Goal: Task Accomplishment & Management: Use online tool/utility

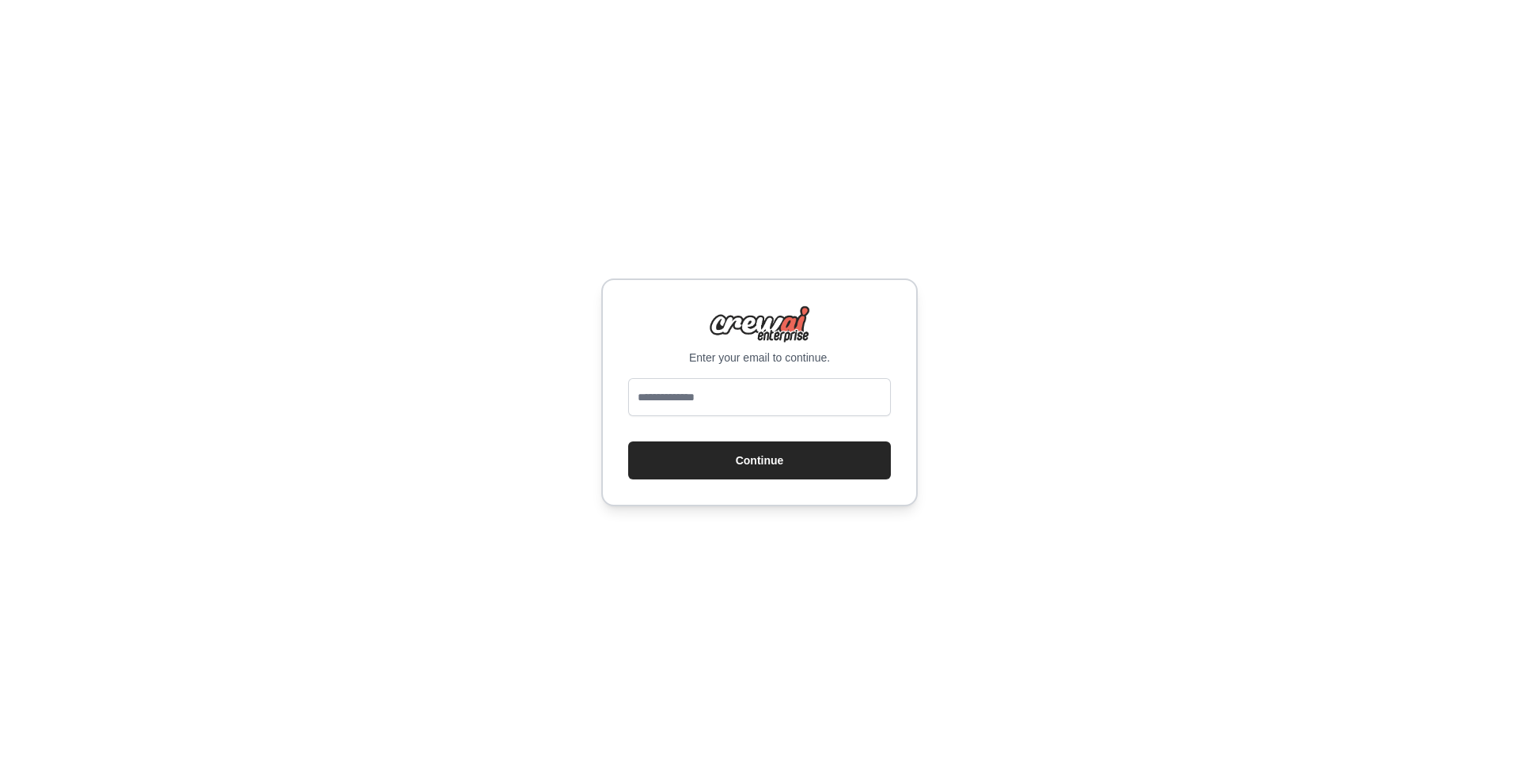
type input "**********"
click at [772, 457] on button "Continue" at bounding box center [759, 460] width 262 height 38
click at [739, 399] on input "email" at bounding box center [759, 397] width 262 height 38
type input "**********"
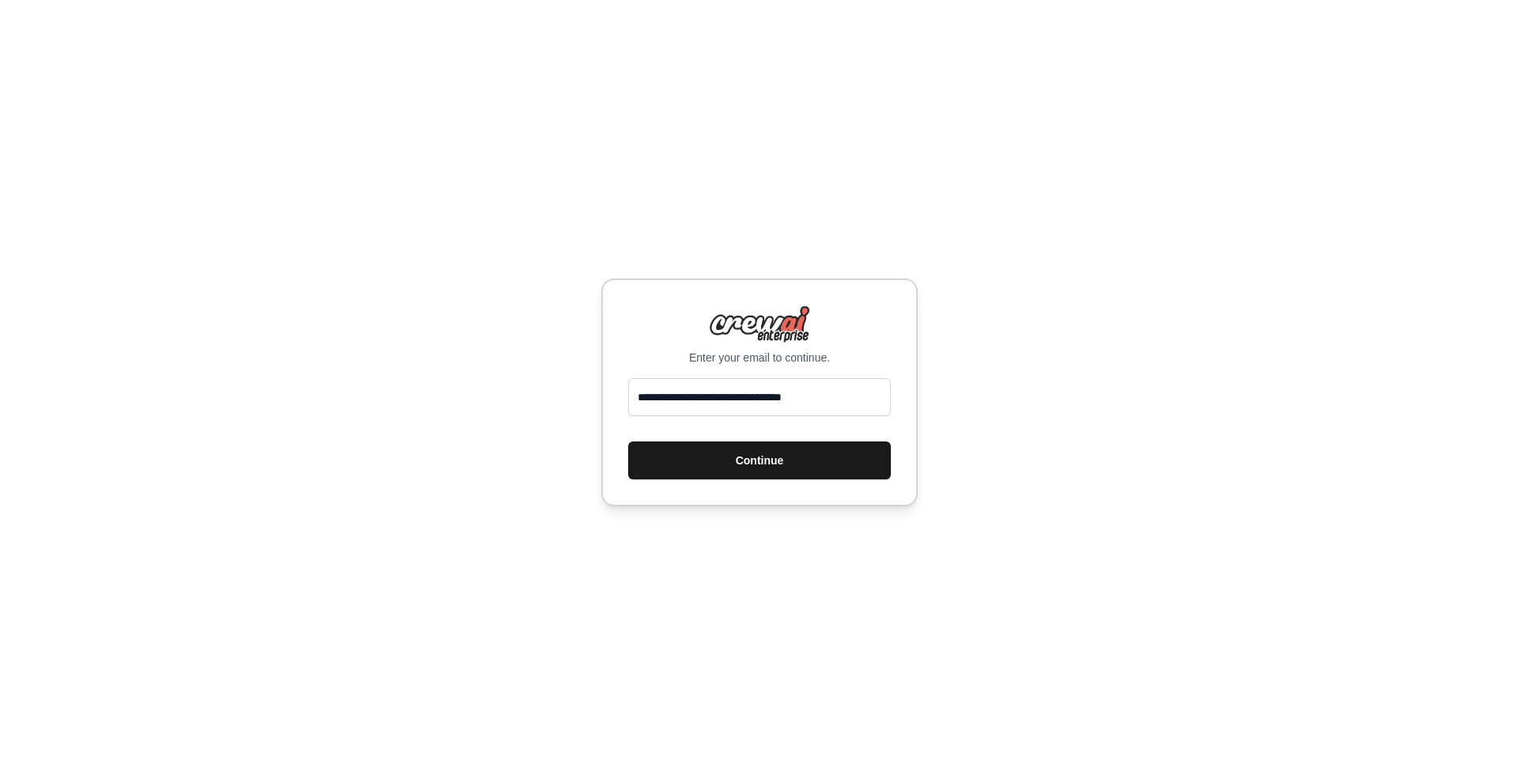
click at [773, 470] on button "Continue" at bounding box center [759, 460] width 262 height 38
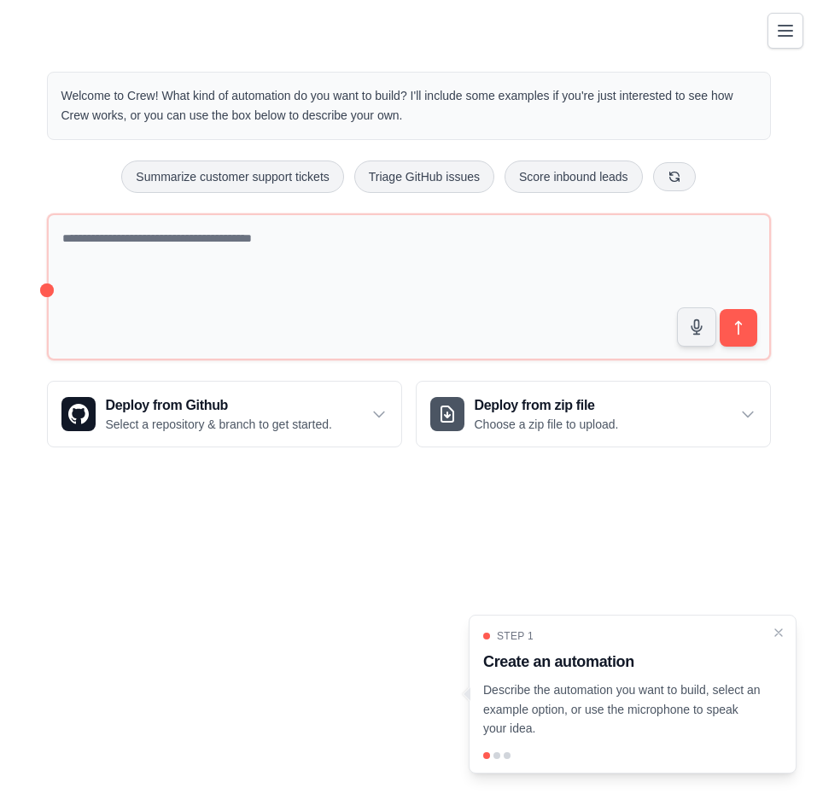
click at [792, 32] on icon "Toggle navigation" at bounding box center [785, 30] width 20 height 20
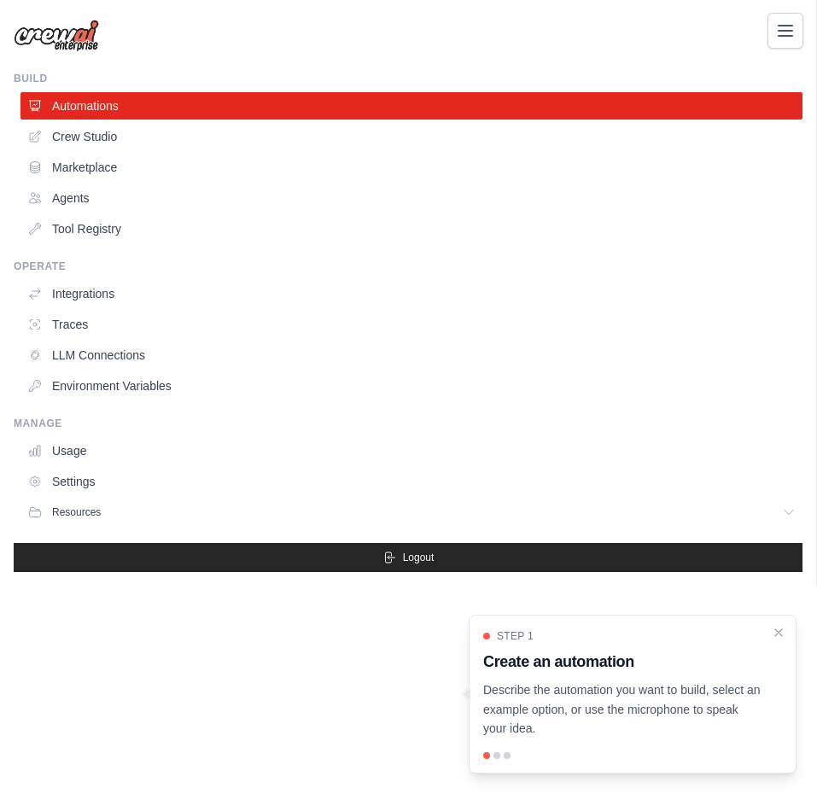
click at [792, 32] on icon "Toggle navigation" at bounding box center [785, 30] width 20 height 20
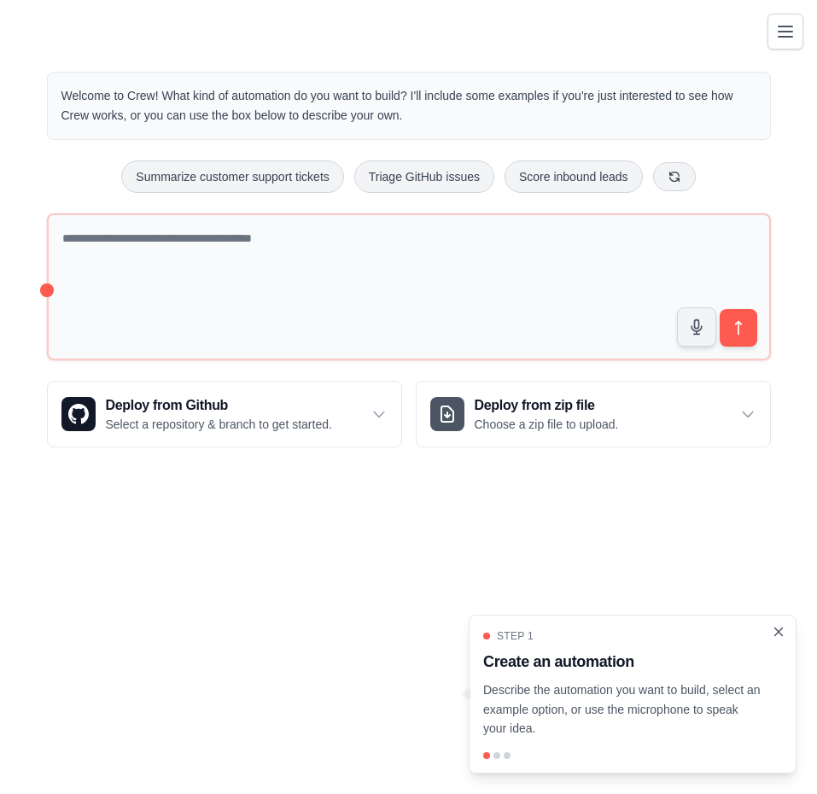
click at [780, 633] on icon "Close walkthrough" at bounding box center [779, 632] width 8 height 8
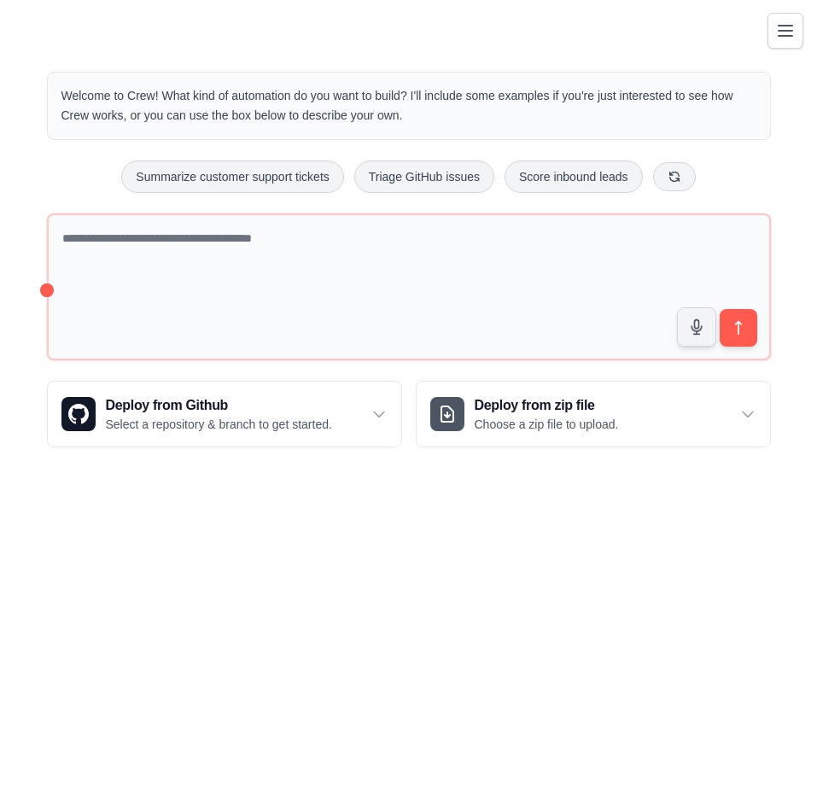
click at [797, 20] on button "Toggle navigation" at bounding box center [786, 31] width 36 height 36
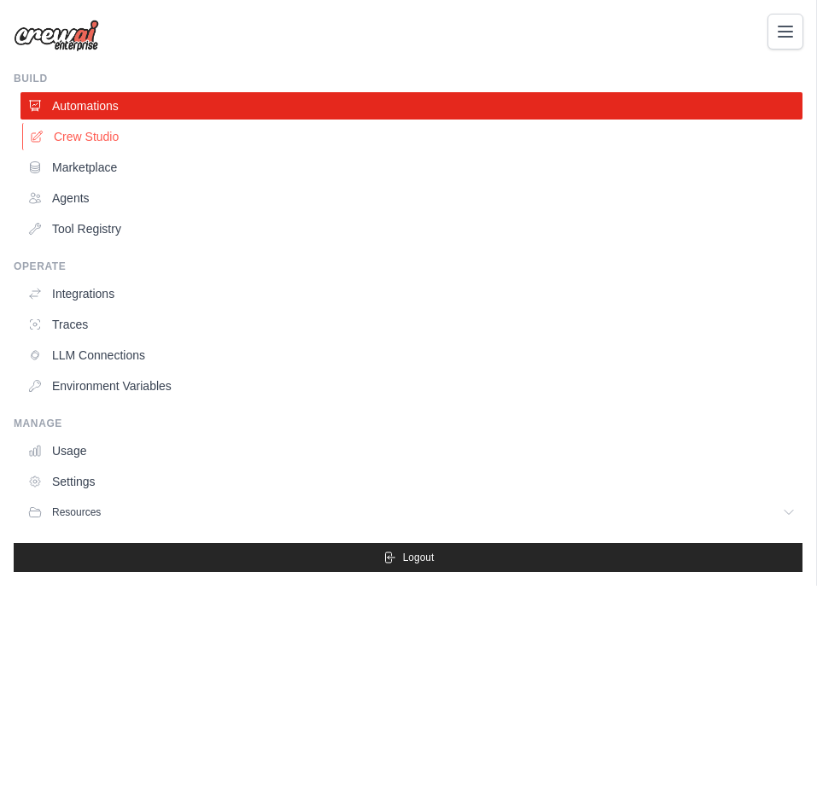
click at [109, 141] on link "Crew Studio" at bounding box center [413, 136] width 782 height 27
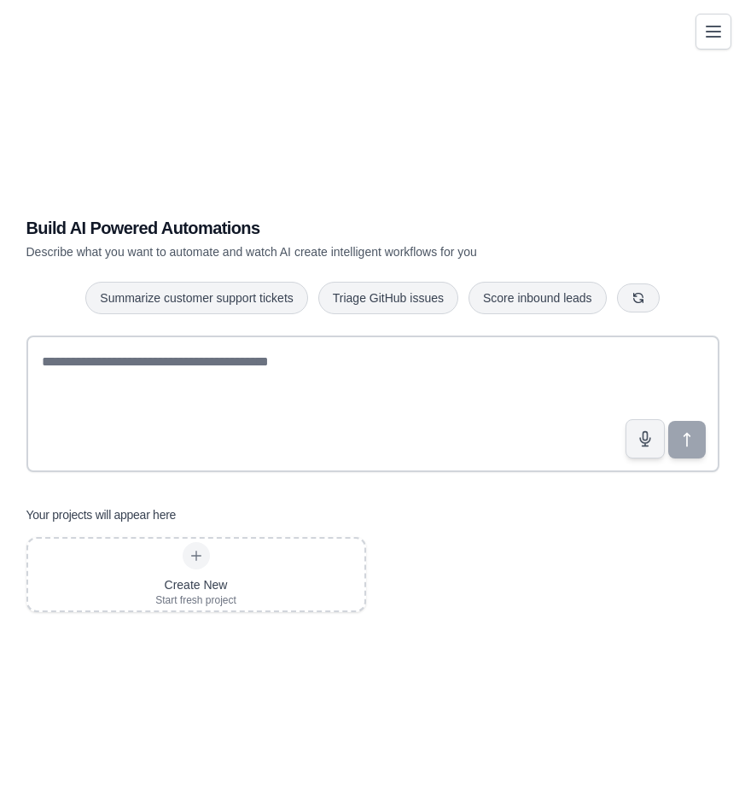
click at [175, 143] on div "Build AI Powered Automations Describe what you want to automate and watch AI cr…" at bounding box center [372, 414] width 704 height 794
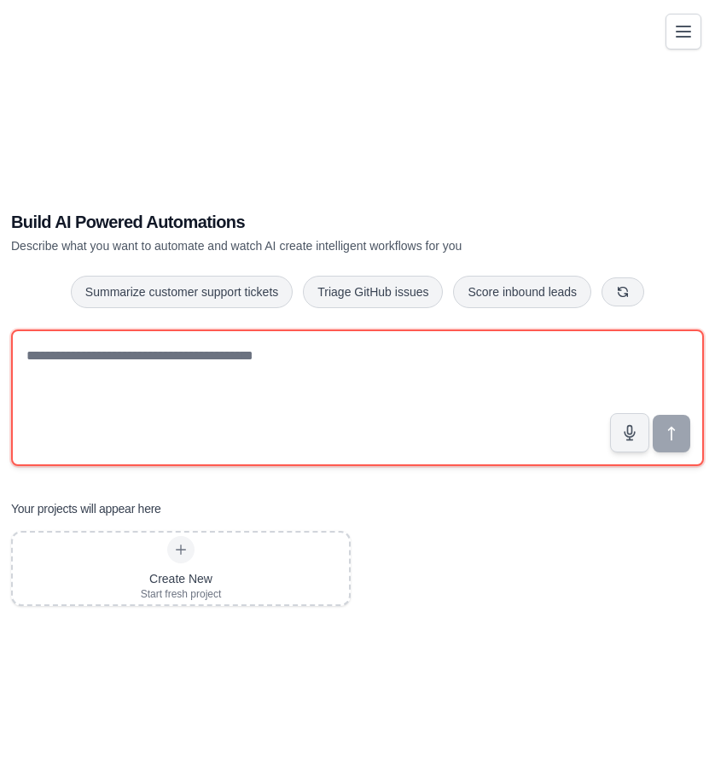
click at [161, 371] on textarea at bounding box center [357, 398] width 693 height 137
paste textarea "**********"
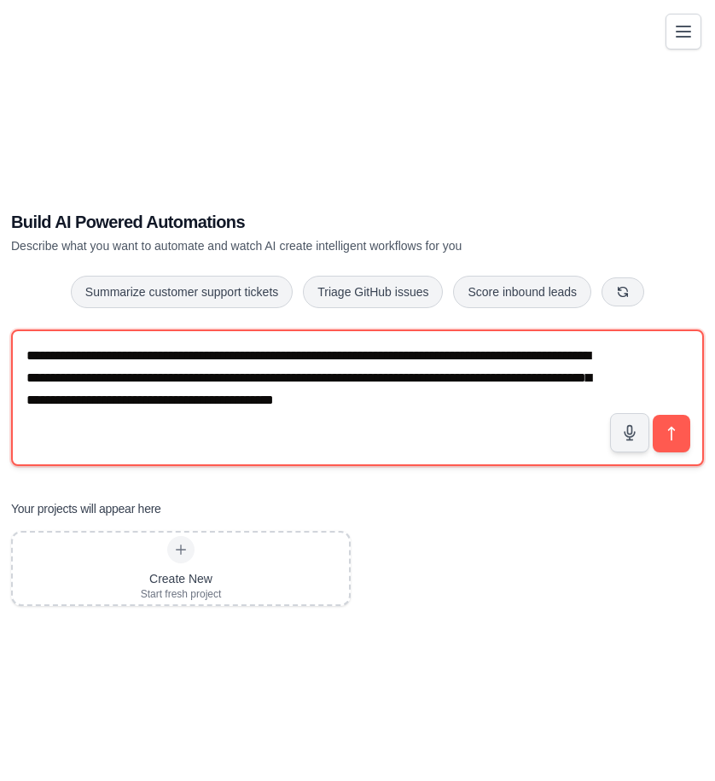
click at [554, 406] on textarea "**********" at bounding box center [357, 398] width 693 height 137
click at [586, 403] on textarea "**********" at bounding box center [357, 398] width 693 height 137
paste textarea "**********"
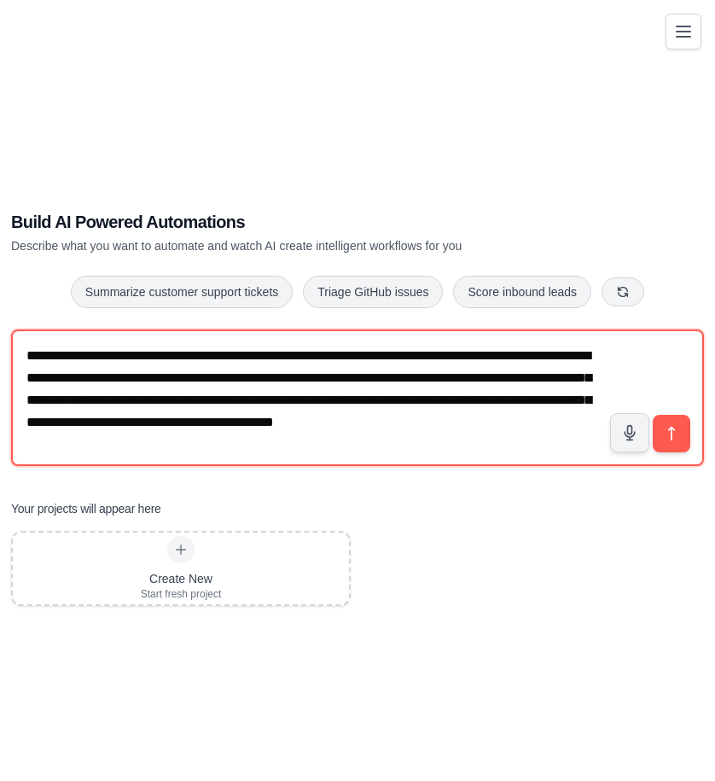
type textarea "**********"
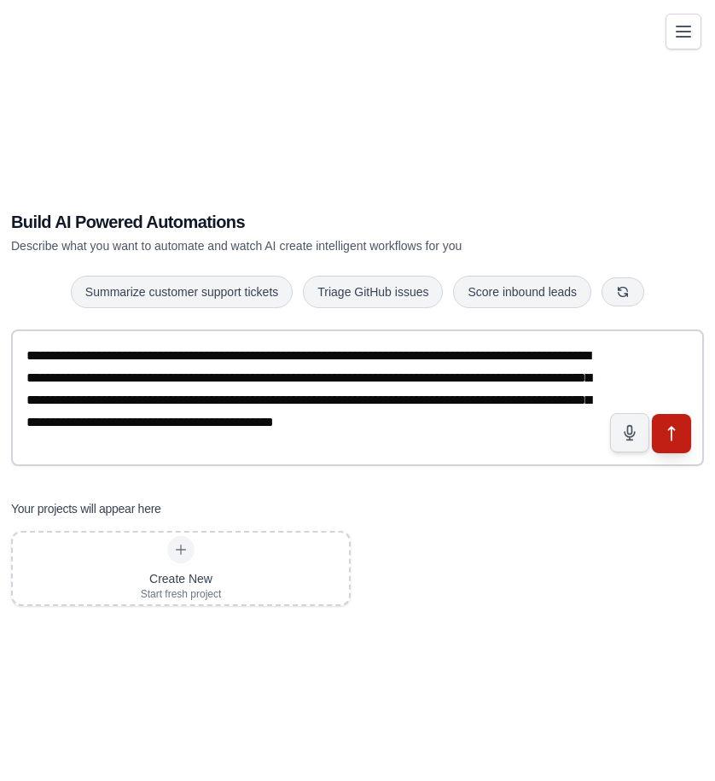
click at [673, 436] on icon "submit" at bounding box center [672, 433] width 18 height 18
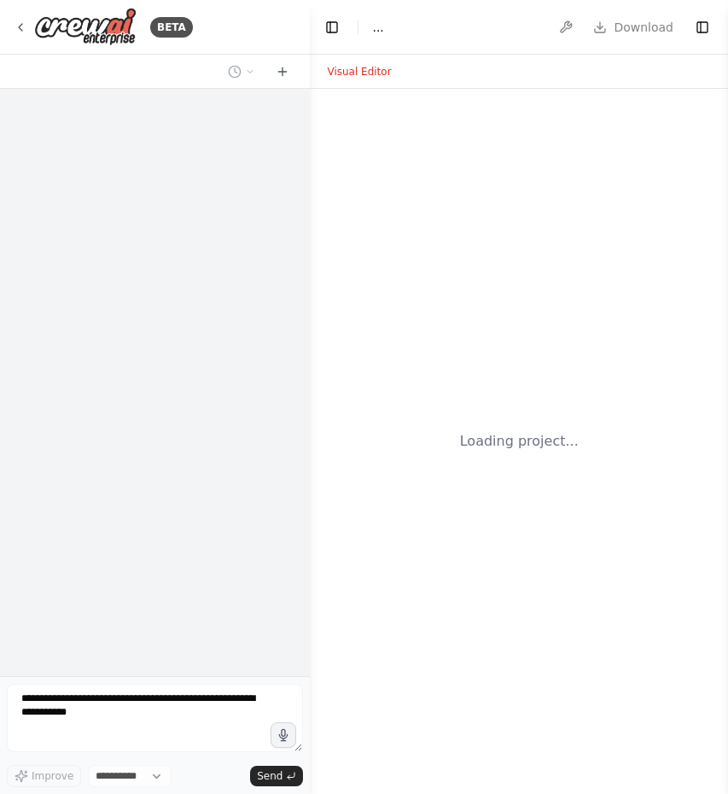
select select "****"
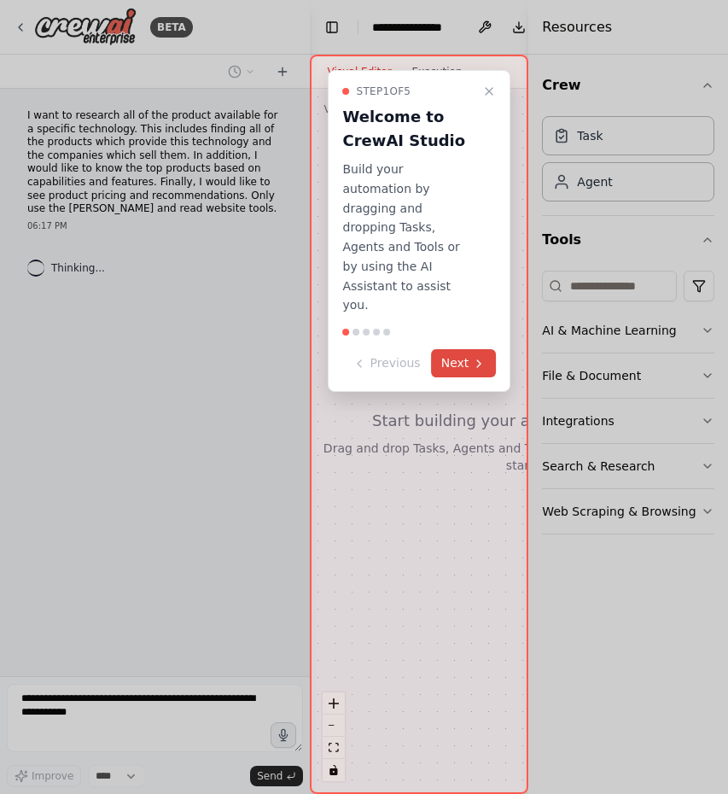
click at [464, 349] on button "Next" at bounding box center [464, 363] width 66 height 28
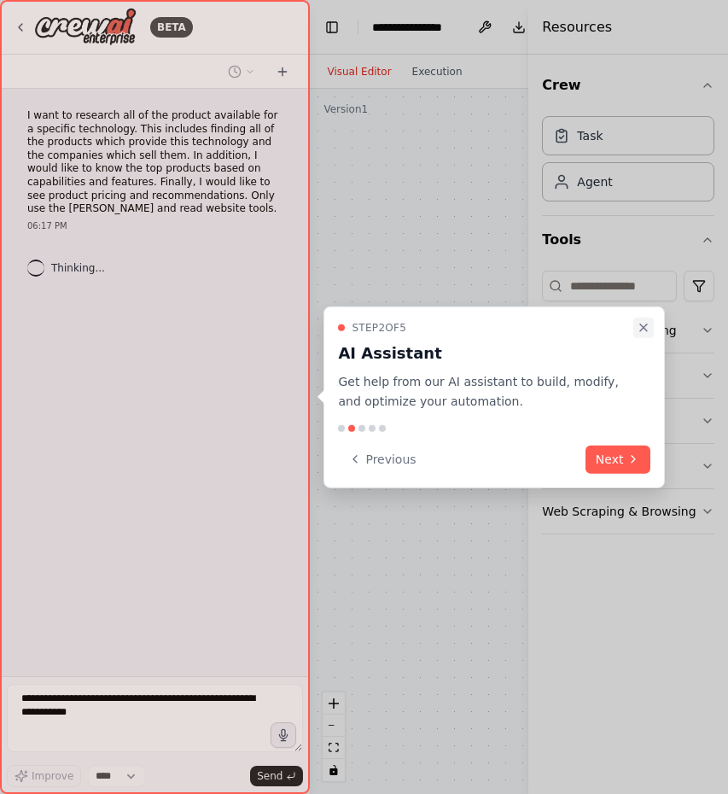
click at [649, 325] on icon "Close walkthrough" at bounding box center [644, 328] width 14 height 14
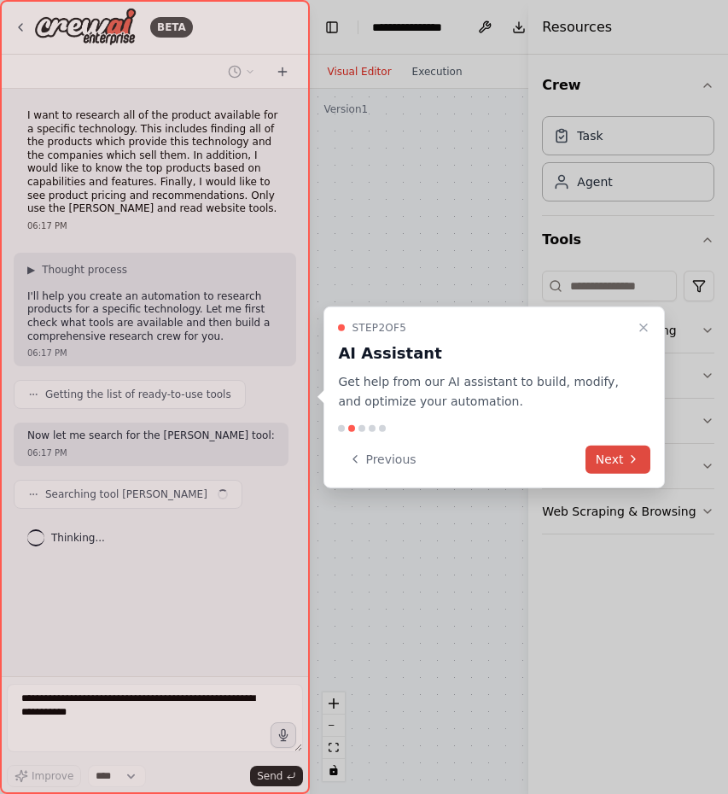
click at [610, 453] on button "Next" at bounding box center [619, 459] width 66 height 28
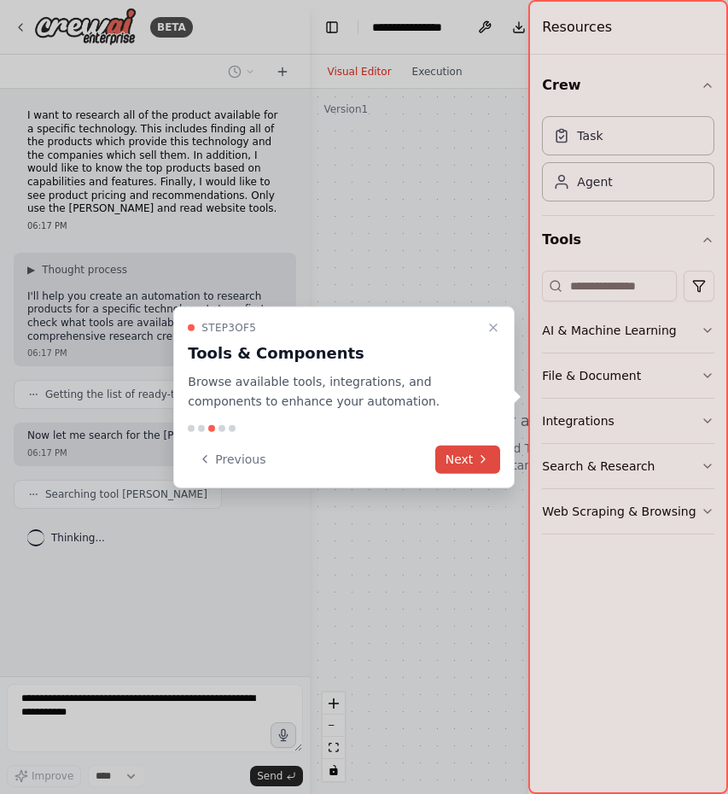
click at [475, 455] on button "Next" at bounding box center [468, 459] width 66 height 28
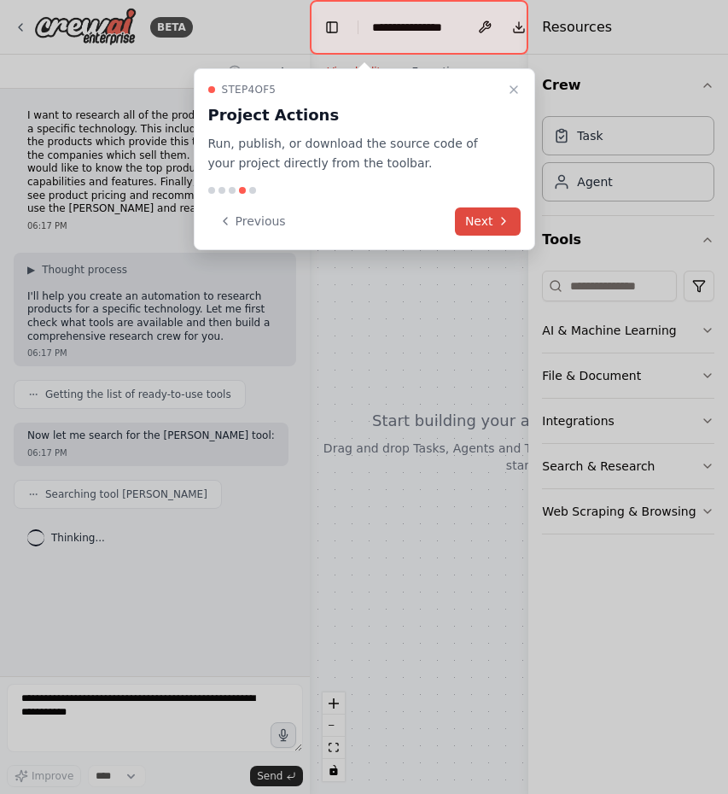
click at [482, 224] on button "Next" at bounding box center [488, 221] width 66 height 28
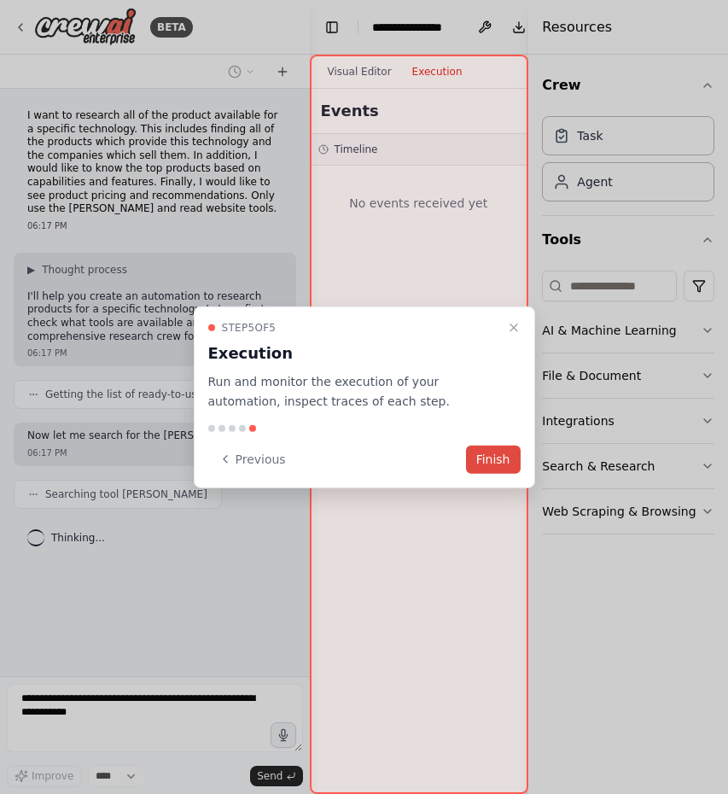
click at [499, 458] on button "Finish" at bounding box center [493, 459] width 55 height 28
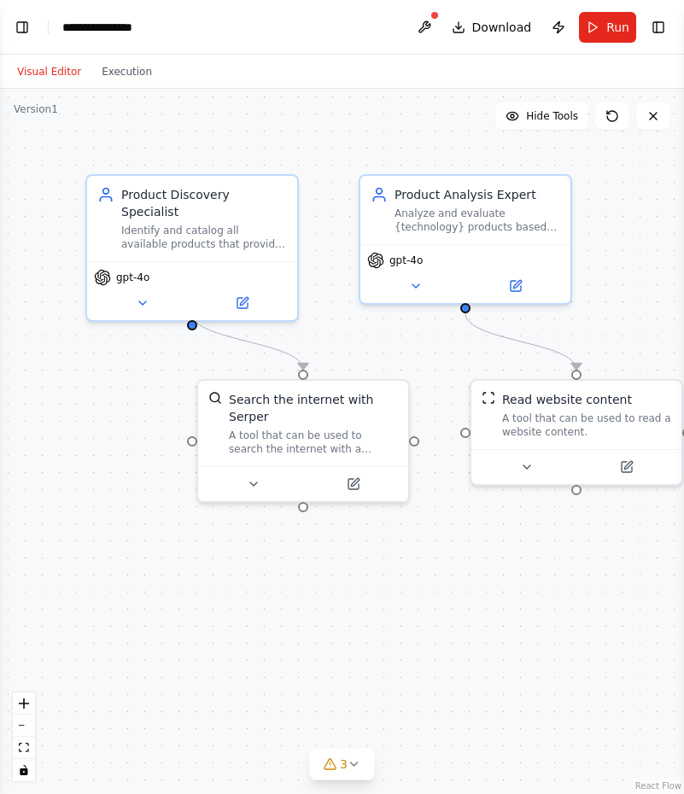
scroll to position [113, 0]
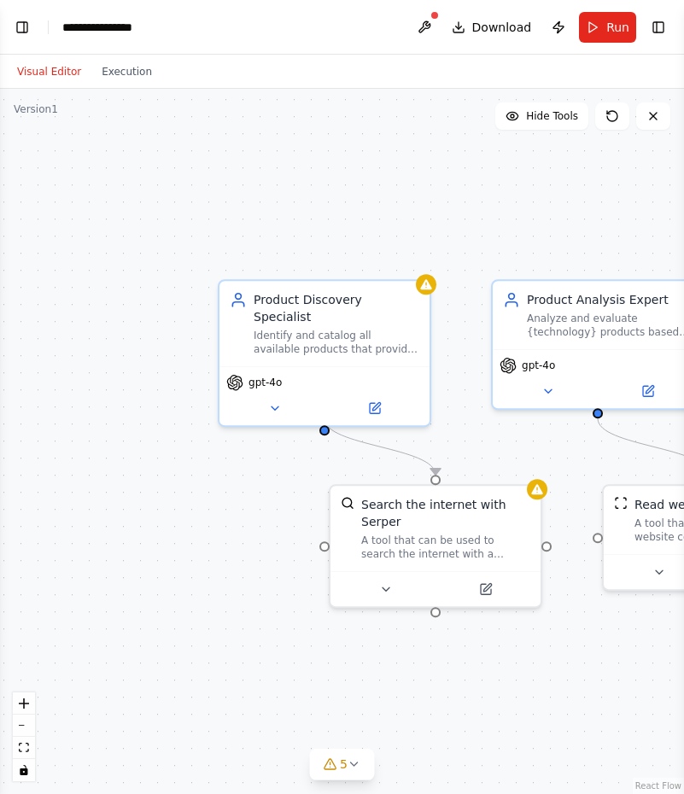
drag, startPoint x: 373, startPoint y: 390, endPoint x: 445, endPoint y: 450, distance: 93.4
click at [445, 450] on div ".deletable-edge-delete-btn { width: 20px; height: 20px; border: 0px solid #ffff…" at bounding box center [342, 441] width 684 height 705
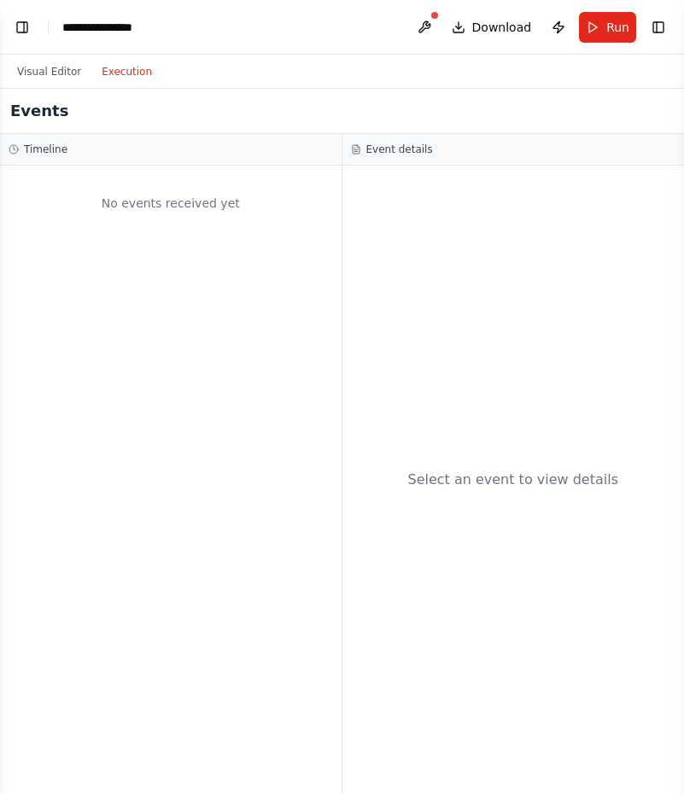
click at [106, 67] on button "Execution" at bounding box center [126, 71] width 71 height 20
click at [46, 66] on button "Visual Editor" at bounding box center [49, 71] width 85 height 20
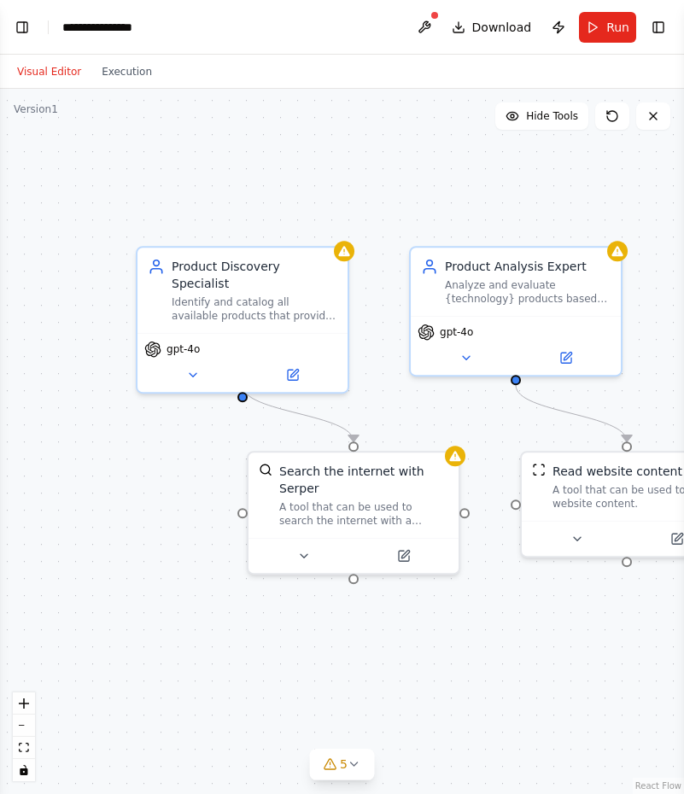
drag, startPoint x: 253, startPoint y: 196, endPoint x: 111, endPoint y: 97, distance: 172.4
click at [171, 161] on div ".deletable-edge-delete-btn { width: 20px; height: 20px; border: 0px solid #ffff…" at bounding box center [342, 441] width 684 height 705
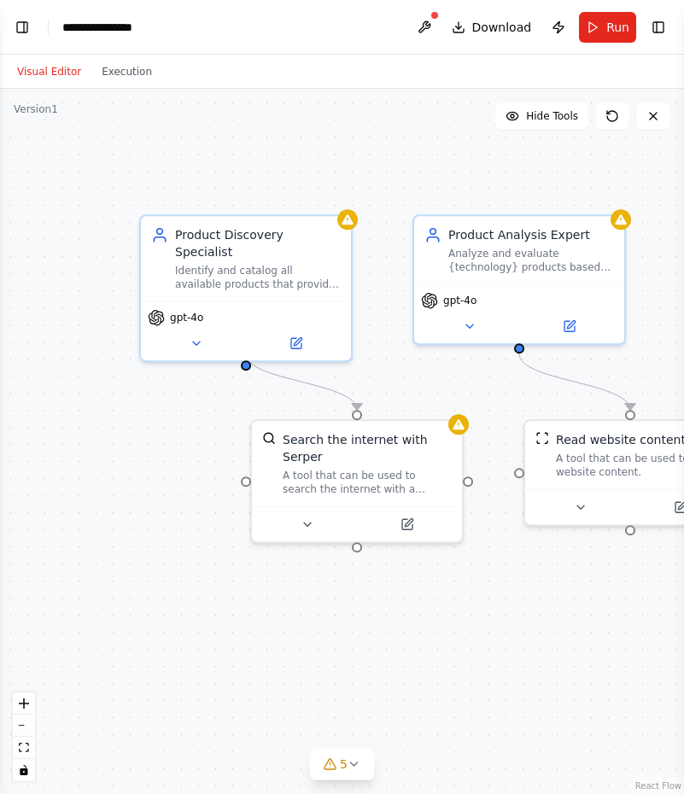
drag, startPoint x: 474, startPoint y: 172, endPoint x: 477, endPoint y: 142, distance: 30.9
click at [477, 142] on div ".deletable-edge-delete-btn { width: 20px; height: 20px; border: 0px solid #ffff…" at bounding box center [342, 441] width 684 height 705
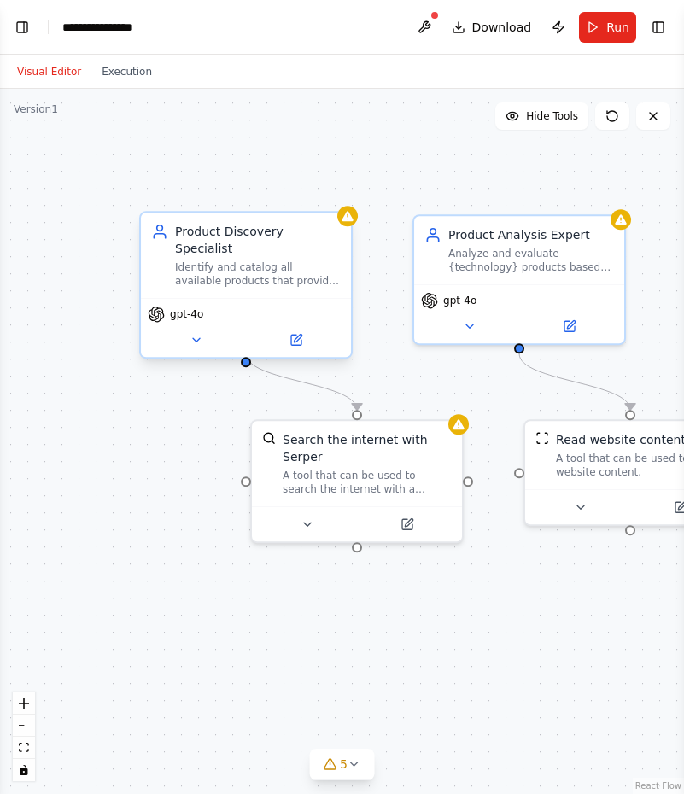
click at [188, 306] on div "gpt-4o" at bounding box center [175, 314] width 55 height 17
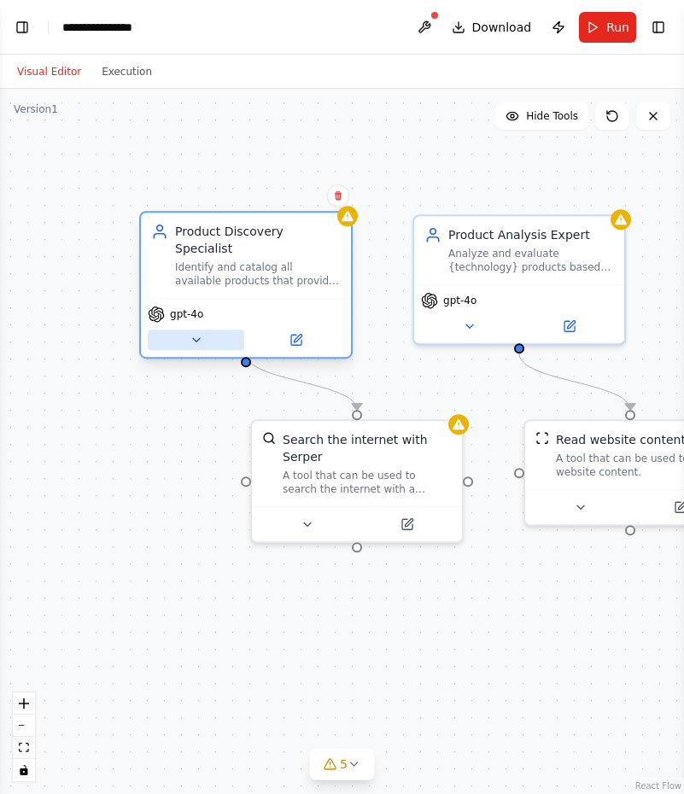
click at [200, 333] on icon at bounding box center [197, 340] width 14 height 14
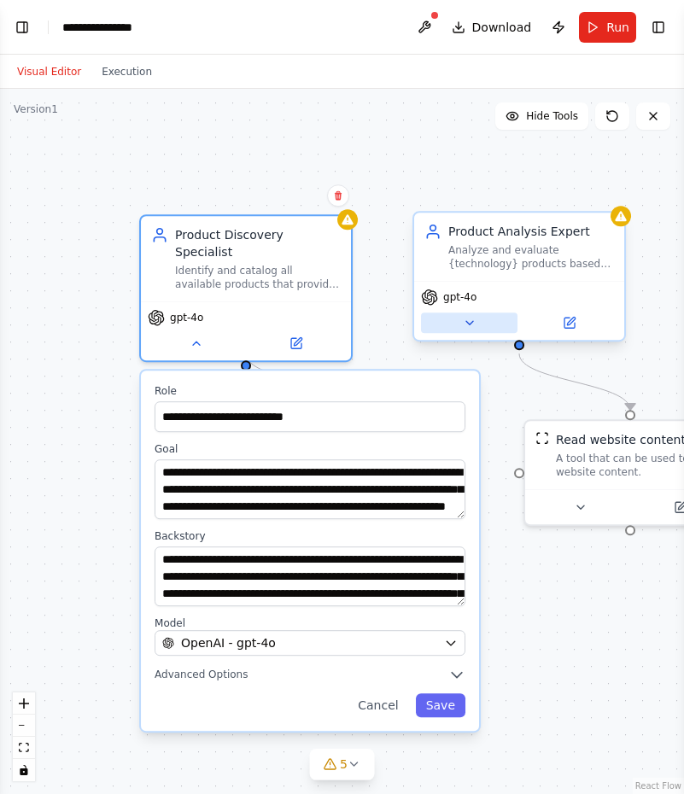
click at [463, 324] on icon at bounding box center [470, 323] width 14 height 14
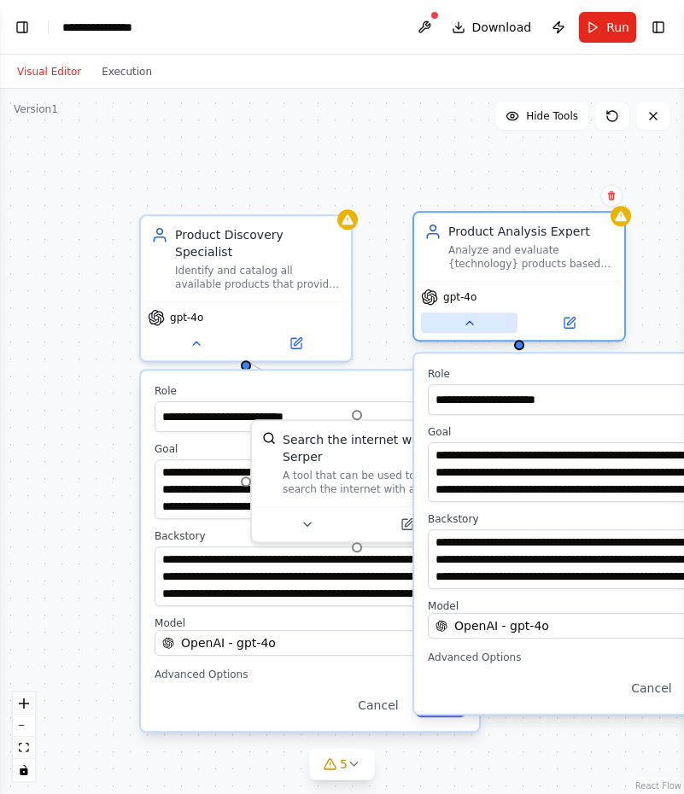
click at [463, 324] on icon at bounding box center [470, 323] width 14 height 14
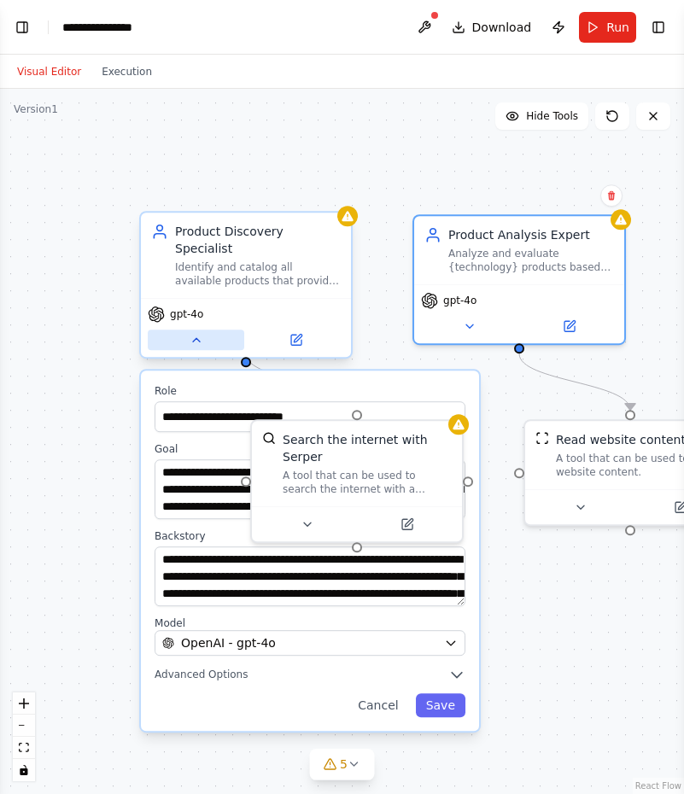
click at [198, 338] on icon at bounding box center [196, 339] width 7 height 3
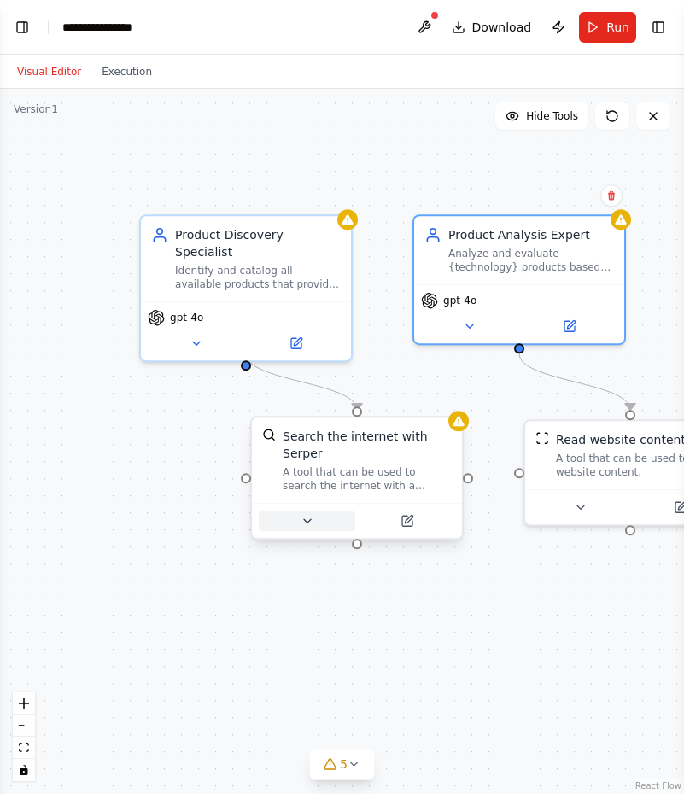
click at [309, 514] on icon at bounding box center [308, 521] width 14 height 14
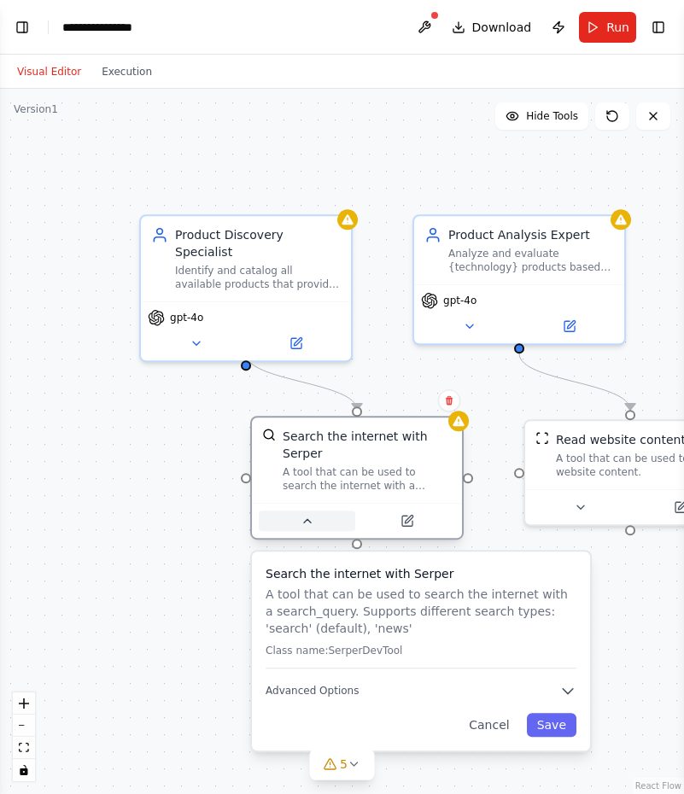
click at [309, 514] on icon at bounding box center [308, 521] width 14 height 14
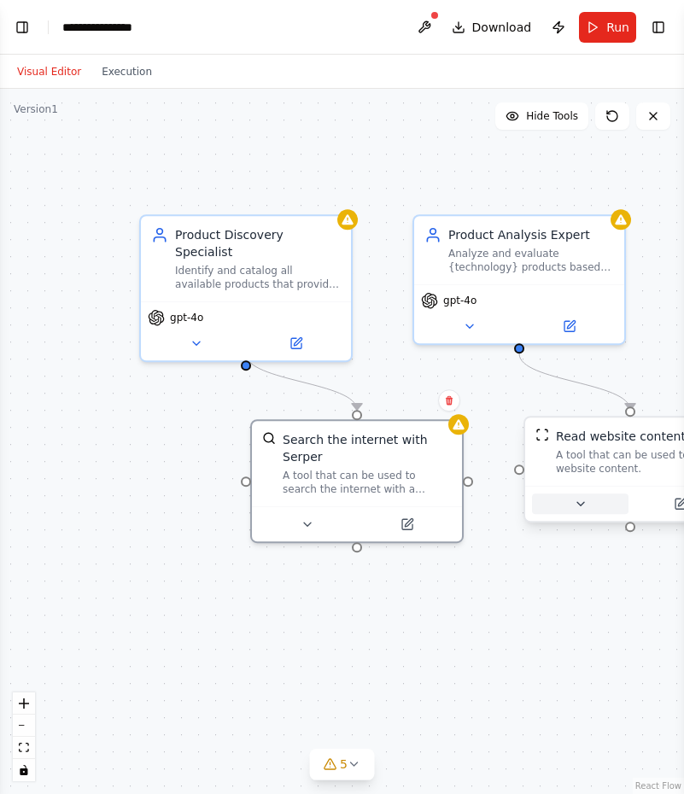
click at [575, 499] on icon at bounding box center [581, 504] width 14 height 14
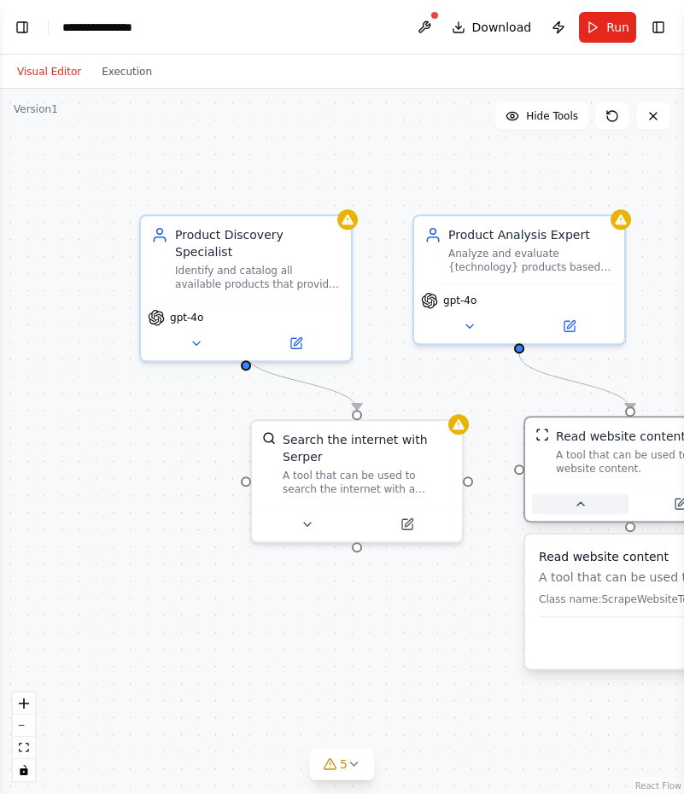
click at [575, 499] on icon at bounding box center [581, 504] width 14 height 14
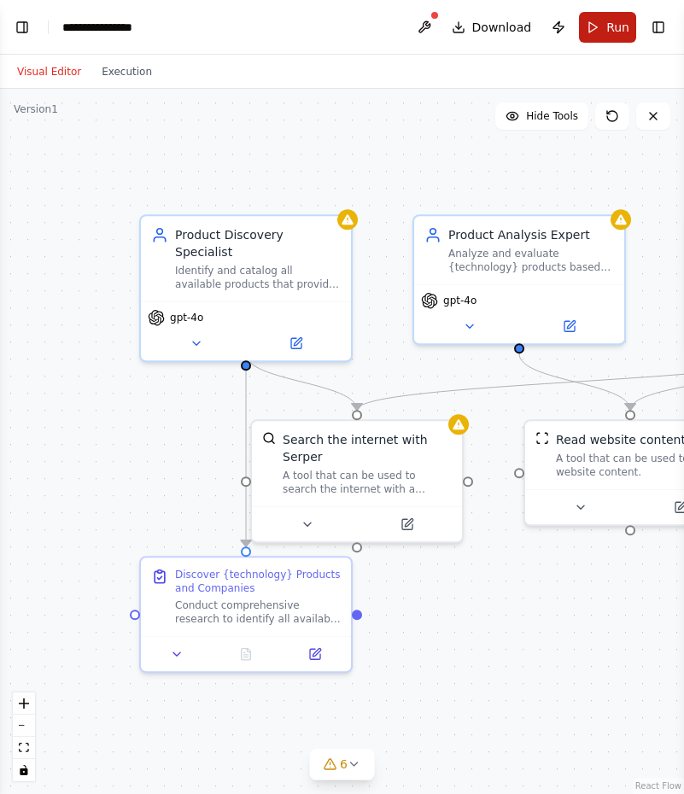
scroll to position [365, 0]
click at [603, 30] on button "Run" at bounding box center [607, 27] width 57 height 31
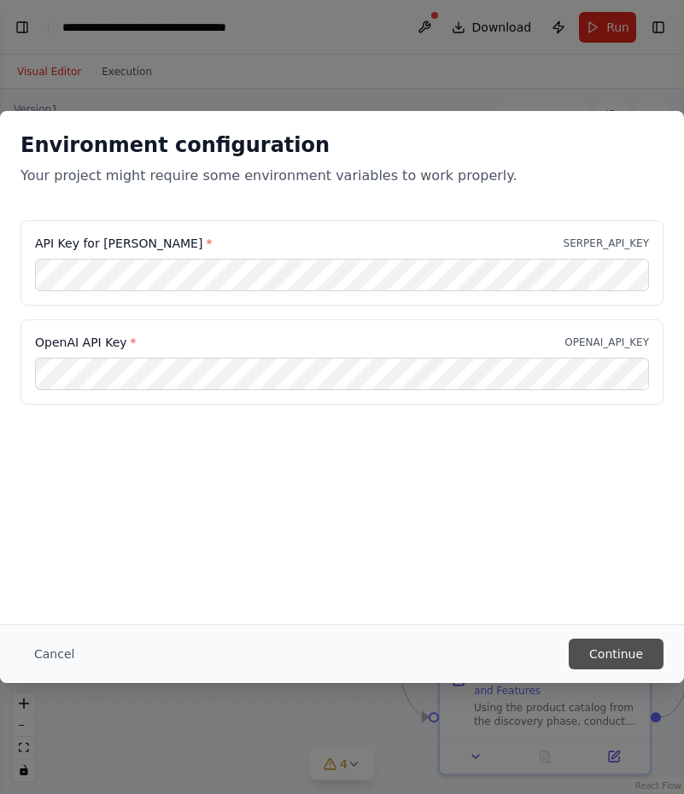
scroll to position [0, 0]
click at [612, 653] on button "Continue" at bounding box center [616, 654] width 95 height 31
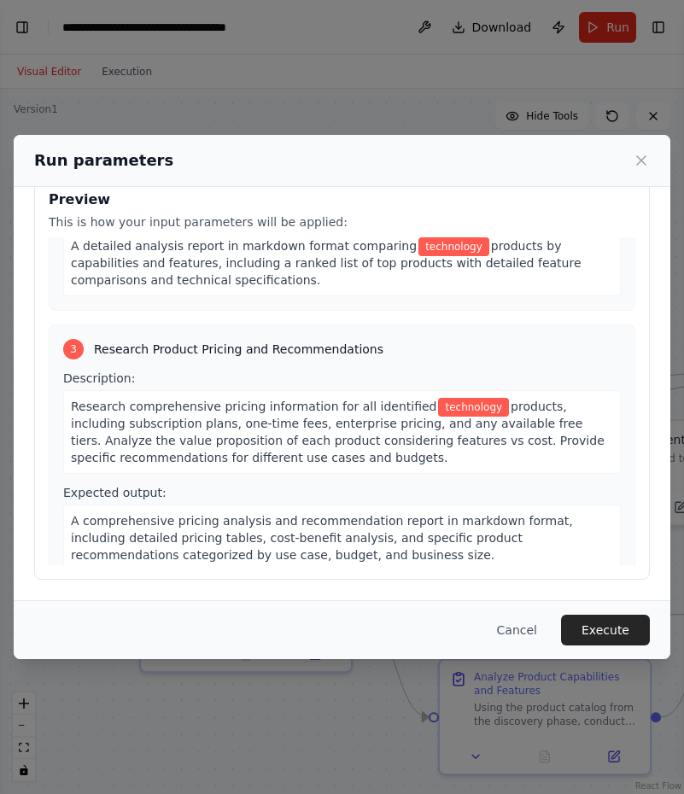
scroll to position [483, 0]
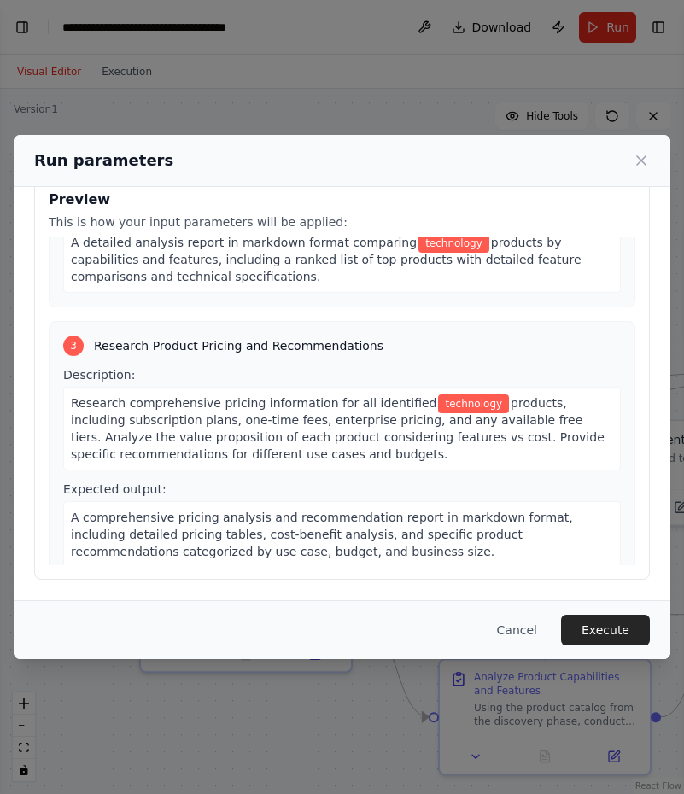
click at [580, 610] on div "Cancel Execute" at bounding box center [342, 629] width 657 height 59
click at [628, 624] on button "Execute" at bounding box center [605, 630] width 89 height 31
click at [610, 634] on button "Execute" at bounding box center [605, 630] width 89 height 31
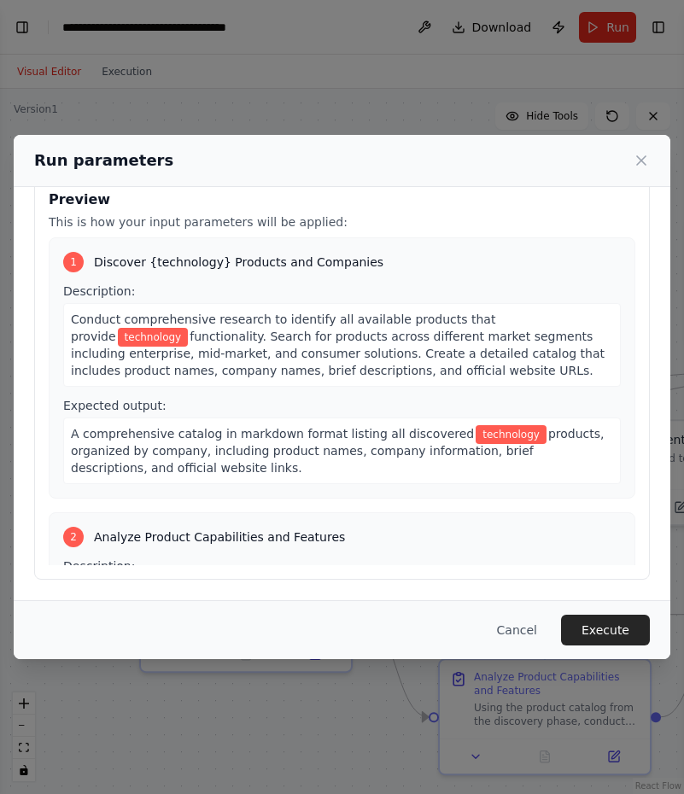
scroll to position [483, 0]
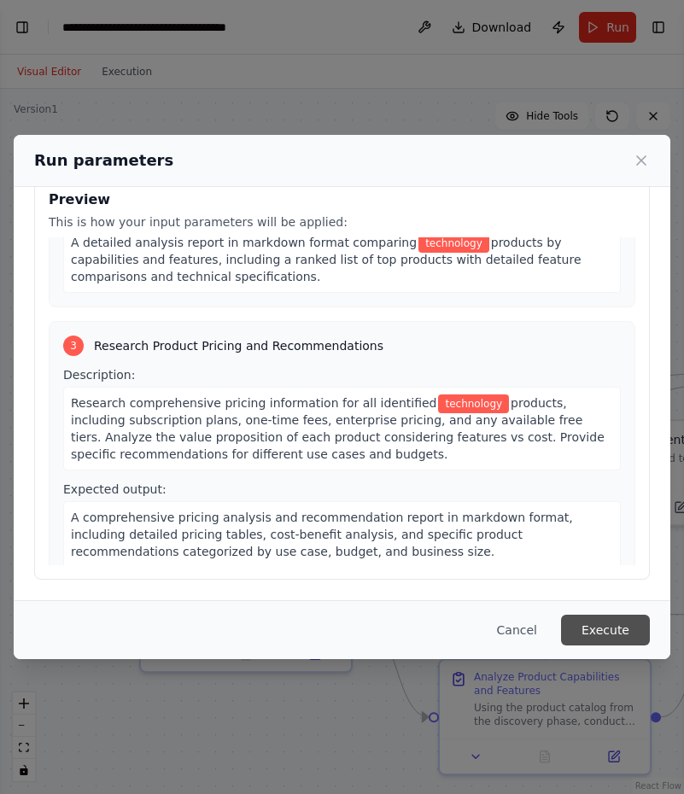
click at [618, 629] on button "Execute" at bounding box center [605, 630] width 89 height 31
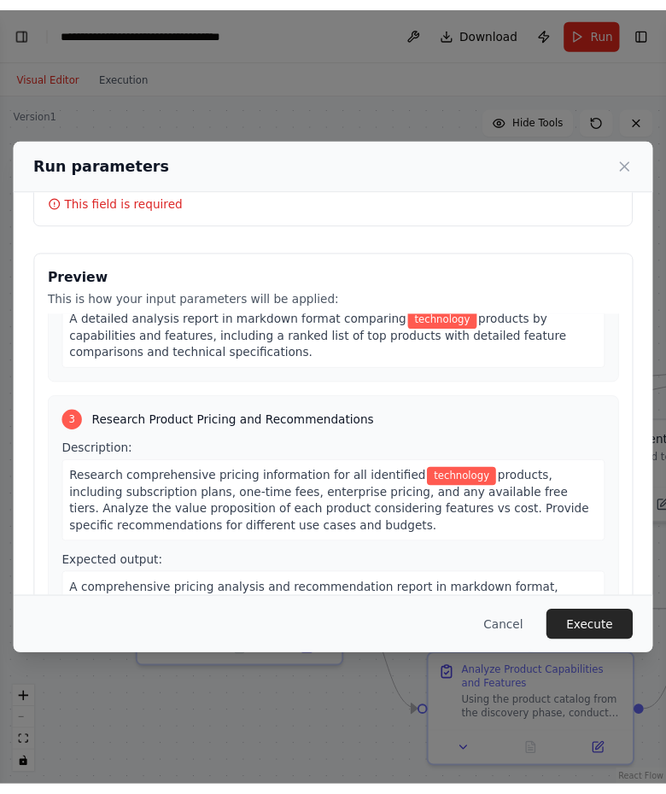
scroll to position [0, 0]
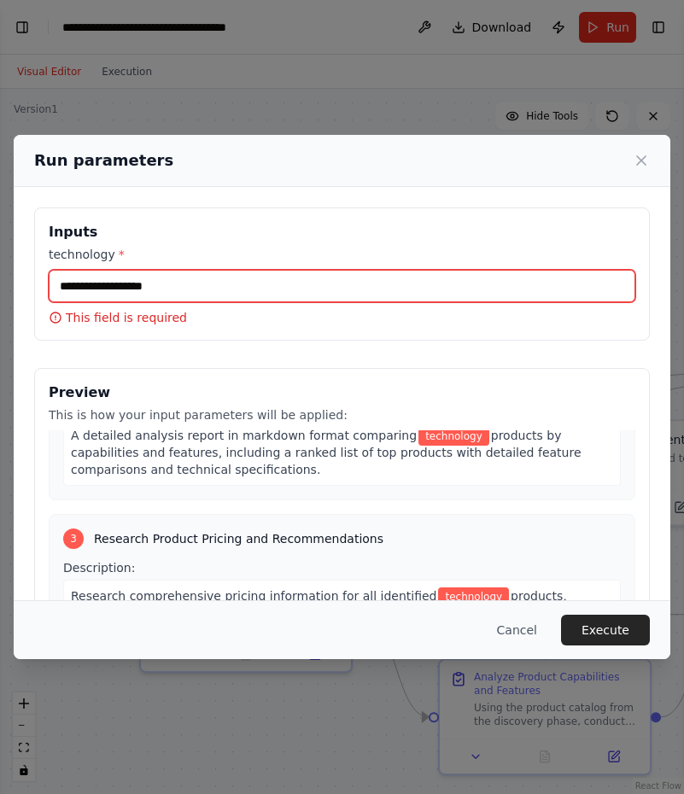
click at [211, 286] on input "technology *" at bounding box center [342, 286] width 587 height 32
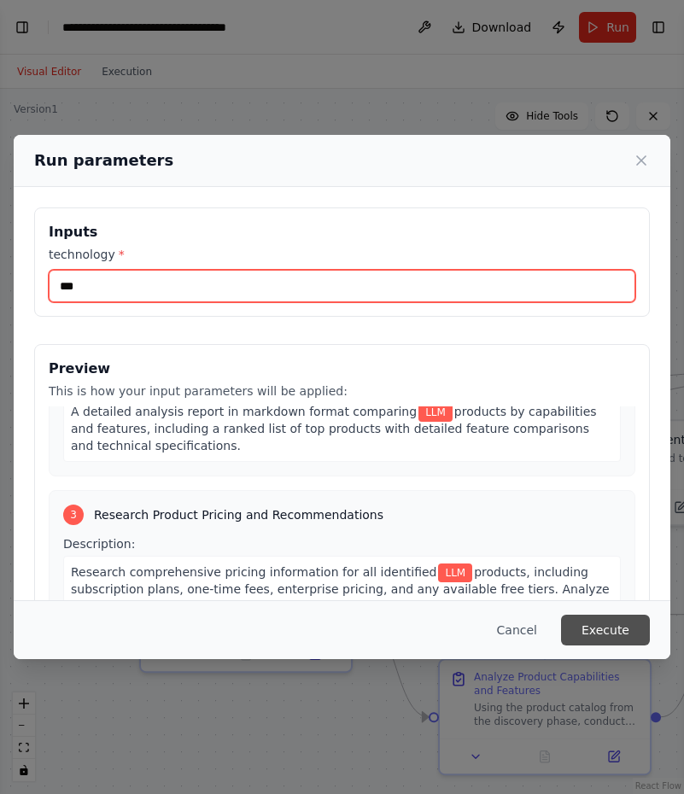
type input "***"
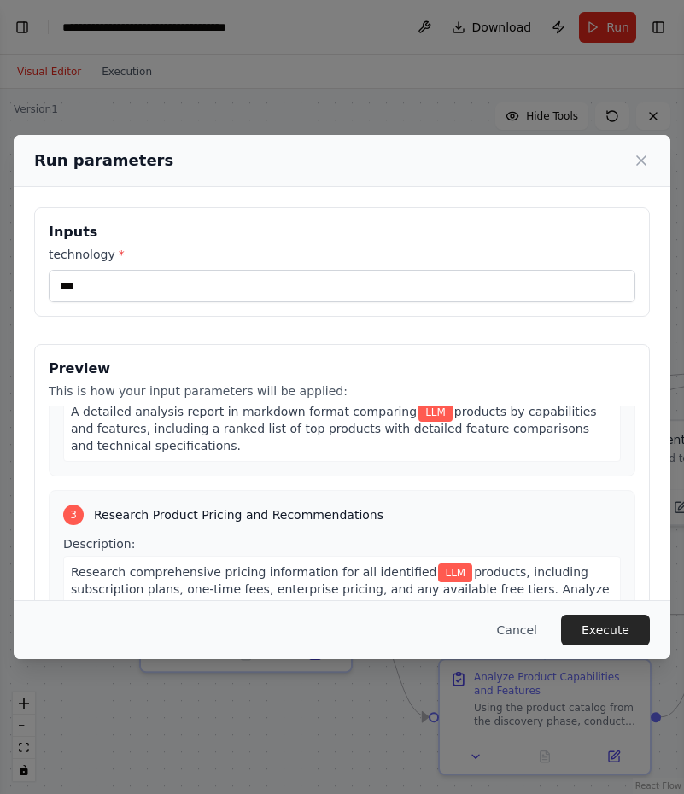
click at [618, 630] on button "Execute" at bounding box center [605, 630] width 89 height 31
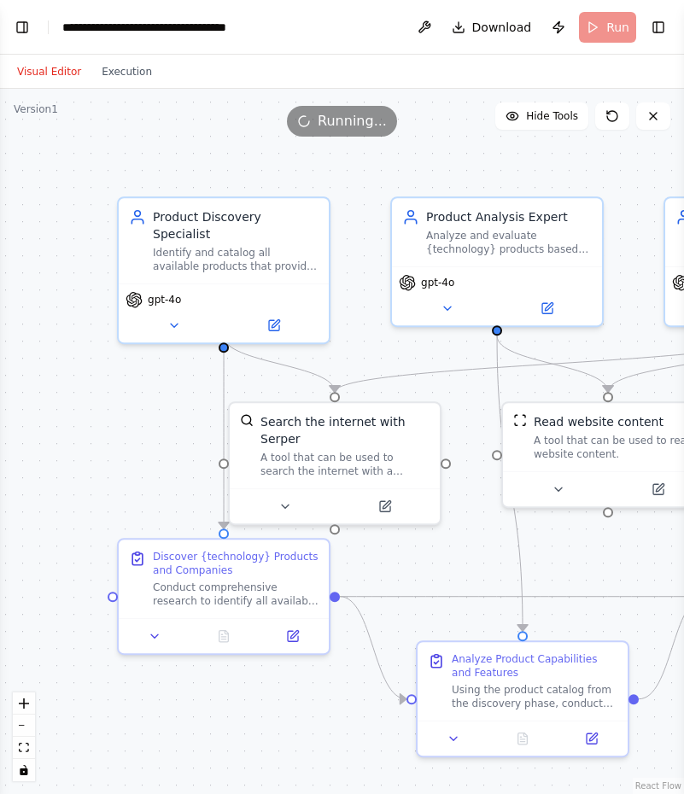
drag, startPoint x: 362, startPoint y: 332, endPoint x: 340, endPoint y: 314, distance: 28.5
click at [340, 314] on div ".deletable-edge-delete-btn { width: 20px; height: 20px; border: 0px solid #ffff…" at bounding box center [342, 441] width 684 height 705
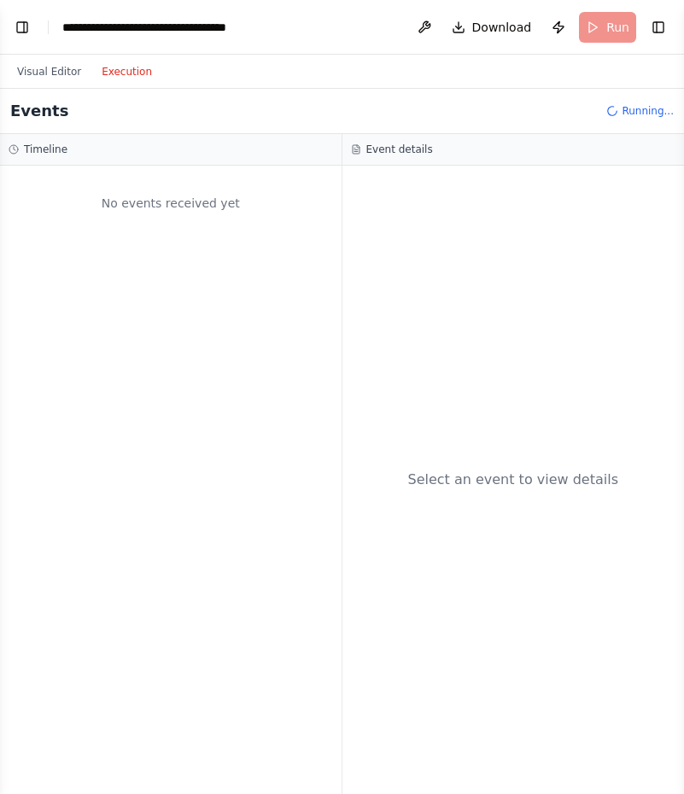
click at [127, 73] on button "Execution" at bounding box center [126, 71] width 71 height 20
click at [35, 149] on h3 "Timeline" at bounding box center [46, 150] width 44 height 14
click at [57, 152] on h3 "Timeline" at bounding box center [46, 150] width 44 height 14
click at [400, 147] on h3 "Event details" at bounding box center [399, 150] width 67 height 14
drag, startPoint x: 21, startPoint y: 135, endPoint x: 38, endPoint y: 137, distance: 16.3
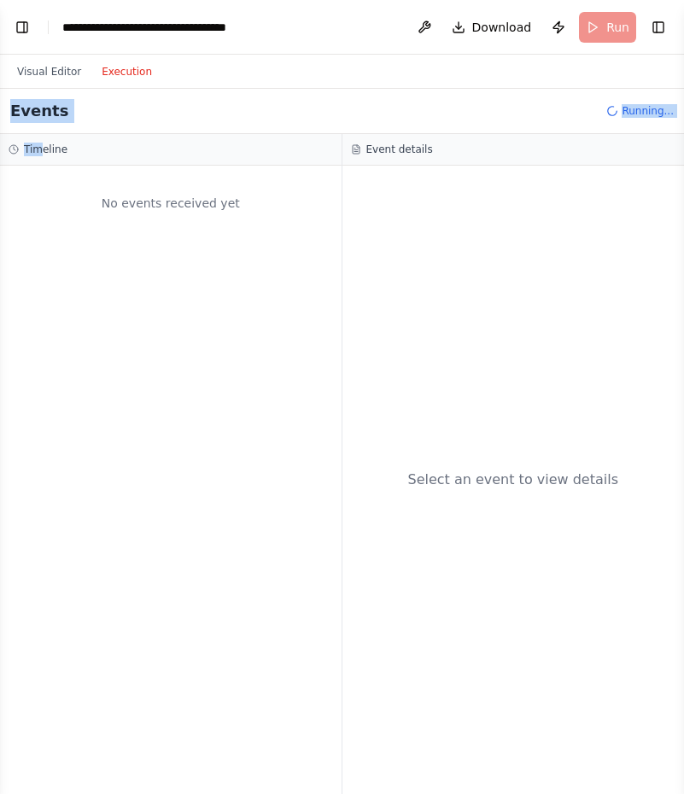
click at [38, 137] on div "Events Running... Timeline No events received yet Event details Select an event…" at bounding box center [342, 441] width 684 height 705
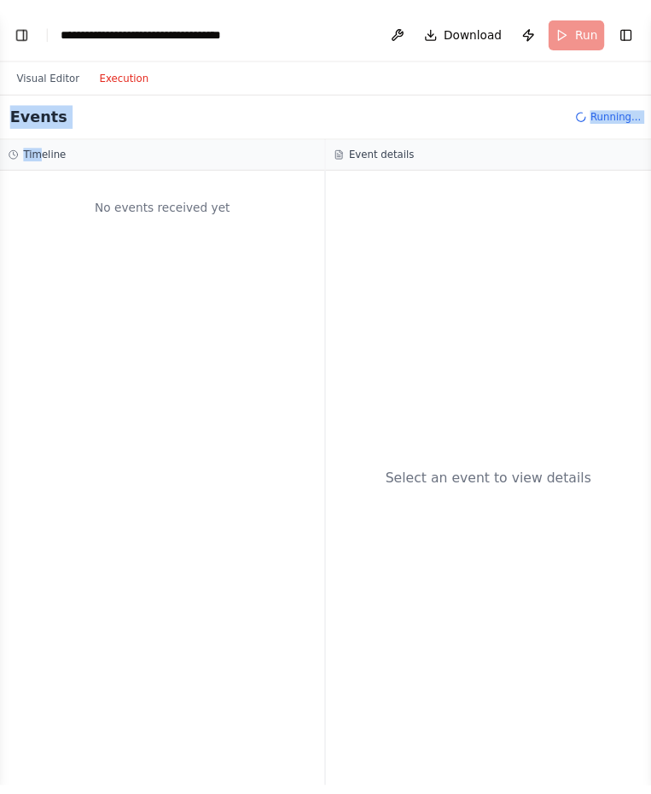
scroll to position [1310, 0]
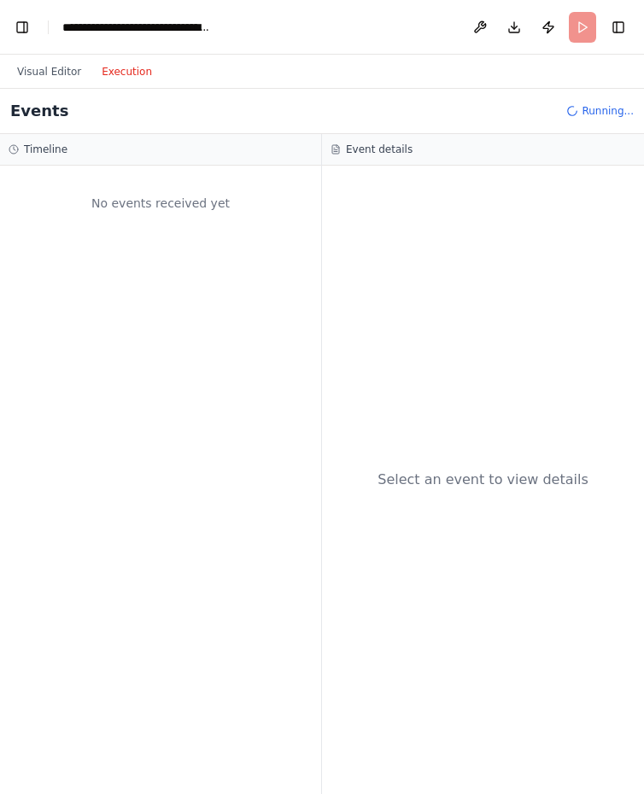
click at [365, 150] on h3 "Event details" at bounding box center [379, 150] width 67 height 14
drag, startPoint x: 50, startPoint y: 62, endPoint x: 75, endPoint y: 65, distance: 25.7
click at [49, 62] on button "Visual Editor" at bounding box center [49, 71] width 85 height 20
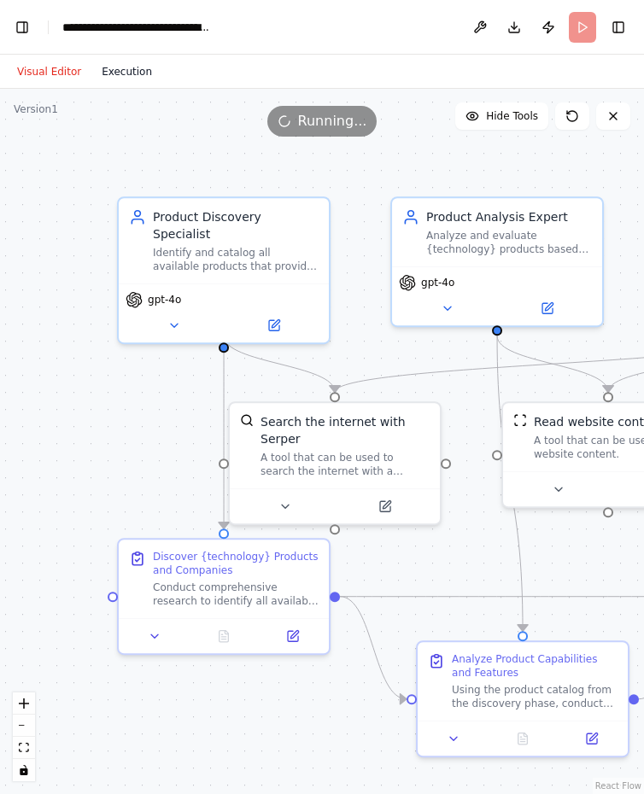
click at [119, 66] on button "Execution" at bounding box center [126, 71] width 71 height 20
click at [40, 73] on button "Visual Editor" at bounding box center [49, 71] width 85 height 20
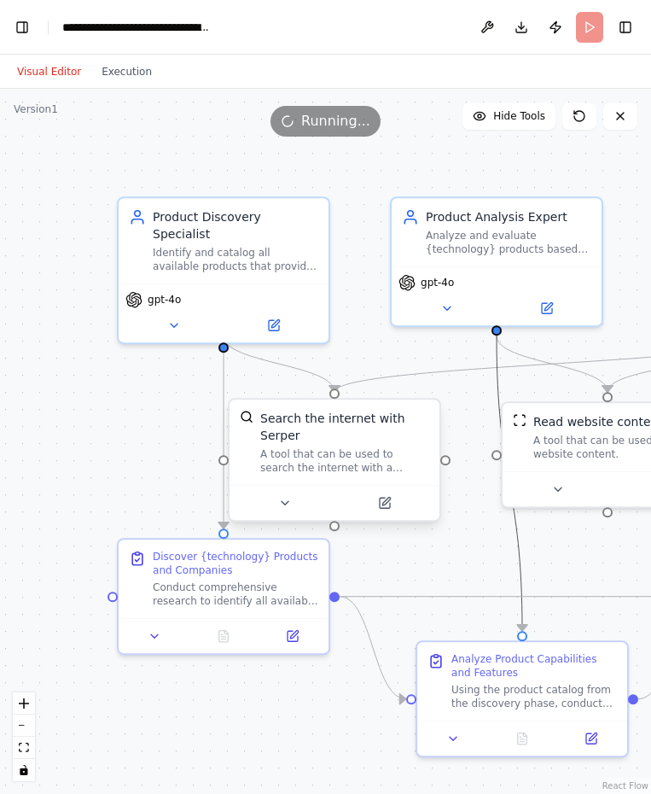
drag, startPoint x: 522, startPoint y: 551, endPoint x: 357, endPoint y: 501, distance: 172.1
click at [357, 501] on div ".deletable-edge-delete-btn { width: 20px; height: 20px; border: 0px solid #ffff…" at bounding box center [357, 463] width 651 height 705
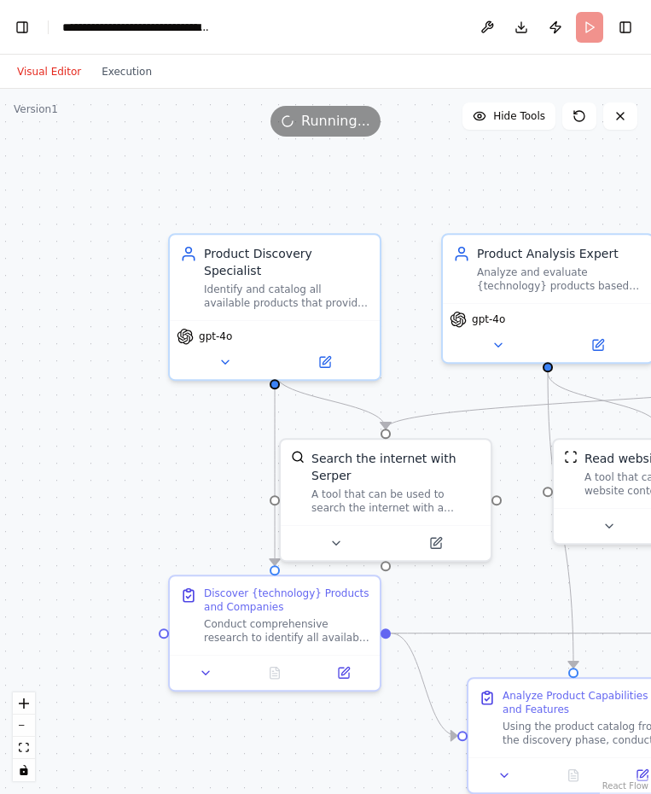
drag, startPoint x: 465, startPoint y: 164, endPoint x: 517, endPoint y: 200, distance: 62.5
click at [517, 200] on div ".deletable-edge-delete-btn { width: 20px; height: 20px; border: 0px solid #ffff…" at bounding box center [325, 441] width 651 height 705
click at [107, 62] on button "Execution" at bounding box center [126, 71] width 71 height 20
click at [45, 67] on button "Visual Editor" at bounding box center [49, 71] width 85 height 20
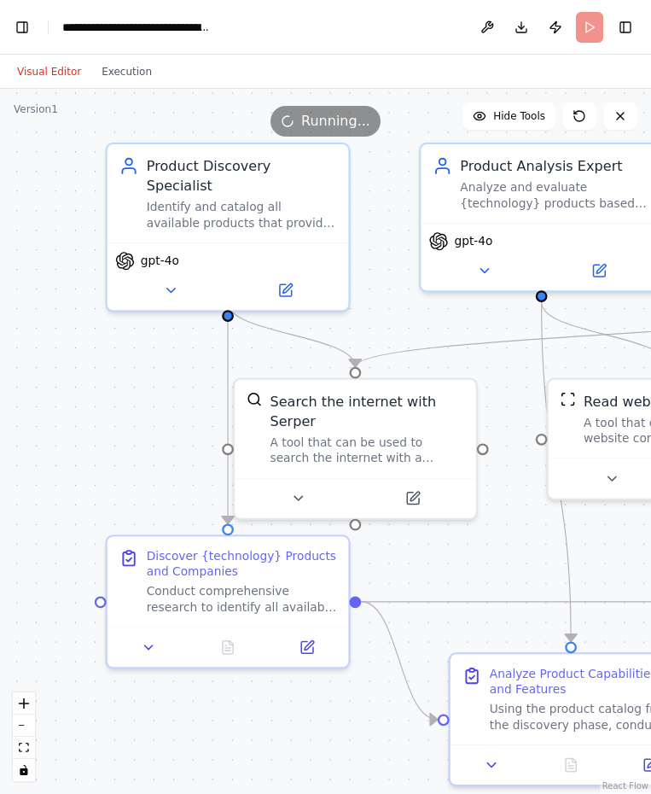
drag, startPoint x: 528, startPoint y: 582, endPoint x: 499, endPoint y: 530, distance: 60.0
click at [499, 530] on div ".deletable-edge-delete-btn { width: 20px; height: 20px; border: 0px solid #ffff…" at bounding box center [325, 441] width 651 height 705
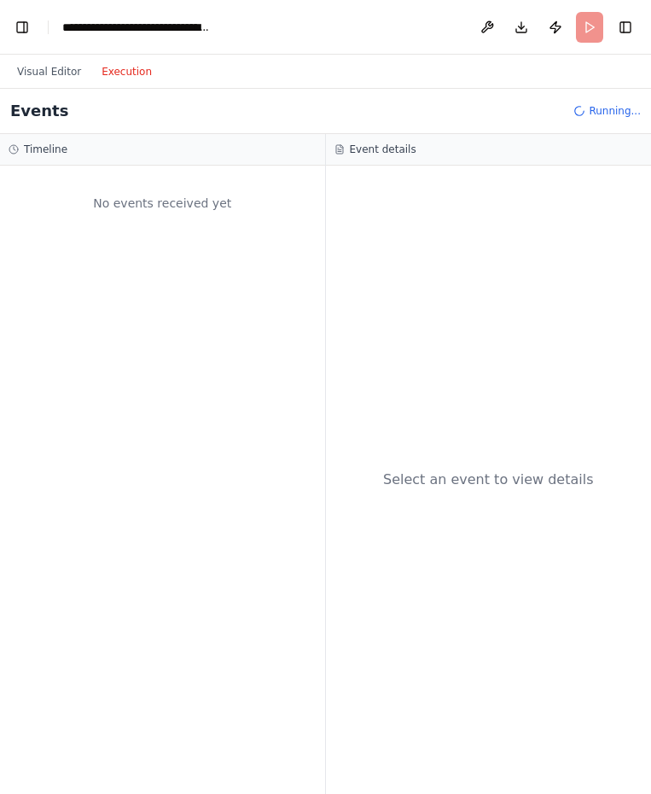
click at [120, 73] on button "Execution" at bounding box center [126, 71] width 71 height 20
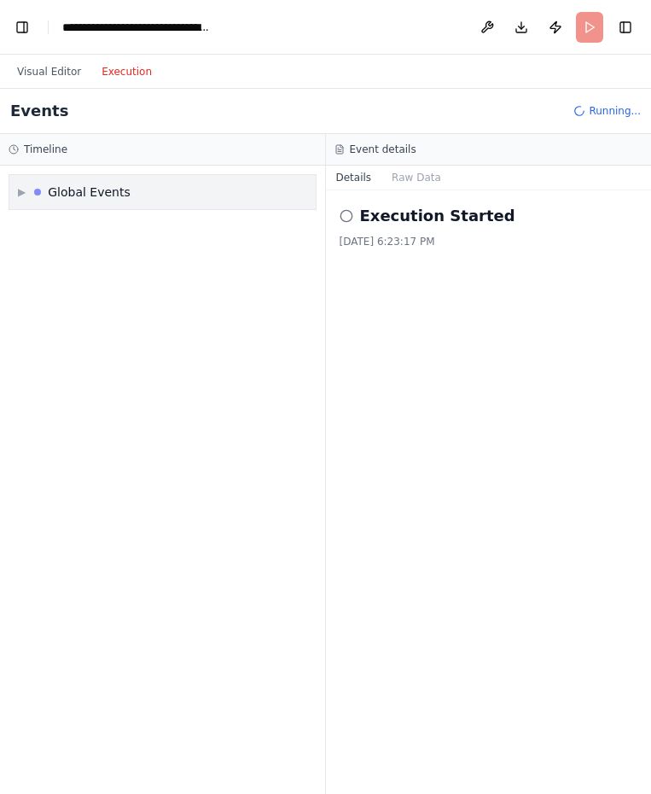
click at [61, 191] on div "Global Events" at bounding box center [89, 192] width 83 height 17
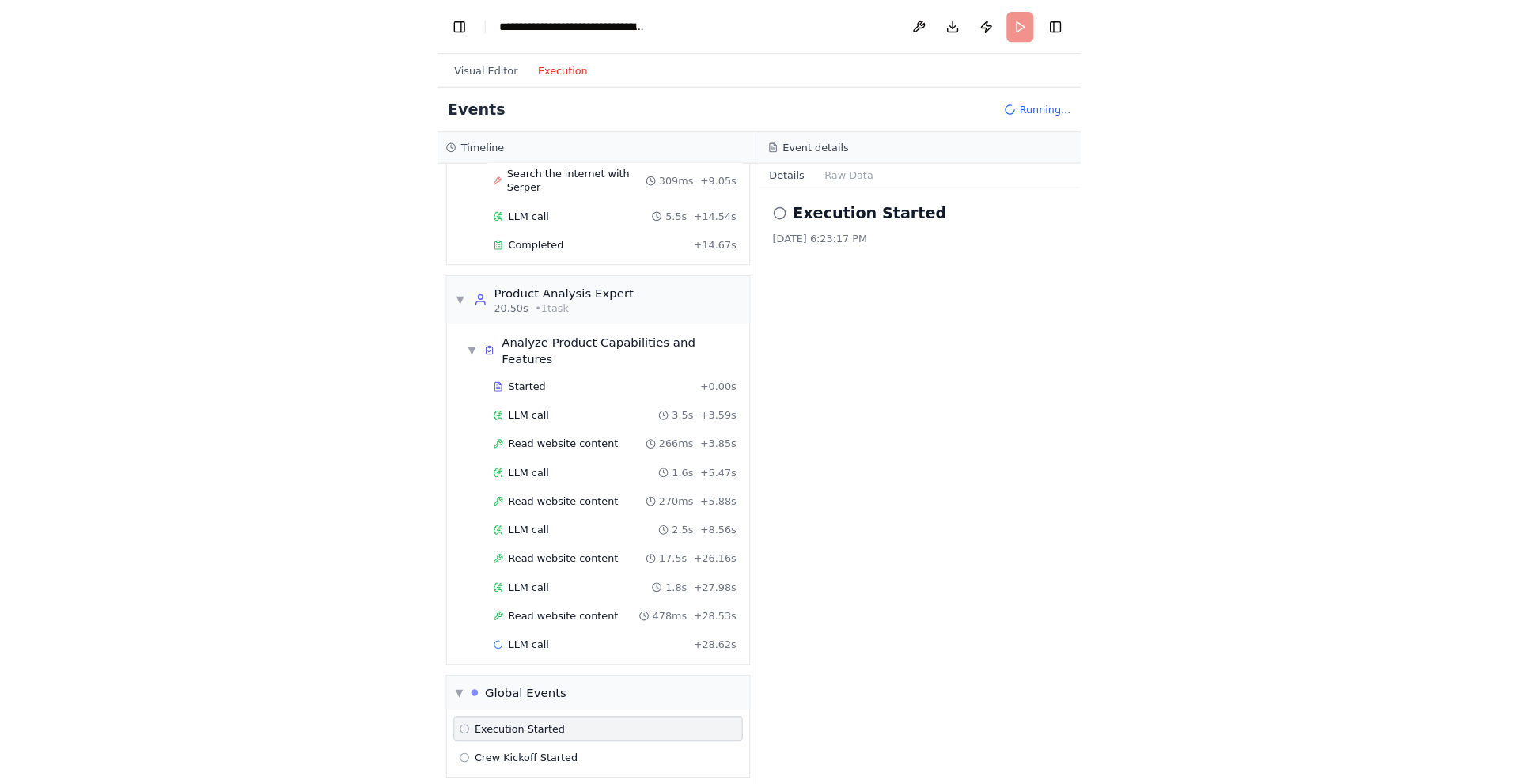
scroll to position [518, 0]
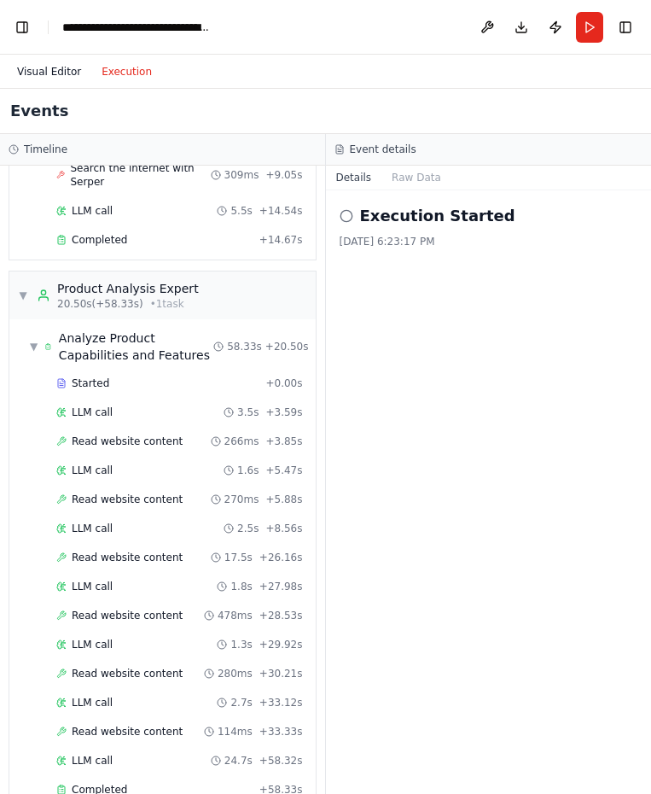
click at [47, 67] on button "Visual Editor" at bounding box center [49, 71] width 85 height 20
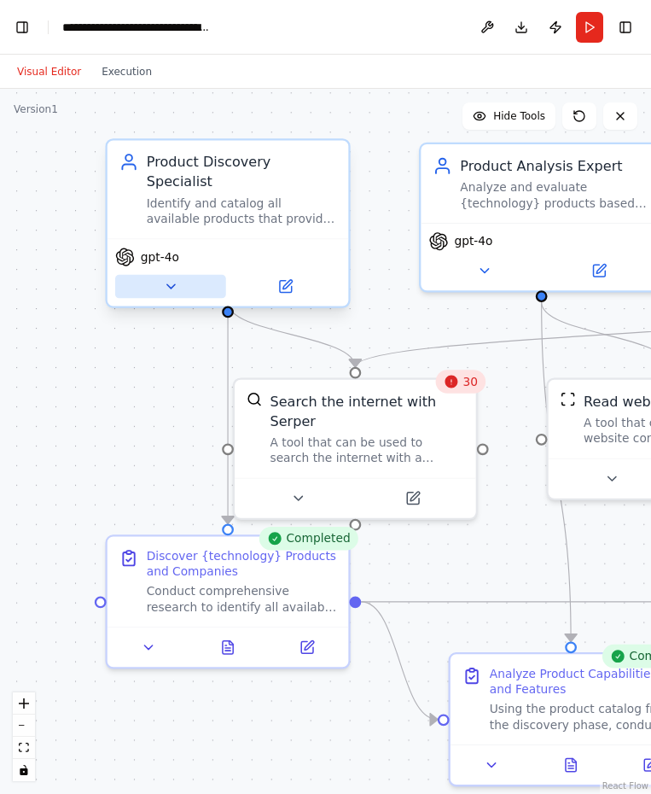
click at [176, 278] on icon at bounding box center [170, 285] width 15 height 15
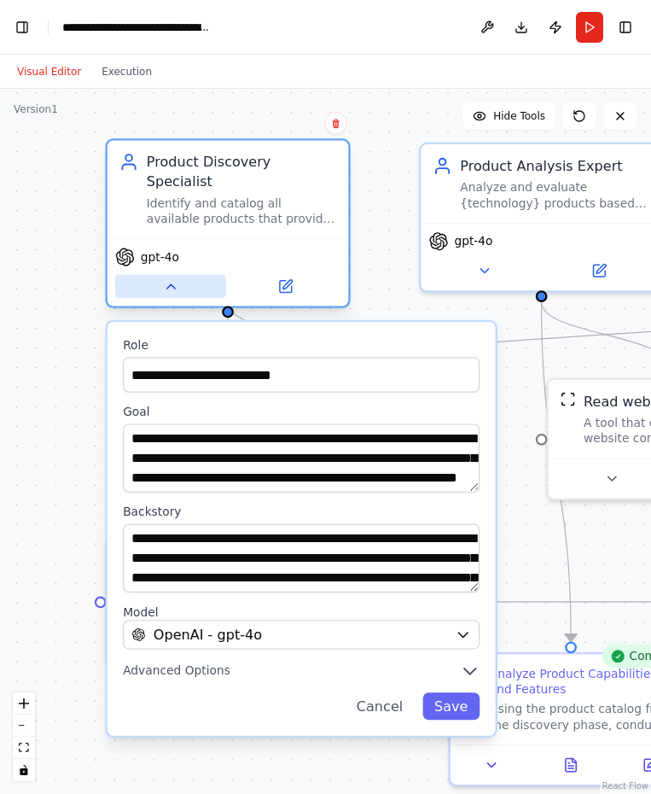
click at [176, 278] on icon at bounding box center [170, 285] width 15 height 15
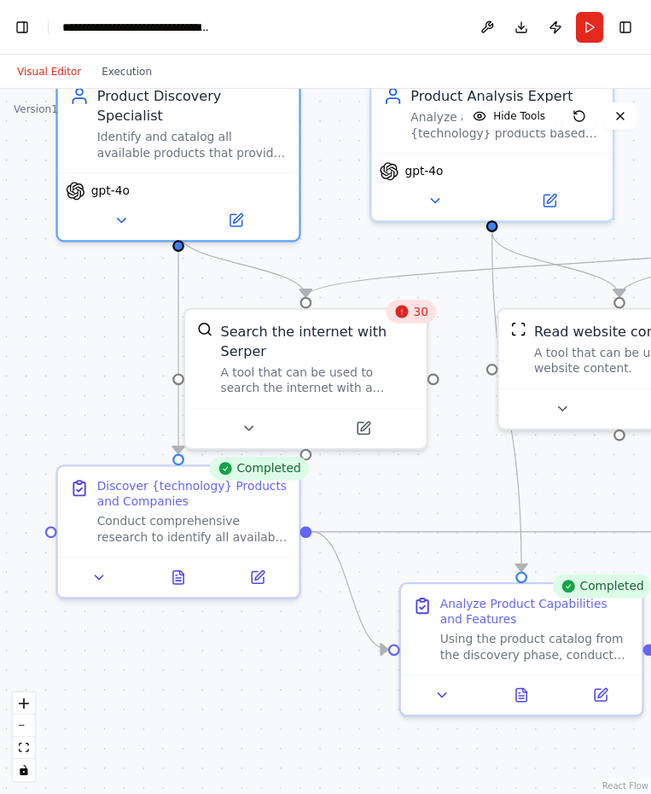
drag, startPoint x: 139, startPoint y: 392, endPoint x: 90, endPoint y: 322, distance: 85.8
click at [90, 322] on div ".deletable-edge-delete-btn { width: 20px; height: 20px; border: 0px solid #ffff…" at bounding box center [325, 441] width 651 height 705
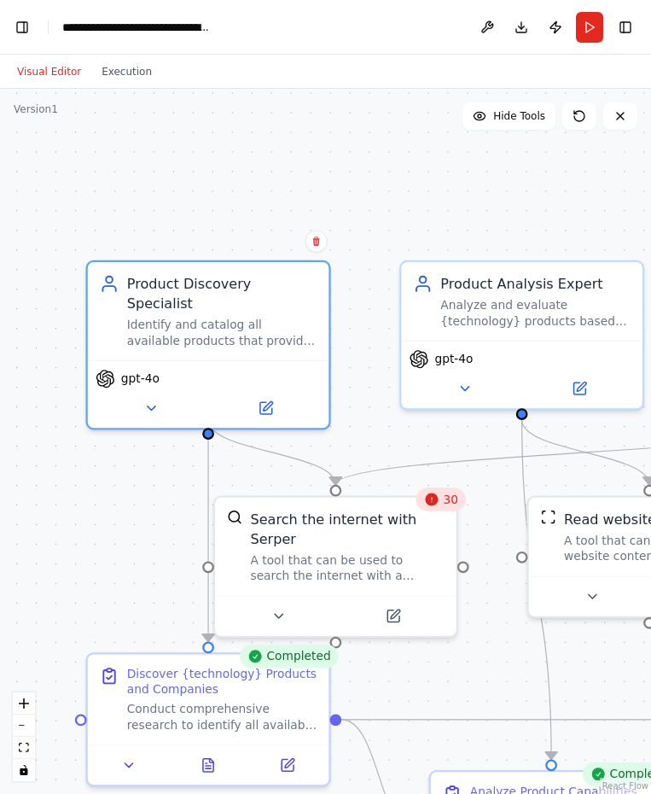
drag, startPoint x: 99, startPoint y: 324, endPoint x: 121, endPoint y: 495, distance: 173.0
click at [121, 495] on div ".deletable-edge-delete-btn { width: 20px; height: 20px; border: 0px solid #ffff…" at bounding box center [325, 441] width 651 height 705
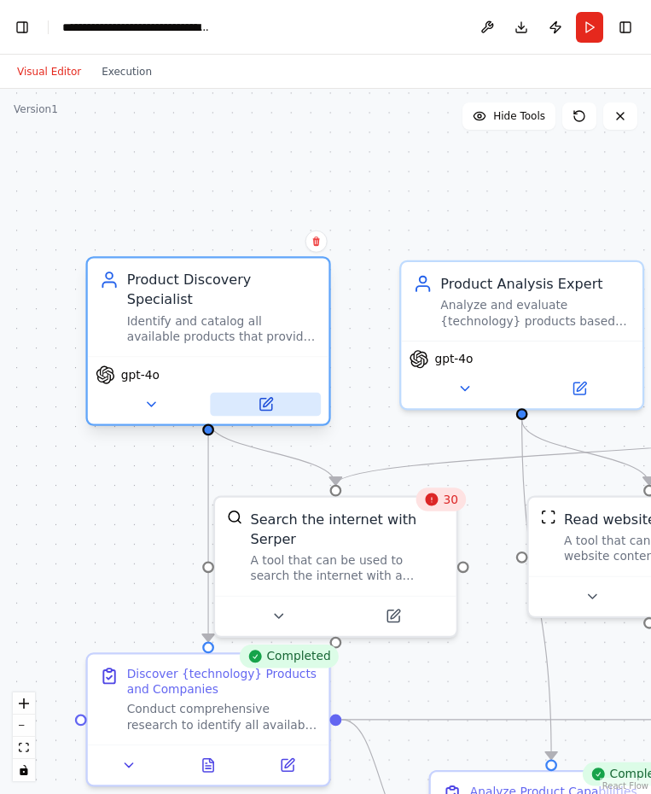
click at [268, 399] on icon at bounding box center [266, 405] width 12 height 12
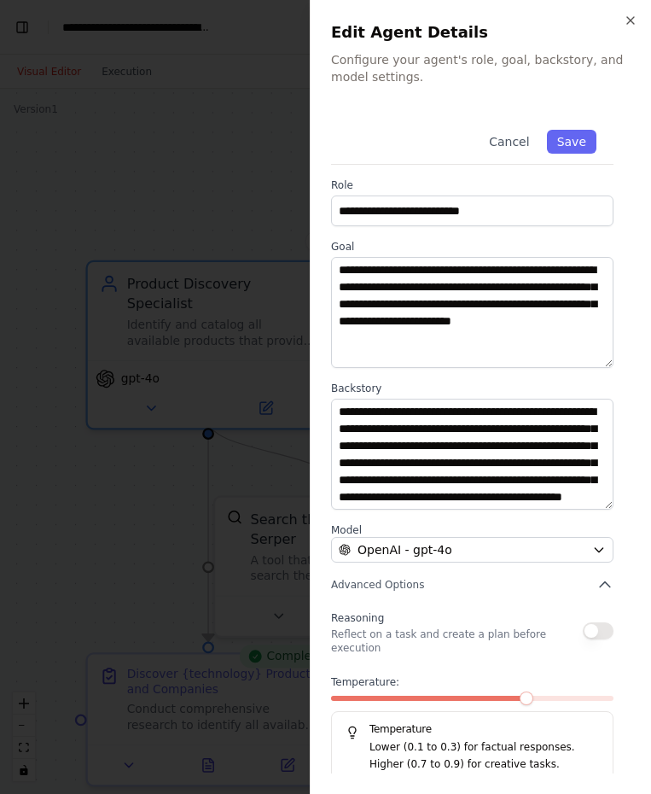
click at [629, 28] on h2 "Edit Agent Details" at bounding box center [481, 32] width 300 height 24
click at [241, 93] on div at bounding box center [325, 397] width 651 height 794
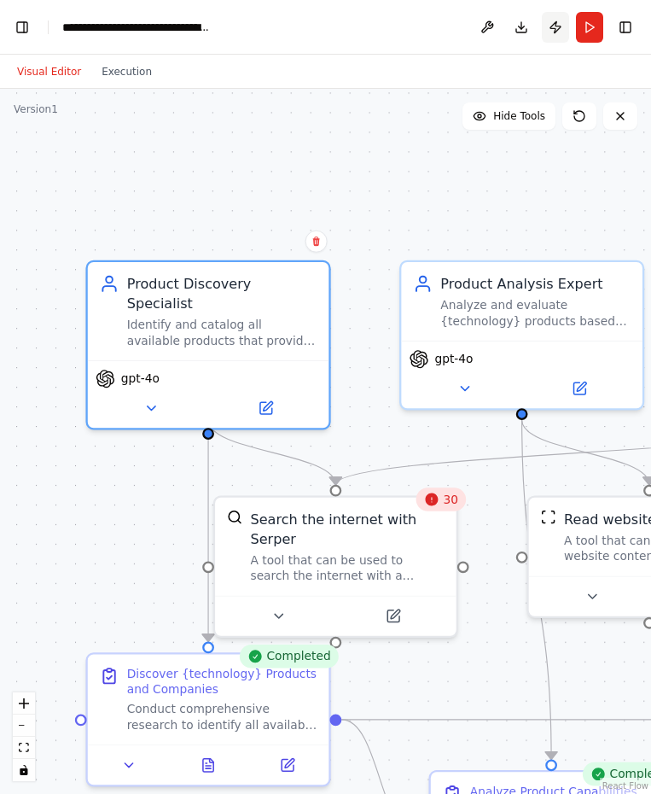
click at [553, 27] on button "Publish" at bounding box center [555, 27] width 27 height 31
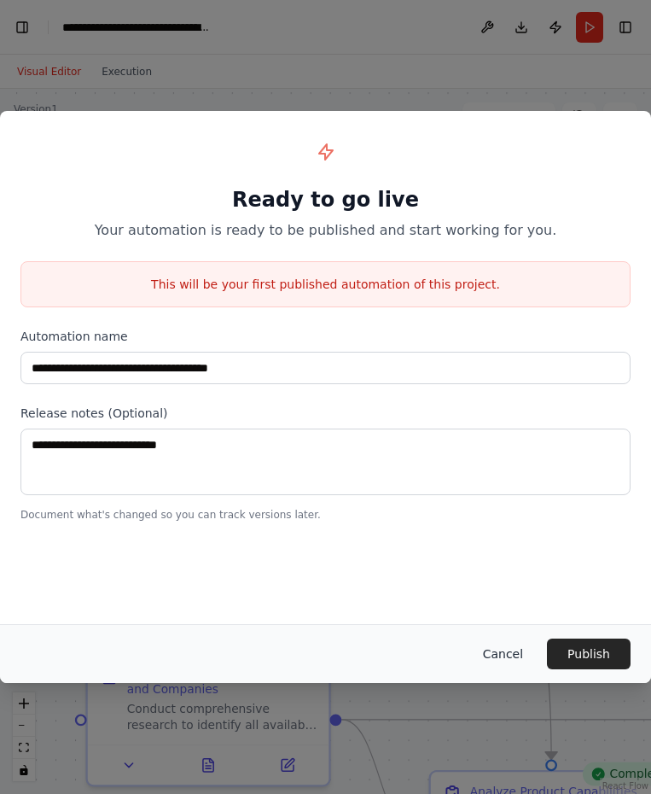
click at [505, 658] on button "Cancel" at bounding box center [503, 654] width 67 height 31
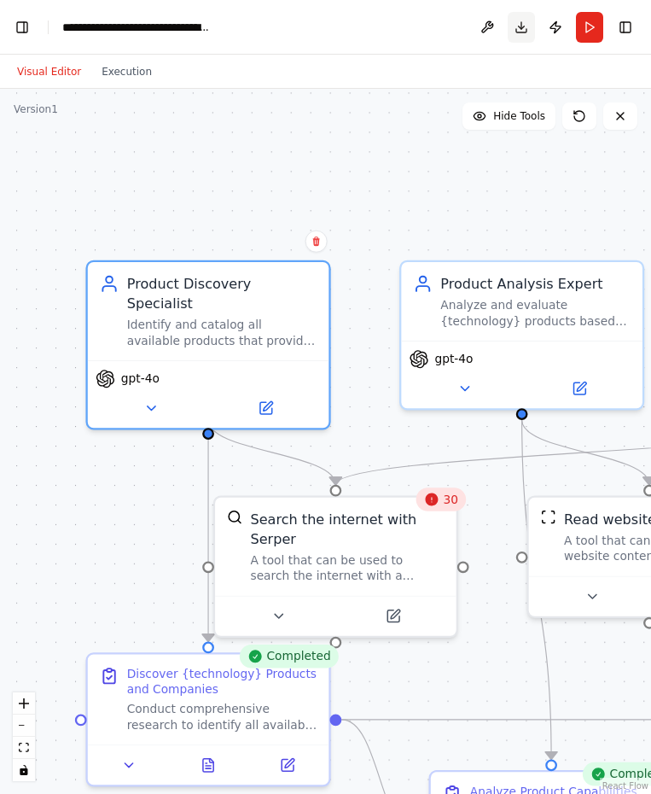
click at [517, 32] on button "Download" at bounding box center [521, 27] width 27 height 31
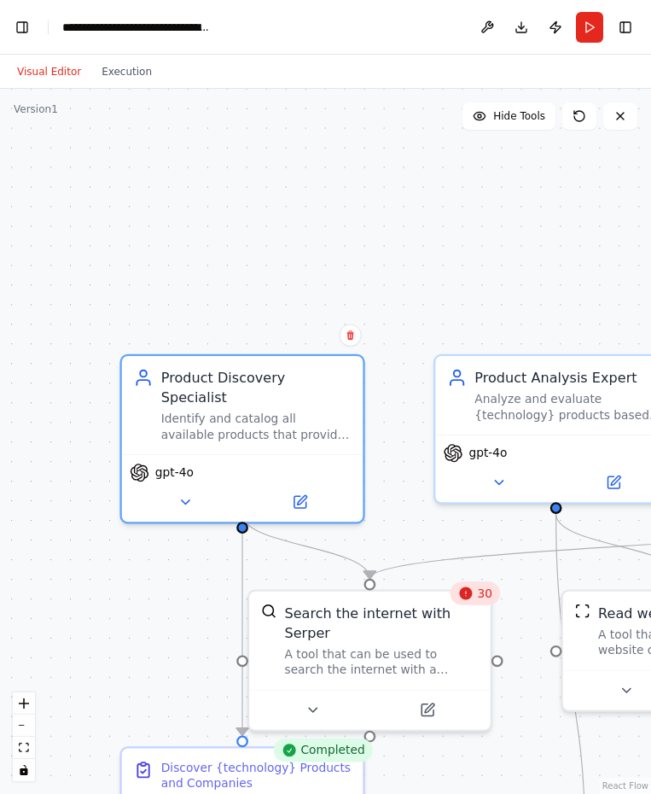
click at [354, 266] on div ".deletable-edge-delete-btn { width: 20px; height: 20px; border: 0px solid #ffff…" at bounding box center [325, 441] width 651 height 705
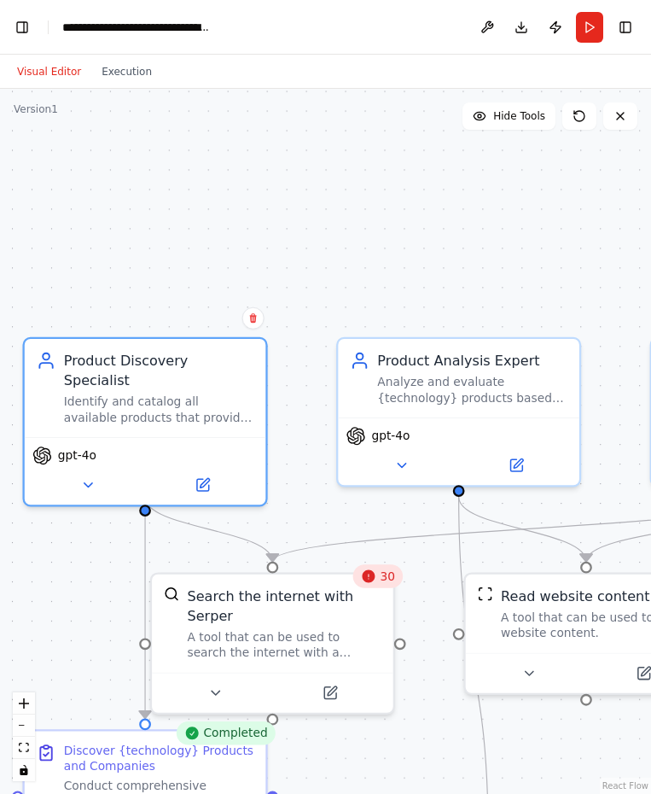
drag, startPoint x: 394, startPoint y: 256, endPoint x: 277, endPoint y: 212, distance: 125.1
click at [277, 212] on div ".deletable-edge-delete-btn { width: 20px; height: 20px; border: 0px solid #ffff…" at bounding box center [325, 441] width 651 height 705
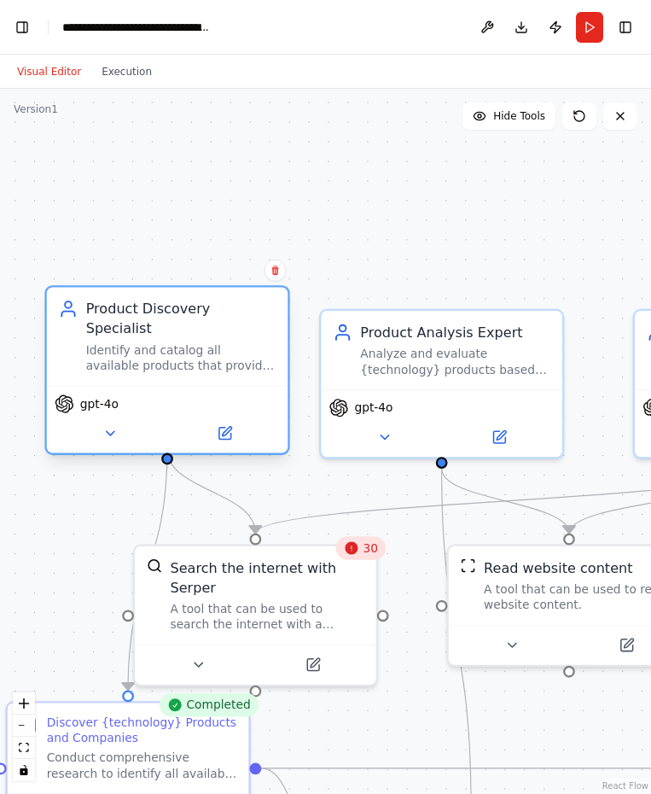
drag, startPoint x: 113, startPoint y: 327, endPoint x: 155, endPoint y: 316, distance: 44.1
click at [155, 316] on div "Product Discovery Specialist" at bounding box center [181, 318] width 190 height 39
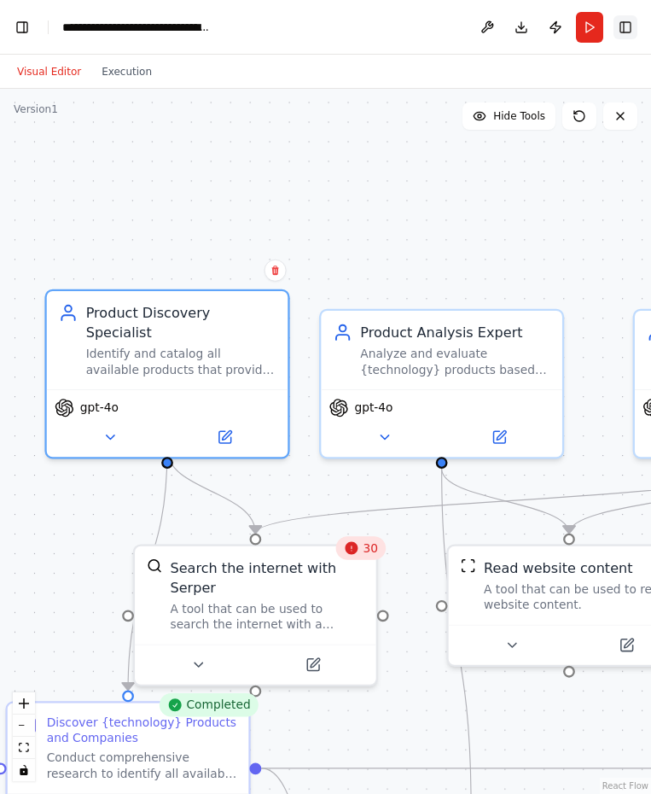
click at [622, 31] on button "Toggle Right Sidebar" at bounding box center [626, 27] width 24 height 24
click at [623, 31] on button "Toggle Right Sidebar" at bounding box center [626, 27] width 24 height 24
click at [512, 130] on div ".deletable-edge-delete-btn { width: 20px; height: 20px; border: 0px solid #ffff…" at bounding box center [325, 441] width 651 height 705
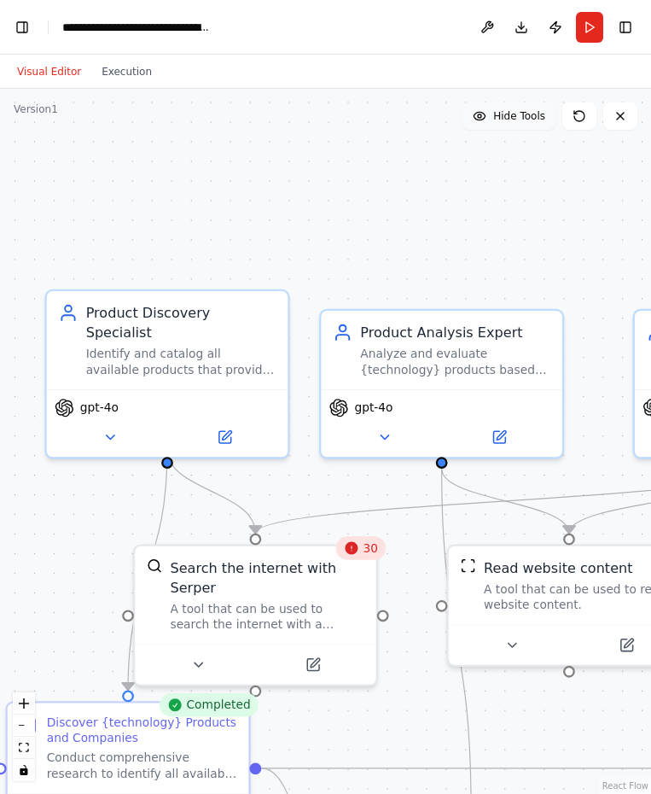
click at [514, 119] on span "Hide Tools" at bounding box center [519, 116] width 52 height 14
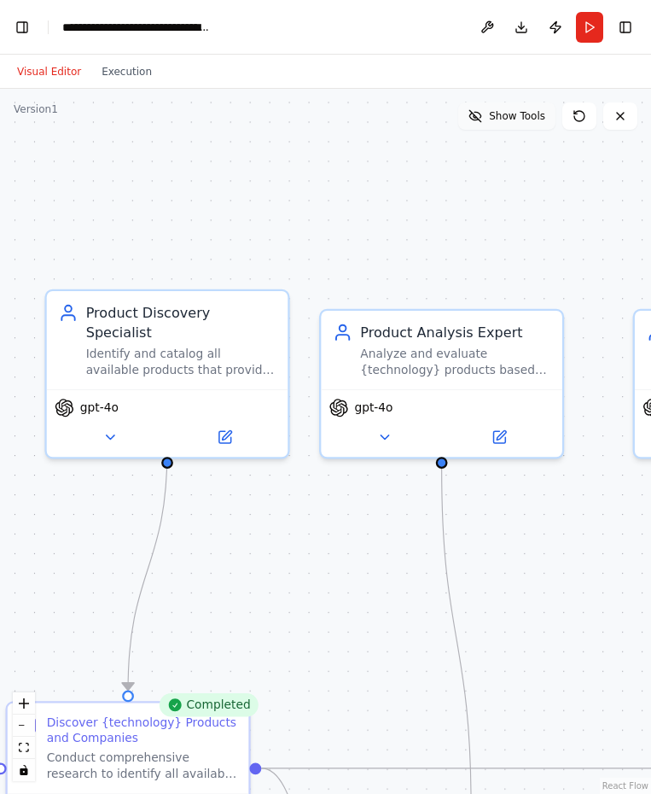
click at [516, 119] on span "Show Tools" at bounding box center [517, 116] width 56 height 14
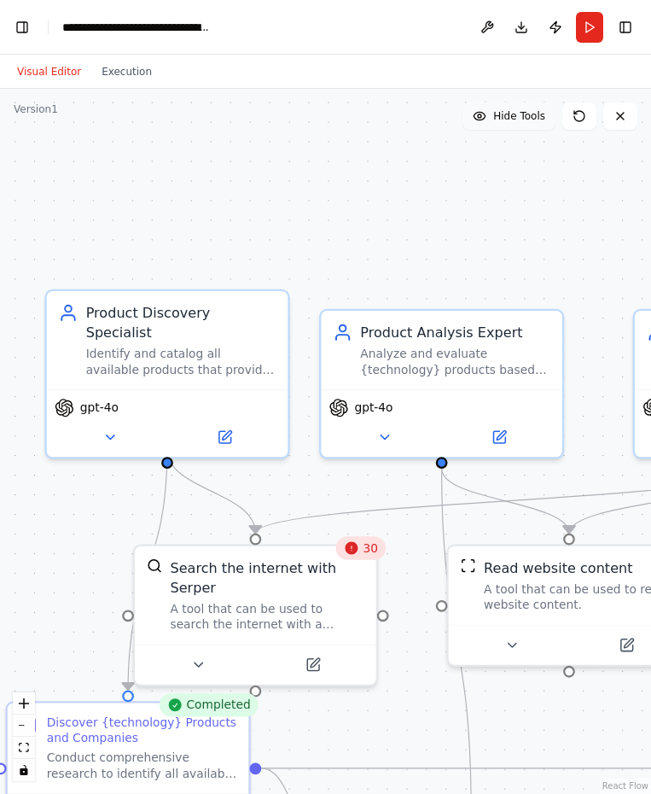
click at [516, 119] on span "Hide Tools" at bounding box center [519, 116] width 52 height 14
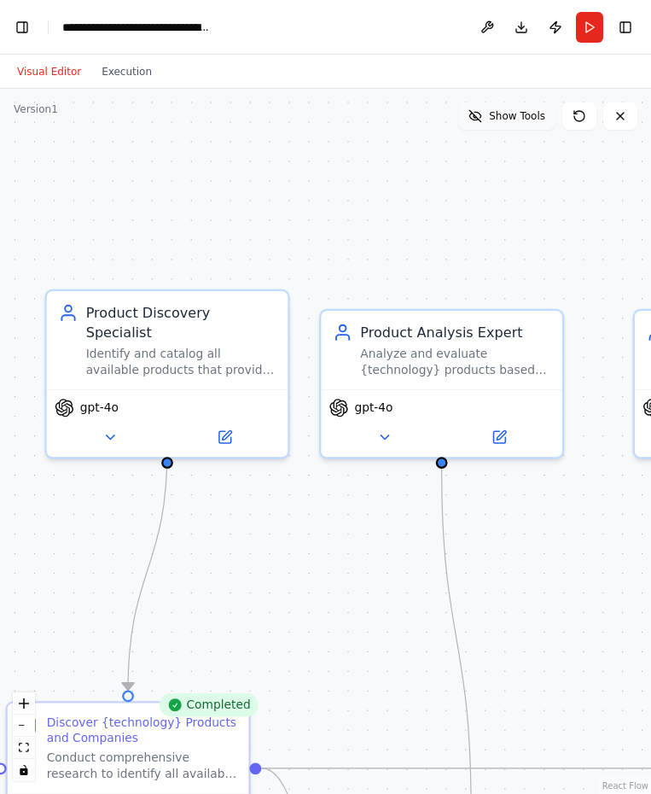
click at [516, 119] on span "Show Tools" at bounding box center [517, 116] width 56 height 14
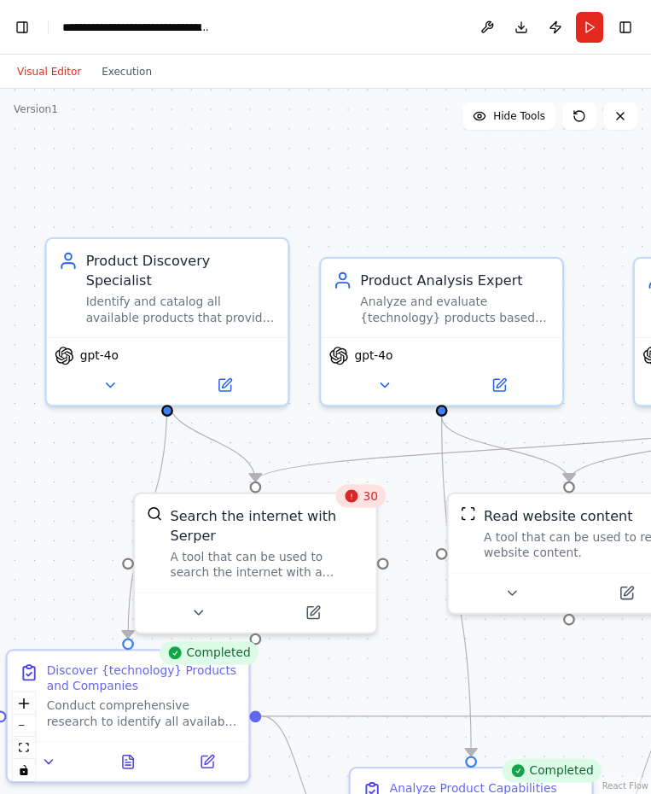
drag, startPoint x: 257, startPoint y: 193, endPoint x: 257, endPoint y: 141, distance: 52.1
click at [257, 141] on div ".deletable-edge-delete-btn { width: 20px; height: 20px; border: 0px solid #ffff…" at bounding box center [325, 441] width 651 height 705
click at [518, 32] on button "Download" at bounding box center [521, 27] width 27 height 31
click at [561, 23] on button "Publish" at bounding box center [555, 27] width 27 height 31
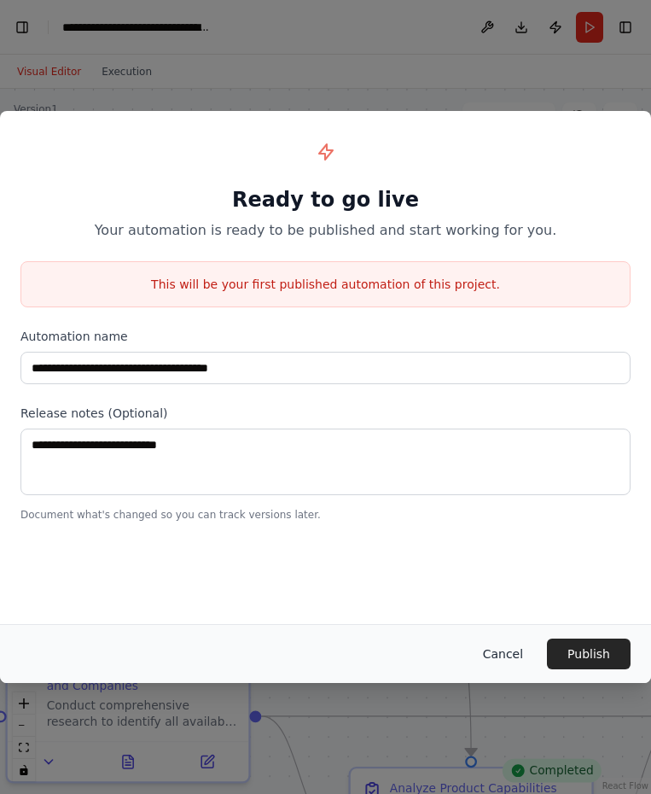
click at [520, 648] on button "Cancel" at bounding box center [503, 654] width 67 height 31
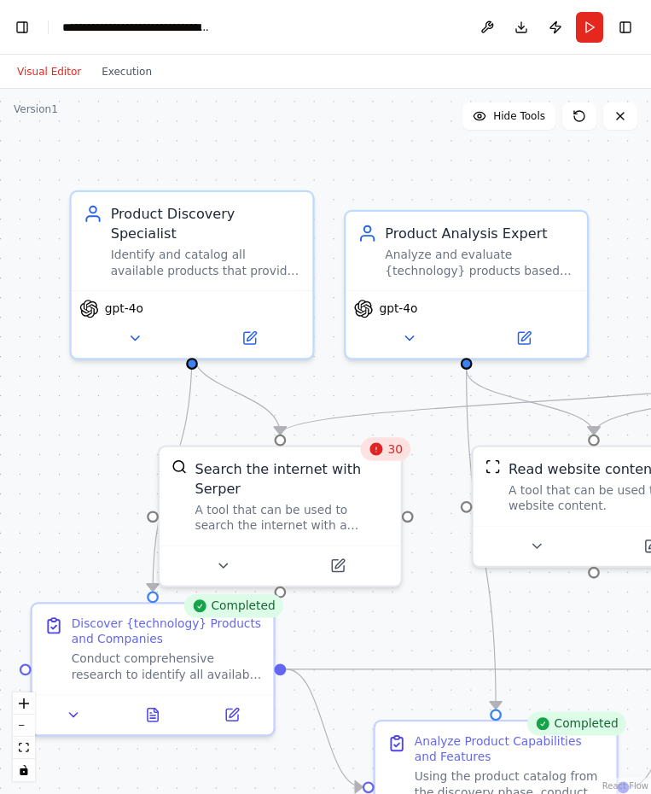
drag, startPoint x: 381, startPoint y: 424, endPoint x: 406, endPoint y: 377, distance: 53.1
click at [406, 377] on div ".deletable-edge-delete-btn { width: 20px; height: 20px; border: 0px solid #ffff…" at bounding box center [325, 441] width 651 height 705
click at [628, 24] on button "Toggle Right Sidebar" at bounding box center [626, 27] width 24 height 24
click at [558, 27] on button "Publish" at bounding box center [555, 27] width 27 height 31
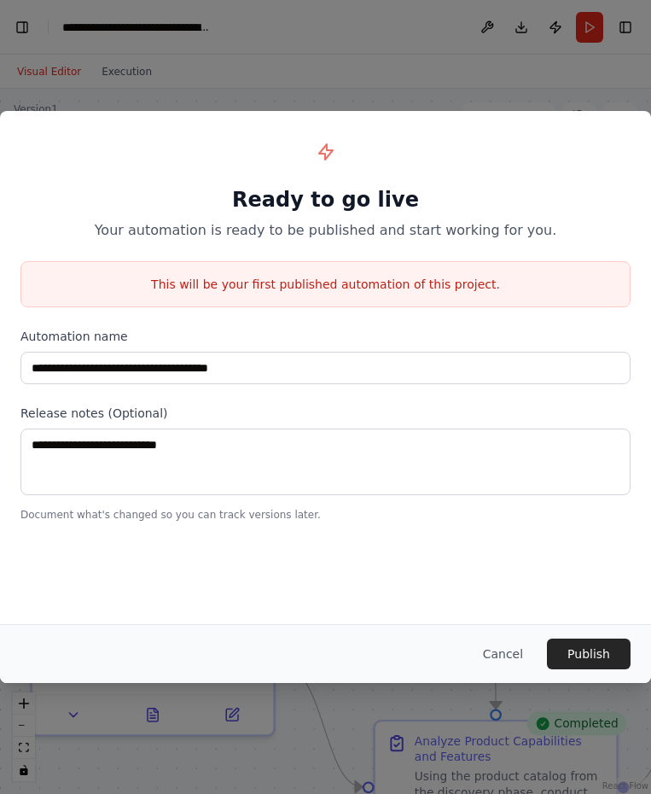
click at [555, 73] on div "**********" at bounding box center [325, 397] width 651 height 794
drag, startPoint x: 511, startPoint y: 664, endPoint x: 548, endPoint y: 256, distance: 409.8
click at [515, 657] on button "Cancel" at bounding box center [503, 654] width 67 height 31
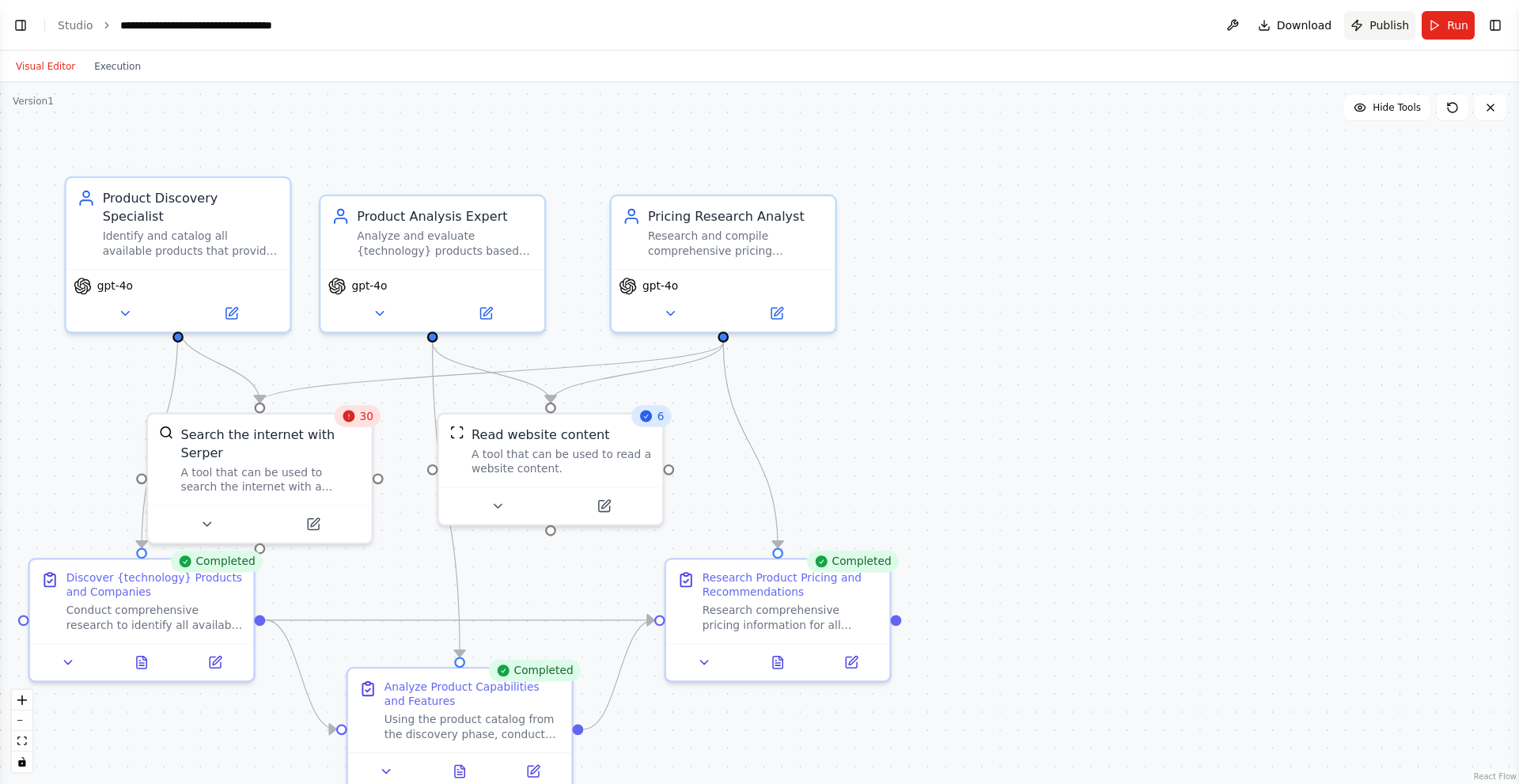
select select "****"
click at [674, 23] on button "Toggle Right Sidebar" at bounding box center [1496, 25] width 22 height 22
select select "****"
click at [674, 26] on button "Toggle Right Sidebar" at bounding box center [1496, 25] width 22 height 22
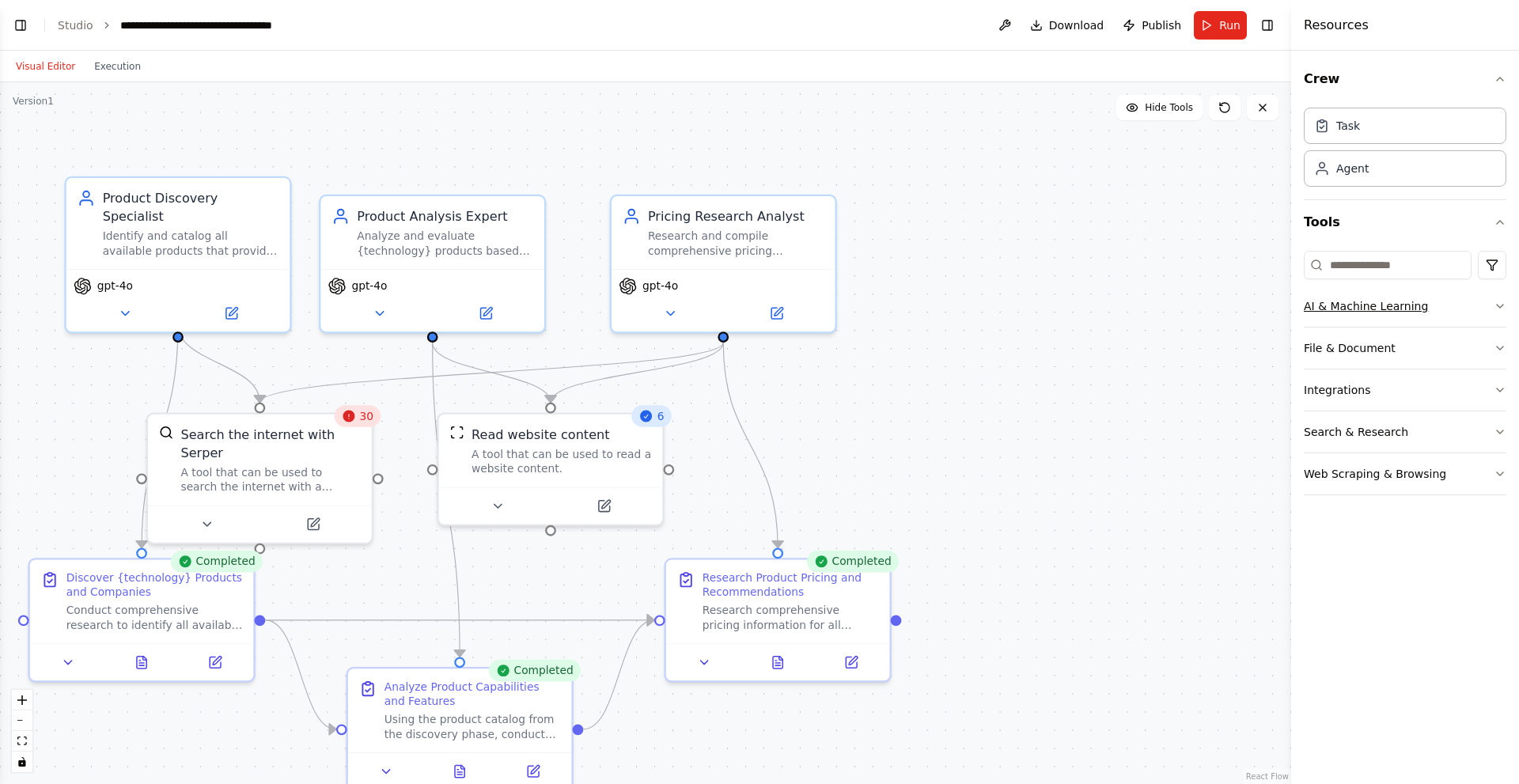
click at [674, 307] on button "AI & Machine Learning" at bounding box center [1405, 306] width 203 height 41
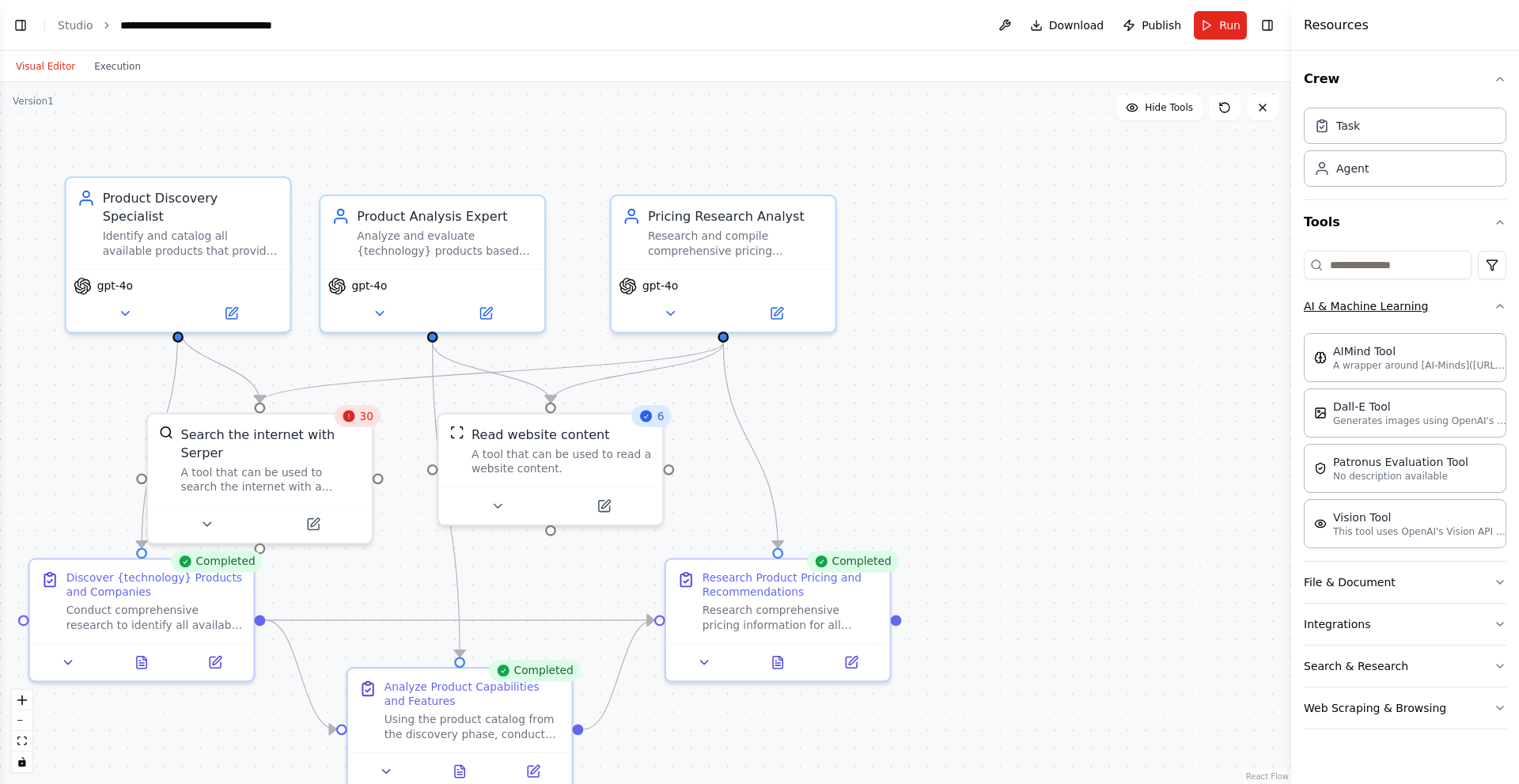
click at [674, 301] on icon "button" at bounding box center [1500, 307] width 13 height 13
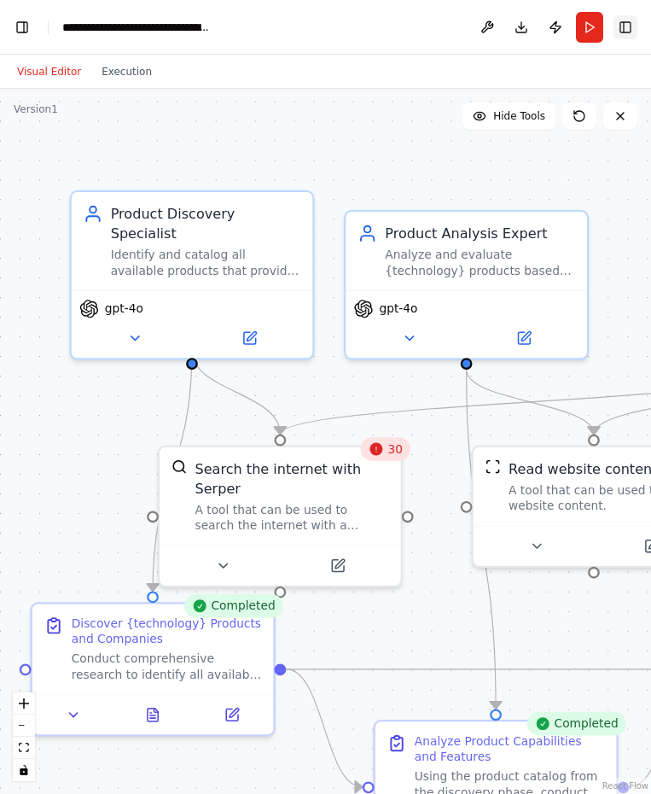
click at [628, 32] on button "Toggle Right Sidebar" at bounding box center [626, 27] width 24 height 24
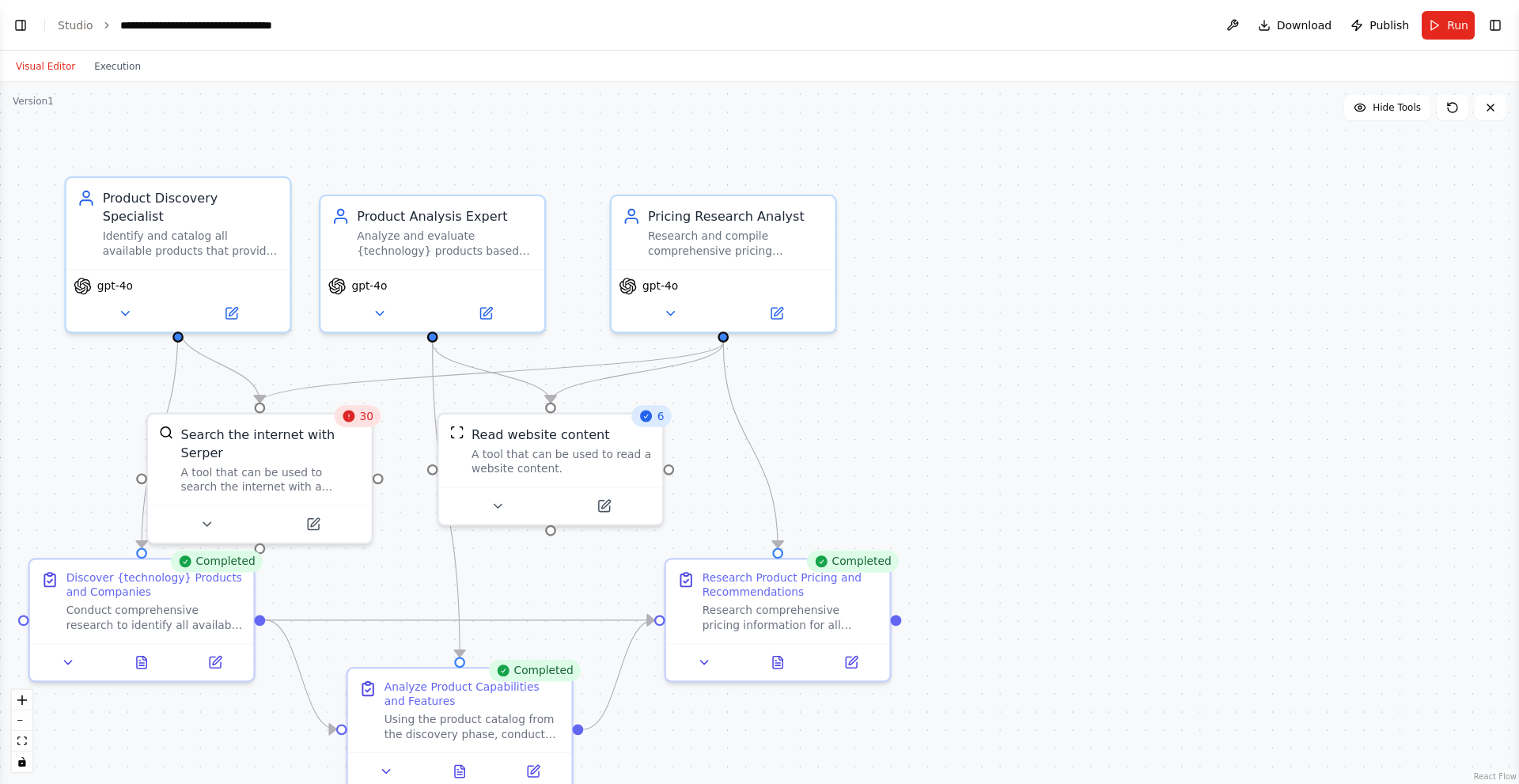
select select "****"
click at [674, 22] on button "Toggle Right Sidebar" at bounding box center [1496, 25] width 22 height 22
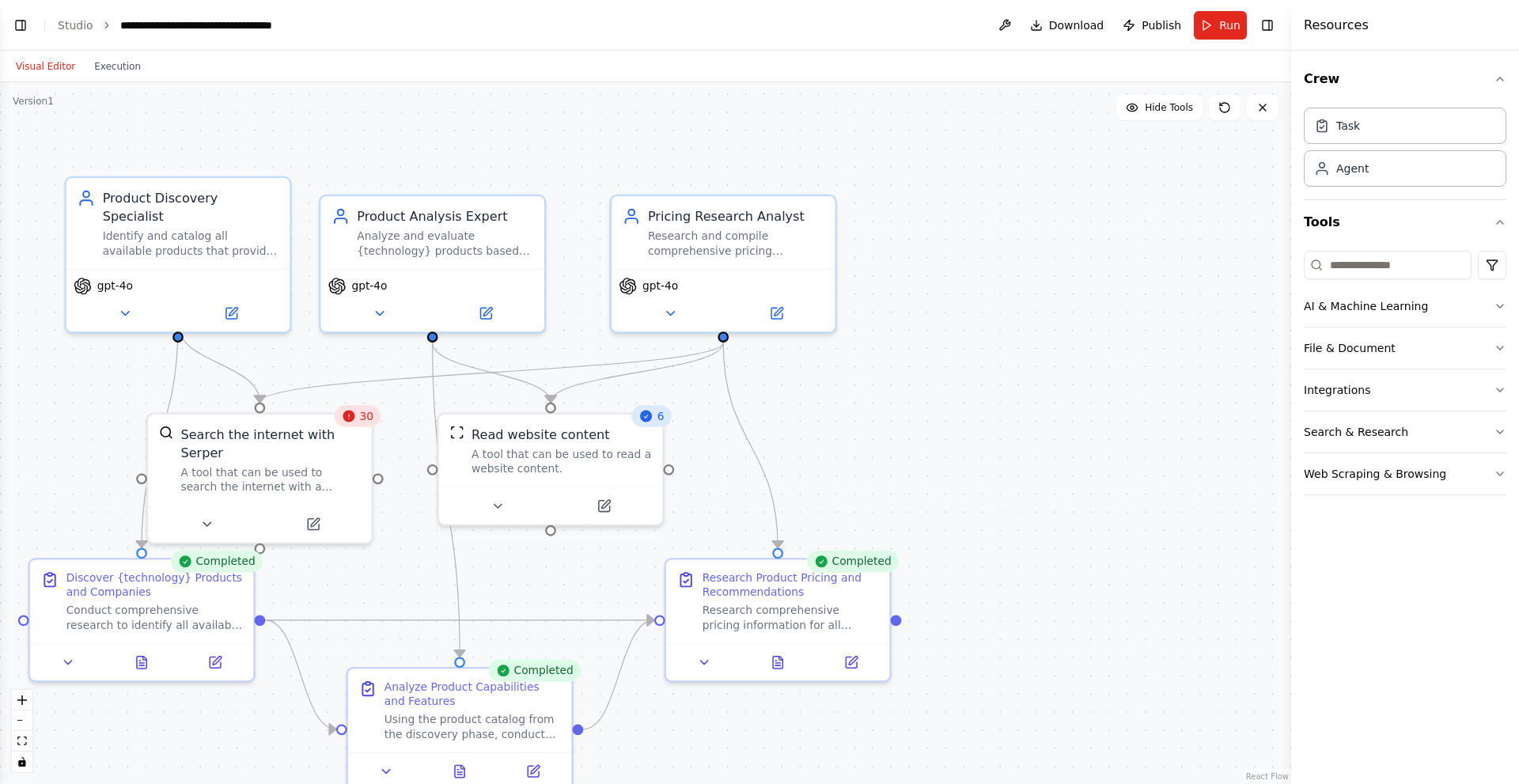
click at [674, 44] on header "**********" at bounding box center [645, 25] width 1291 height 51
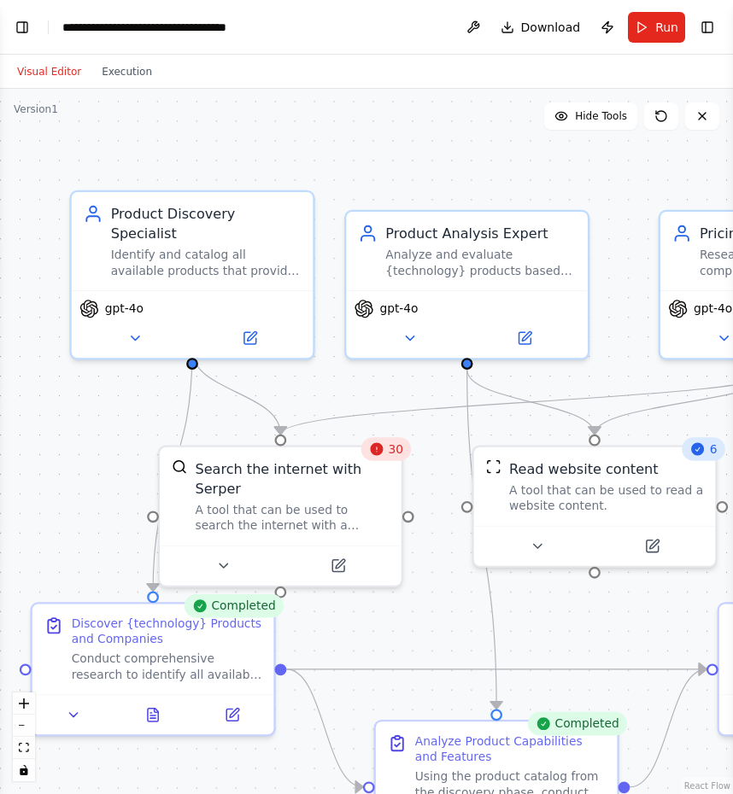
select select "****"
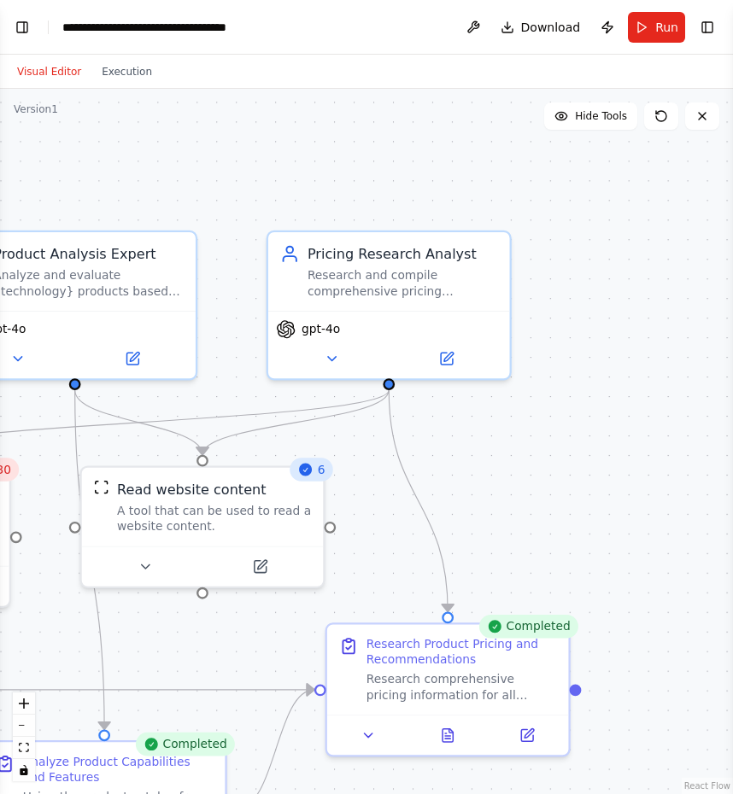
drag, startPoint x: 580, startPoint y: 156, endPoint x: 117, endPoint y: 174, distance: 463.1
click at [118, 173] on div ".deletable-edge-delete-btn { width: 20px; height: 20px; border: 0px solid #ffff…" at bounding box center [366, 441] width 733 height 705
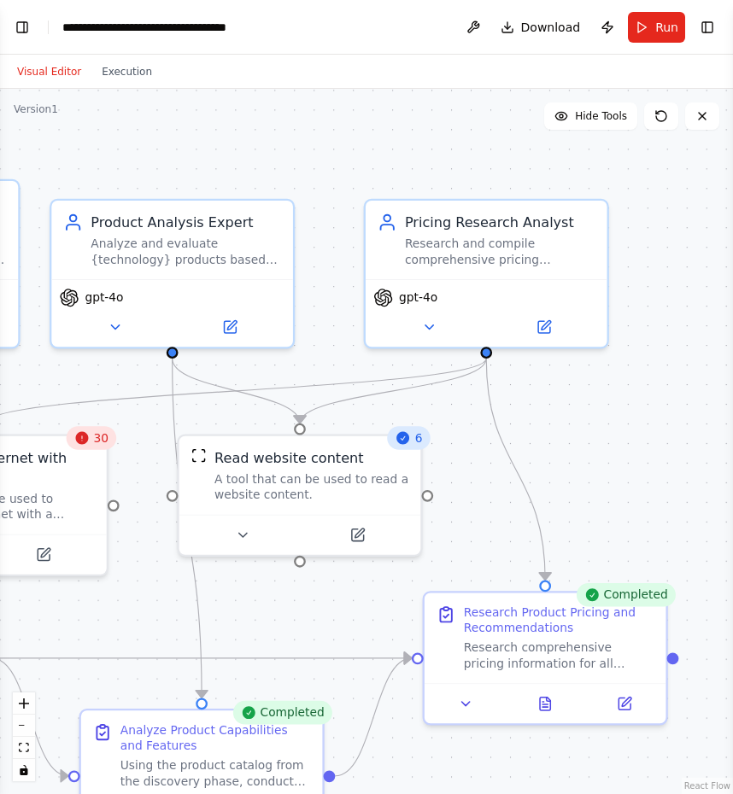
drag, startPoint x: 556, startPoint y: 201, endPoint x: 723, endPoint y: 173, distance: 169.7
click at [723, 173] on div ".deletable-edge-delete-btn { width: 20px; height: 20px; border: 0px solid #ffff…" at bounding box center [366, 441] width 733 height 705
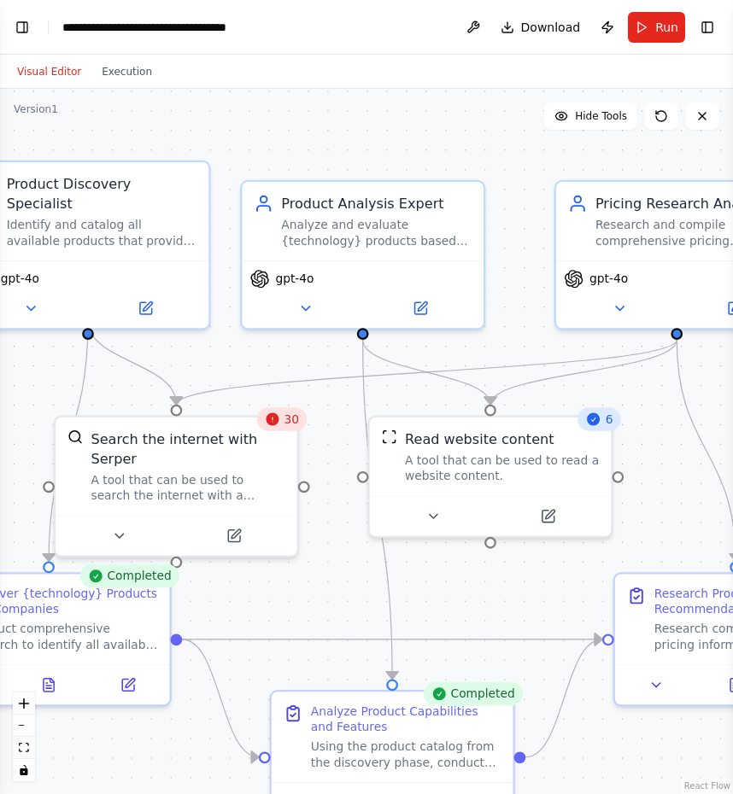
drag, startPoint x: 330, startPoint y: 149, endPoint x: 521, endPoint y: 130, distance: 191.3
click at [521, 130] on div ".deletable-edge-delete-btn { width: 20px; height: 20px; border: 0px solid #ffff…" at bounding box center [366, 441] width 733 height 705
click at [709, 20] on button "Toggle Right Sidebar" at bounding box center [707, 27] width 24 height 24
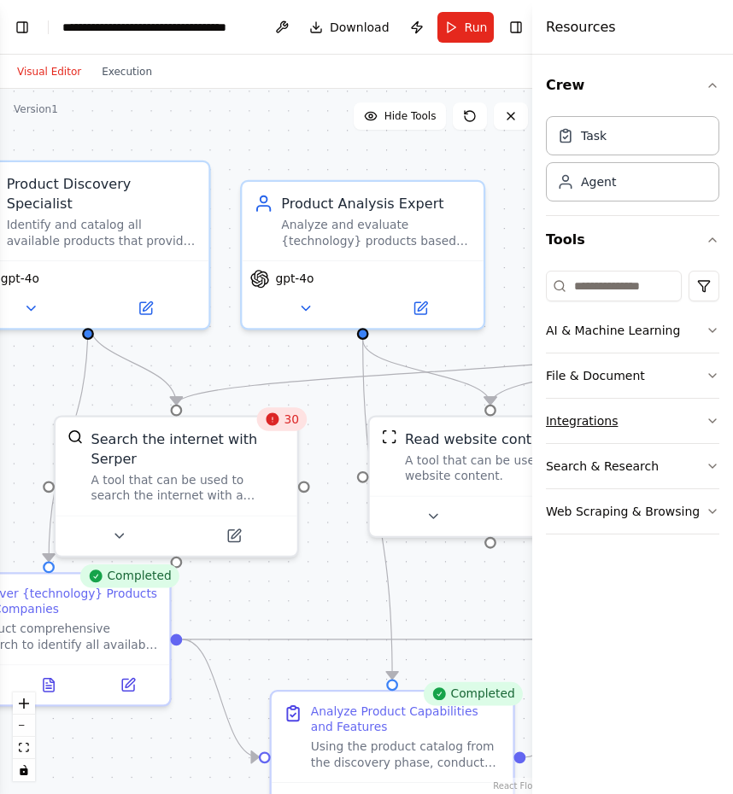
click at [712, 420] on icon "button" at bounding box center [712, 421] width 14 height 14
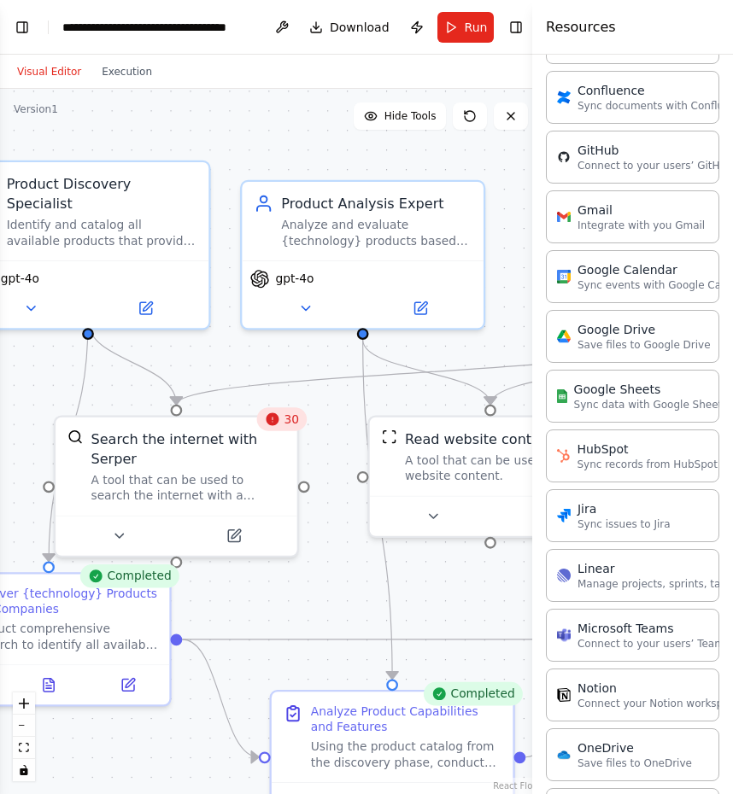
scroll to position [550, 0]
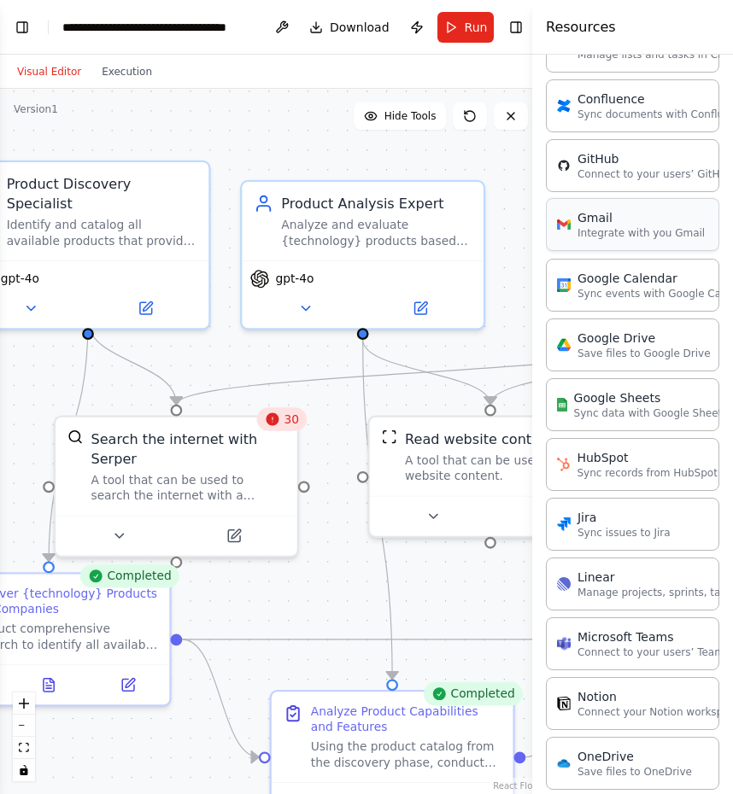
click at [650, 242] on div "Gmail Integrate with you Gmail" at bounding box center [632, 224] width 173 height 53
click at [621, 230] on p "Integrate with you Gmail" at bounding box center [640, 233] width 127 height 14
click at [608, 223] on div "Gmail" at bounding box center [640, 217] width 127 height 17
drag, startPoint x: 608, startPoint y: 223, endPoint x: 593, endPoint y: 227, distance: 16.0
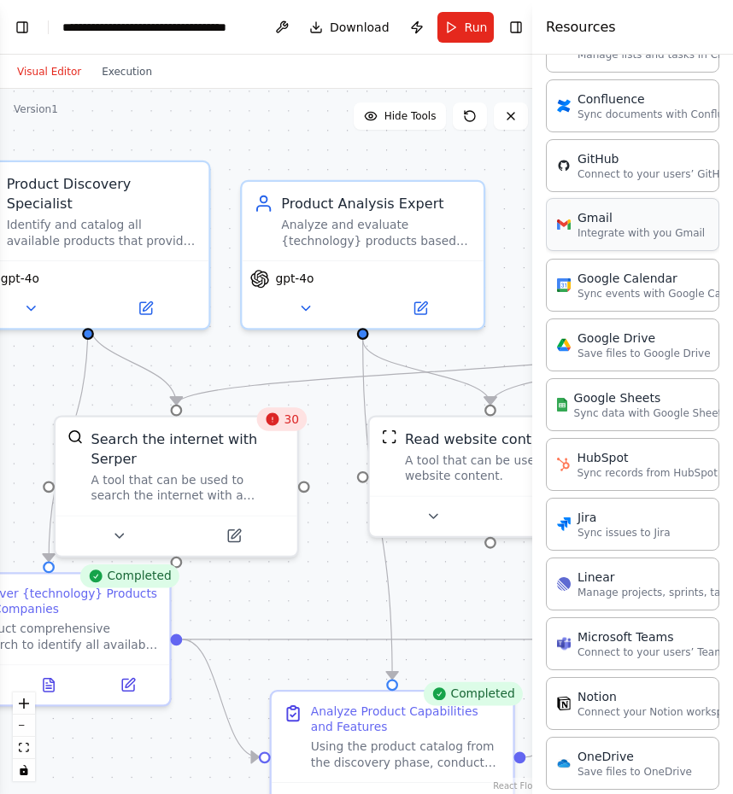
click at [603, 225] on div "Gmail" at bounding box center [640, 217] width 127 height 17
click at [588, 228] on p "Integrate with you Gmail" at bounding box center [640, 233] width 127 height 14
click at [585, 225] on div "Gmail" at bounding box center [640, 217] width 127 height 17
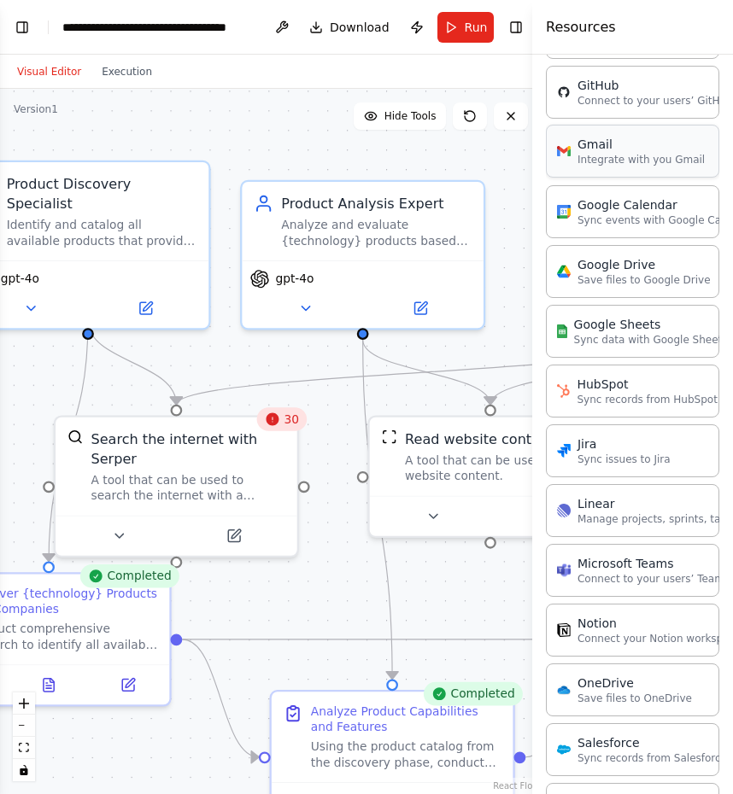
scroll to position [721, 0]
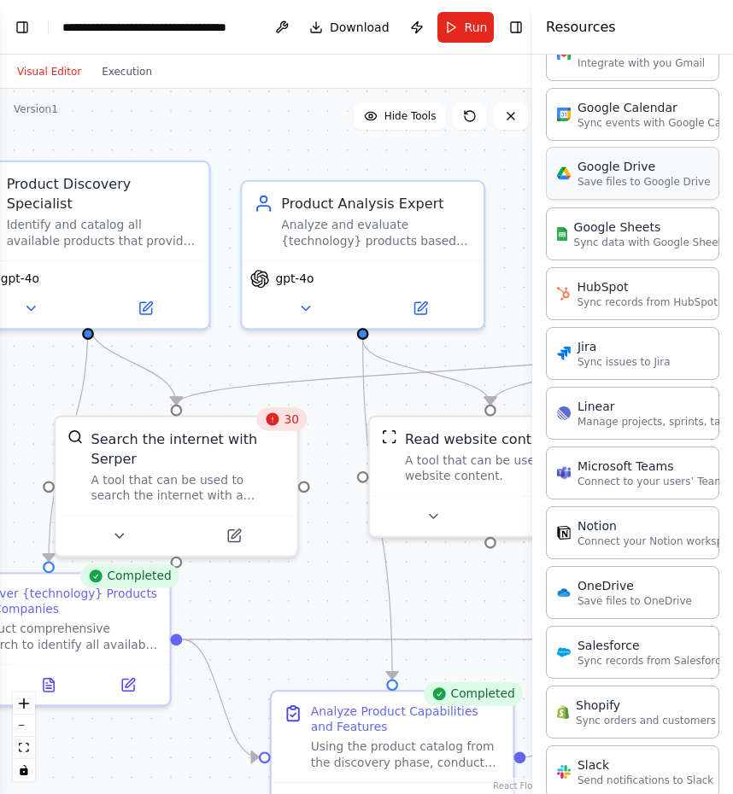
click at [594, 178] on p "Save files to Google Drive" at bounding box center [643, 182] width 133 height 14
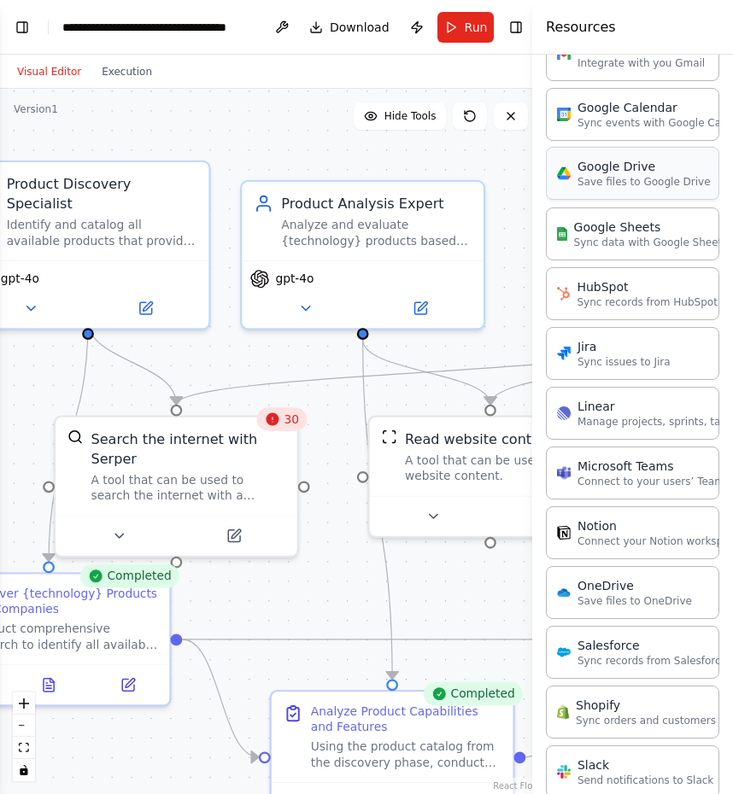
click at [594, 178] on p "Save files to Google Drive" at bounding box center [643, 182] width 133 height 14
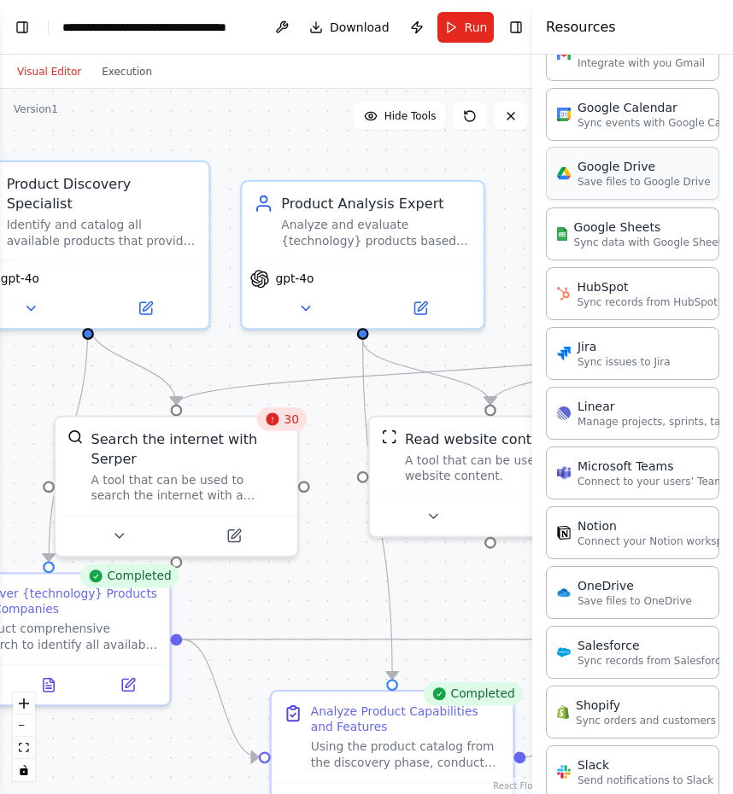
click at [594, 178] on p "Save files to Google Drive" at bounding box center [643, 182] width 133 height 14
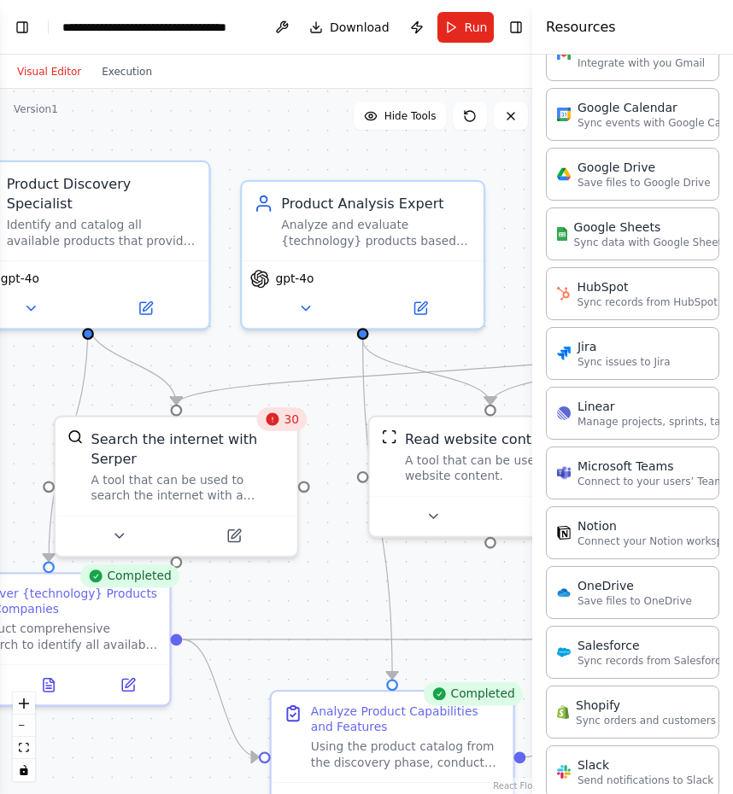
click at [505, 176] on div ".deletable-edge-delete-btn { width: 20px; height: 20px; border: 0px solid #ffff…" at bounding box center [270, 441] width 541 height 705
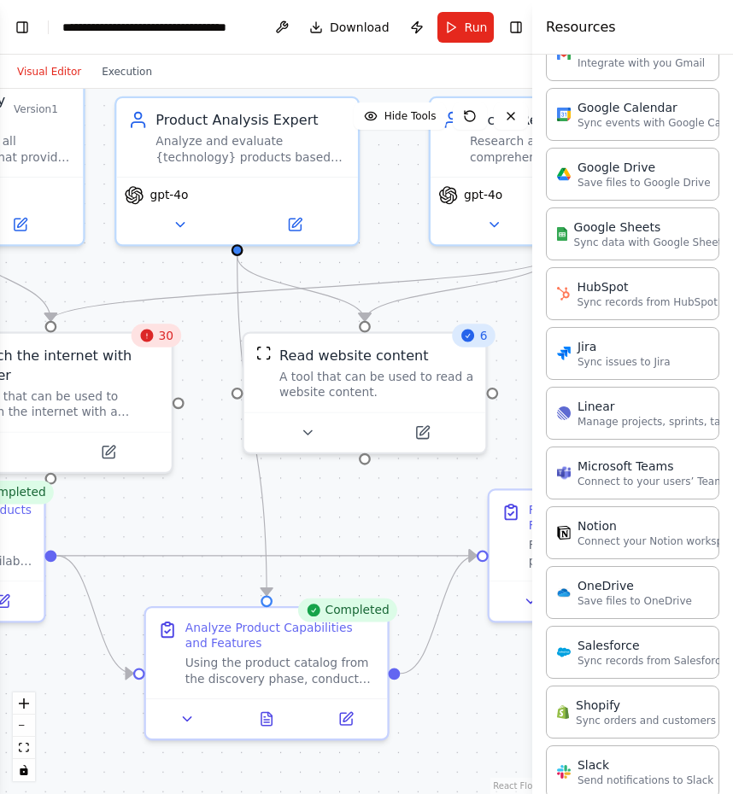
drag, startPoint x: 279, startPoint y: 573, endPoint x: 150, endPoint y: 491, distance: 152.8
click at [150, 491] on div ".deletable-edge-delete-btn { width: 20px; height: 20px; border: 0px solid #ffff…" at bounding box center [270, 441] width 541 height 705
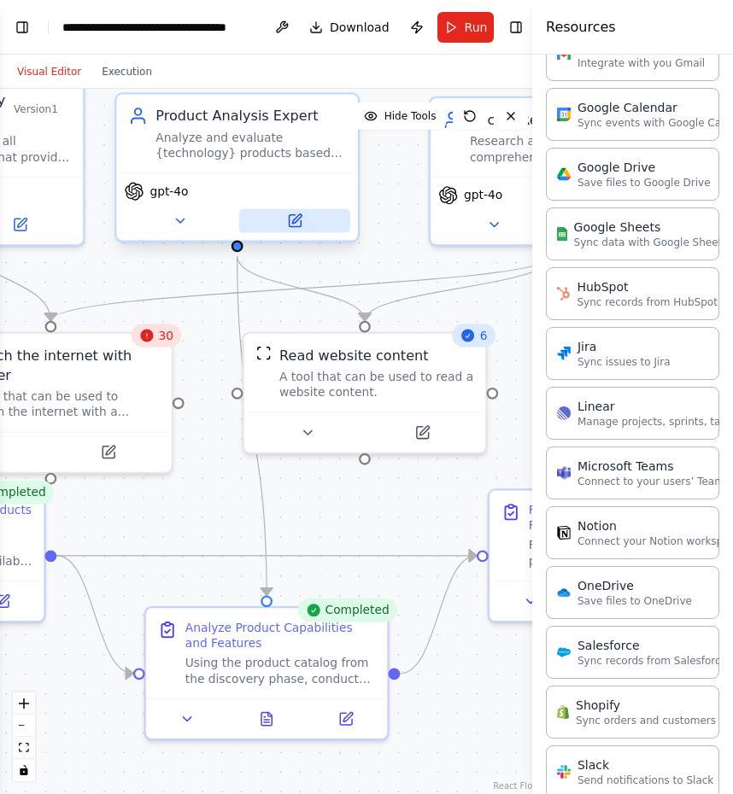
click at [299, 218] on icon at bounding box center [296, 218] width 9 height 9
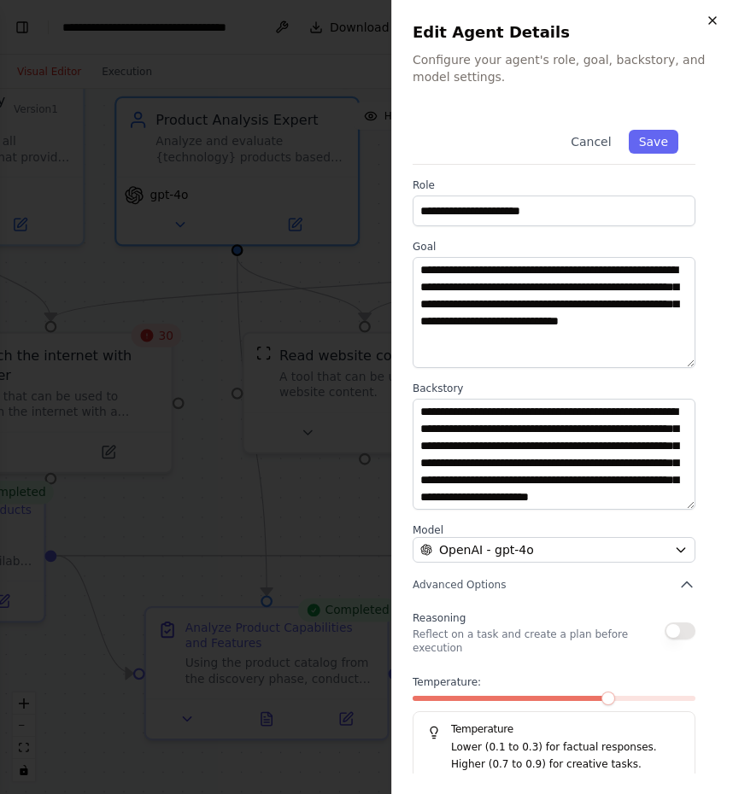
click at [710, 23] on icon "button" at bounding box center [712, 21] width 14 height 14
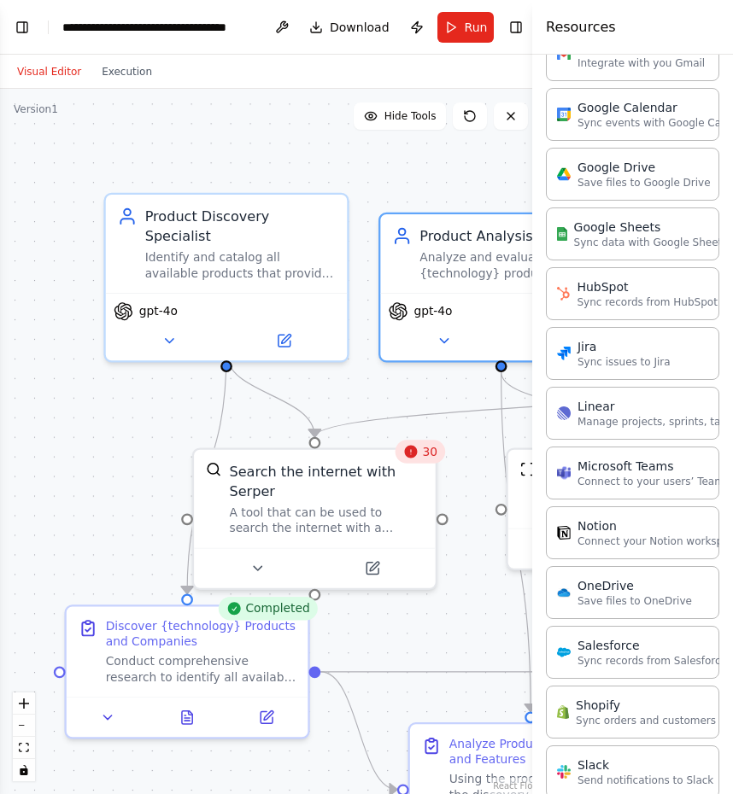
drag, startPoint x: 143, startPoint y: 269, endPoint x: 407, endPoint y: 385, distance: 288.2
click at [407, 385] on div ".deletable-edge-delete-btn { width: 20px; height: 20px; border: 0px solid #ffff…" at bounding box center [270, 441] width 541 height 705
click at [20, 29] on button "Toggle Left Sidebar" at bounding box center [22, 27] width 24 height 24
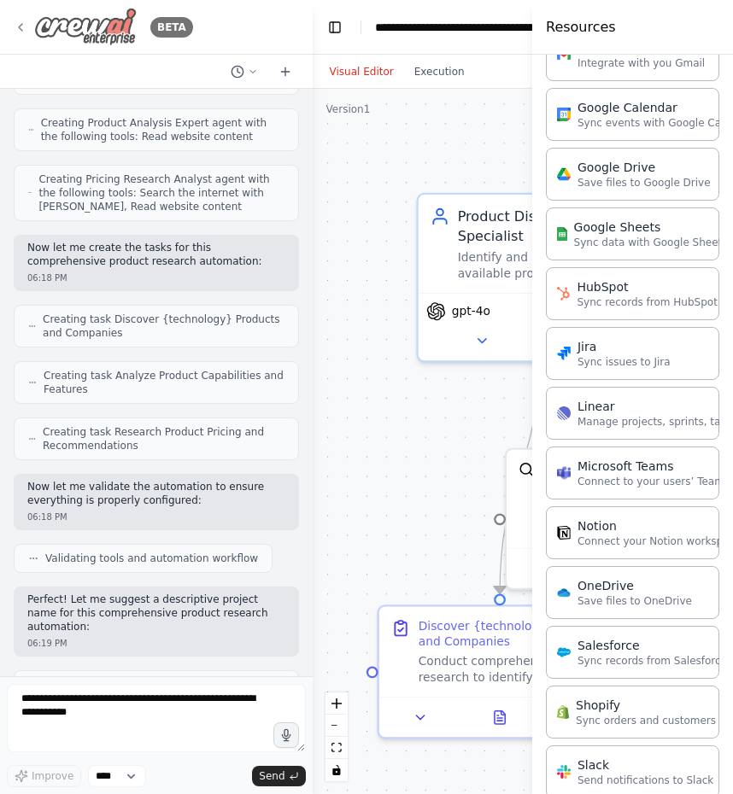
click at [23, 29] on icon at bounding box center [21, 27] width 14 height 14
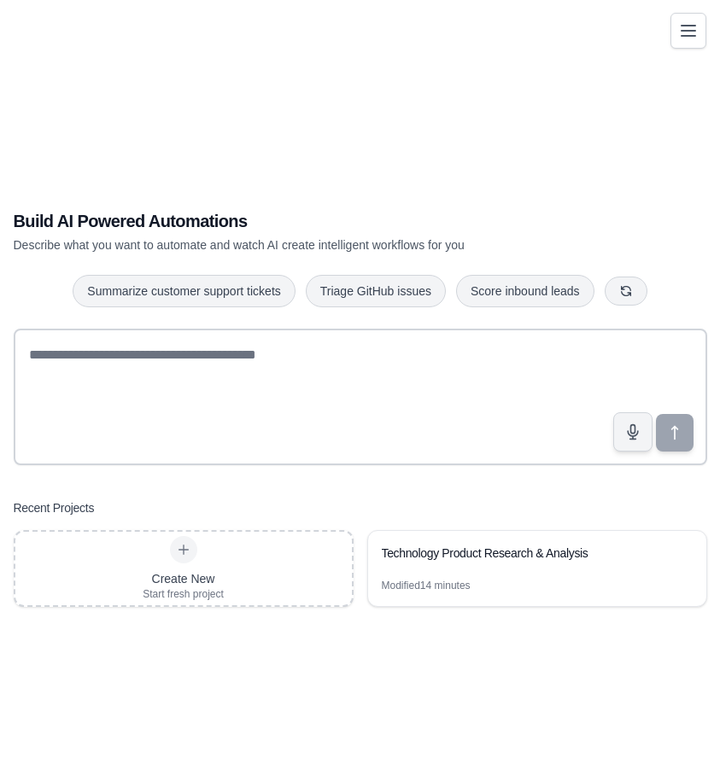
click at [687, 28] on icon "Toggle navigation" at bounding box center [688, 30] width 20 height 20
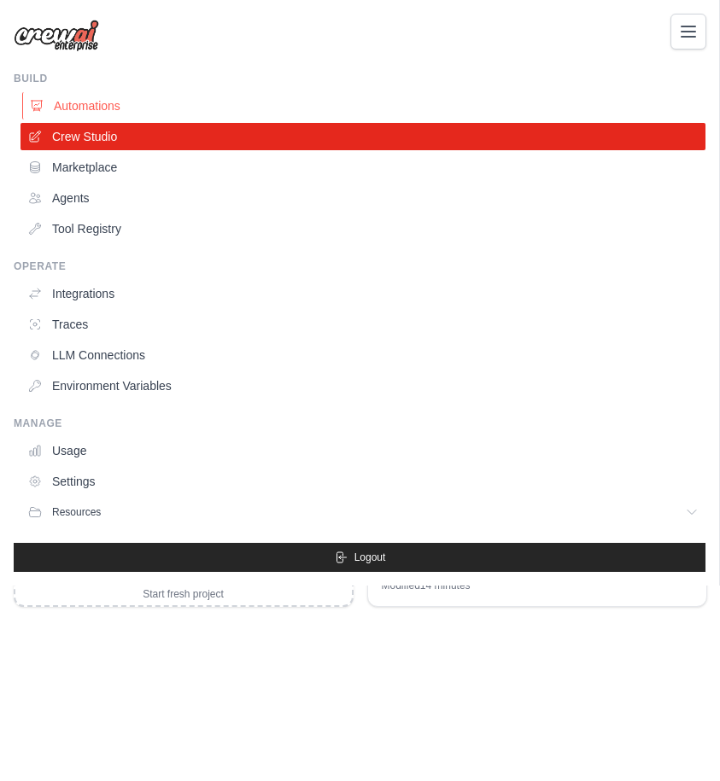
click at [100, 106] on link "Automations" at bounding box center [364, 105] width 685 height 27
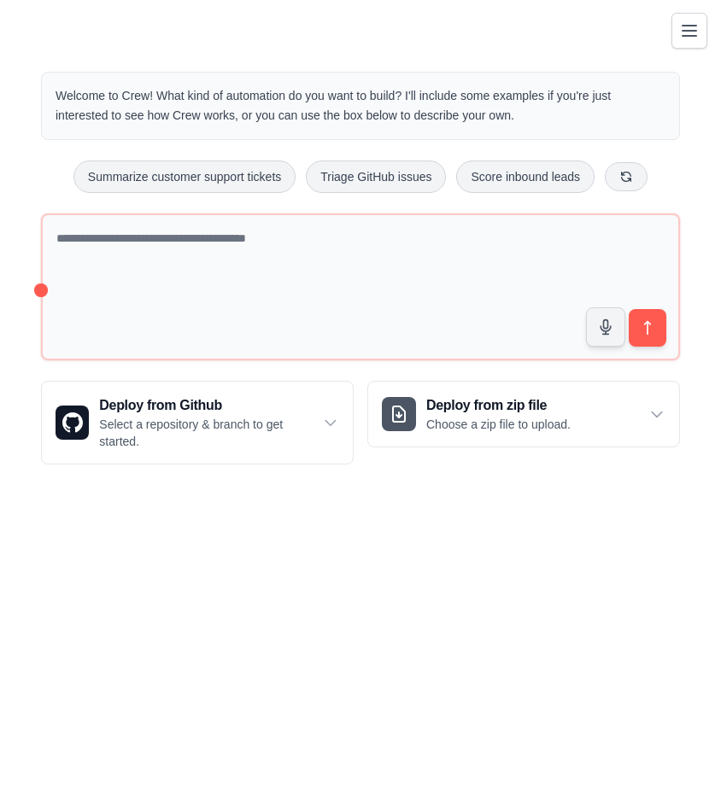
click at [681, 27] on icon "Toggle navigation" at bounding box center [689, 30] width 20 height 20
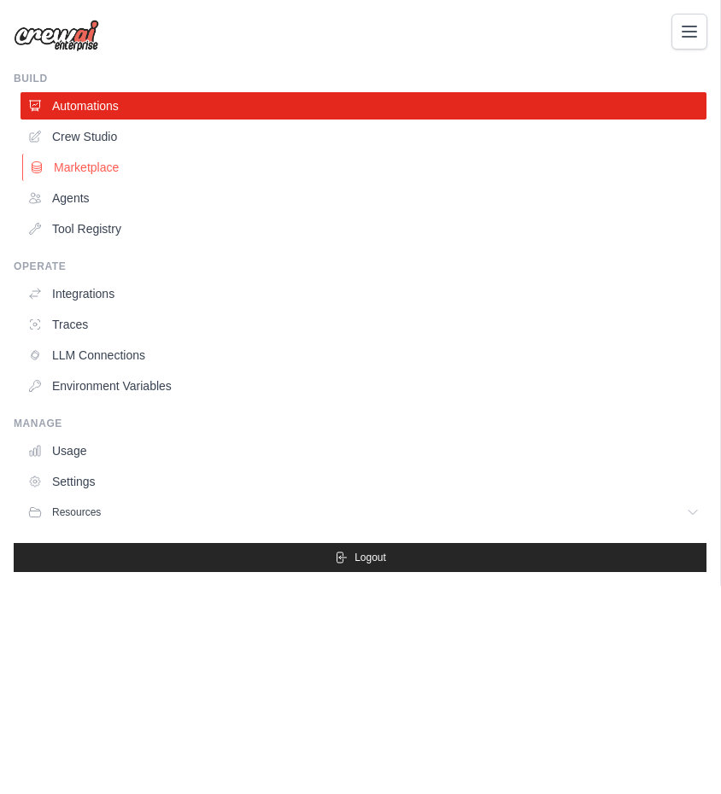
click at [108, 166] on link "Marketplace" at bounding box center [365, 167] width 686 height 27
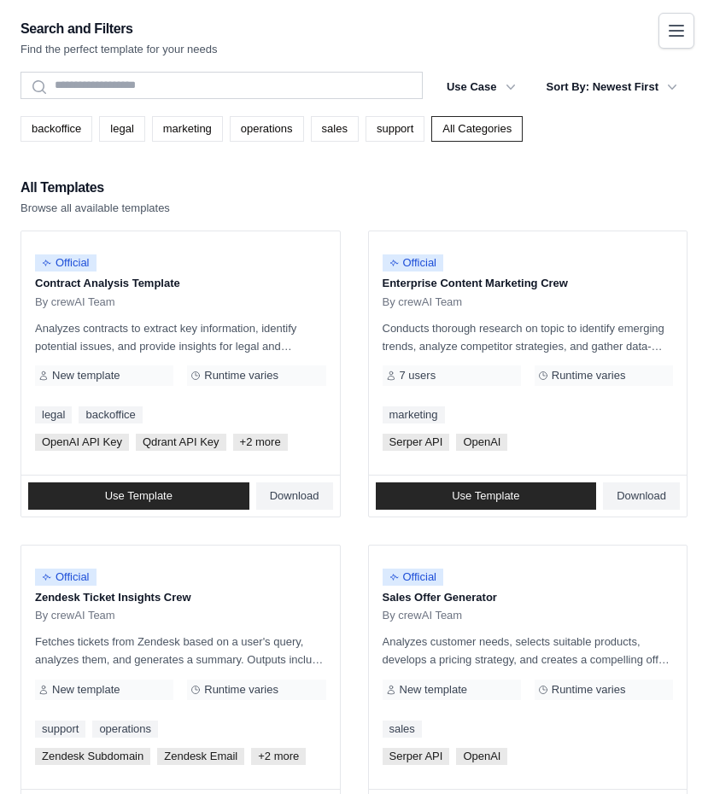
click at [677, 32] on icon "Toggle navigation" at bounding box center [676, 31] width 14 height 10
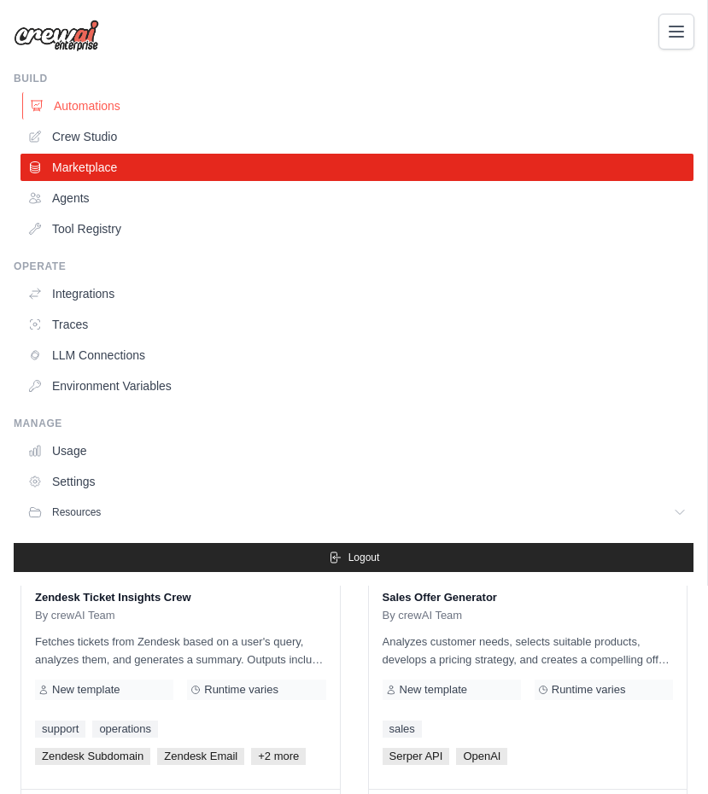
click at [75, 109] on link "Automations" at bounding box center [358, 105] width 673 height 27
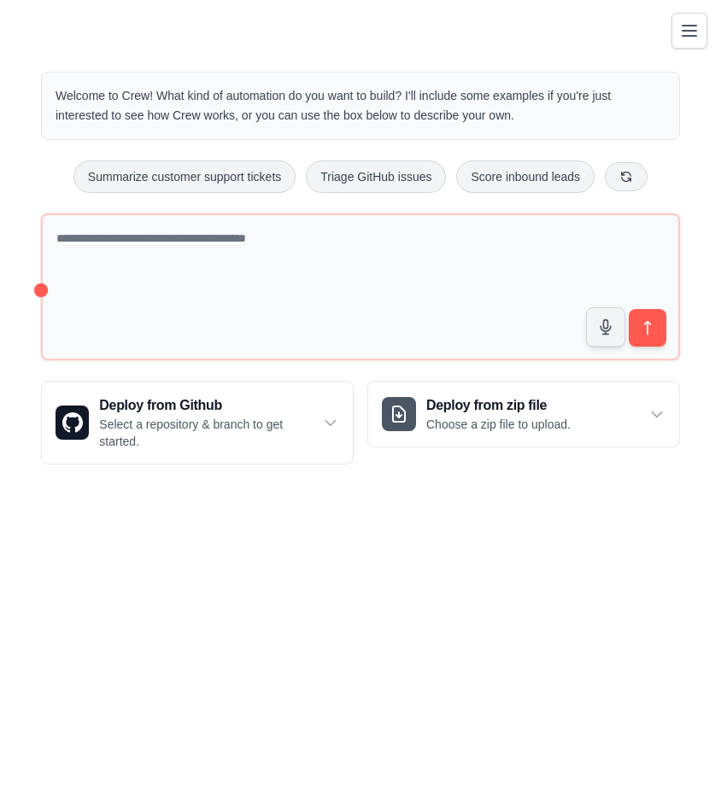
click at [687, 31] on icon "Toggle navigation" at bounding box center [689, 31] width 14 height 10
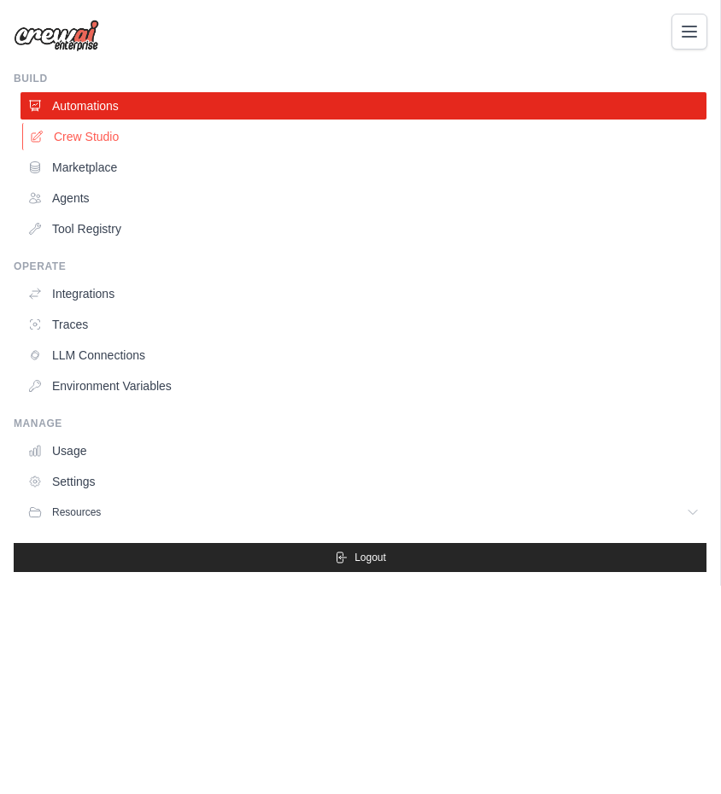
click at [90, 135] on link "Crew Studio" at bounding box center [365, 136] width 686 height 27
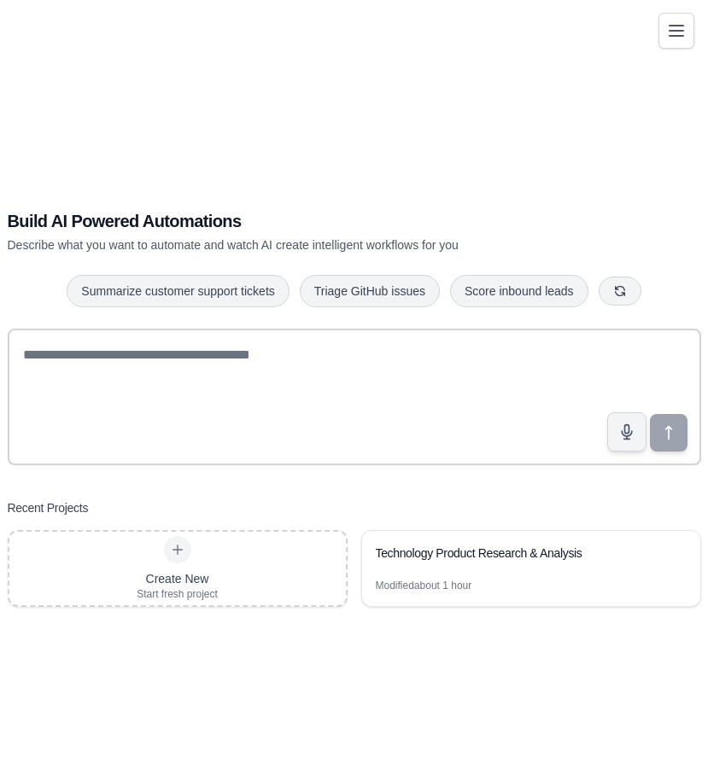
click at [685, 33] on icon "Toggle navigation" at bounding box center [676, 30] width 20 height 20
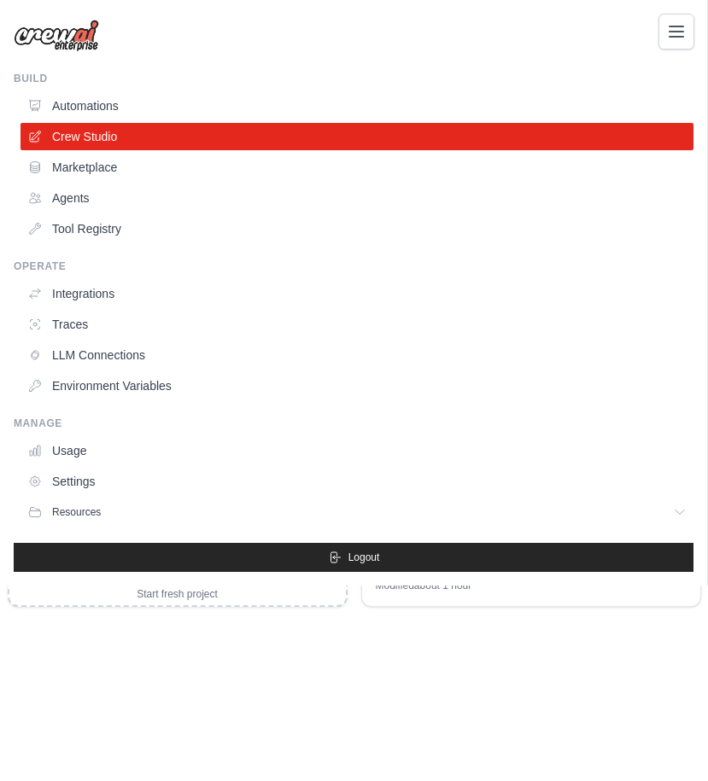
click at [514, 71] on div "[EMAIL_ADDRESS][DOMAIN_NAME] Settings Build Automations Crew Studio Marketplace" at bounding box center [354, 293] width 708 height 586
drag, startPoint x: 533, startPoint y: 44, endPoint x: 557, endPoint y: 38, distance: 24.9
click at [534, 44] on div "vashakmadze.sergo@gmail.com Settings" at bounding box center [354, 27] width 680 height 55
click at [272, 50] on div "vashakmadze.sergo@gmail.com Settings" at bounding box center [354, 27] width 680 height 55
click at [377, 680] on div "vashakmadze.sergo@gmail.com Settings Build Automations Crew Studio Resources" at bounding box center [354, 390] width 708 height 781
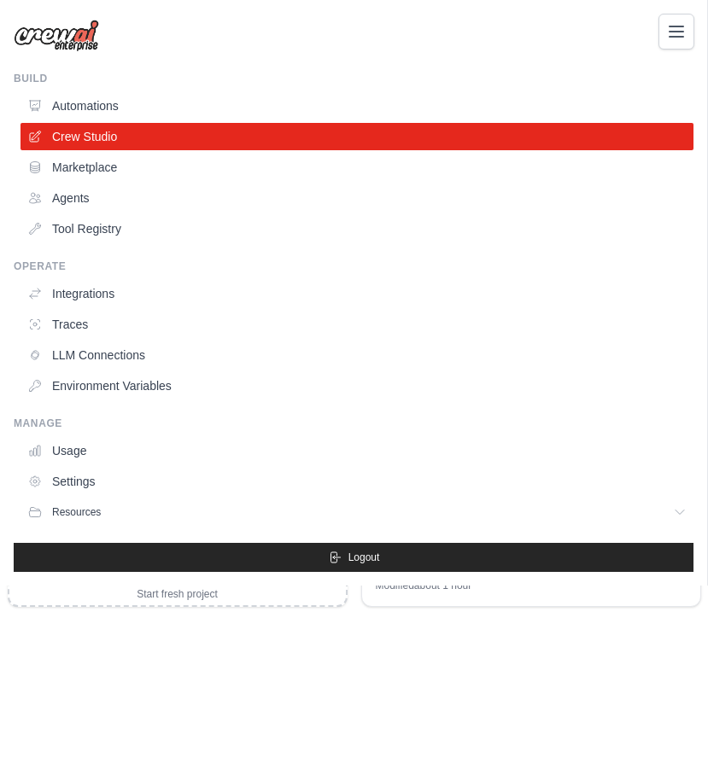
click at [473, 667] on div "vashakmadze.sergo@gmail.com Settings Build Automations Crew Studio Resources" at bounding box center [354, 390] width 708 height 781
click at [19, 40] on img at bounding box center [56, 36] width 85 height 32
click at [81, 138] on link "Crew Studio" at bounding box center [358, 136] width 673 height 27
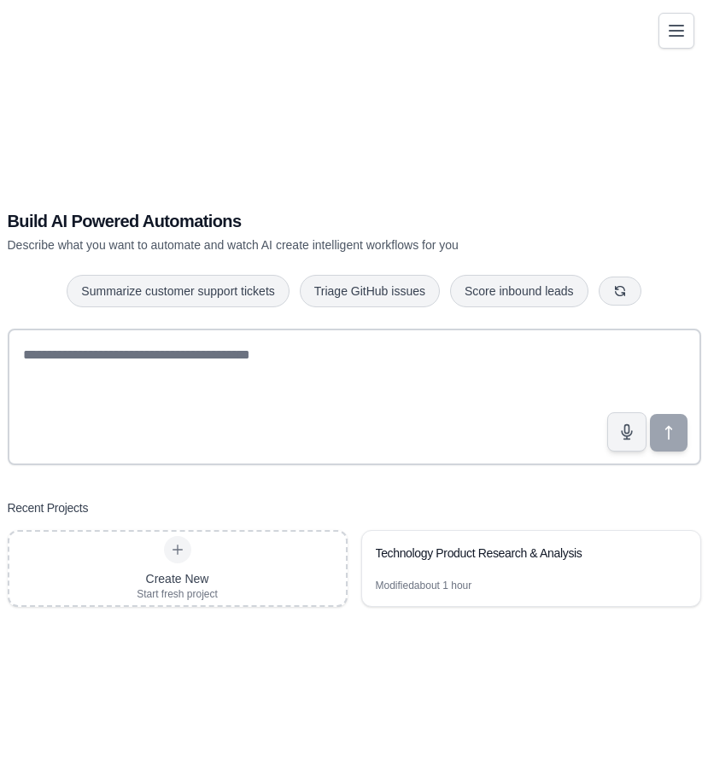
click at [675, 26] on icon "Toggle navigation" at bounding box center [676, 31] width 14 height 10
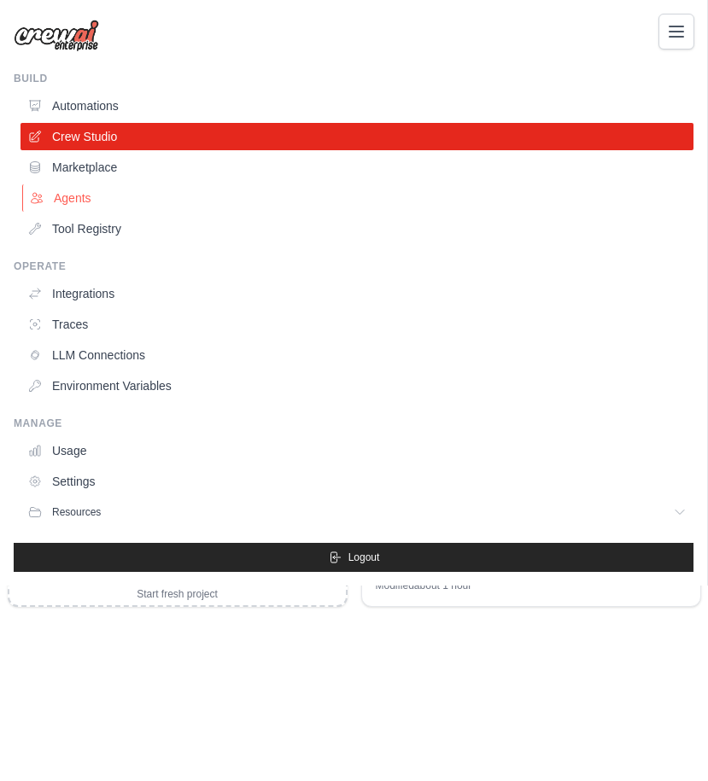
click at [59, 199] on link "Agents" at bounding box center [358, 197] width 673 height 27
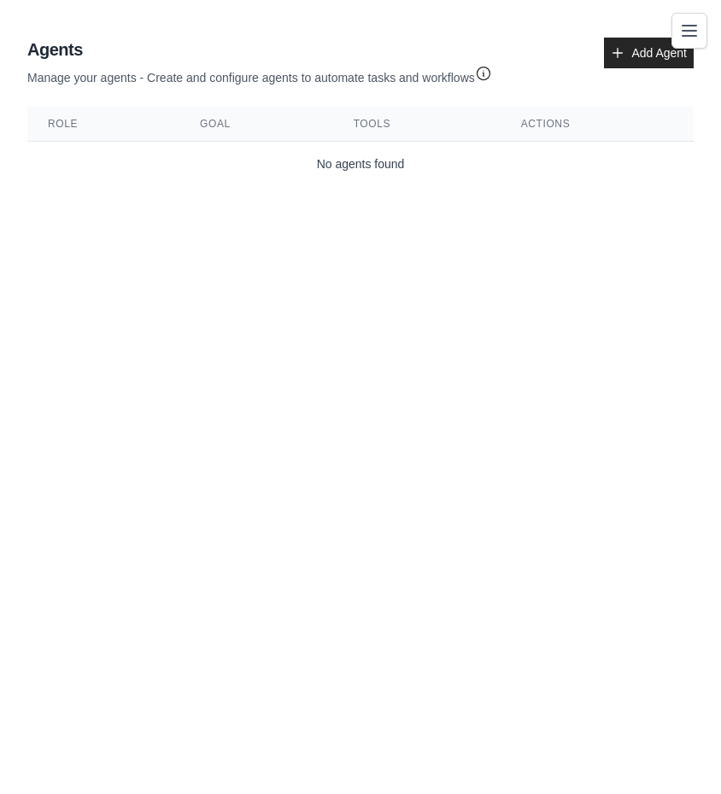
click at [682, 26] on icon "Toggle navigation" at bounding box center [689, 31] width 14 height 10
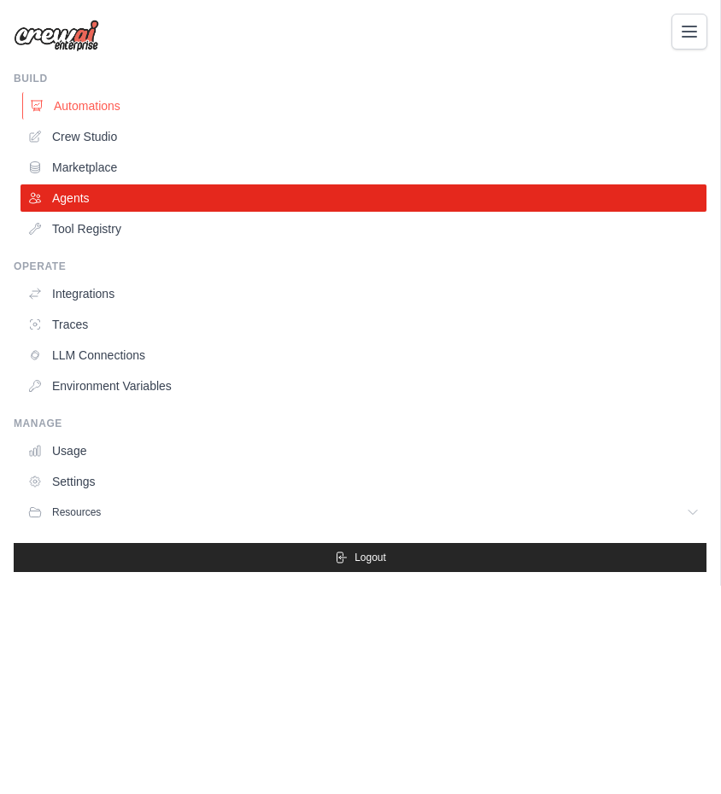
click at [84, 108] on link "Automations" at bounding box center [365, 105] width 686 height 27
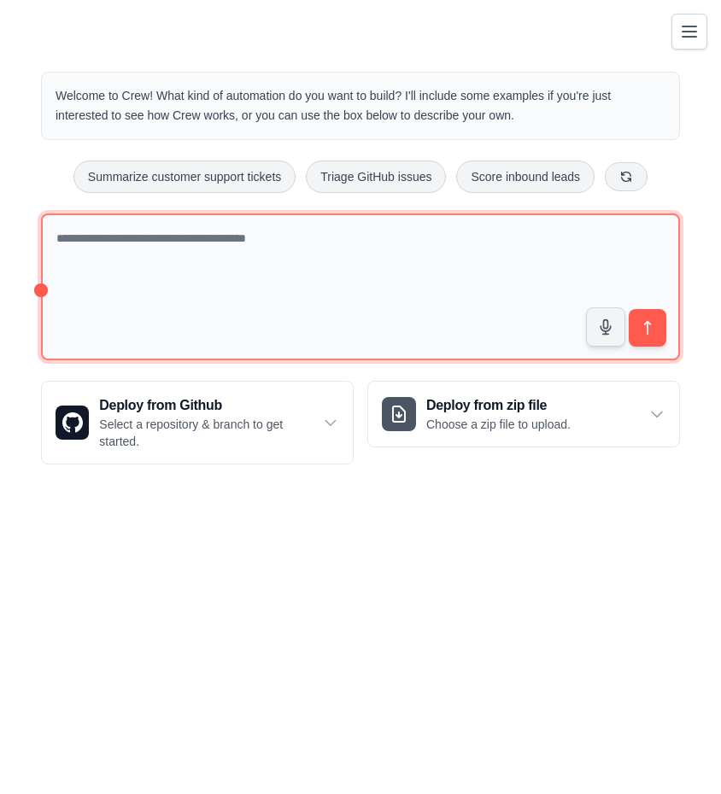
click at [198, 237] on textarea at bounding box center [360, 287] width 639 height 148
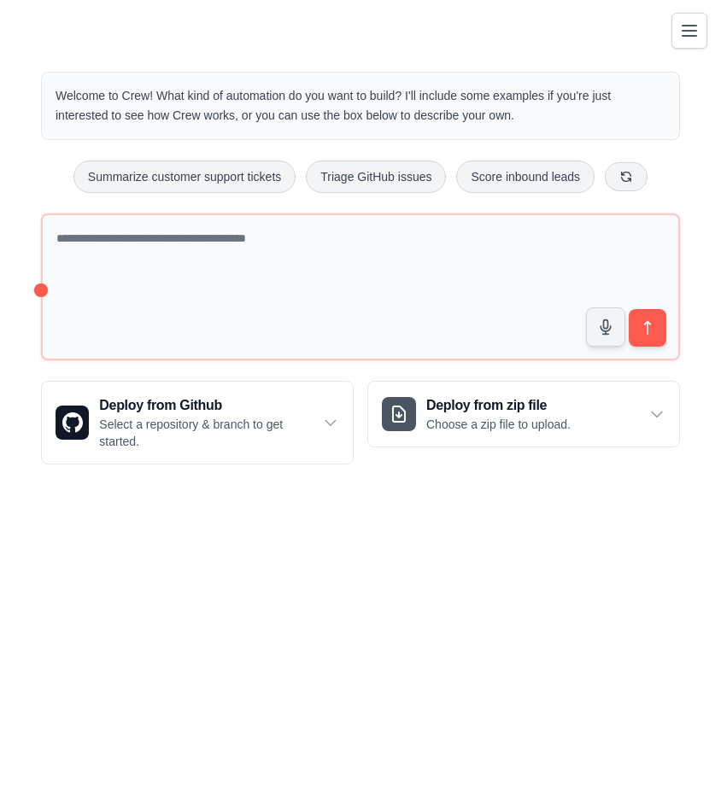
click at [684, 26] on icon "Toggle navigation" at bounding box center [689, 31] width 14 height 10
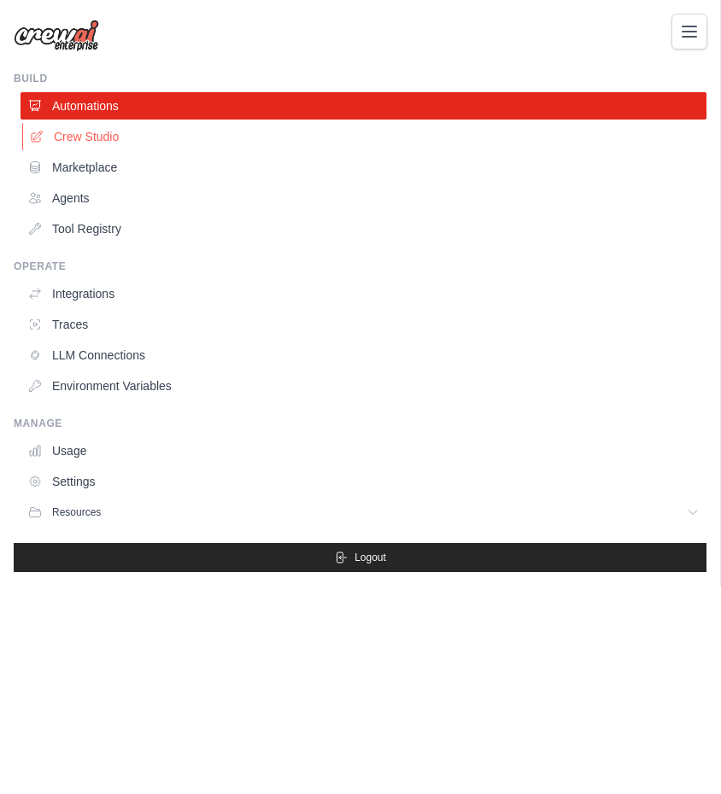
click at [85, 131] on link "Crew Studio" at bounding box center [365, 136] width 686 height 27
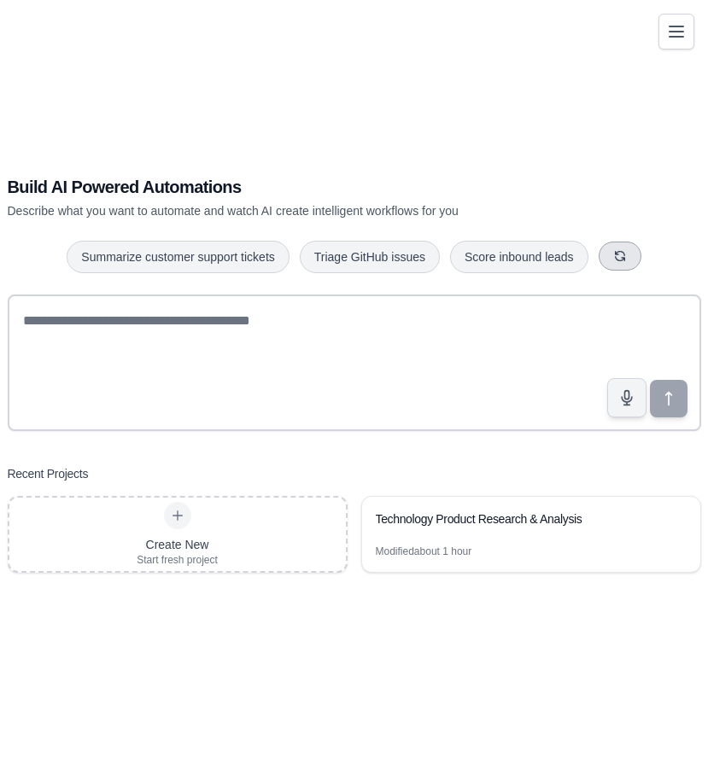
click at [618, 251] on icon "button" at bounding box center [619, 255] width 9 height 9
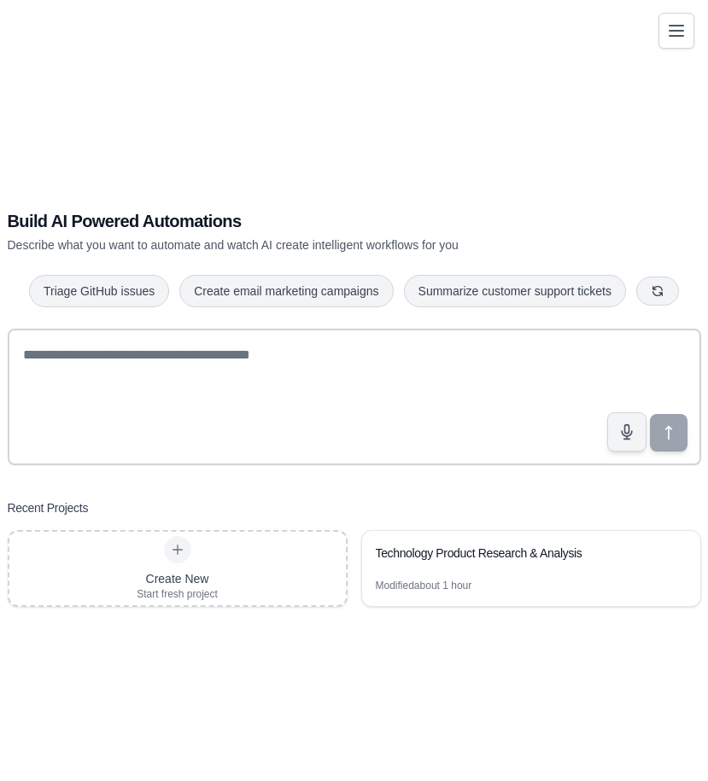
click at [674, 26] on icon "Toggle navigation" at bounding box center [676, 31] width 14 height 10
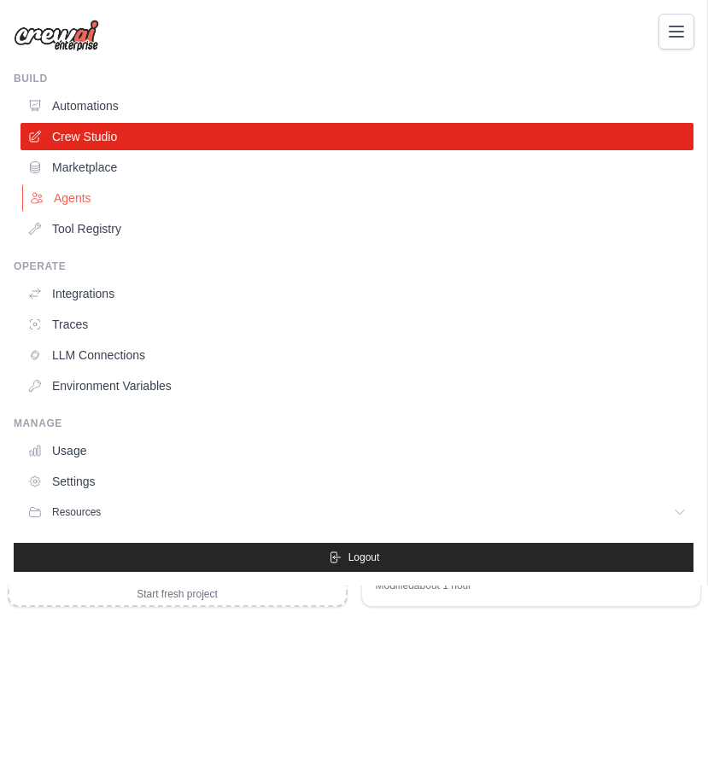
click at [59, 197] on link "Agents" at bounding box center [358, 197] width 673 height 27
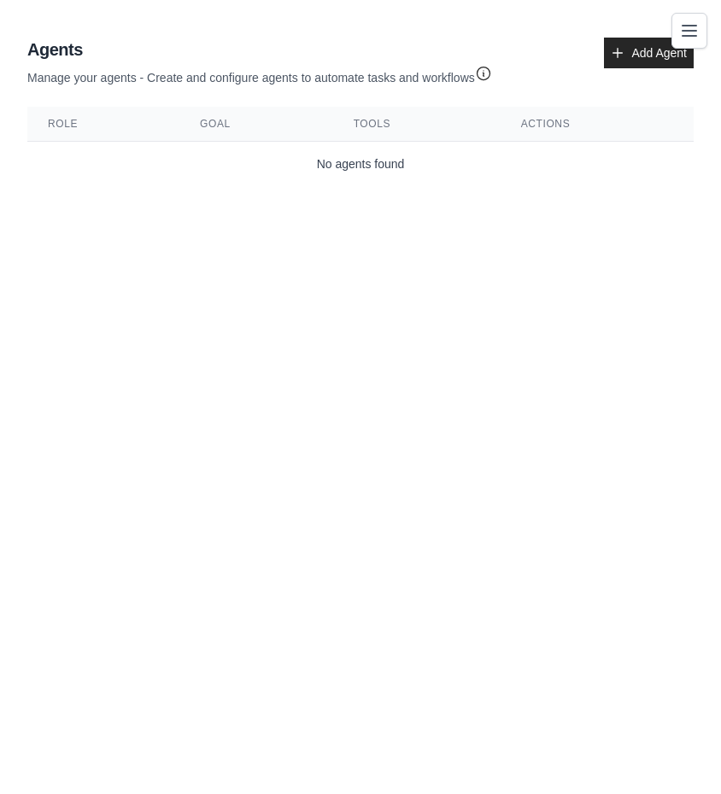
click at [688, 36] on icon "Toggle navigation" at bounding box center [689, 31] width 14 height 10
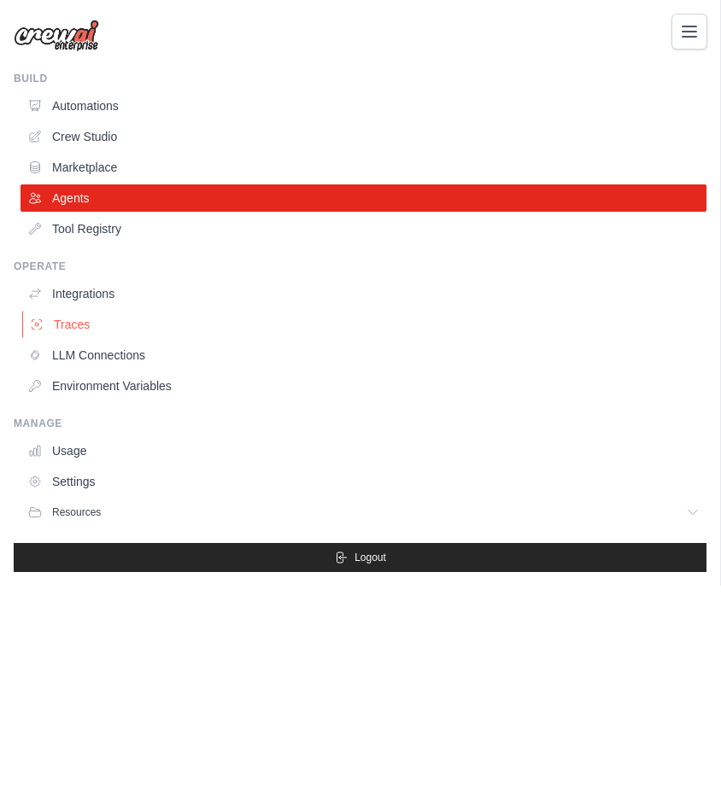
click at [78, 323] on link "Traces" at bounding box center [365, 324] width 686 height 27
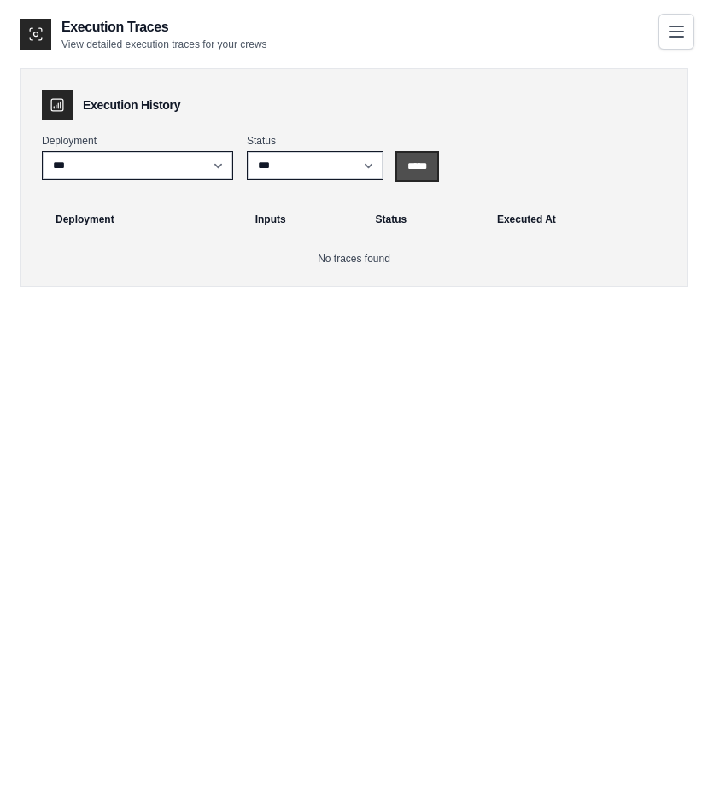
click at [418, 171] on input "*****" at bounding box center [417, 166] width 40 height 27
click at [143, 177] on select "***" at bounding box center [137, 165] width 191 height 29
click at [279, 162] on select "*** ********* ******* *****" at bounding box center [315, 165] width 137 height 29
click at [336, 111] on div "Execution History" at bounding box center [354, 105] width 624 height 31
click at [680, 35] on icon "Toggle navigation" at bounding box center [676, 31] width 14 height 10
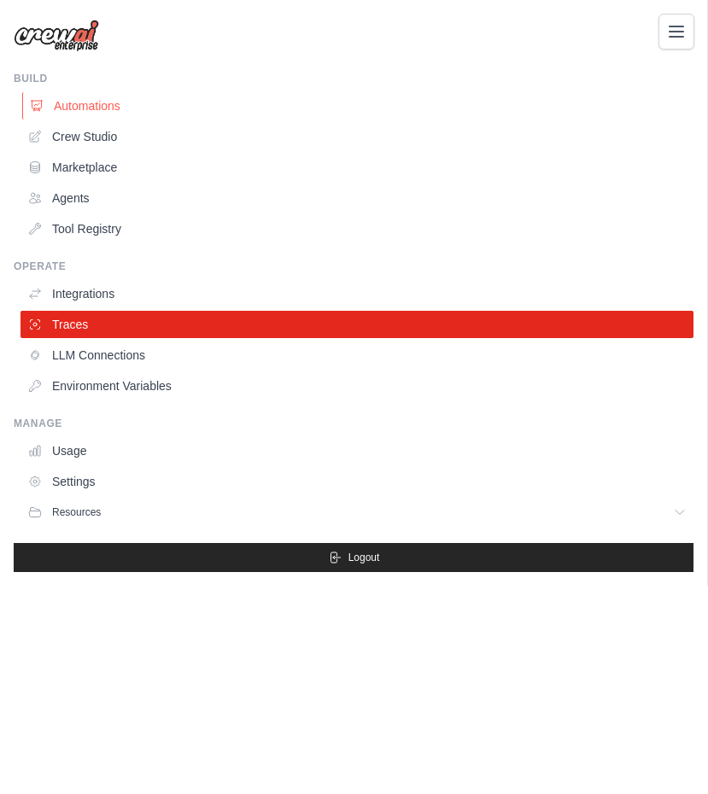
click at [107, 108] on link "Automations" at bounding box center [358, 105] width 673 height 27
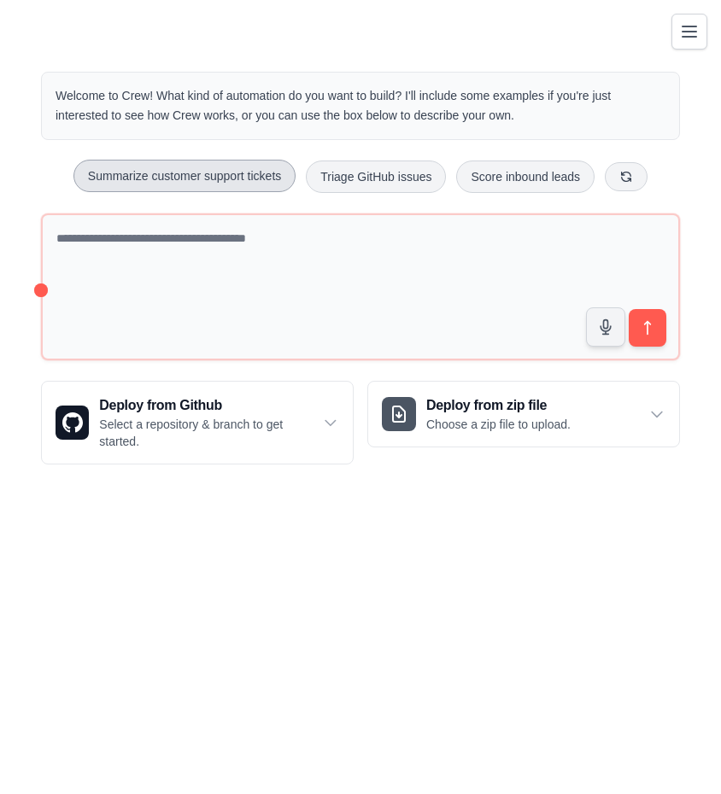
click at [163, 174] on button "Summarize customer support tickets" at bounding box center [184, 176] width 222 height 32
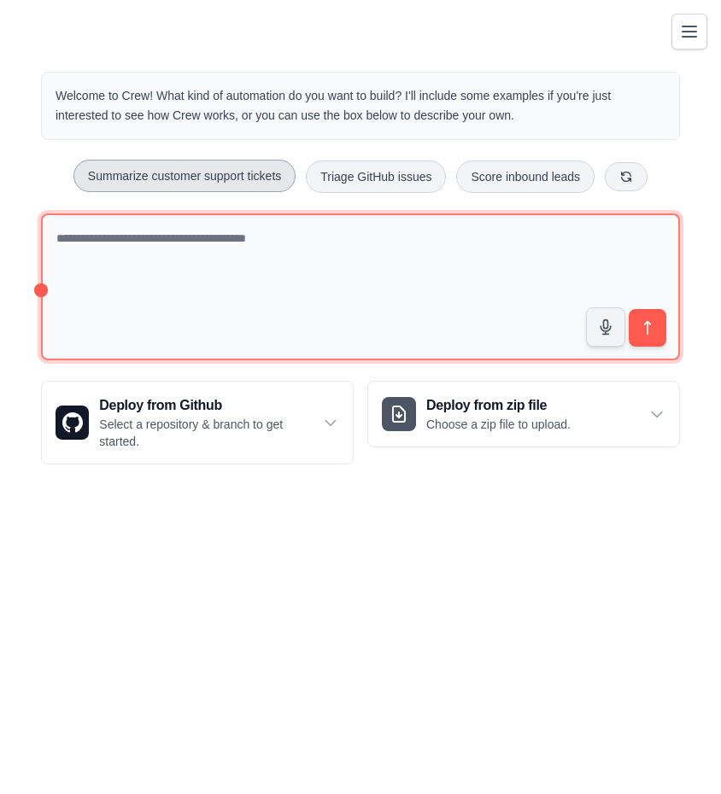
type textarea "**********"
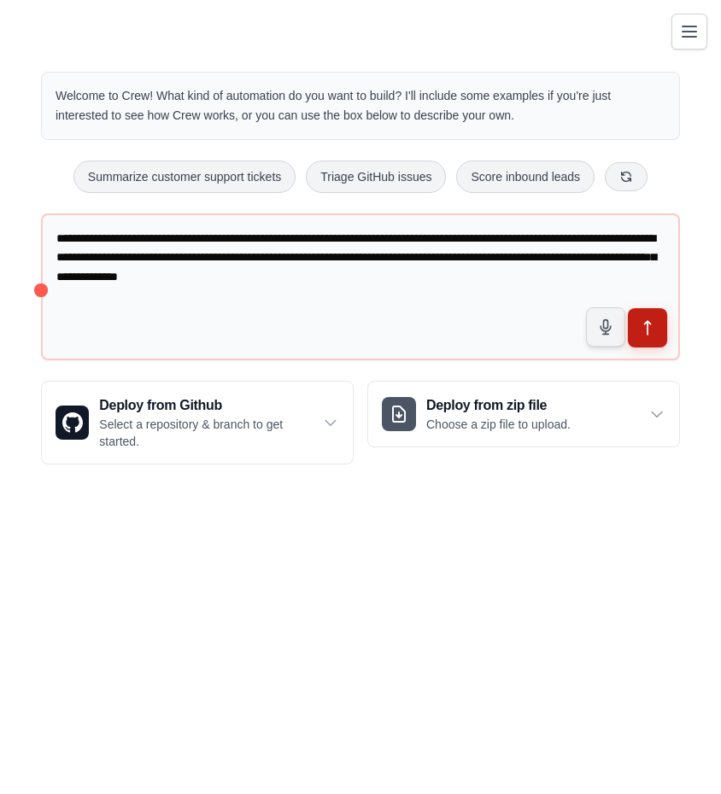
click at [655, 328] on icon "submit" at bounding box center [648, 328] width 18 height 18
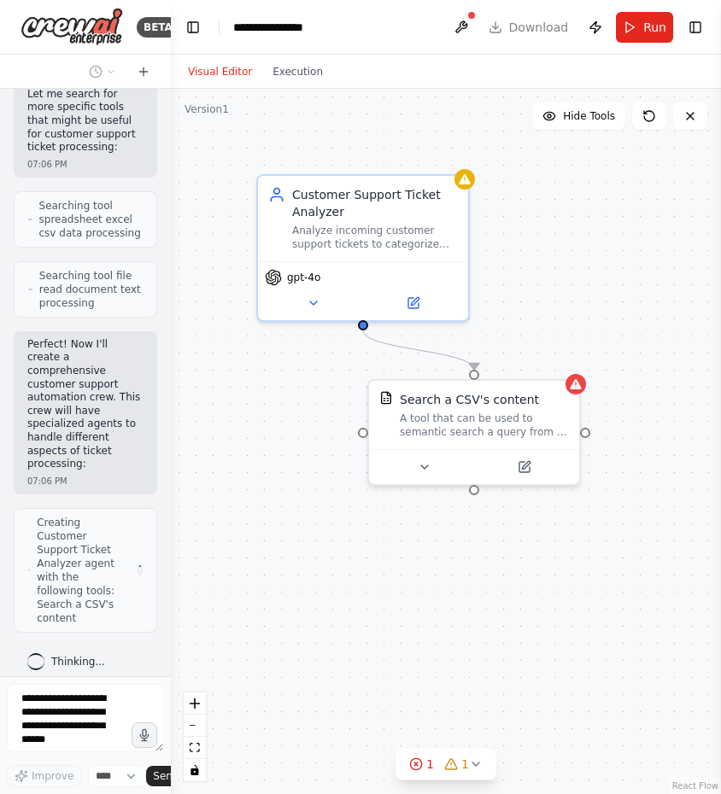
drag, startPoint x: 304, startPoint y: 81, endPoint x: 10, endPoint y: 102, distance: 294.5
click at [10, 102] on div "BETA Create a crew that automatically reads through customer support tickets, c…" at bounding box center [85, 397] width 171 height 794
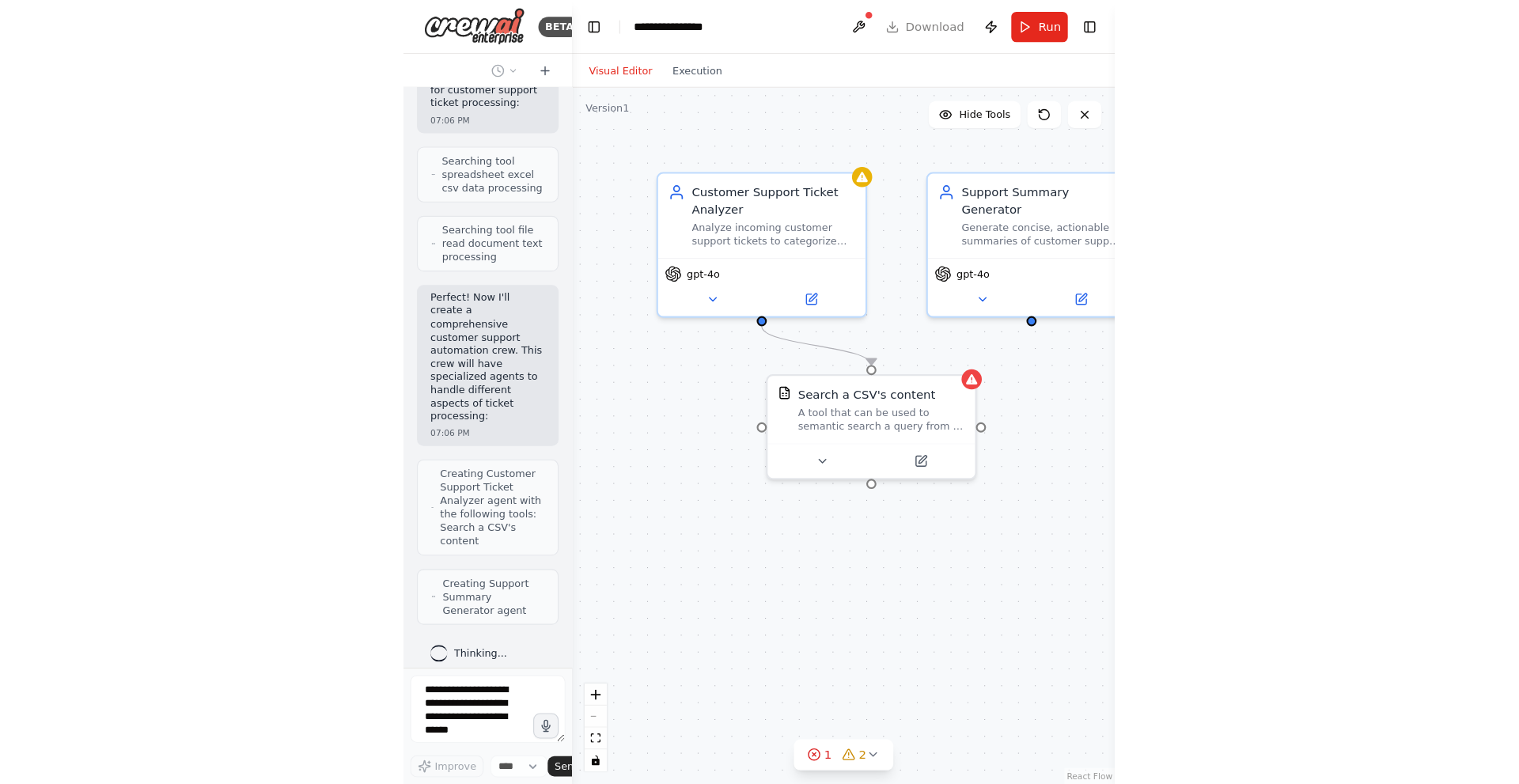
scroll to position [584, 0]
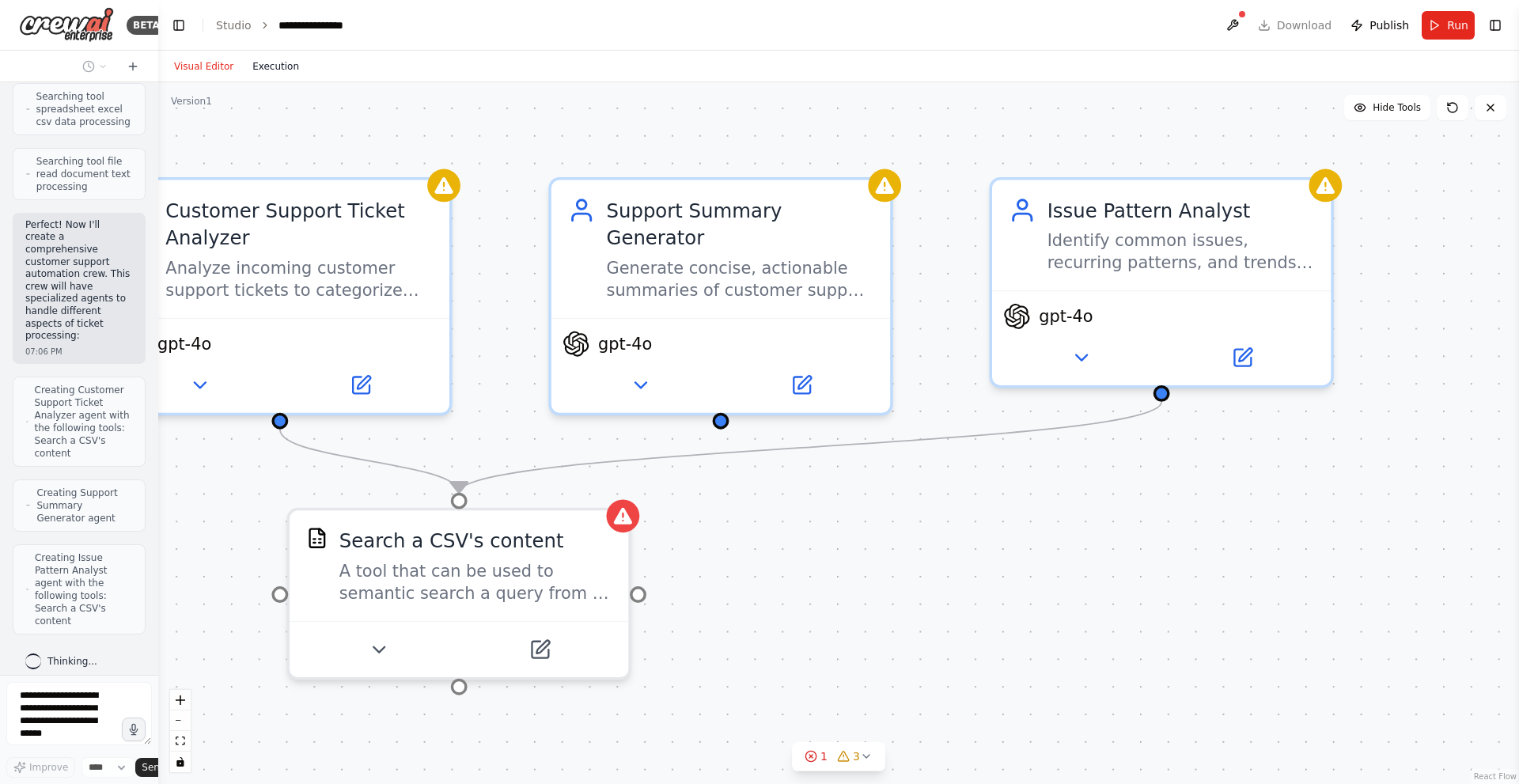
click at [271, 68] on button "Execution" at bounding box center [275, 66] width 66 height 19
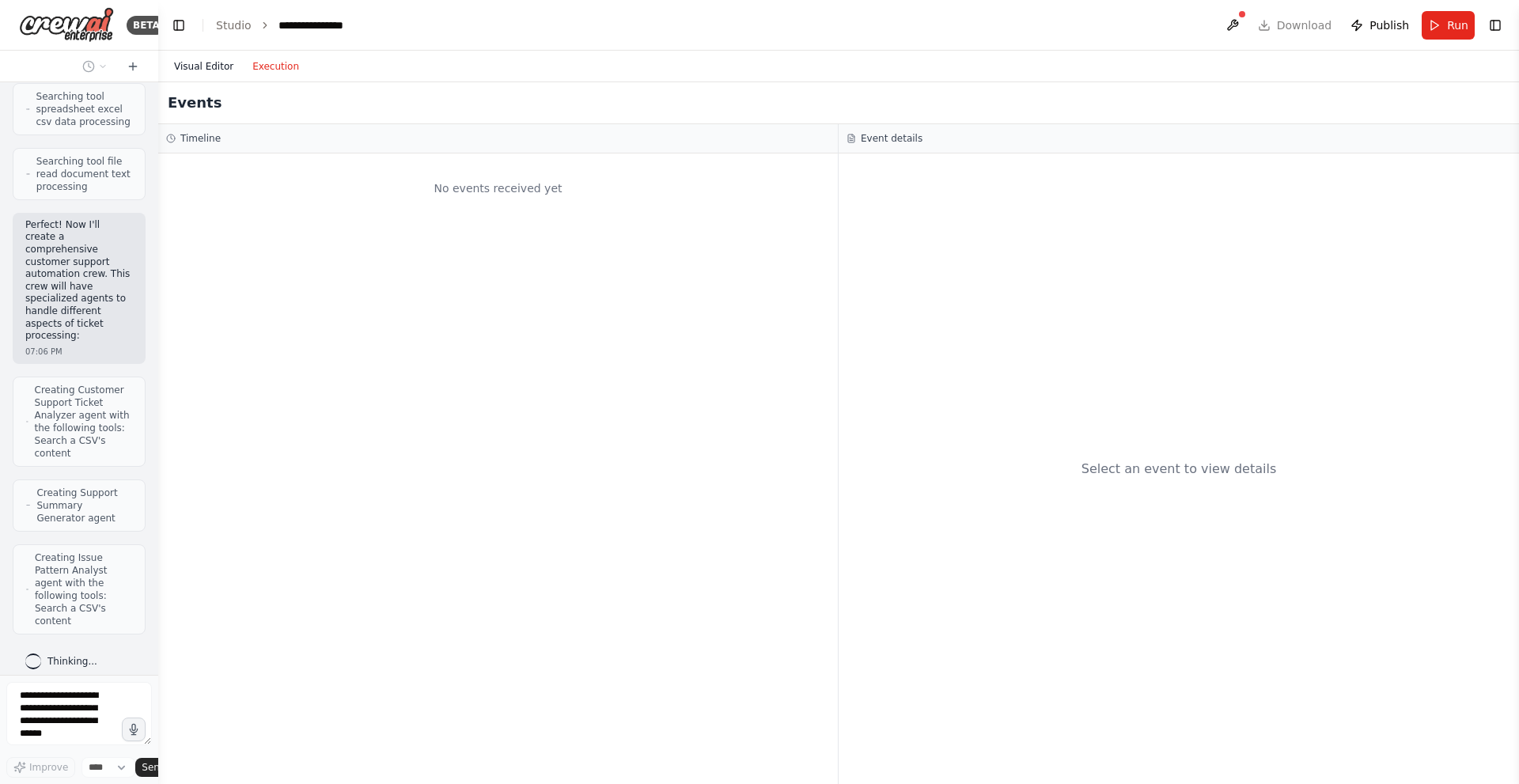
scroll to position [649, 0]
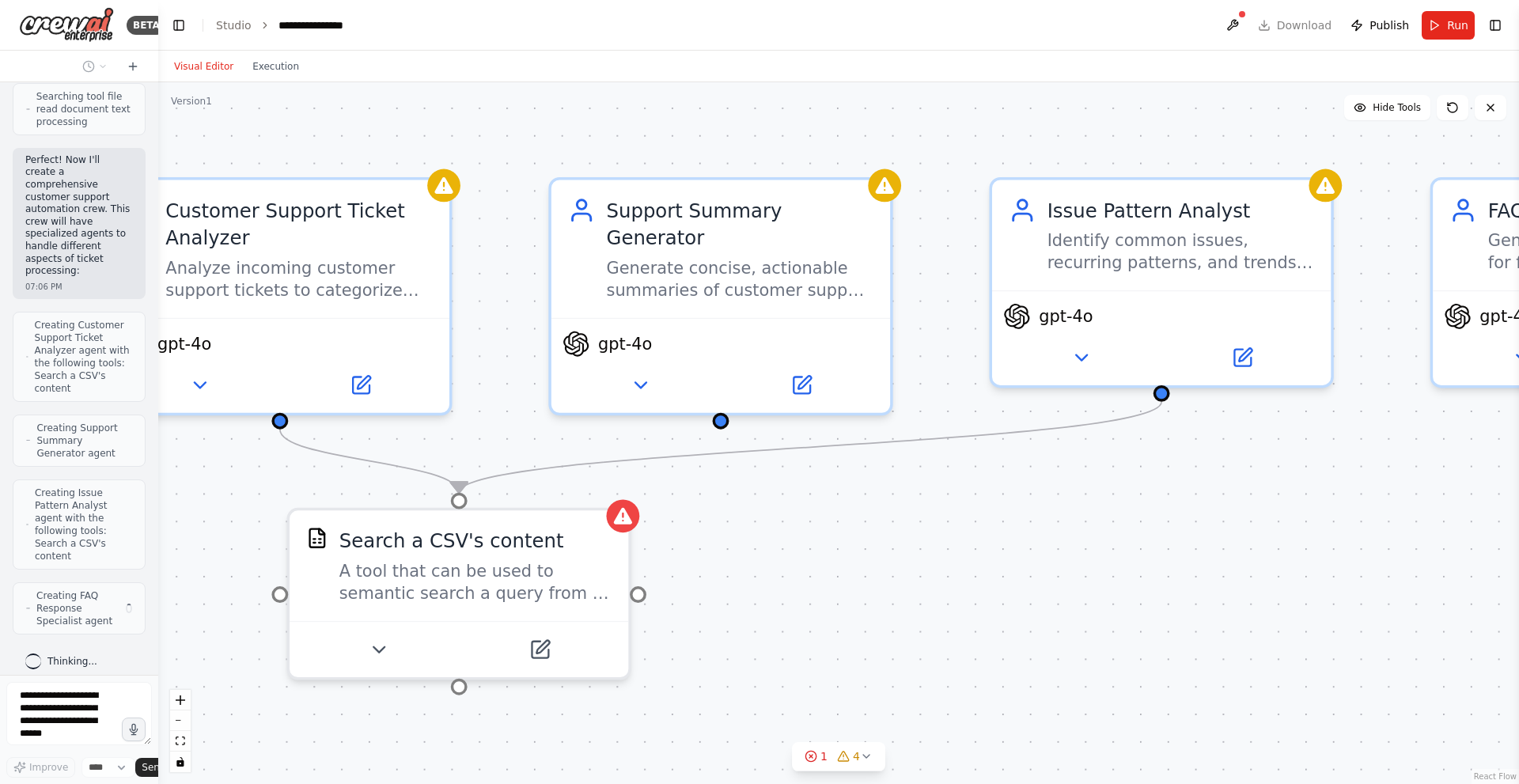
click at [176, 69] on button "Visual Editor" at bounding box center [204, 66] width 79 height 19
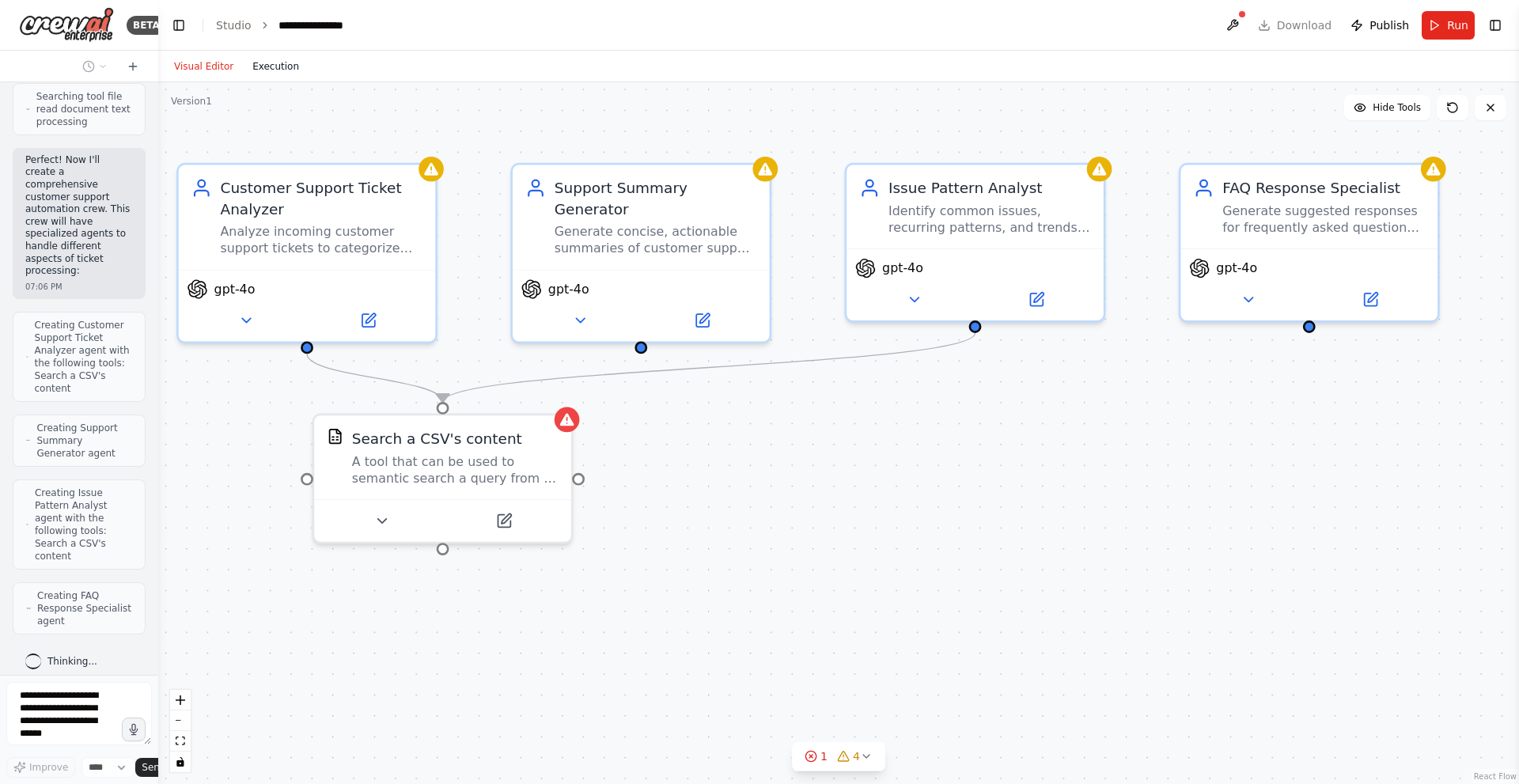
click at [262, 68] on button "Execution" at bounding box center [275, 66] width 66 height 19
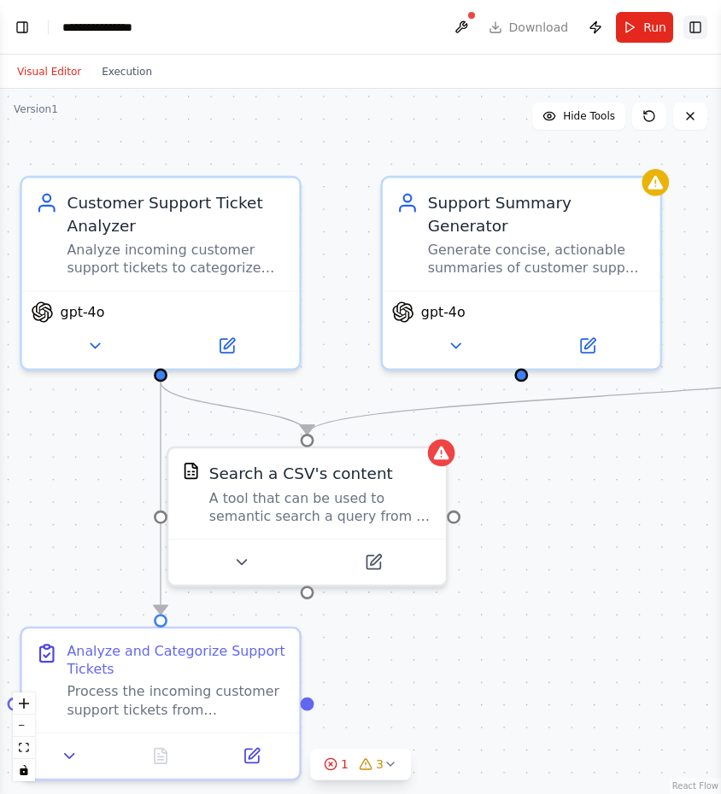
scroll to position [990, 0]
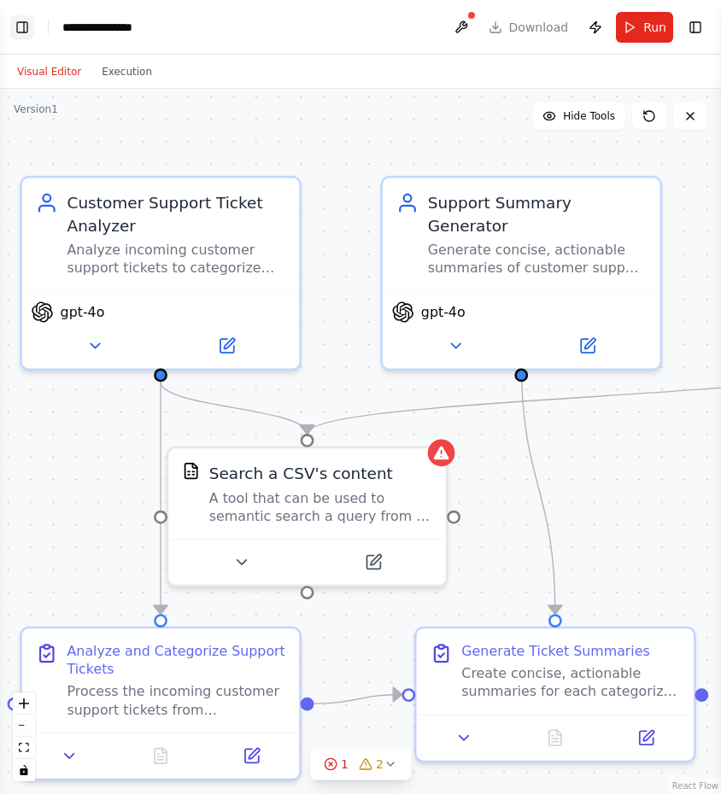
click at [26, 33] on button "Toggle Left Sidebar" at bounding box center [22, 27] width 24 height 24
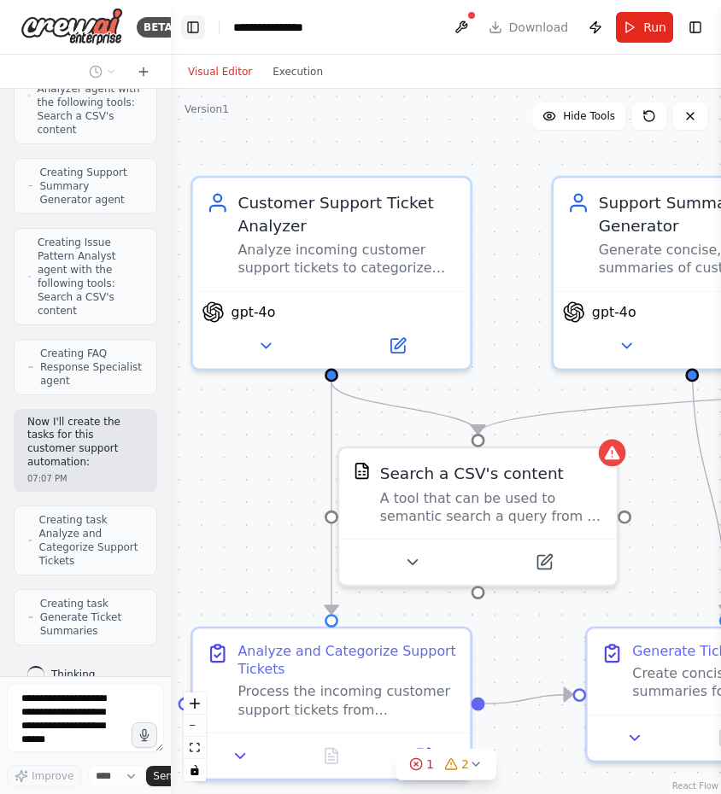
click at [26, 33] on img at bounding box center [71, 27] width 102 height 38
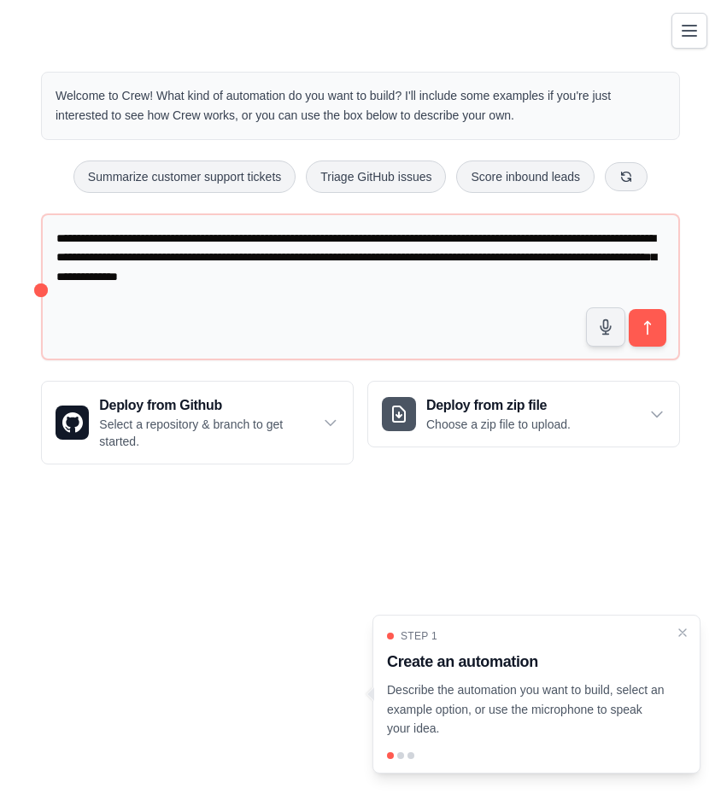
click at [692, 34] on icon "Toggle navigation" at bounding box center [689, 30] width 20 height 20
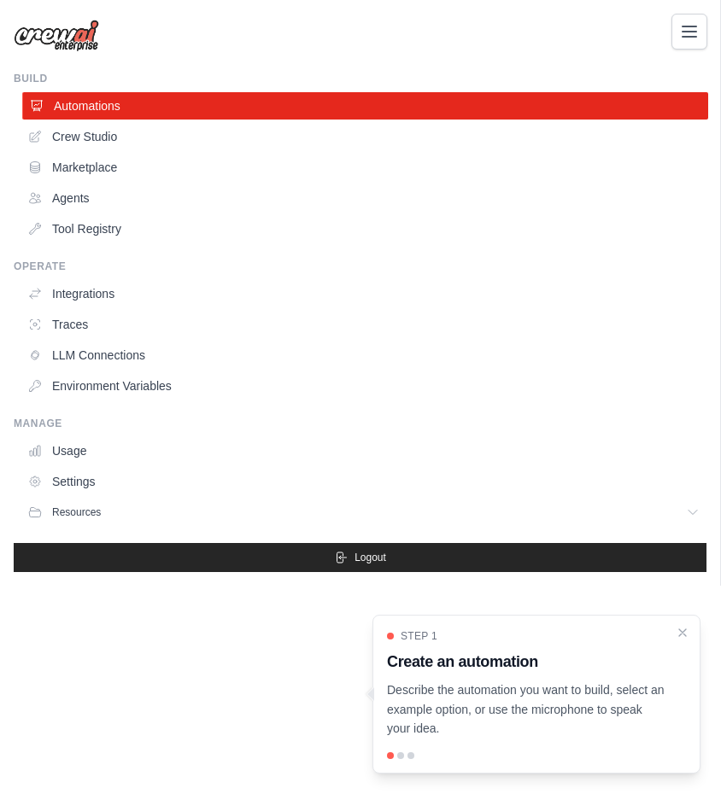
click at [90, 105] on link "Automations" at bounding box center [365, 105] width 686 height 27
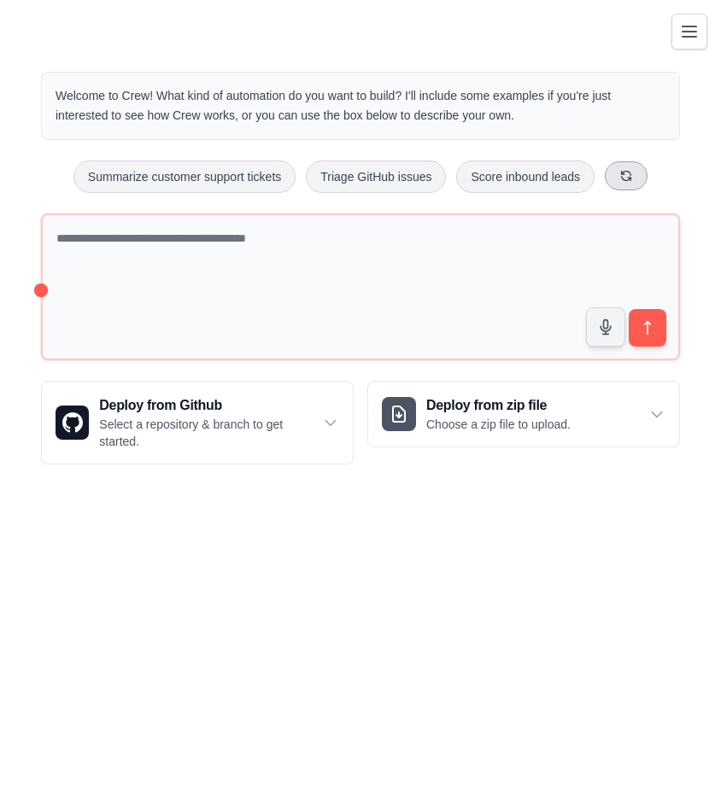
click at [638, 173] on button at bounding box center [625, 175] width 43 height 29
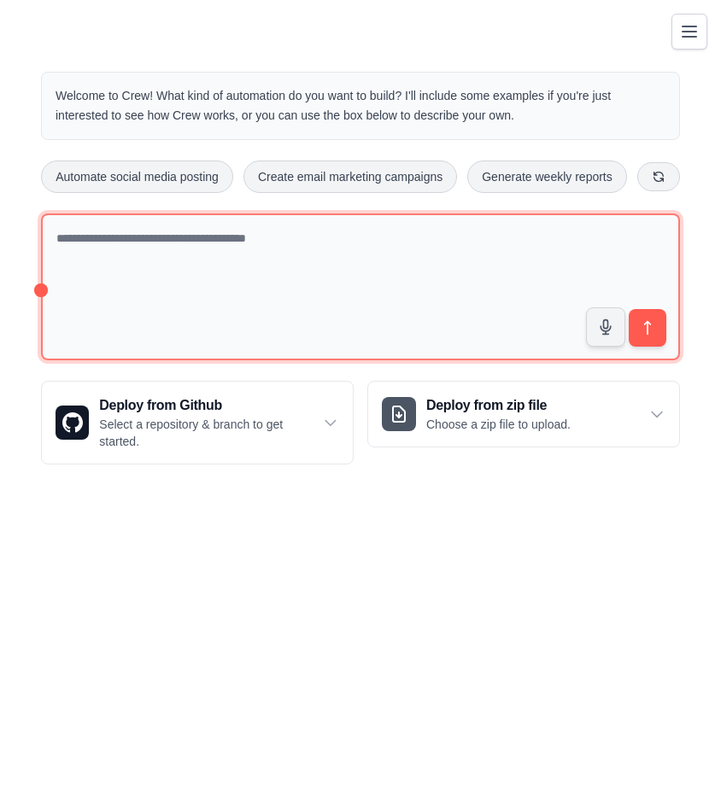
click at [482, 252] on textarea at bounding box center [360, 287] width 639 height 148
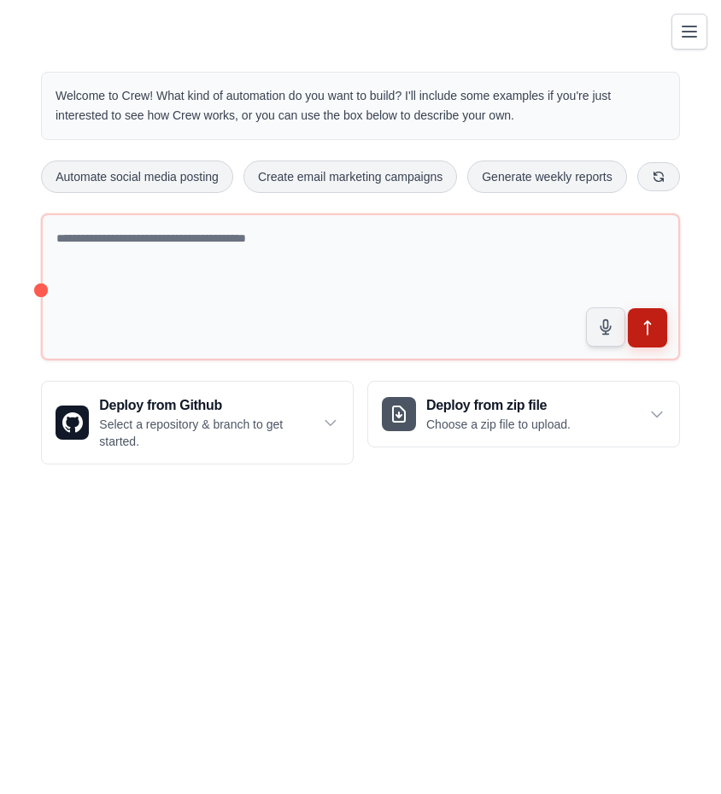
click at [660, 318] on button "submit" at bounding box center [647, 327] width 39 height 39
click at [653, 330] on icon "submit" at bounding box center [648, 328] width 18 height 18
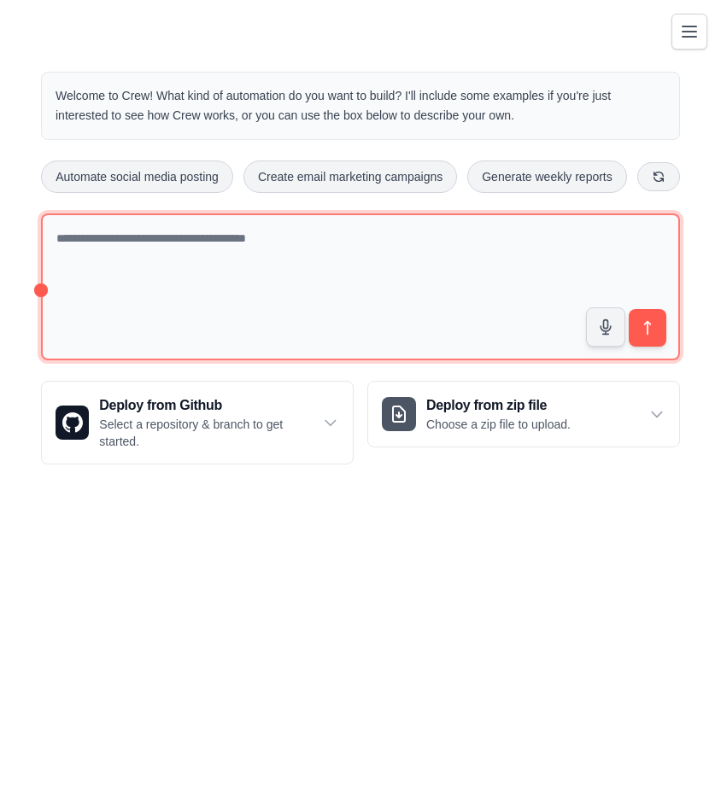
click at [351, 262] on textarea at bounding box center [360, 287] width 639 height 148
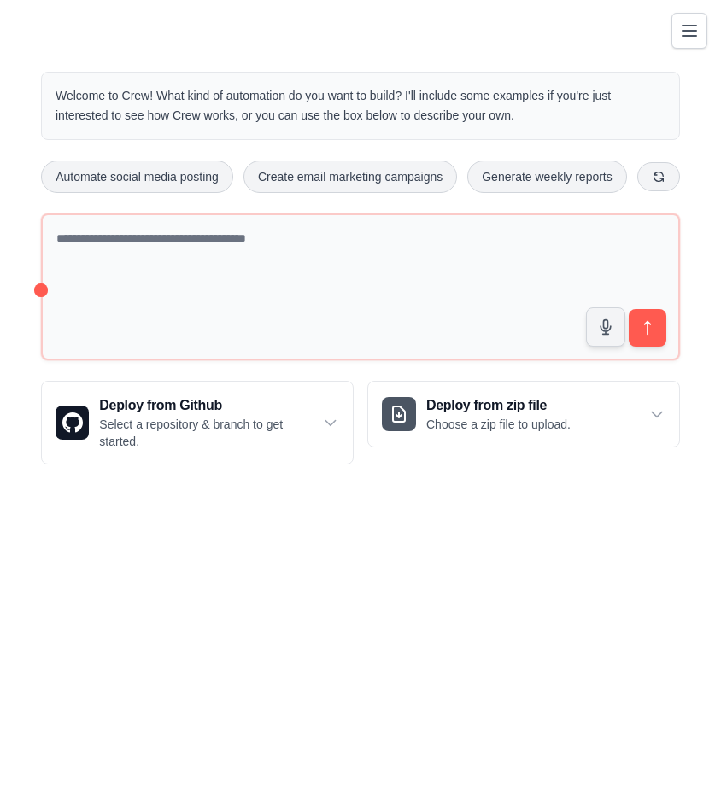
click at [676, 42] on button "Toggle navigation" at bounding box center [689, 31] width 36 height 36
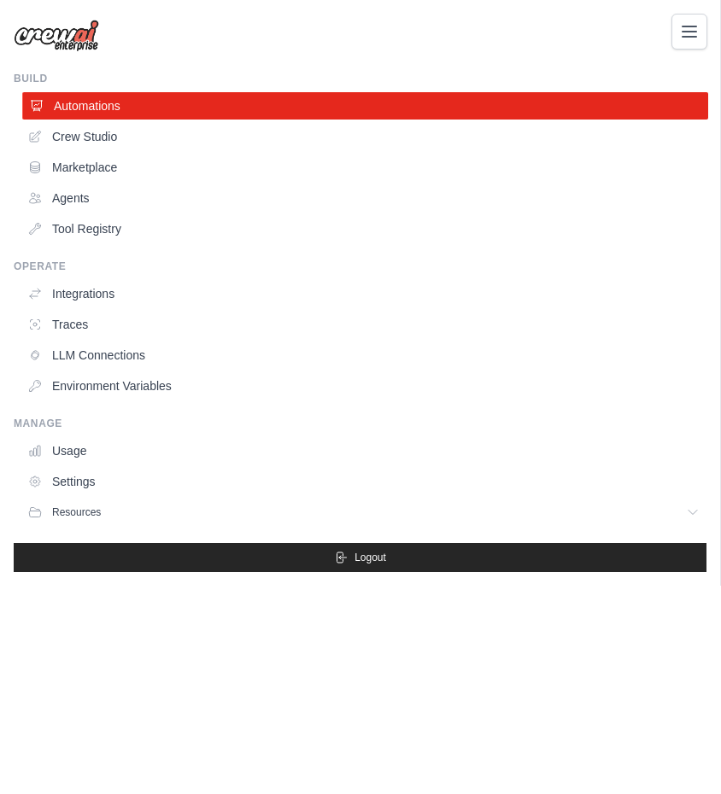
click at [77, 98] on link "Automations" at bounding box center [365, 105] width 686 height 27
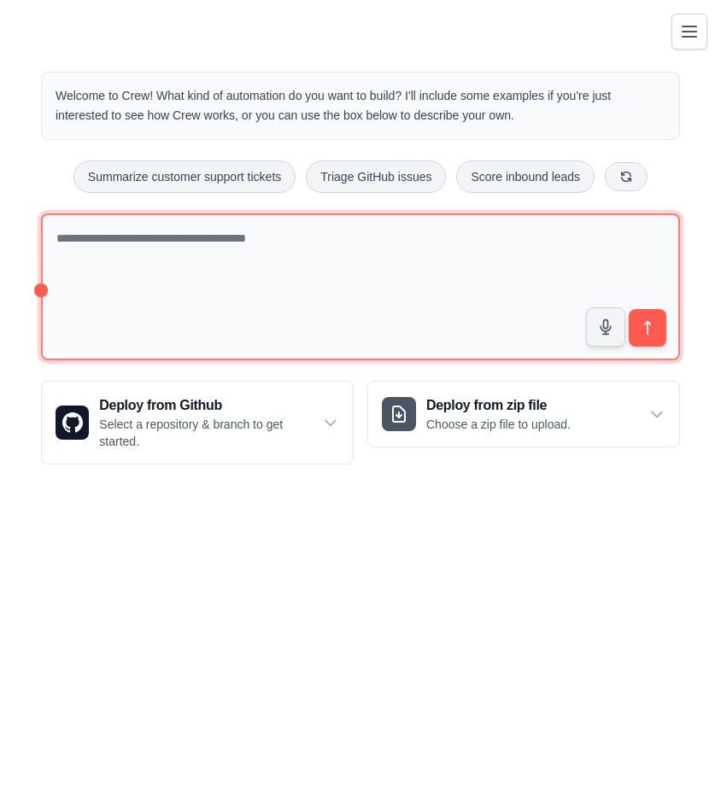
click at [222, 239] on textarea at bounding box center [360, 287] width 639 height 148
paste textarea "********"
type textarea "********"
drag, startPoint x: 170, startPoint y: 237, endPoint x: -20, endPoint y: 252, distance: 191.0
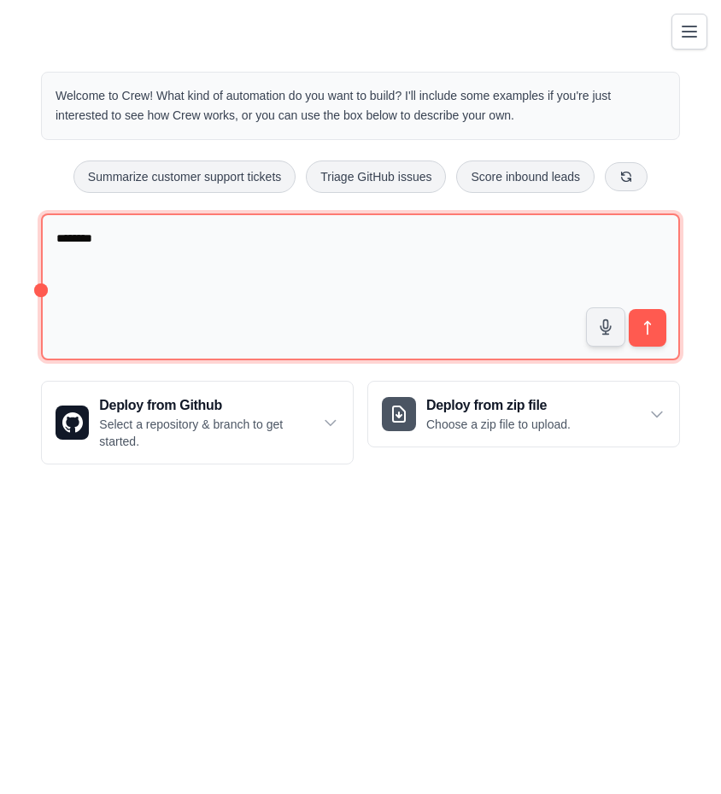
click at [0, 252] on html "vashakmadze.sergo@gmail.com Settings Build Automations Crew Studio Resources" at bounding box center [360, 397] width 721 height 794
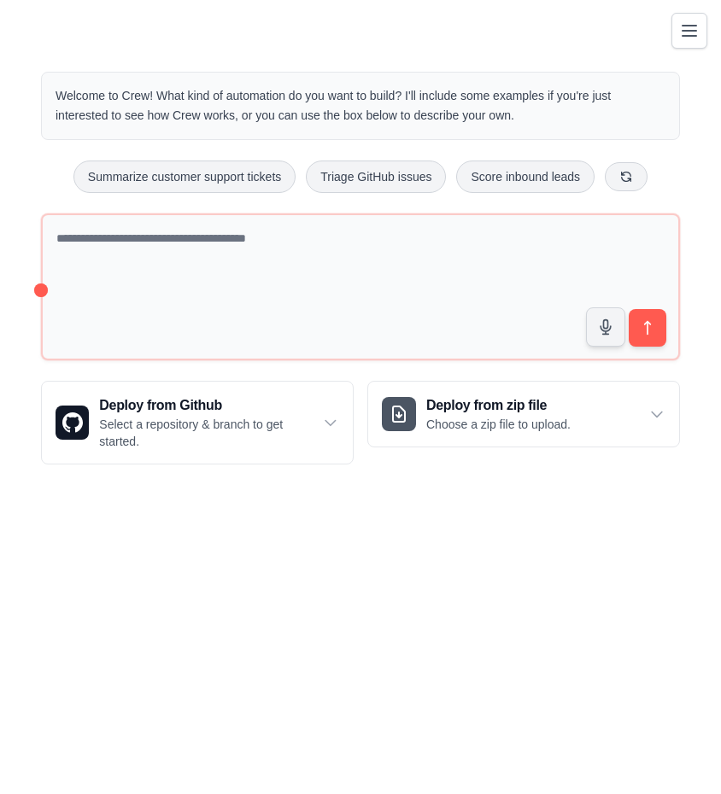
click at [676, 27] on button "Toggle navigation" at bounding box center [689, 31] width 36 height 36
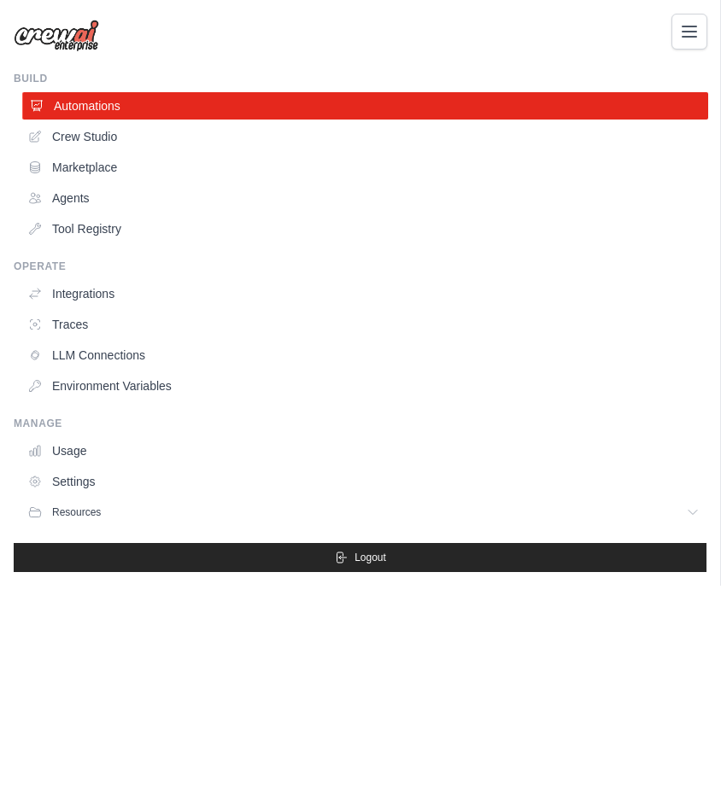
click at [88, 106] on link "Automations" at bounding box center [365, 105] width 686 height 27
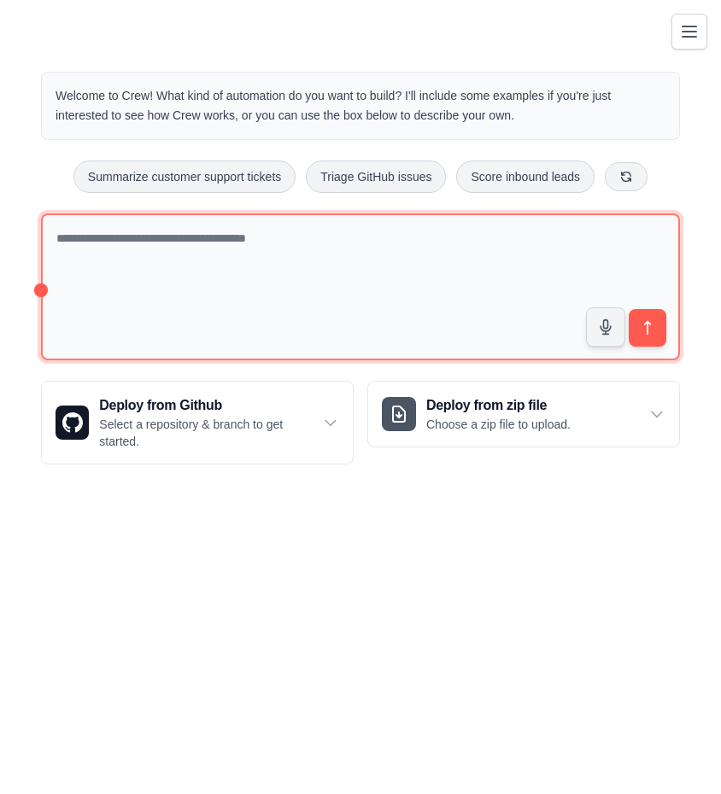
click at [328, 254] on textarea at bounding box center [360, 287] width 639 height 148
click at [273, 237] on textarea "**********" at bounding box center [360, 287] width 639 height 148
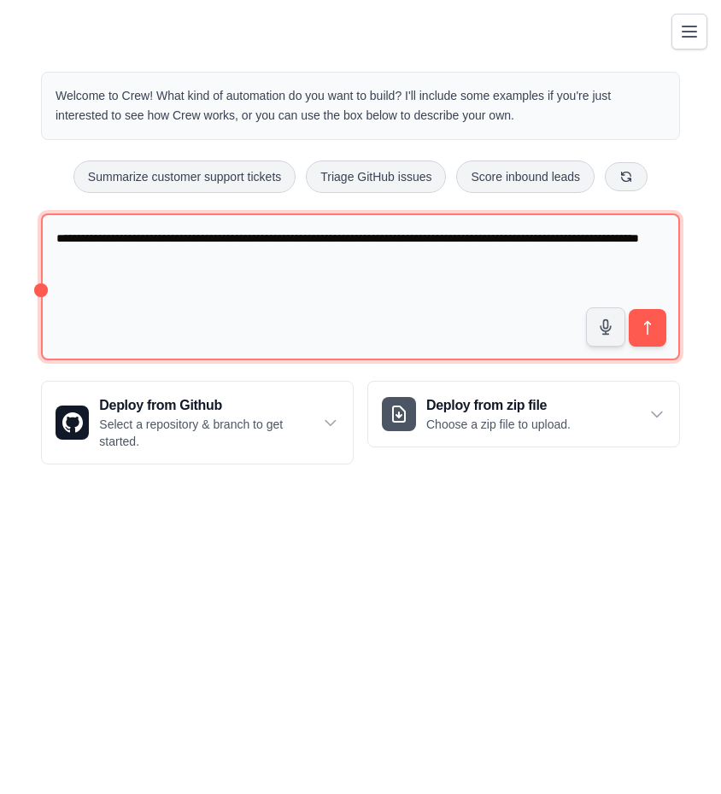
click at [180, 268] on textarea "**********" at bounding box center [360, 287] width 639 height 148
click at [331, 243] on textarea "**********" at bounding box center [360, 287] width 639 height 148
type textarea "**********"
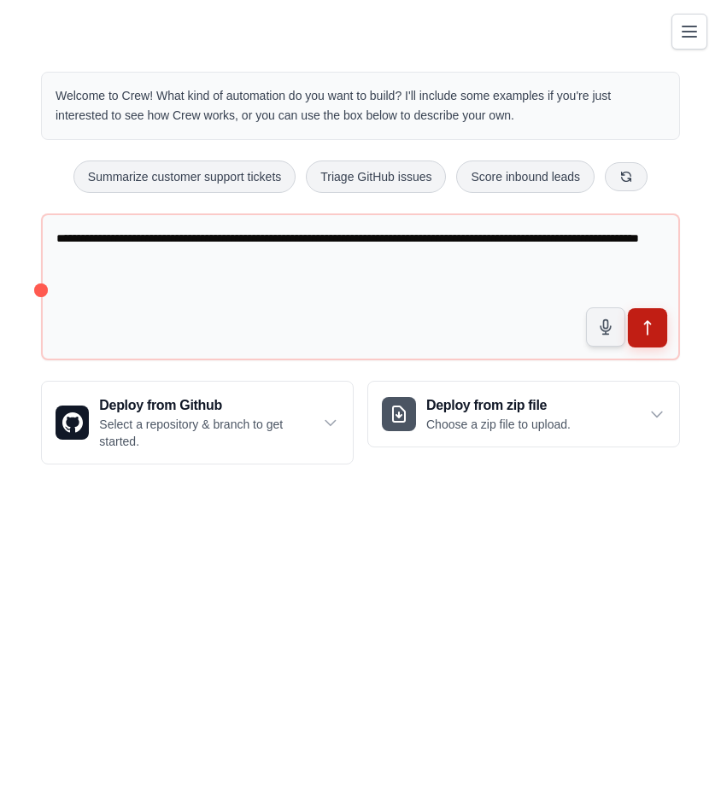
click at [634, 321] on button "submit" at bounding box center [647, 327] width 39 height 39
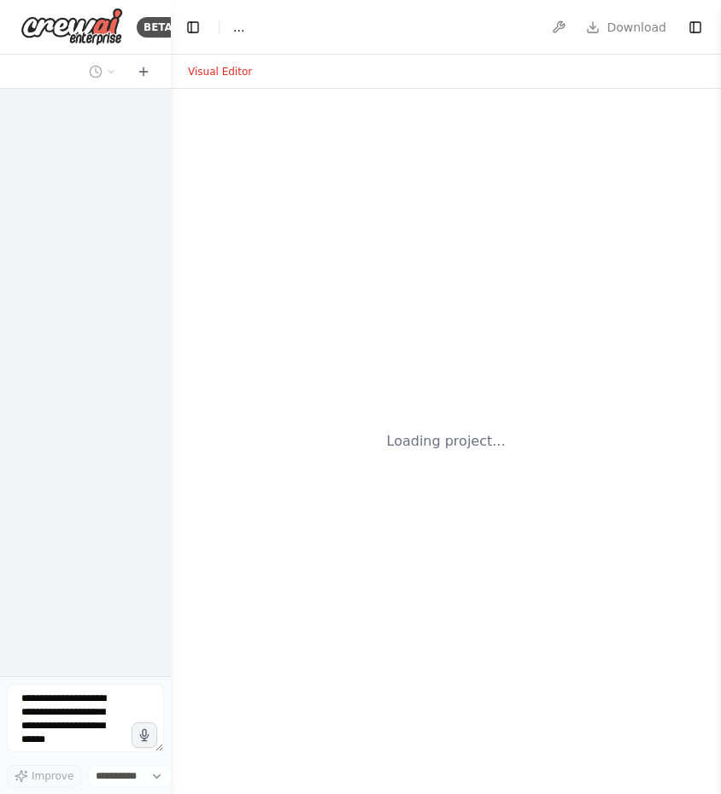
select select "****"
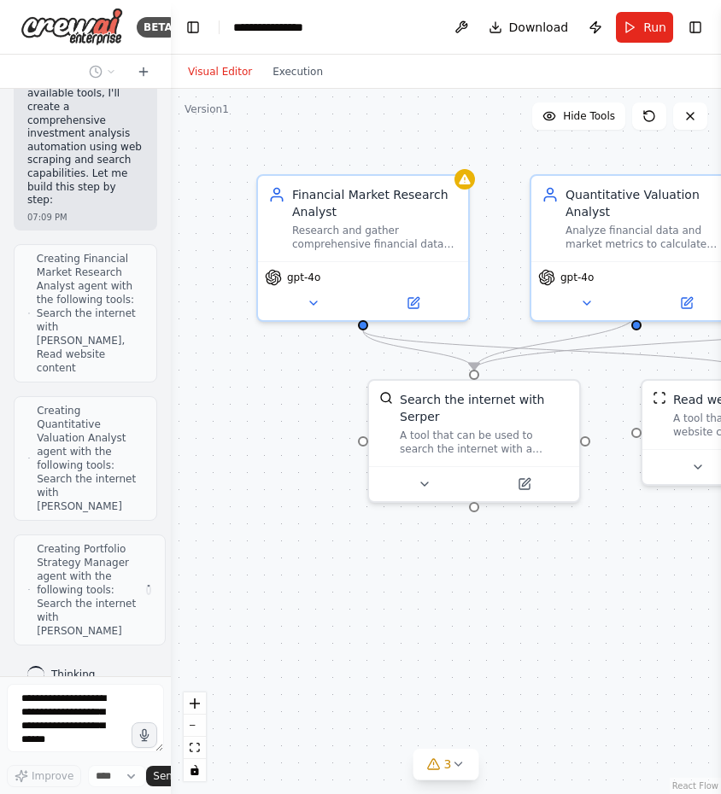
scroll to position [812, 0]
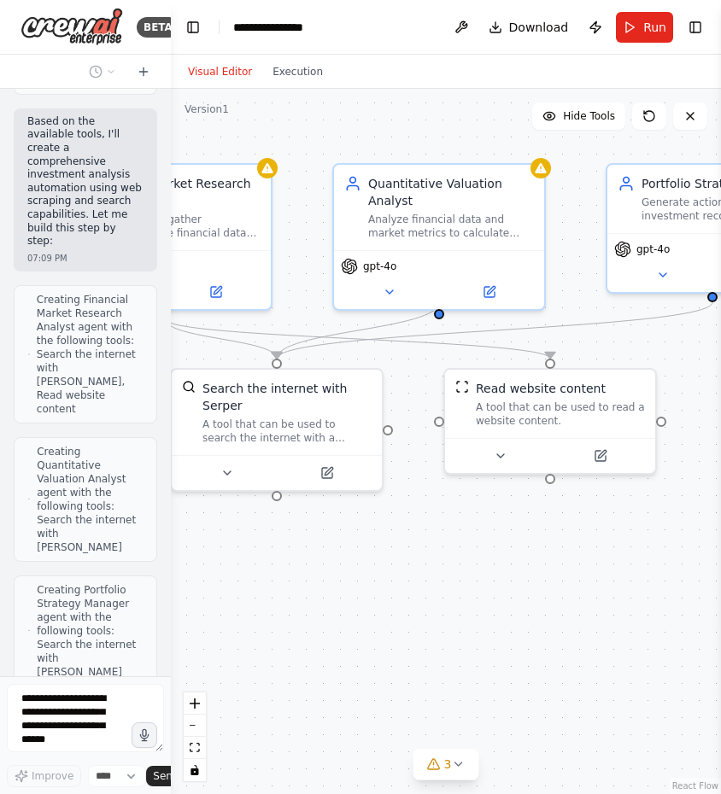
drag, startPoint x: 447, startPoint y: 607, endPoint x: 248, endPoint y: 597, distance: 198.3
click at [248, 597] on div ".deletable-edge-delete-btn { width: 20px; height: 20px; border: 0px solid #ffff…" at bounding box center [446, 441] width 550 height 705
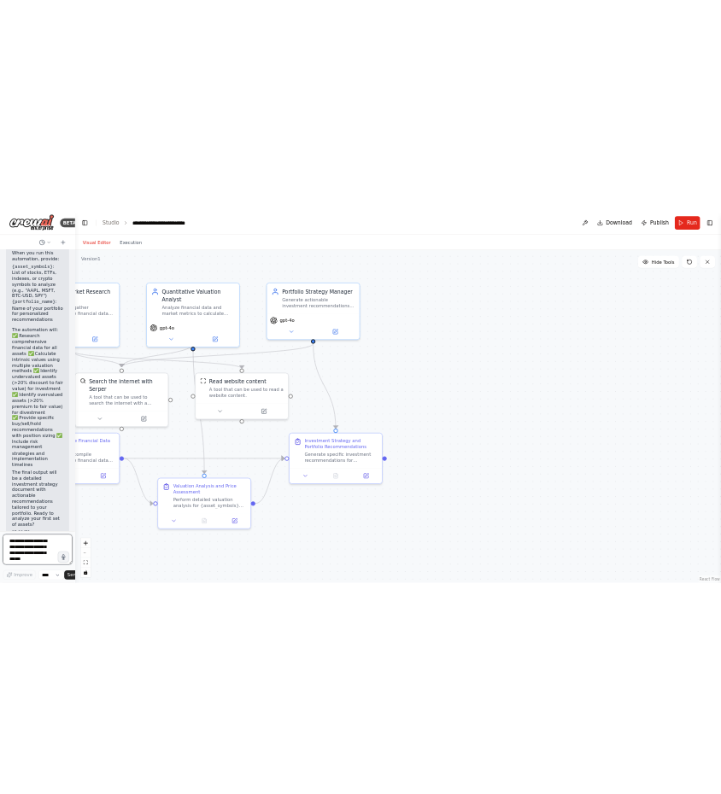
scroll to position [2746, 0]
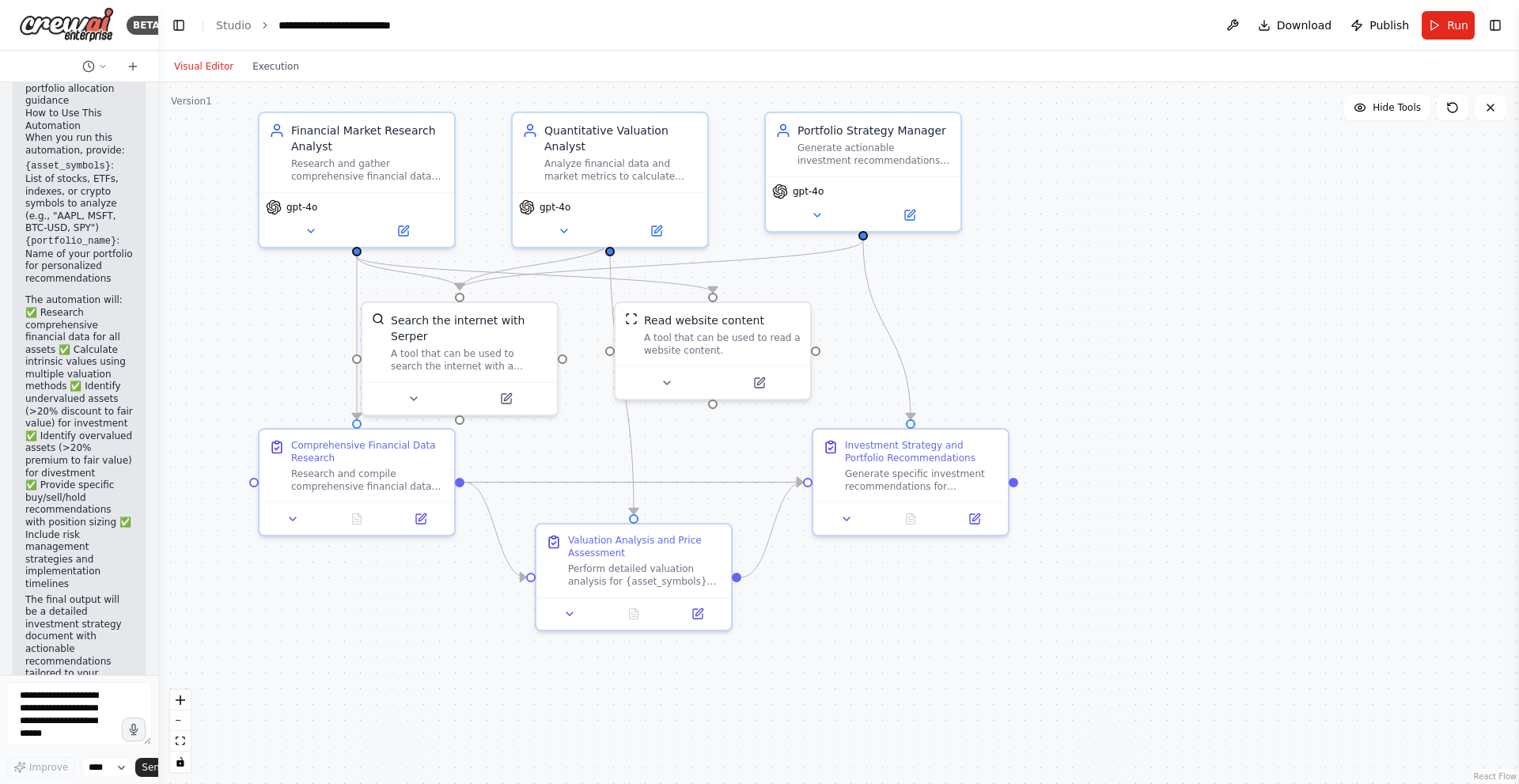
drag, startPoint x: 888, startPoint y: 310, endPoint x: 1091, endPoint y: 270, distance: 206.9
click at [667, 270] on div ".deletable-edge-delete-btn { width: 20px; height: 20px; border: 0px solid #ffff…" at bounding box center [839, 433] width 1361 height 702
click at [667, 212] on icon at bounding box center [817, 212] width 13 height 13
click at [667, 188] on span "gpt-4o" at bounding box center [808, 188] width 31 height 13
click at [667, 210] on icon at bounding box center [910, 212] width 9 height 9
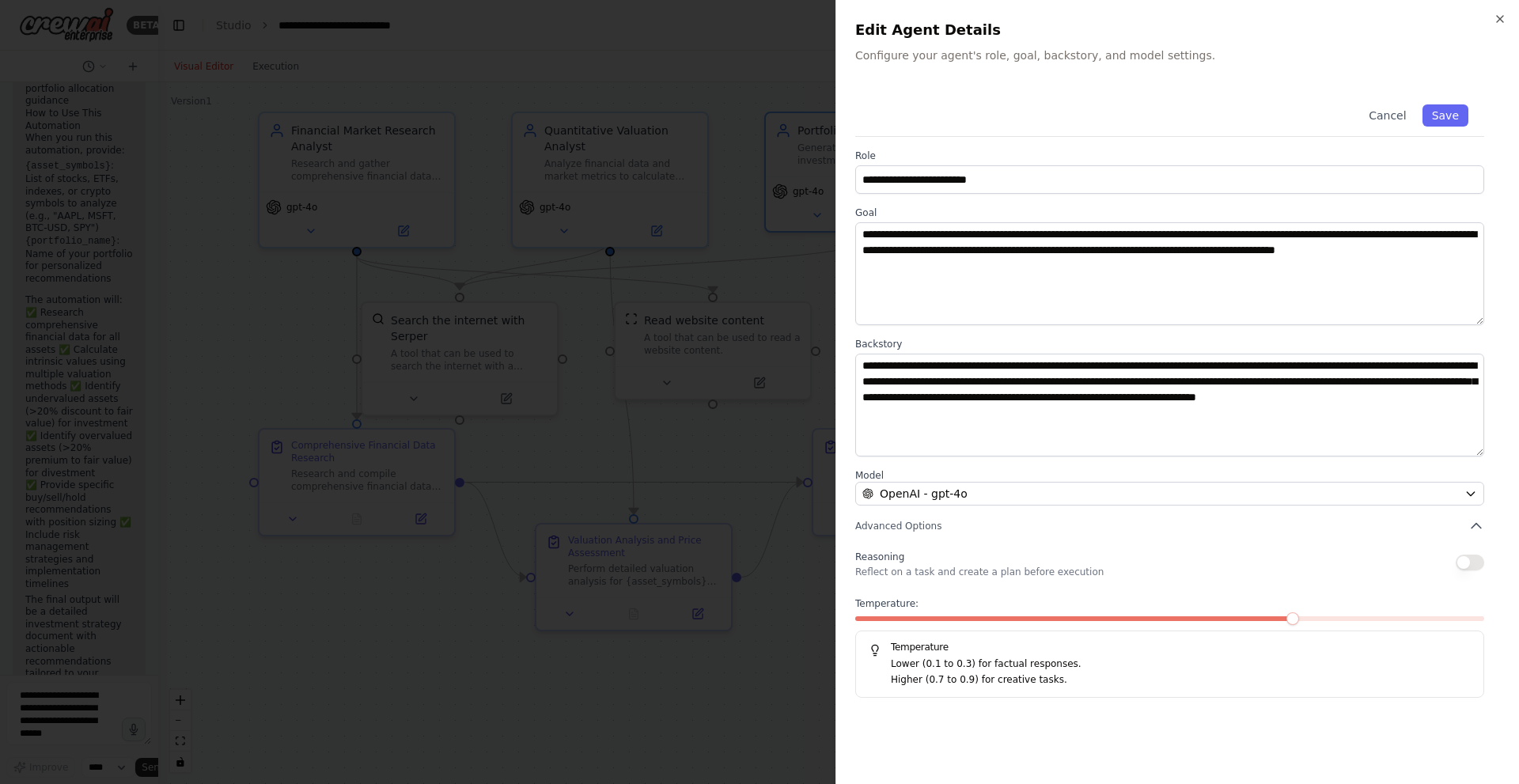
click at [667, 76] on div at bounding box center [759, 392] width 1519 height 784
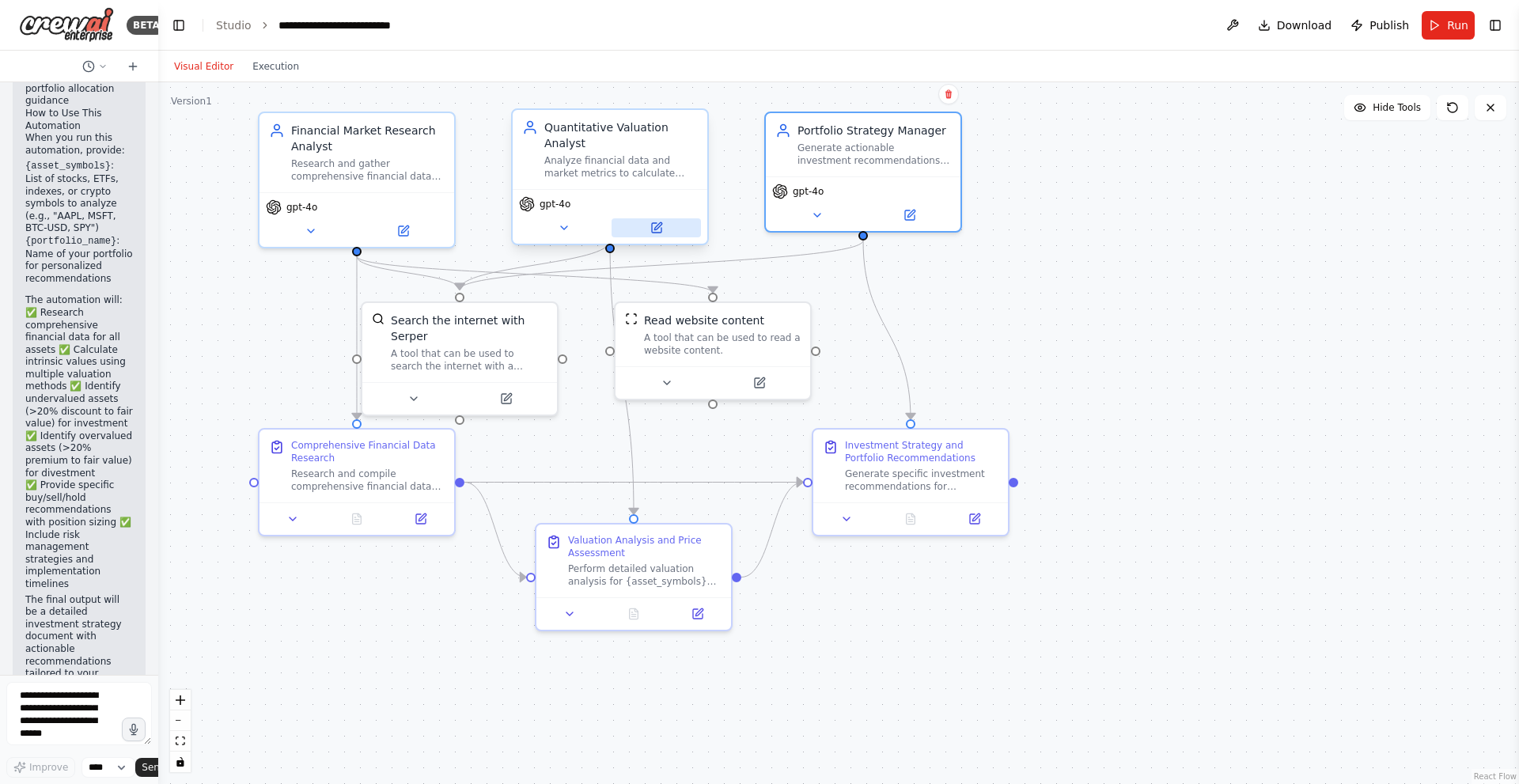
click at [658, 222] on icon at bounding box center [658, 226] width 7 height 7
click at [413, 223] on button at bounding box center [403, 228] width 89 height 19
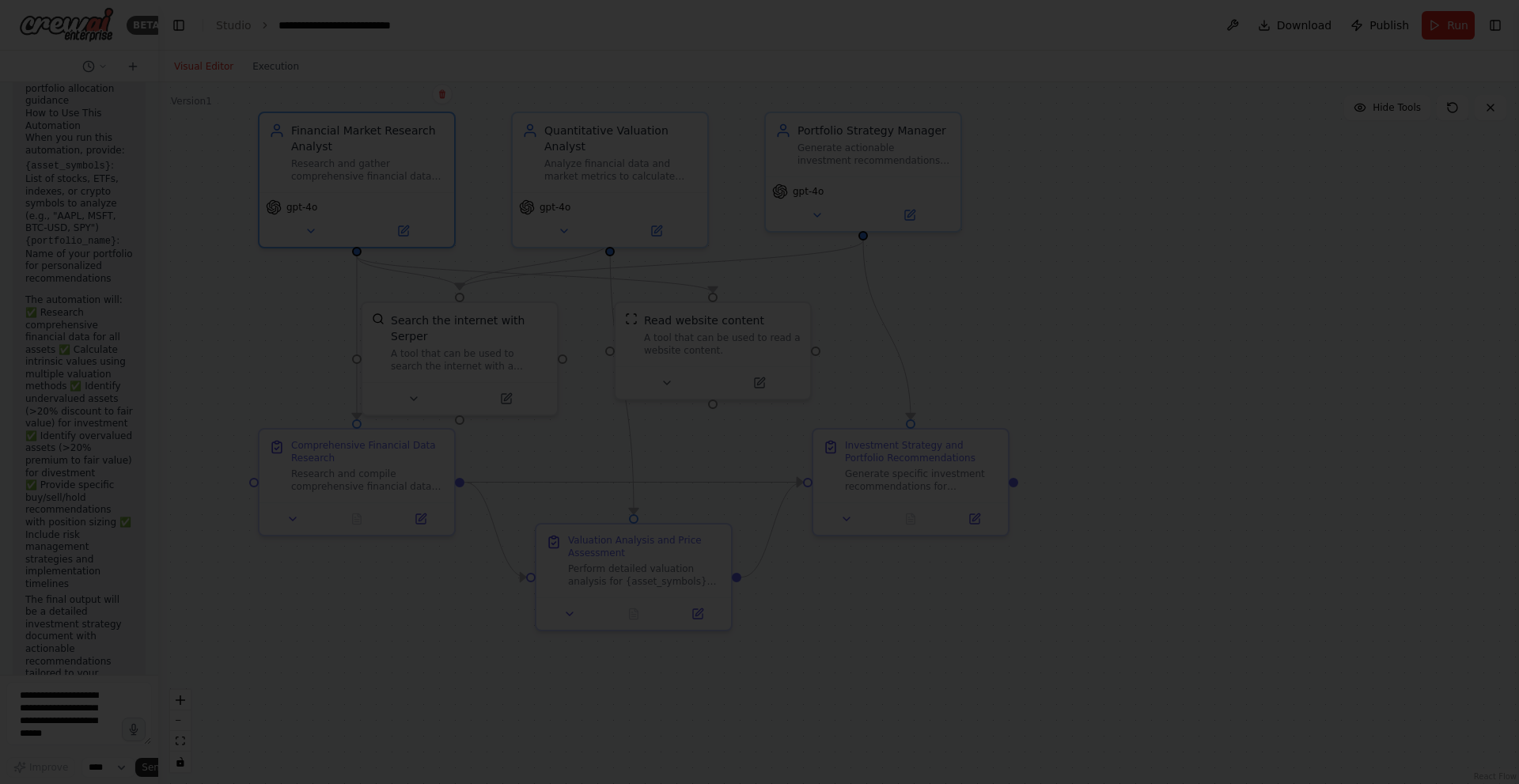
click at [667, 89] on div at bounding box center [759, 392] width 1519 height 784
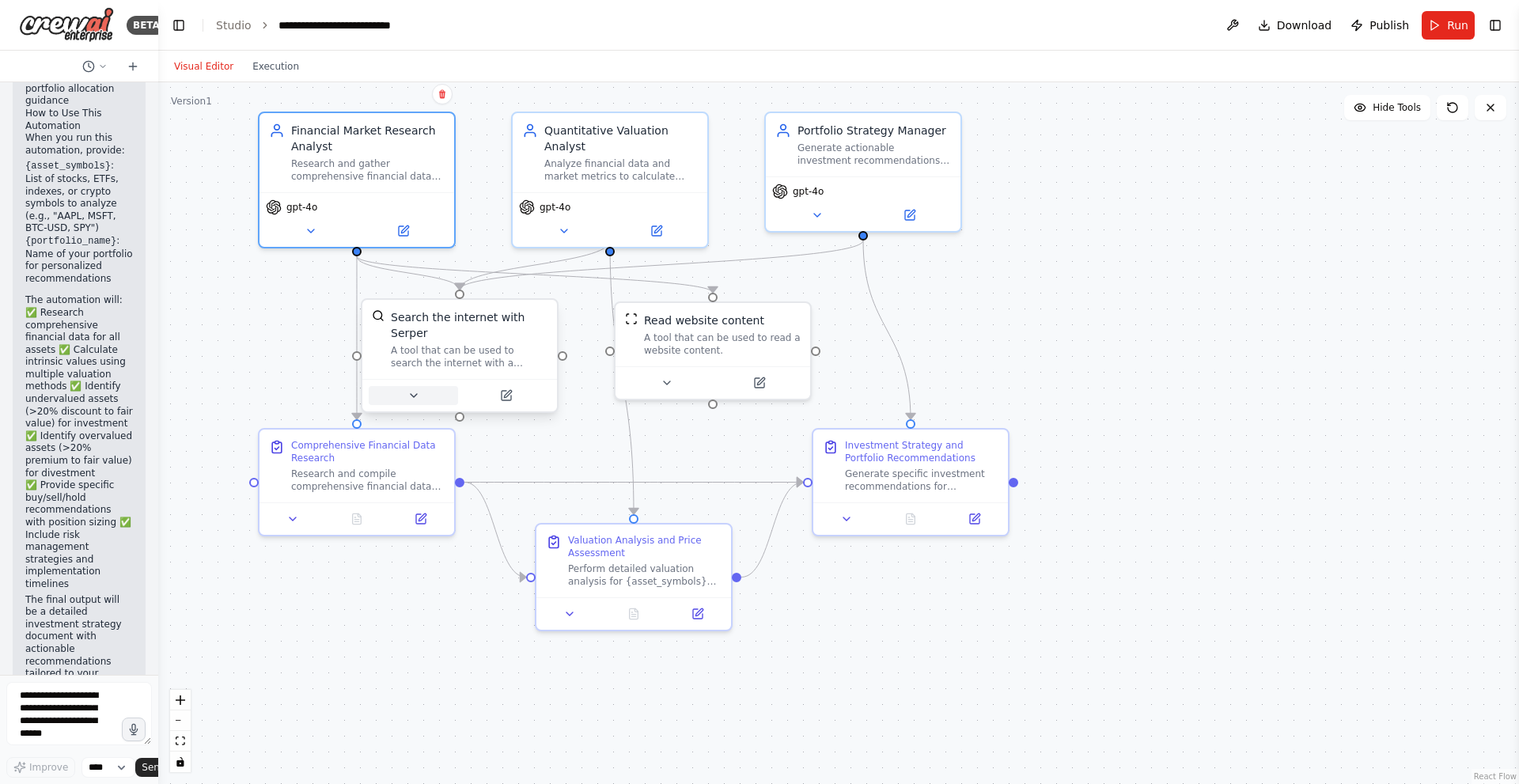
click at [411, 394] on icon at bounding box center [413, 395] width 6 height 3
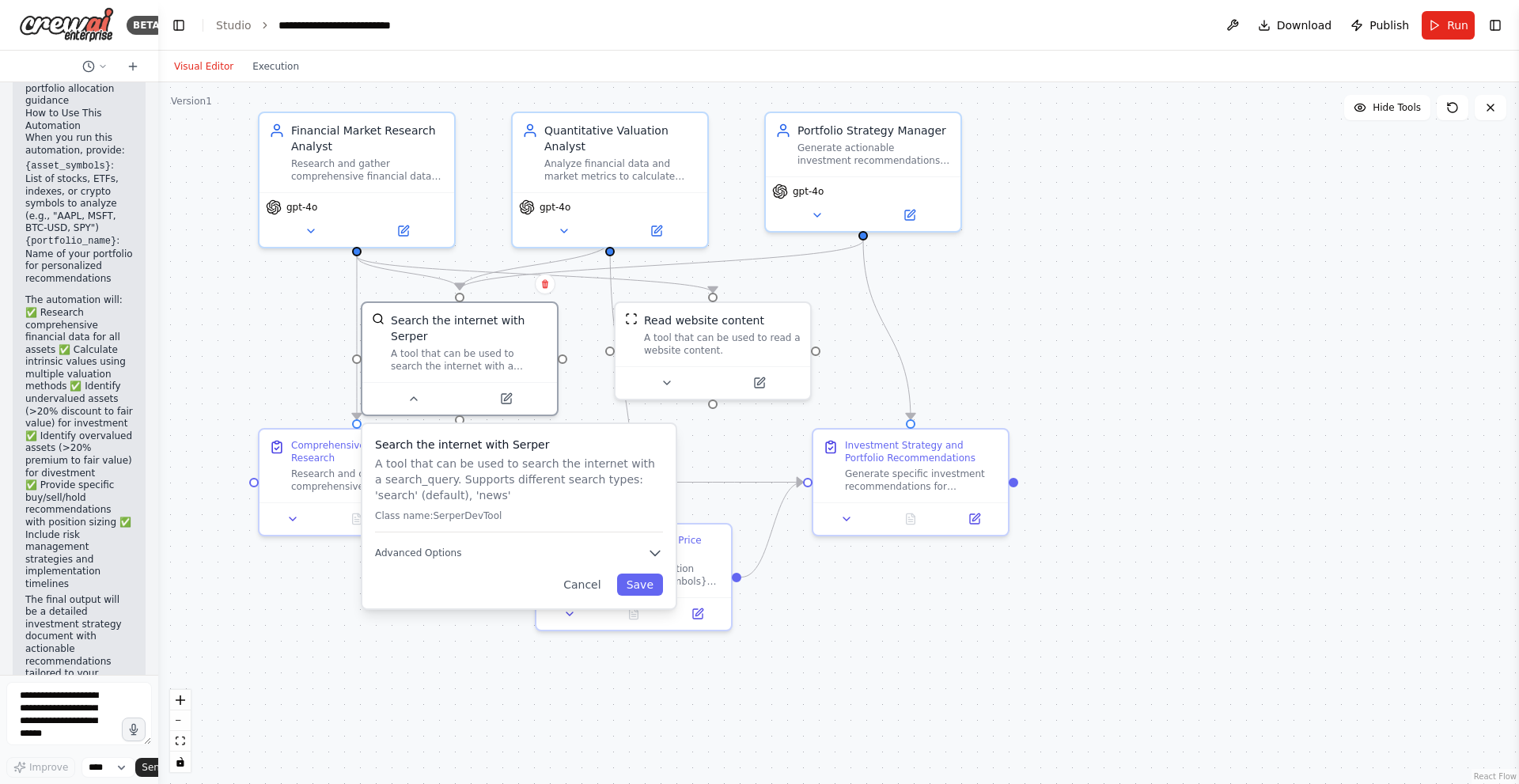
click at [667, 297] on div ".deletable-edge-delete-btn { width: 20px; height: 20px; border: 0px solid #ffff…" at bounding box center [839, 433] width 1361 height 702
click at [272, 349] on div ".deletable-edge-delete-btn { width: 20px; height: 20px; border: 0px solid #ffff…" at bounding box center [839, 433] width 1361 height 702
click at [282, 305] on div ".deletable-edge-delete-btn { width: 20px; height: 20px; border: 0px solid #ffff…" at bounding box center [839, 433] width 1361 height 702
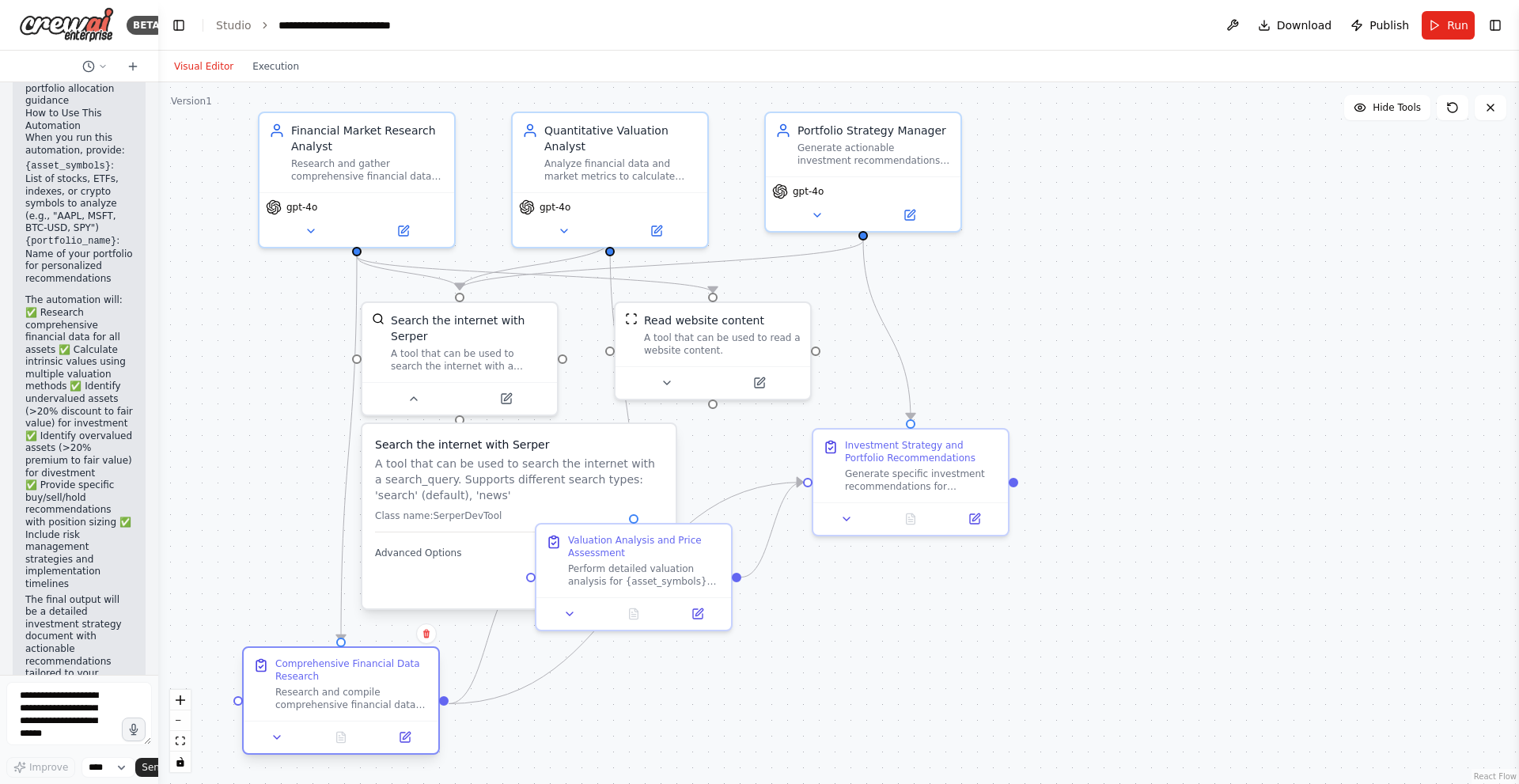
drag, startPoint x: 327, startPoint y: 443, endPoint x: 305, endPoint y: 668, distance: 226.1
click at [305, 668] on div "Comprehensive Financial Data Research" at bounding box center [352, 670] width 154 height 25
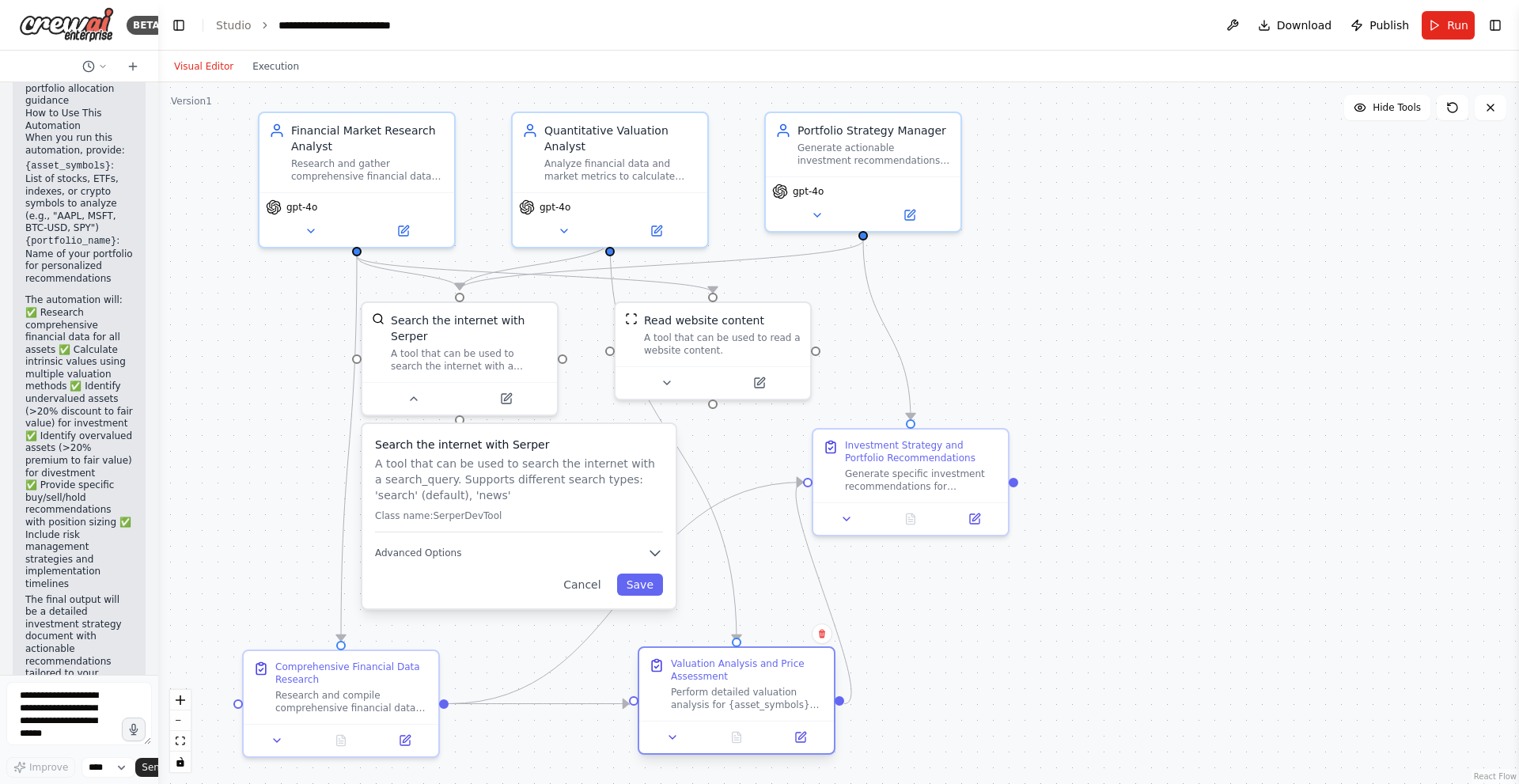
drag, startPoint x: 686, startPoint y: 619, endPoint x: 761, endPoint y: 722, distance: 127.4
click at [667, 722] on div "Valuation Analysis and Price Assessment Perform detailed valuation analysis for…" at bounding box center [736, 701] width 197 height 108
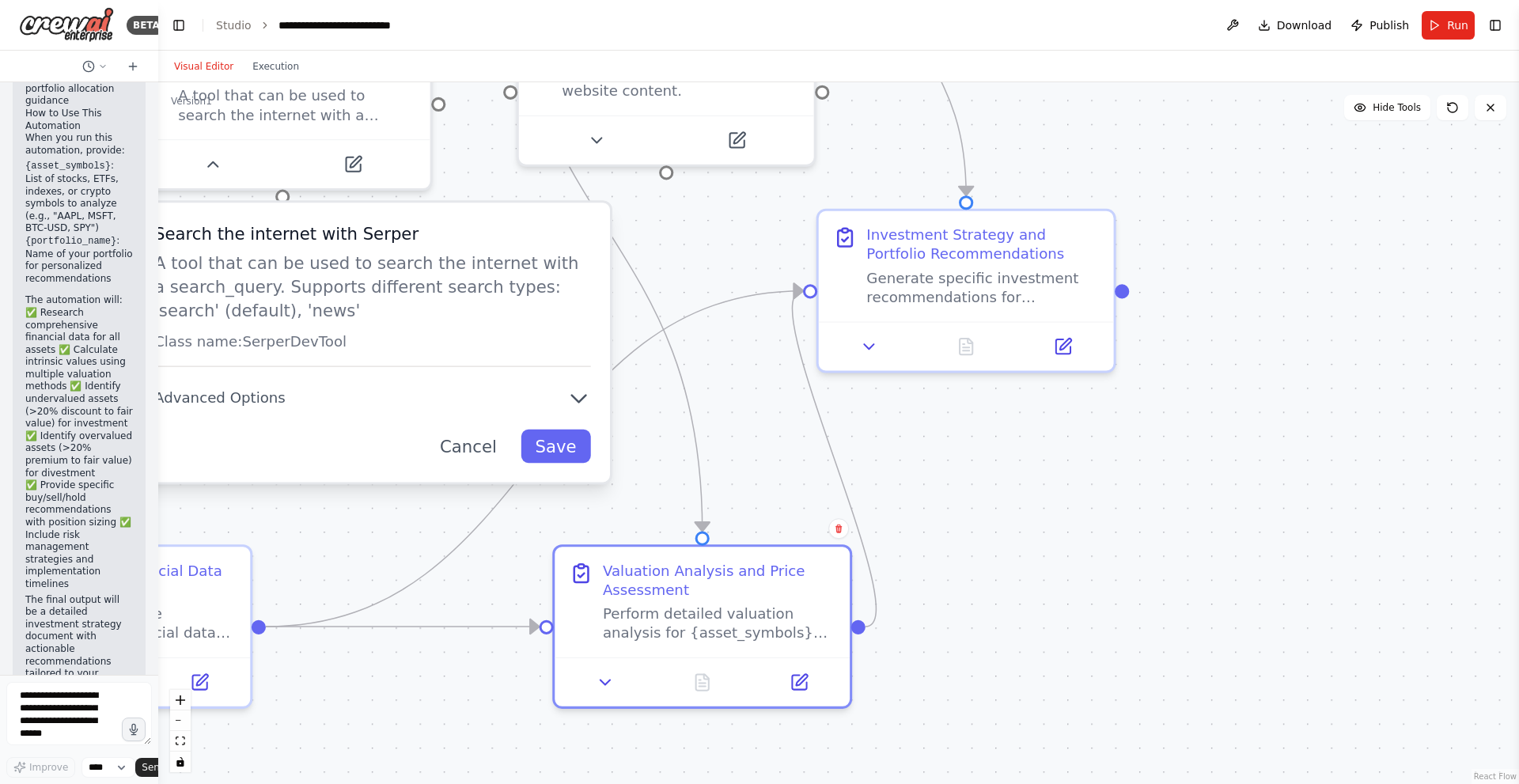
drag, startPoint x: 1191, startPoint y: 430, endPoint x: 1300, endPoint y: 220, distance: 236.6
click at [667, 220] on div ".deletable-edge-delete-btn { width: 20px; height: 20px; border: 0px solid #ffff…" at bounding box center [839, 433] width 1361 height 702
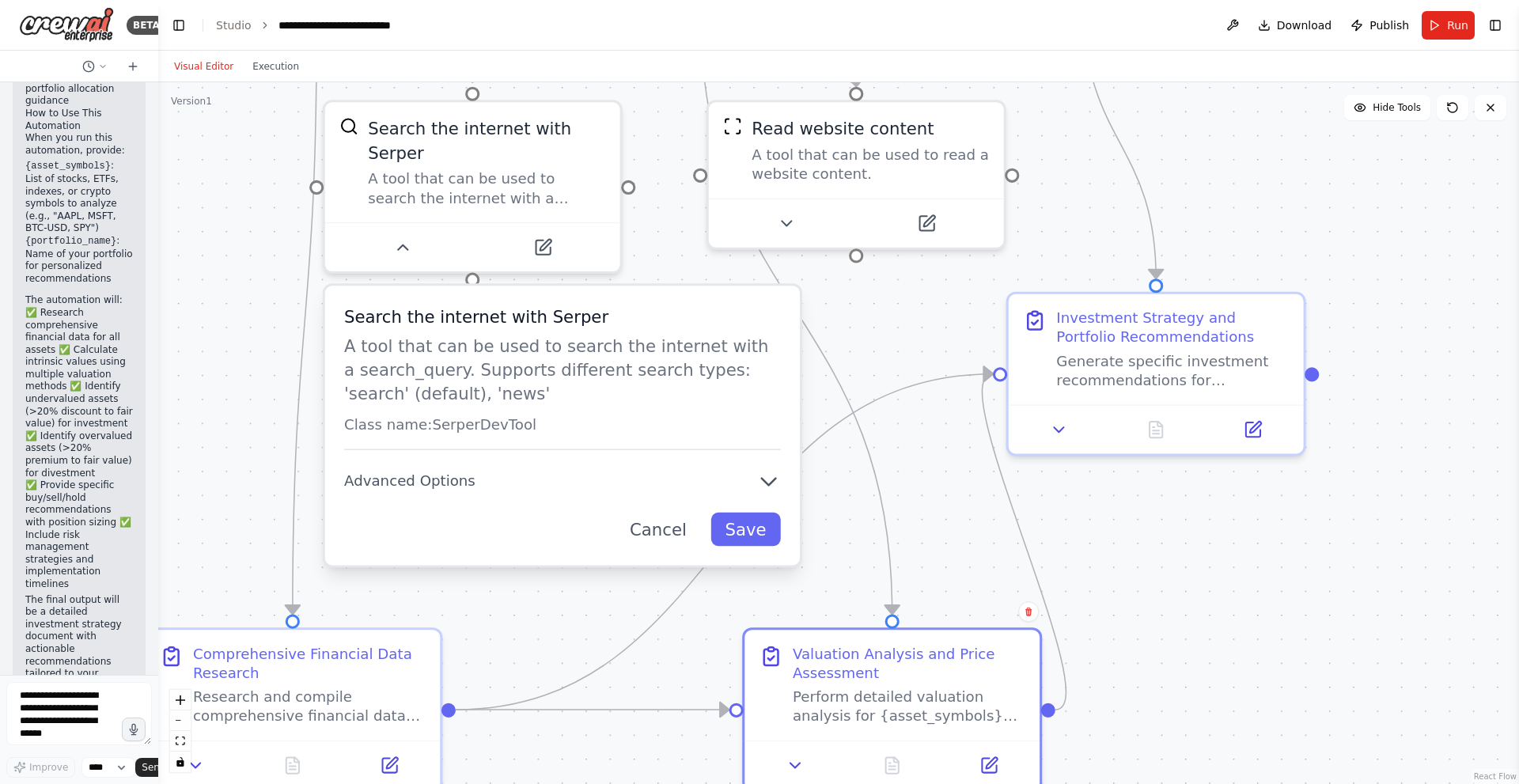
drag, startPoint x: 695, startPoint y: 226, endPoint x: 885, endPoint y: 310, distance: 207.7
click at [667, 310] on div ".deletable-edge-delete-btn { width: 20px; height: 20px; border: 0px solid #ffff…" at bounding box center [839, 433] width 1361 height 702
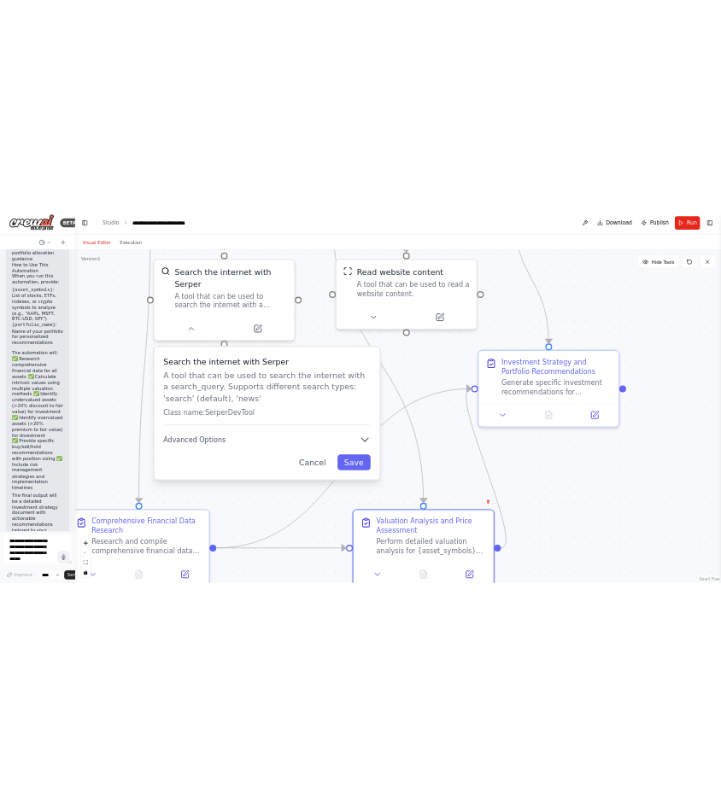
scroll to position [2798, 0]
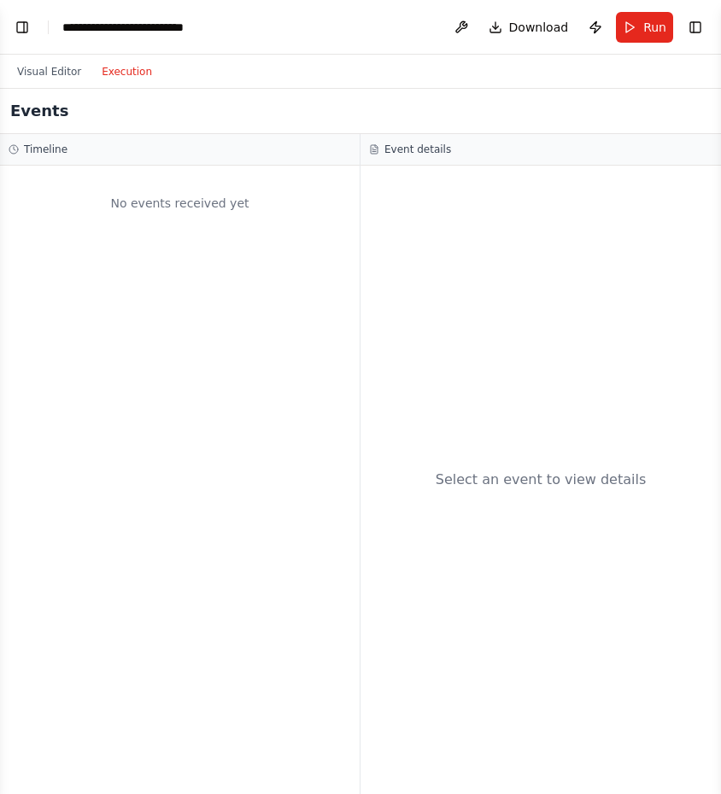
click at [129, 76] on button "Execution" at bounding box center [126, 71] width 71 height 20
click at [599, 27] on button "Publish" at bounding box center [594, 27] width 27 height 31
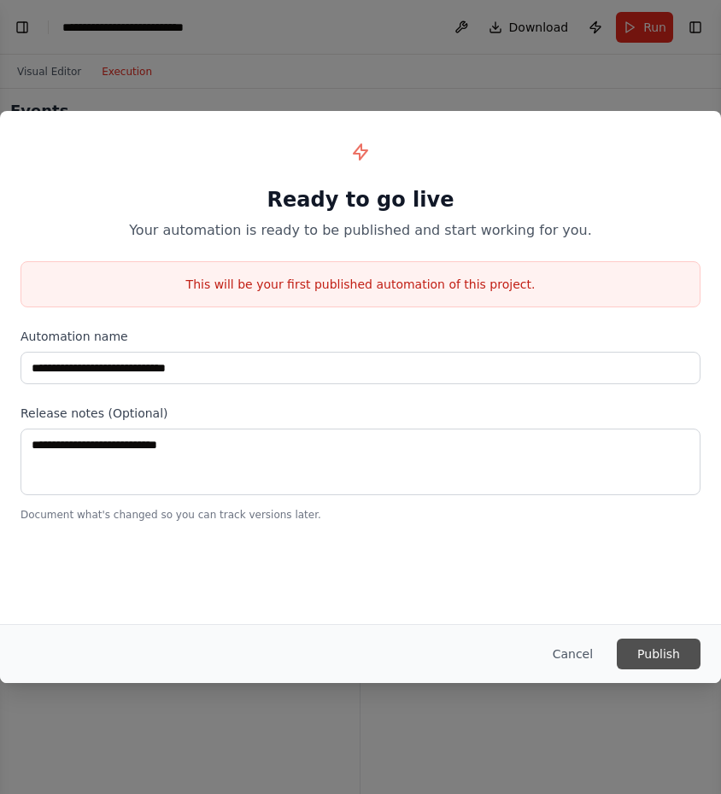
click at [663, 660] on button "Publish" at bounding box center [658, 654] width 84 height 31
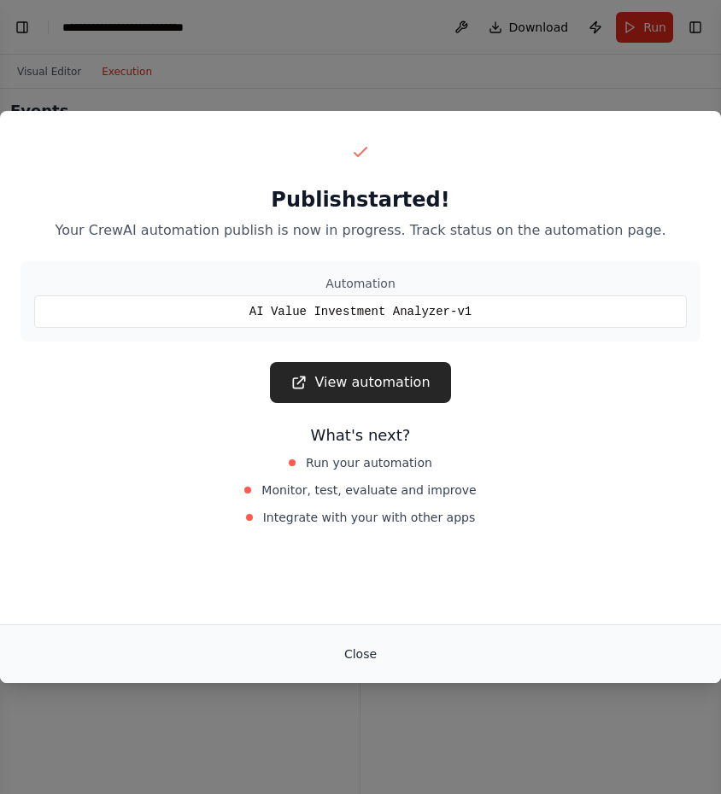
click at [361, 651] on button "Close" at bounding box center [360, 654] width 60 height 31
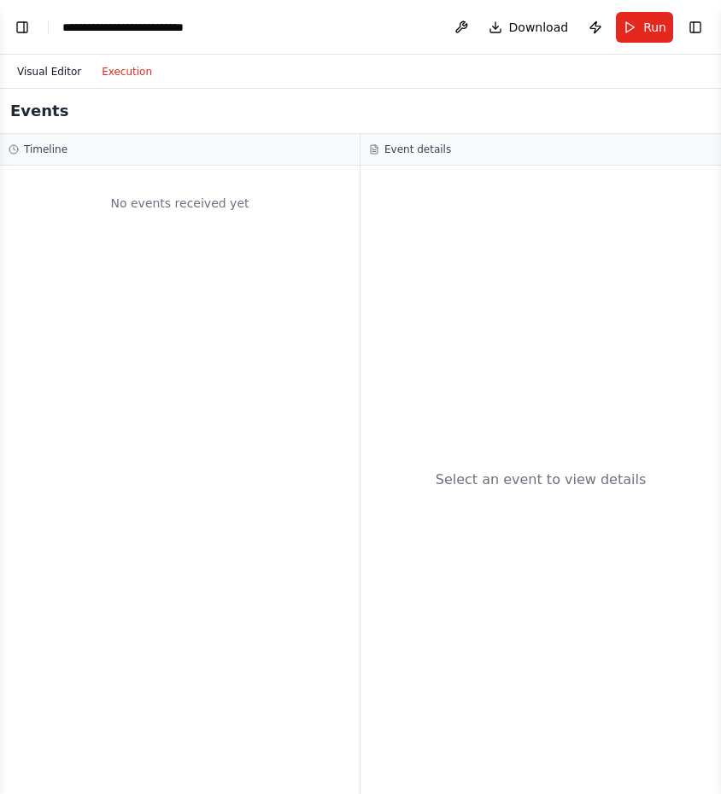
click at [37, 69] on button "Visual Editor" at bounding box center [49, 71] width 85 height 20
click at [117, 67] on button "Execution" at bounding box center [126, 71] width 71 height 20
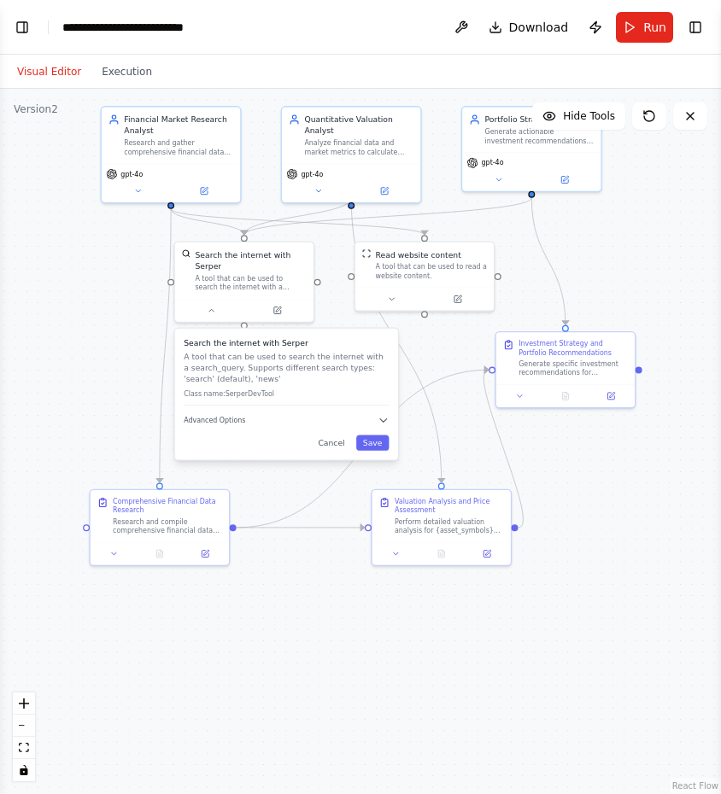
click at [52, 73] on button "Visual Editor" at bounding box center [49, 71] width 85 height 20
drag, startPoint x: 332, startPoint y: 381, endPoint x: 345, endPoint y: 382, distance: 12.9
click at [345, 389] on p "Class name: SerperDevTool" at bounding box center [292, 393] width 205 height 9
drag, startPoint x: 401, startPoint y: 284, endPoint x: 411, endPoint y: 281, distance: 10.0
click at [411, 281] on div "Read website content A tool that can be used to read a website content." at bounding box center [429, 274] width 141 height 70
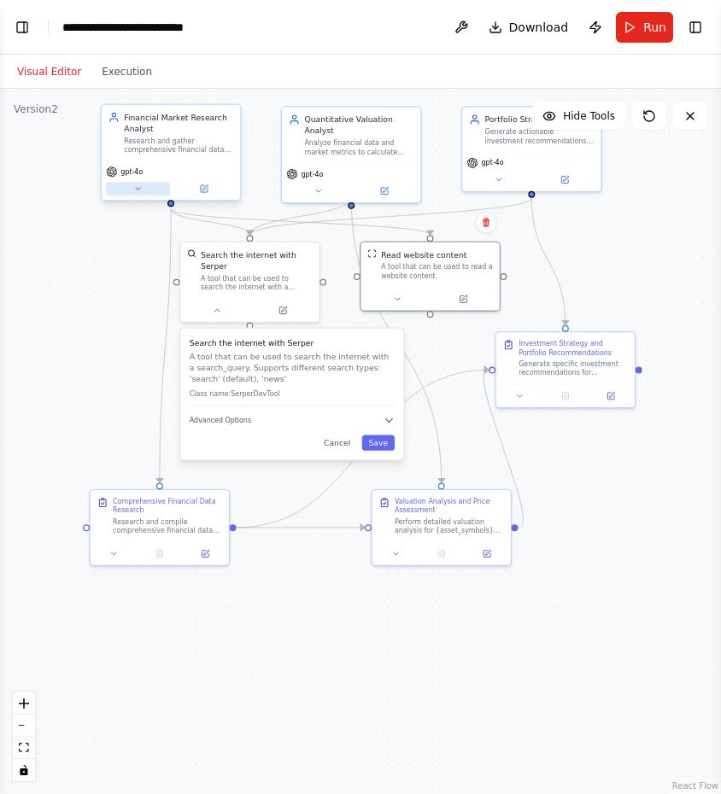
click at [137, 190] on icon at bounding box center [137, 188] width 9 height 9
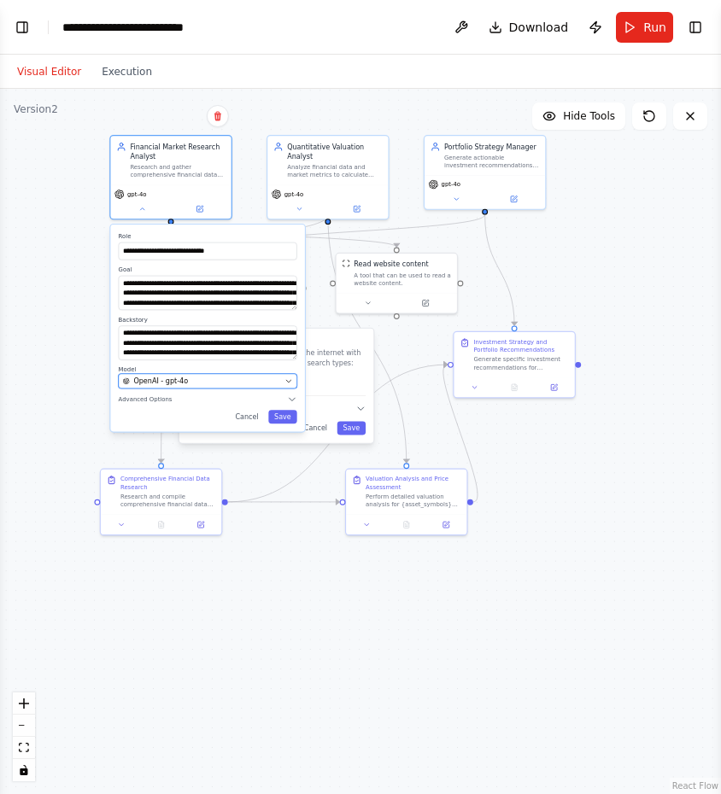
click at [201, 377] on div "OpenAI - gpt-4o" at bounding box center [202, 381] width 158 height 9
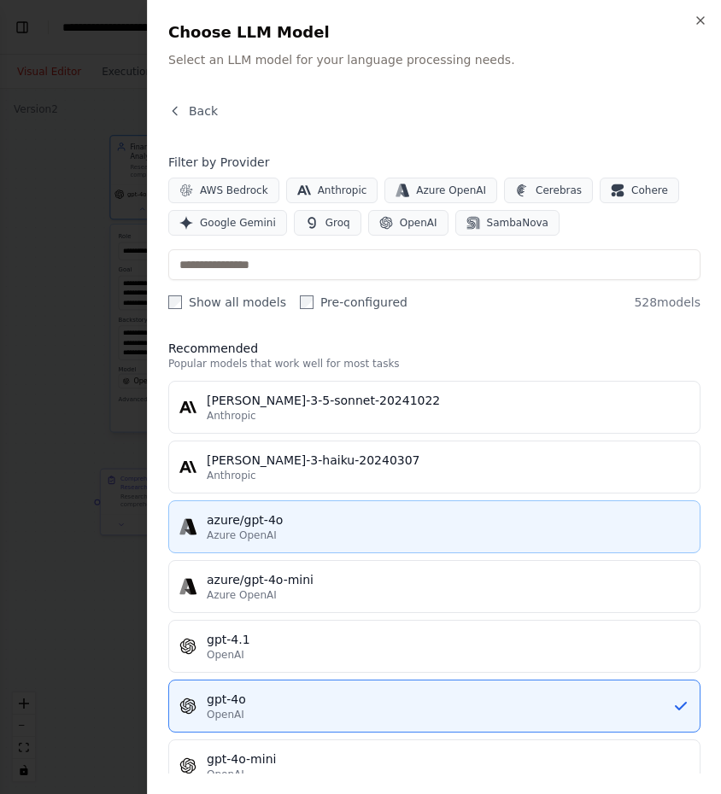
scroll to position [0, 0]
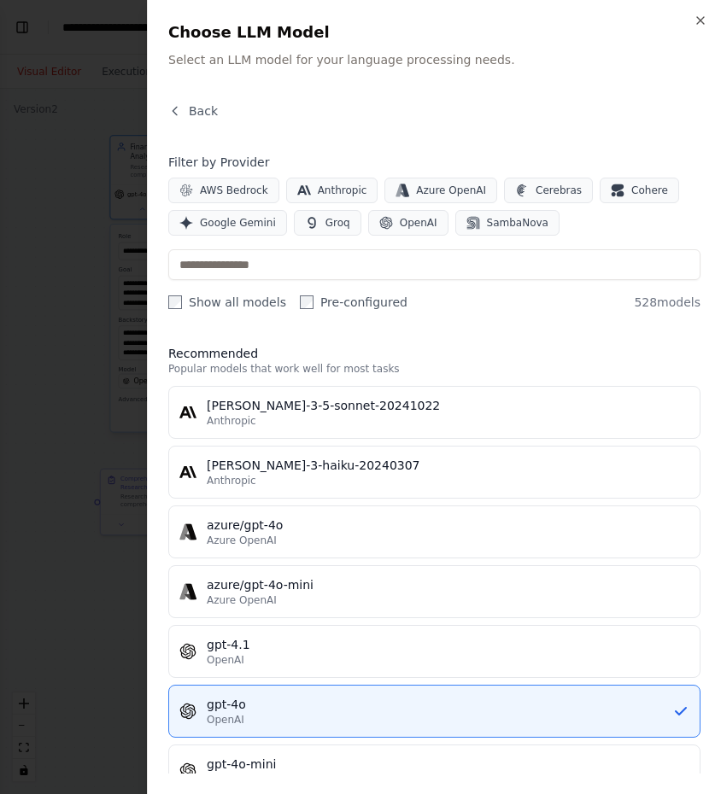
click at [470, 312] on div "Back Filter by Provider AWS Bedrock Anthropic Azure OpenAI Cerebras Cohere Goog…" at bounding box center [434, 437] width 532 height 671
click at [700, 22] on icon "button" at bounding box center [700, 21] width 14 height 14
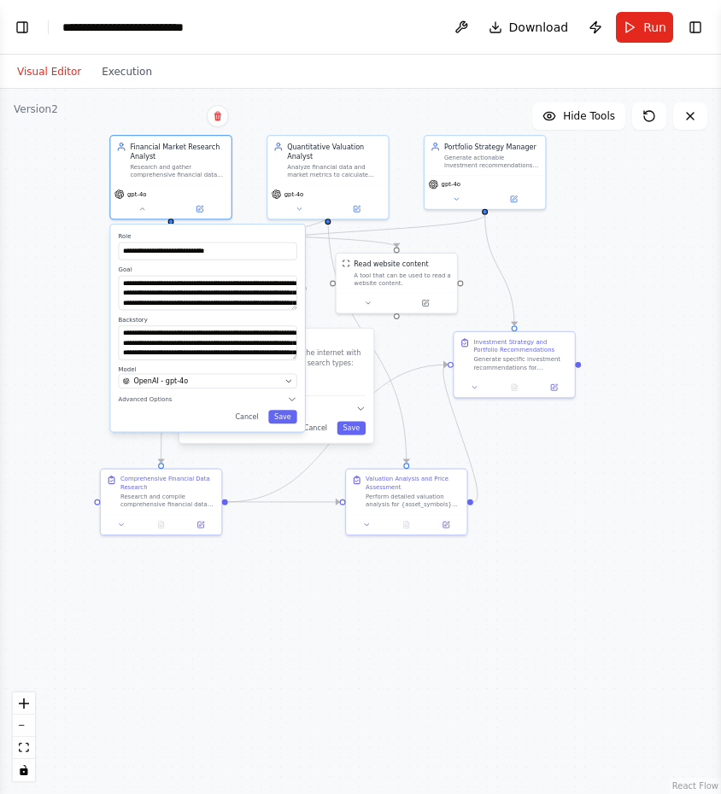
click at [47, 277] on div ".deletable-edge-delete-btn { width: 20px; height: 20px; border: 0px solid #ffff…" at bounding box center [360, 441] width 721 height 705
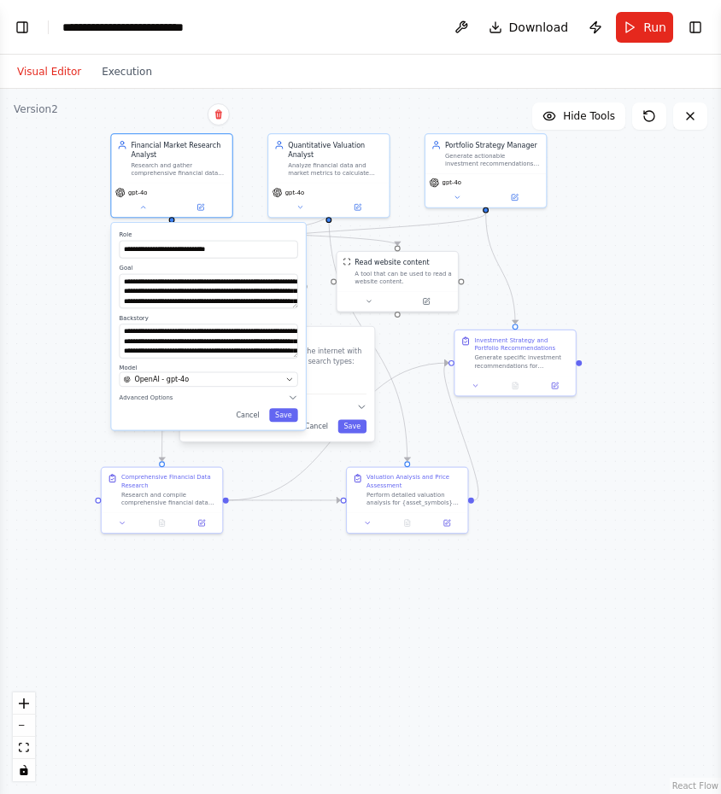
click at [319, 261] on div ".deletable-edge-delete-btn { width: 20px; height: 20px; border: 0px solid #ffff…" at bounding box center [360, 441] width 721 height 705
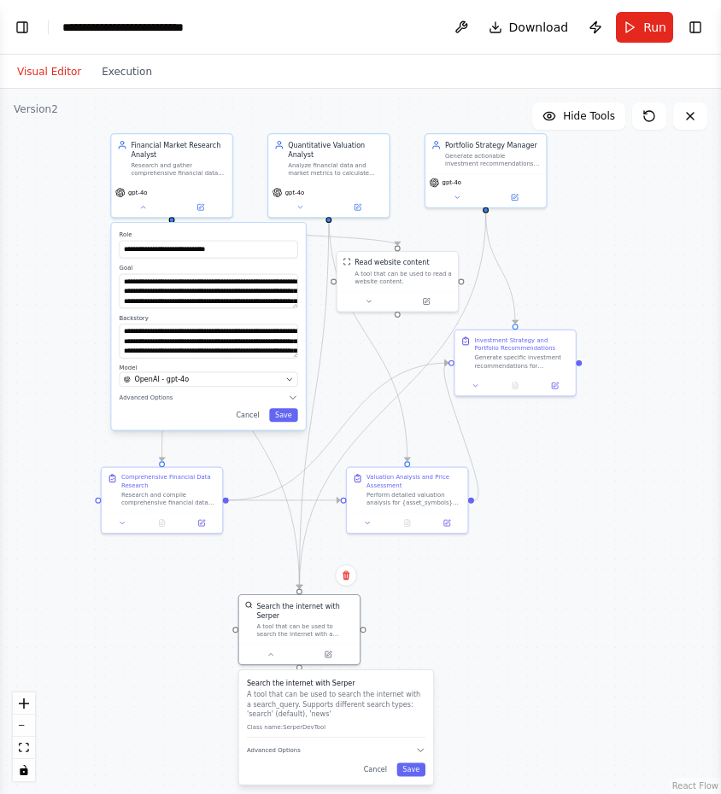
drag, startPoint x: 256, startPoint y: 369, endPoint x: 328, endPoint y: 724, distance: 362.3
click at [328, 724] on div "Search the internet with Serper A tool that can be used to search the internet …" at bounding box center [336, 707] width 178 height 59
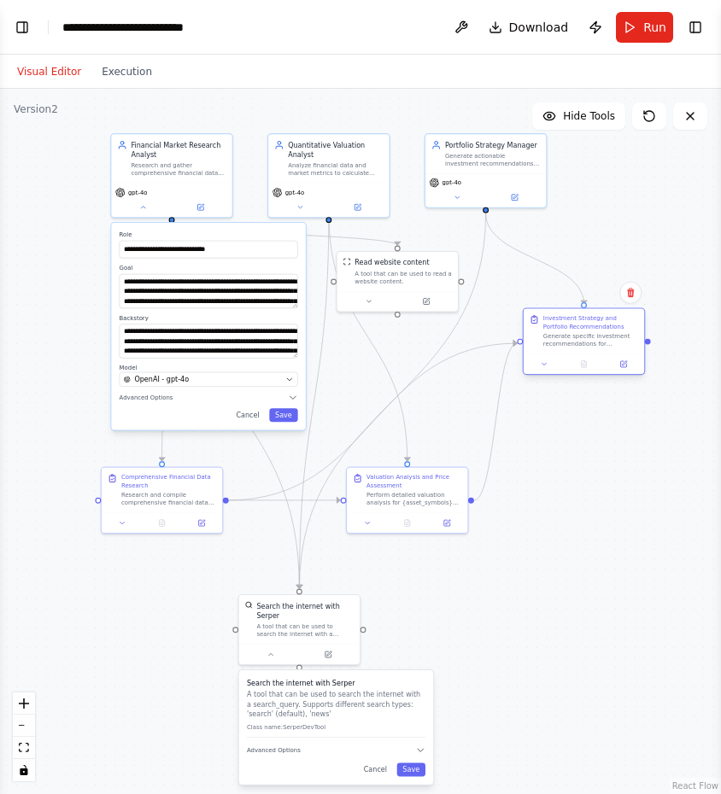
drag, startPoint x: 517, startPoint y: 372, endPoint x: 610, endPoint y: 344, distance: 96.4
click at [610, 344] on div "Investment Strategy and Portfolio Recommendations Generate specific investment …" at bounding box center [584, 340] width 123 height 67
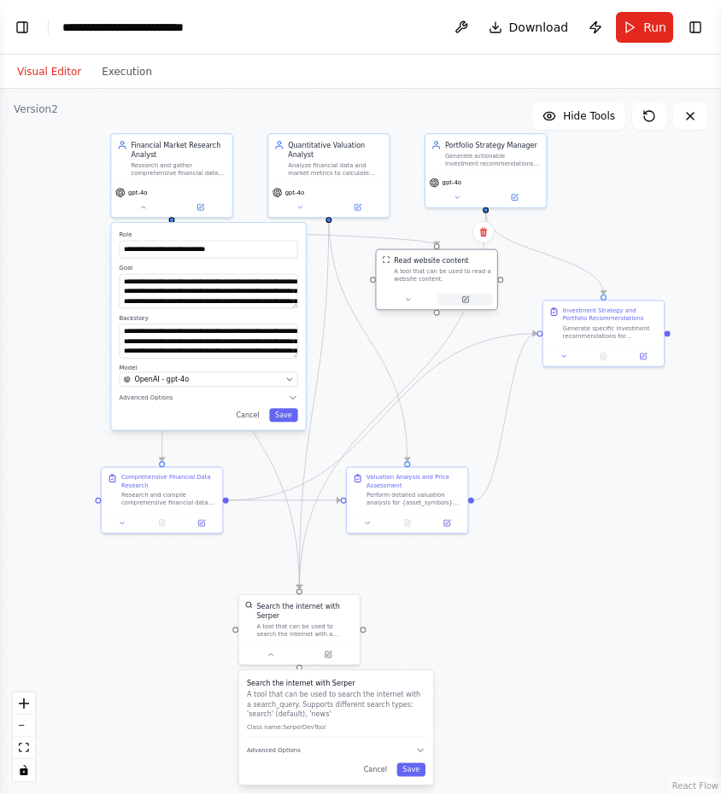
drag, startPoint x: 418, startPoint y: 301, endPoint x: 464, endPoint y: 295, distance: 46.6
click at [464, 295] on button at bounding box center [464, 300] width 55 height 12
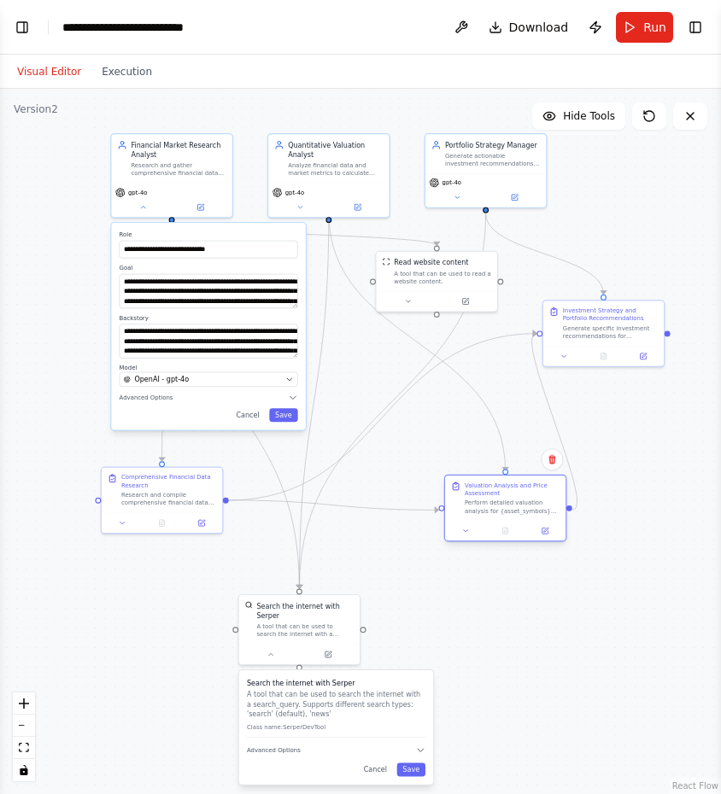
drag, startPoint x: 494, startPoint y: 489, endPoint x: 545, endPoint y: 508, distance: 53.8
click at [545, 508] on div "Perform detailed valuation analysis for {asset_symbols} using the financial dat…" at bounding box center [511, 506] width 95 height 15
click at [591, 29] on button "Publish" at bounding box center [594, 27] width 27 height 31
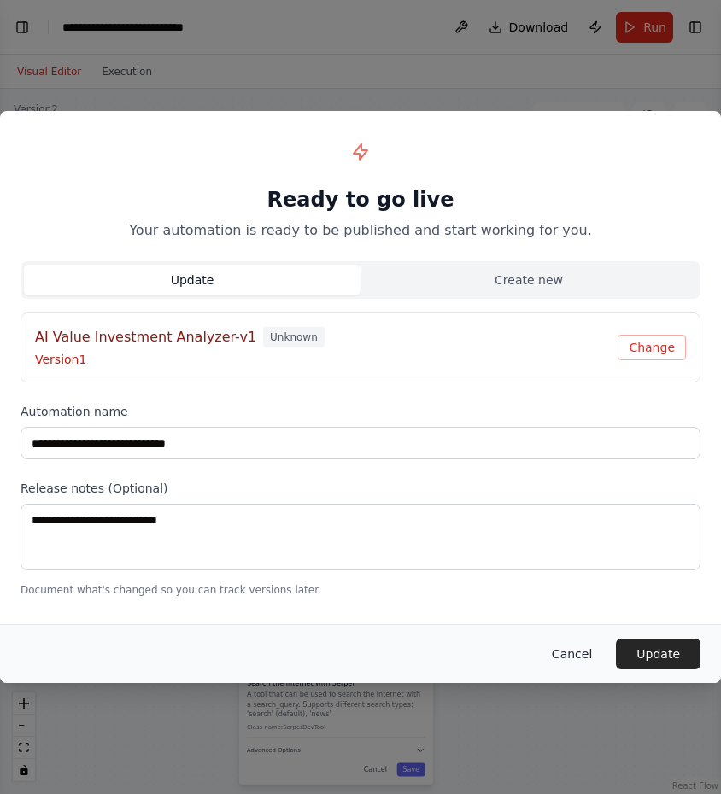
click at [576, 663] on button "Cancel" at bounding box center [571, 654] width 67 height 31
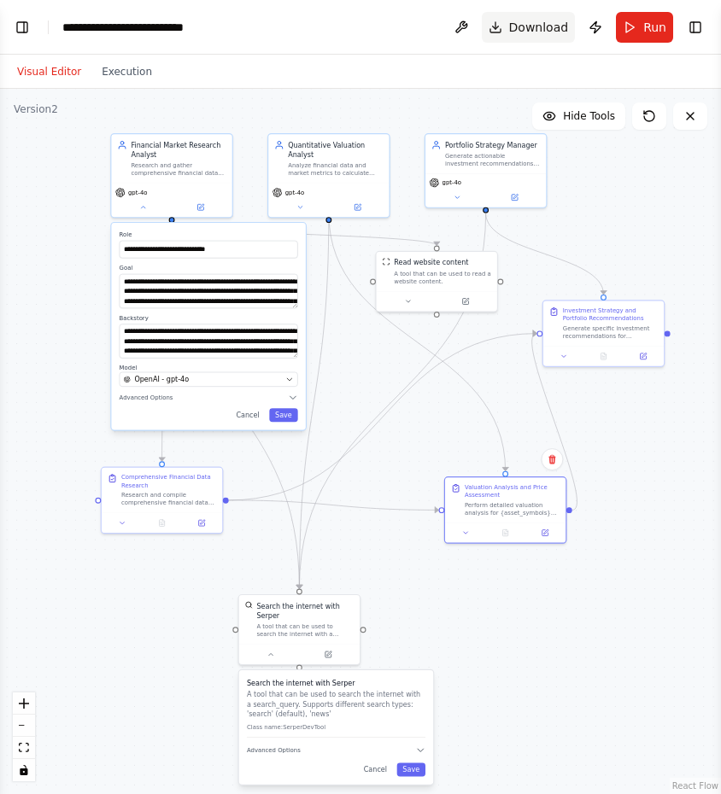
click at [503, 28] on button "Download" at bounding box center [529, 27] width 94 height 31
click at [641, 24] on button "Run" at bounding box center [644, 27] width 57 height 31
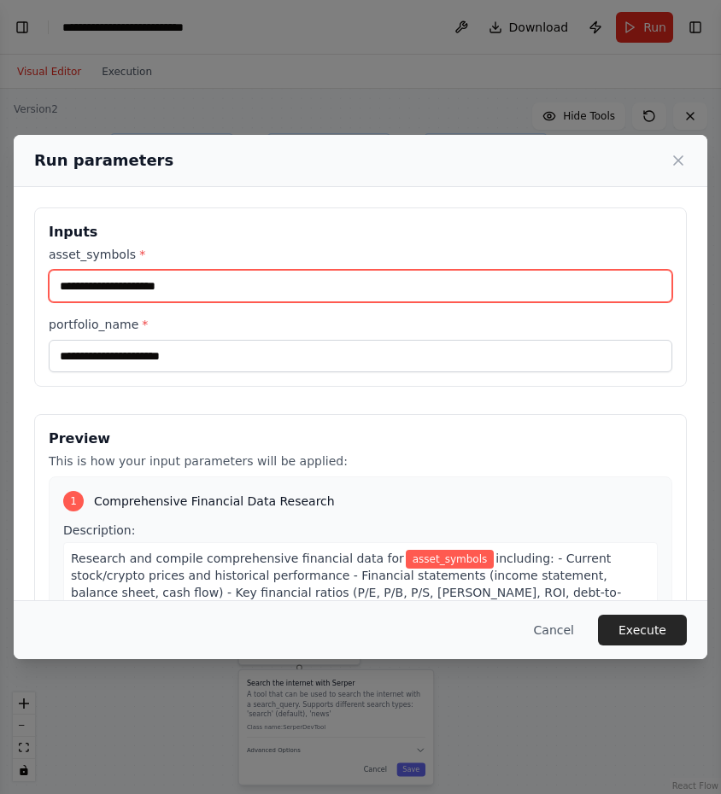
click at [129, 291] on input "asset_symbols *" at bounding box center [360, 286] width 623 height 32
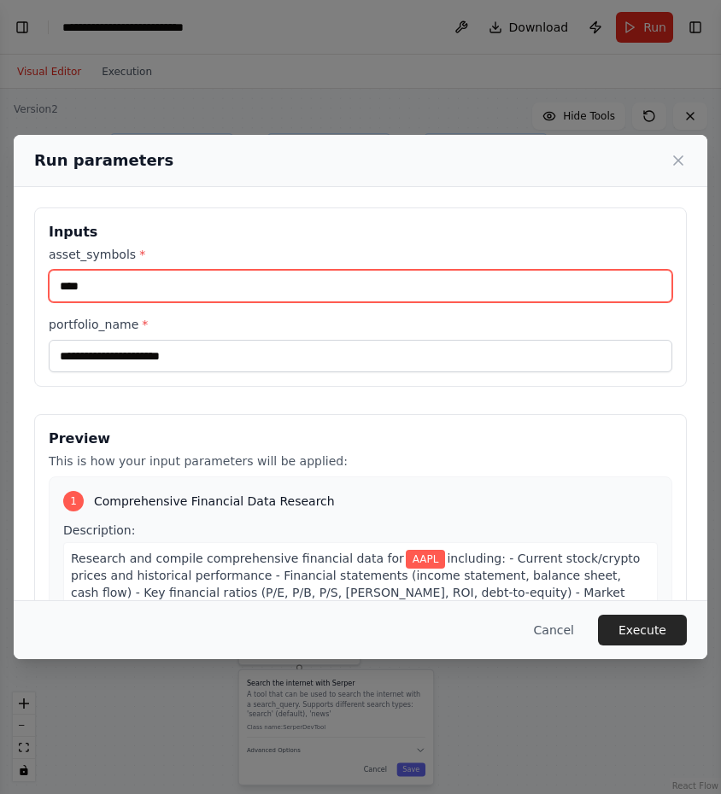
type input "****"
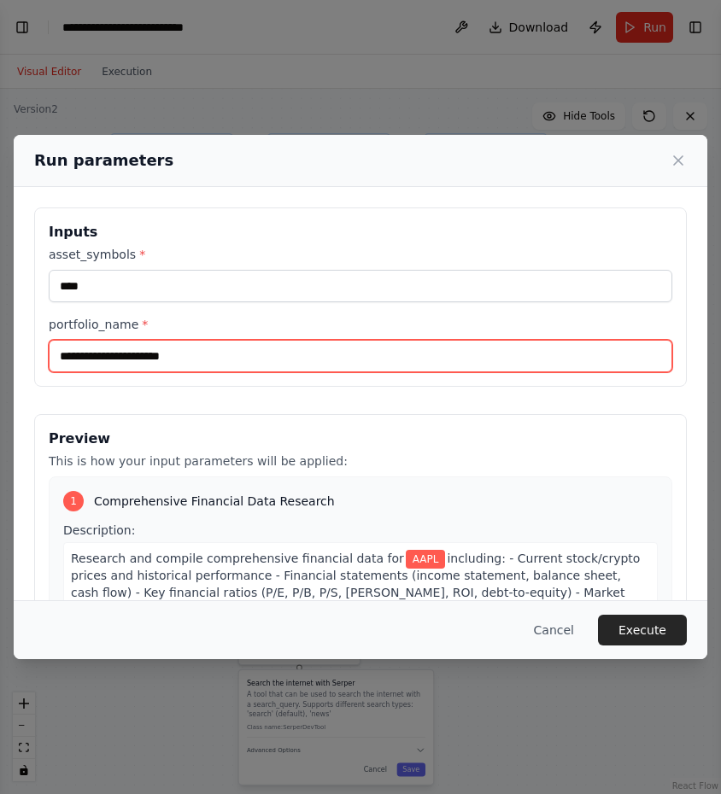
click at [111, 365] on input "portfolio_name *" at bounding box center [360, 356] width 623 height 32
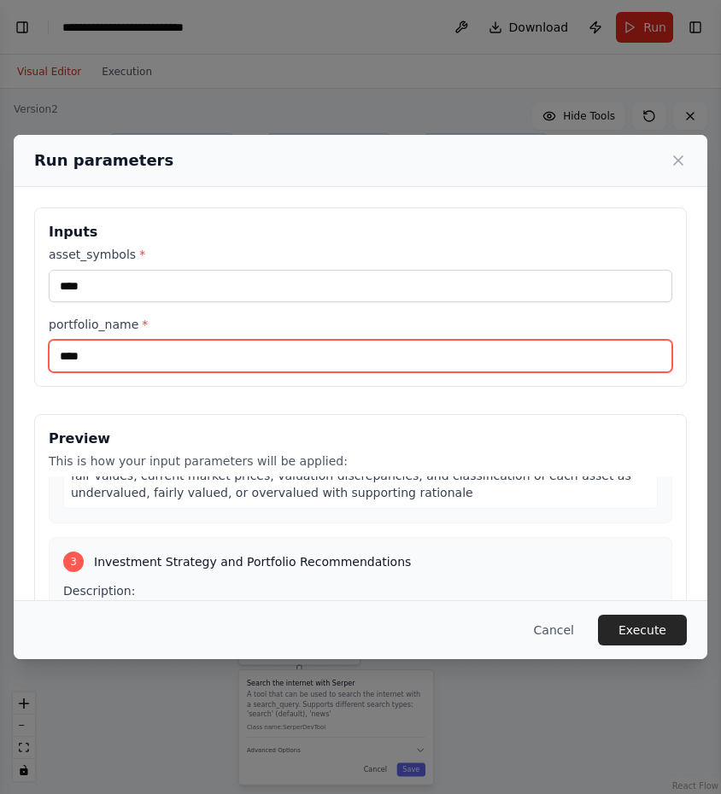
scroll to position [603, 0]
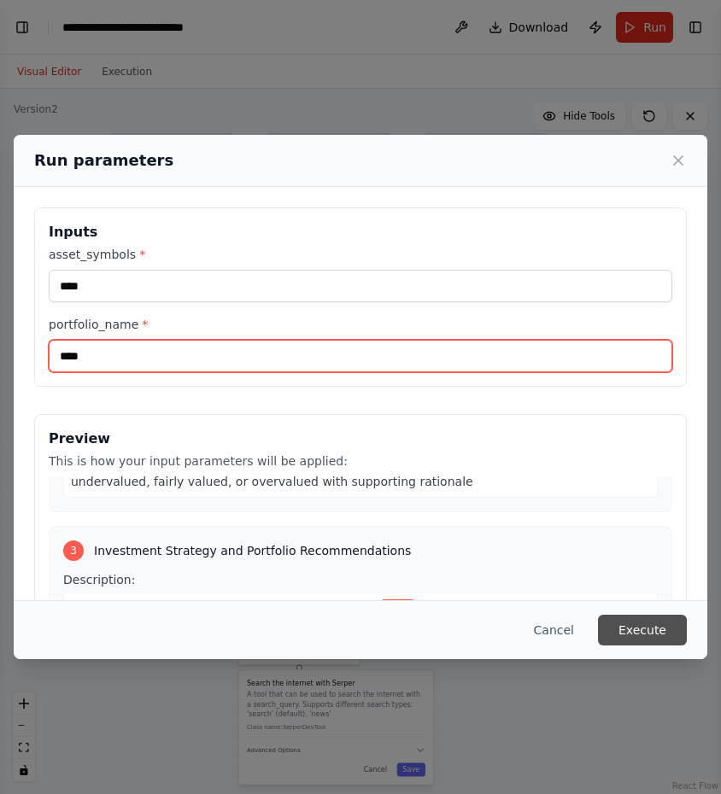
type input "****"
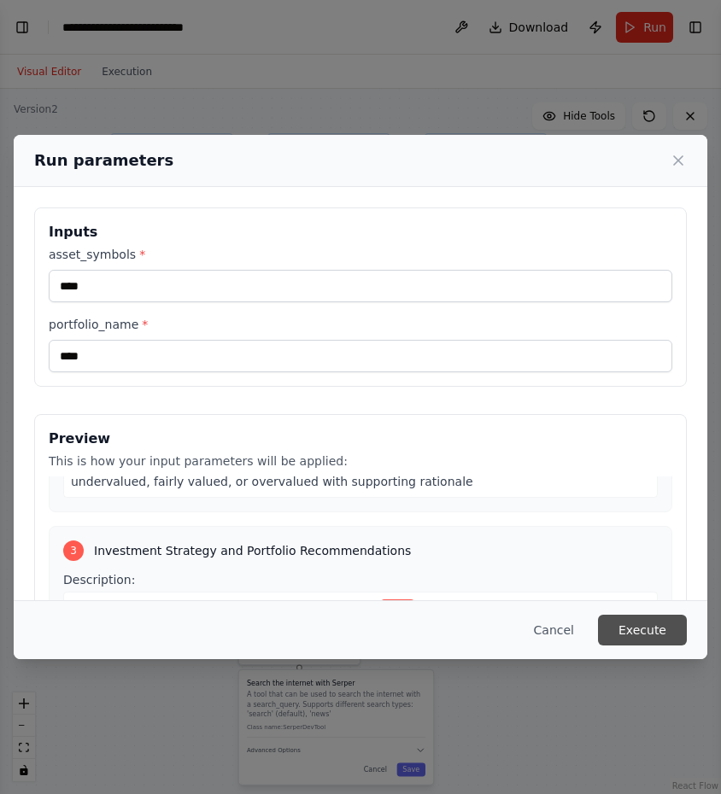
click at [652, 624] on button "Execute" at bounding box center [642, 630] width 89 height 31
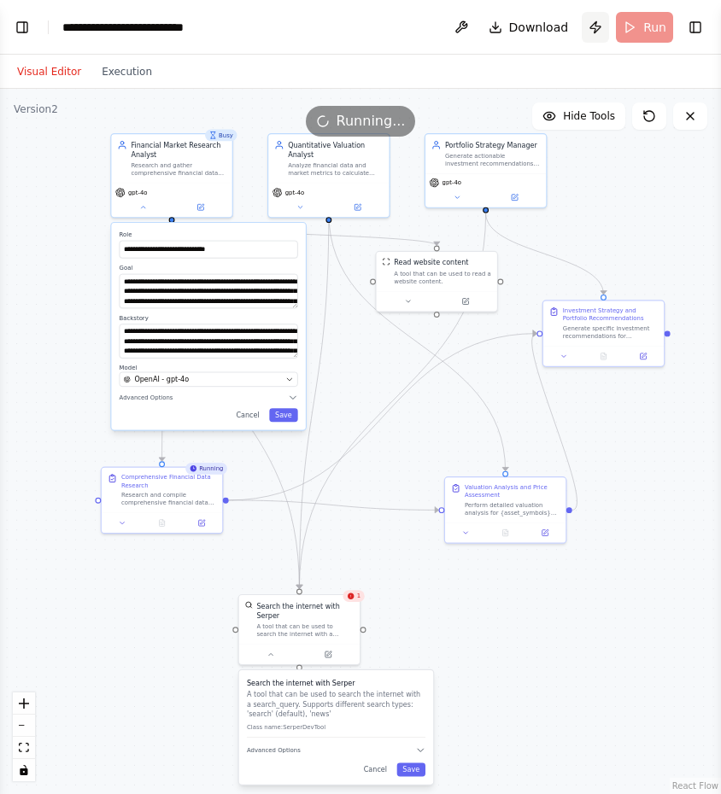
click at [599, 32] on button "Publish" at bounding box center [594, 27] width 27 height 31
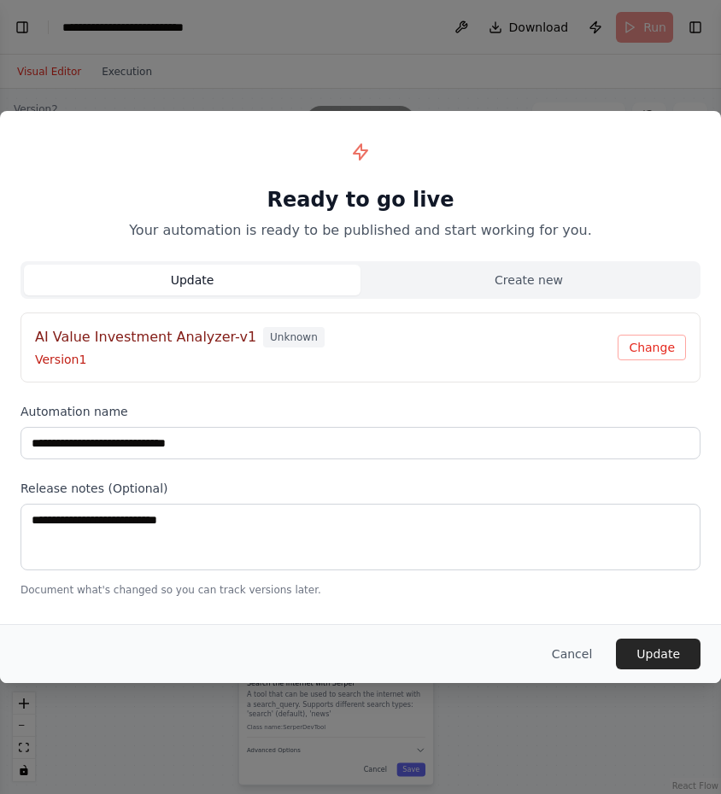
click at [622, 90] on div "**********" at bounding box center [360, 397] width 721 height 794
click at [592, 657] on button "Cancel" at bounding box center [571, 654] width 67 height 31
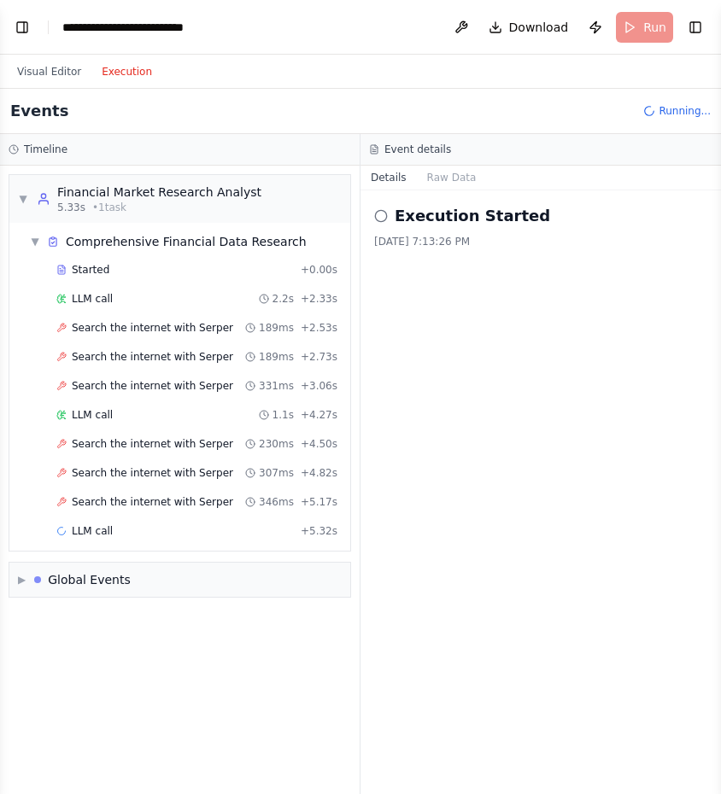
click at [138, 73] on button "Execution" at bounding box center [126, 71] width 71 height 20
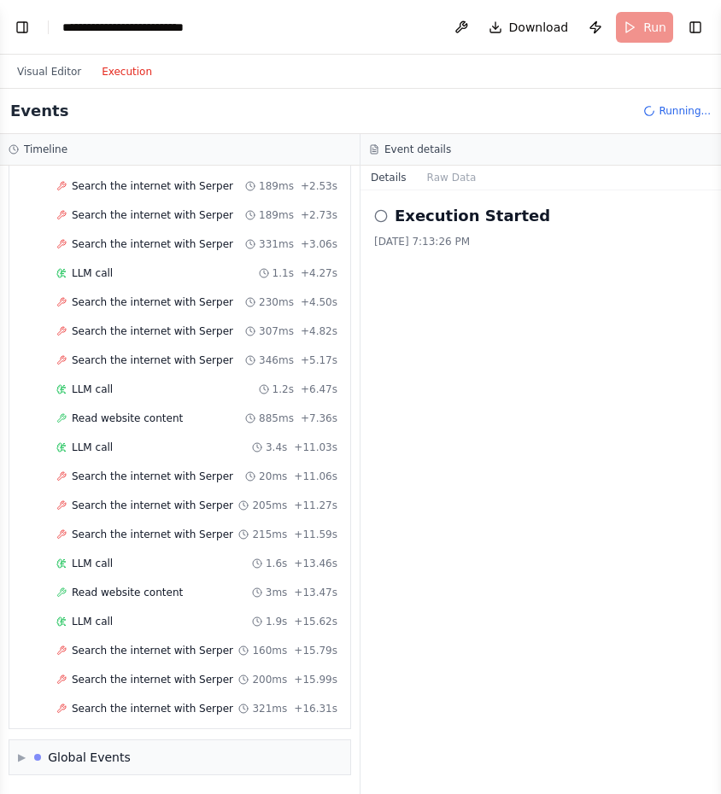
scroll to position [171, 0]
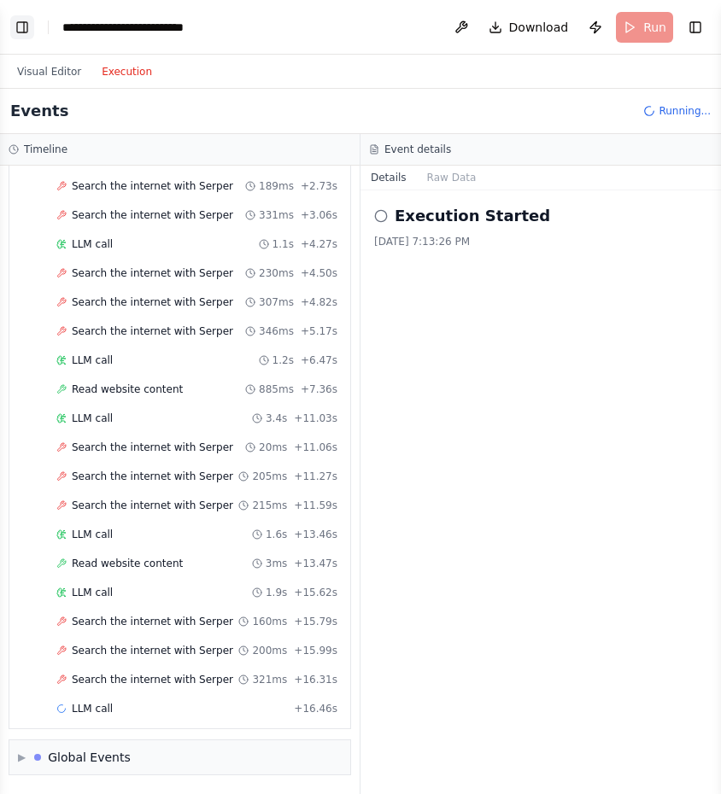
click at [15, 25] on button "Toggle Left Sidebar" at bounding box center [22, 27] width 24 height 24
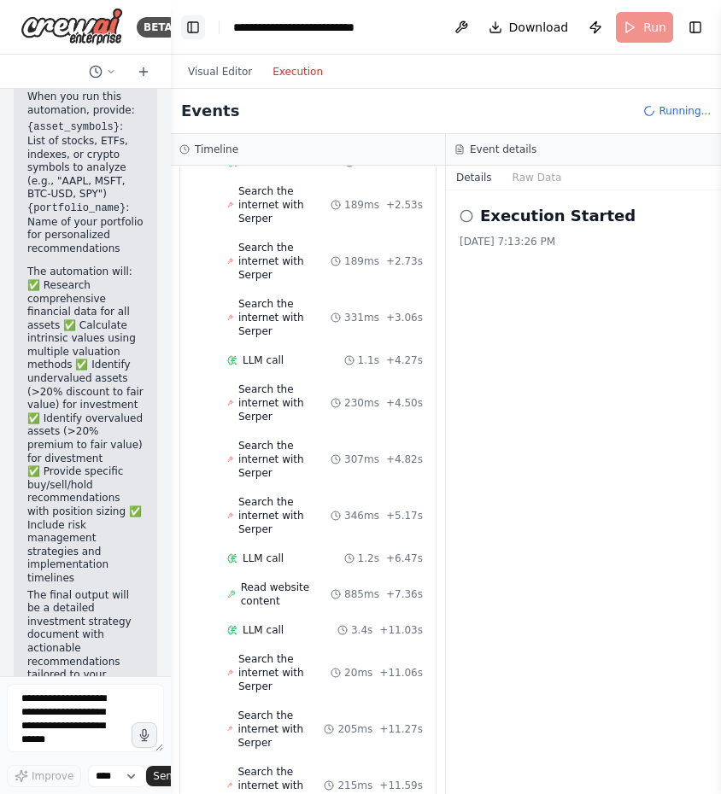
scroll to position [188, 0]
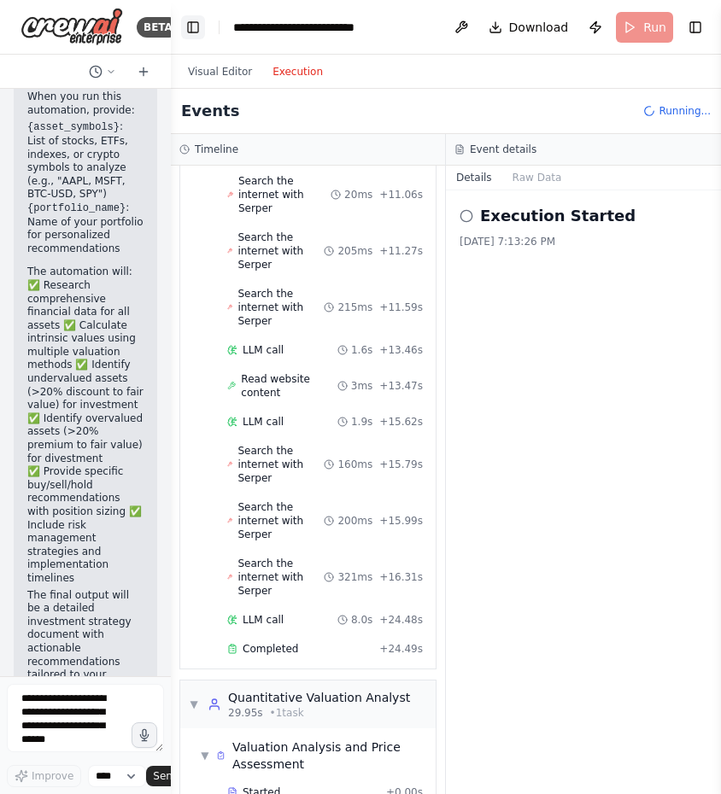
click at [190, 27] on button "Toggle Left Sidebar" at bounding box center [193, 27] width 24 height 24
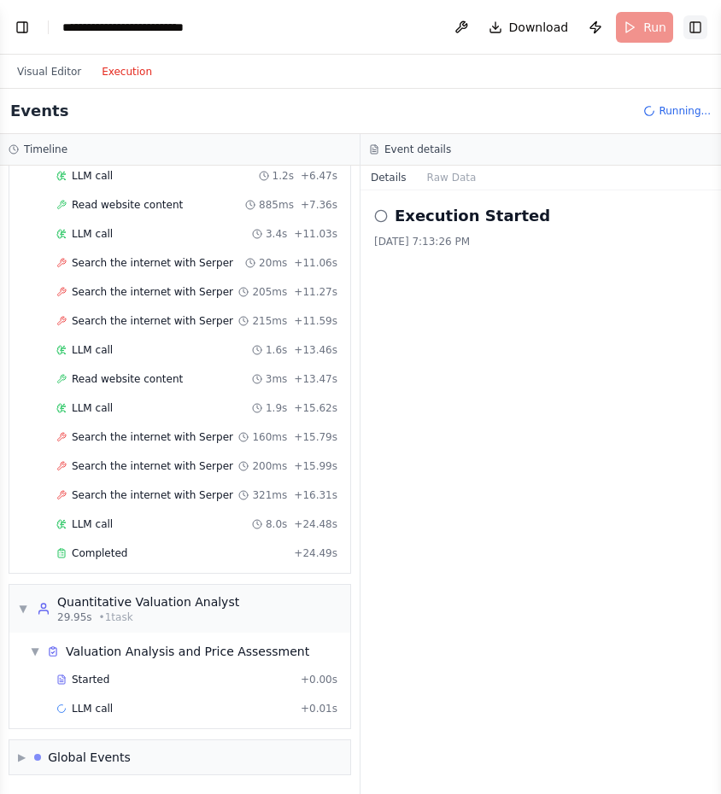
click at [694, 23] on button "Toggle Right Sidebar" at bounding box center [695, 27] width 24 height 24
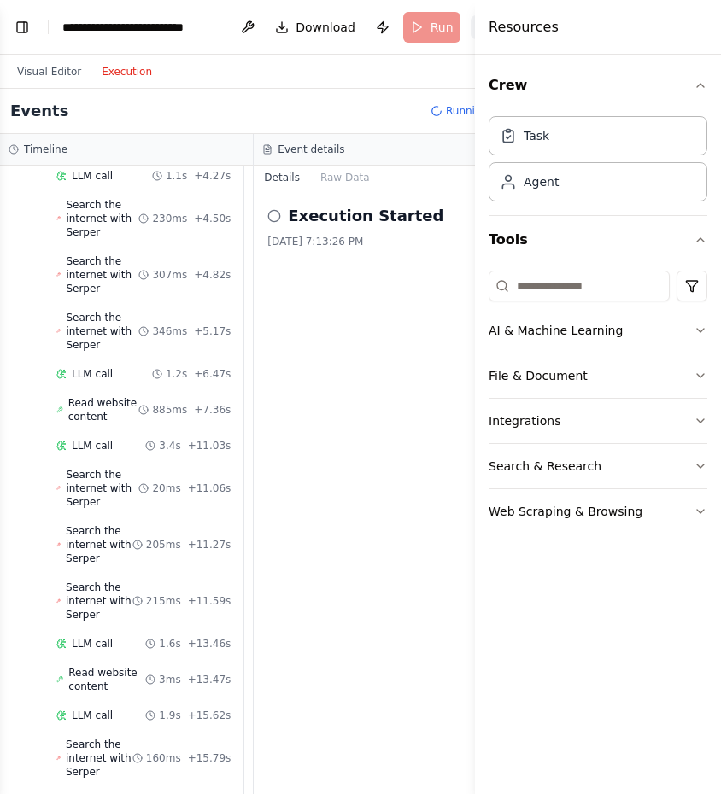
scroll to position [779, 0]
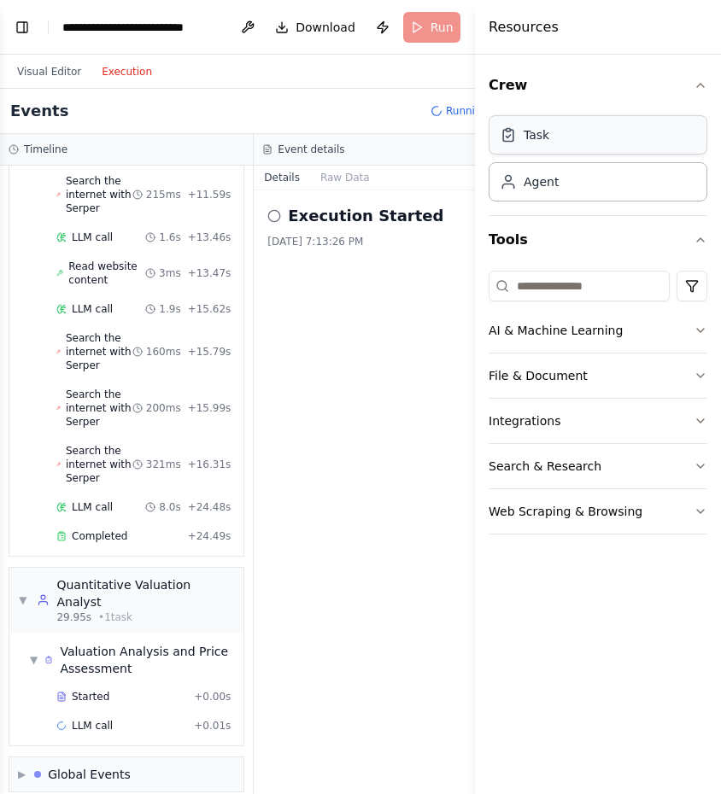
click at [660, 143] on div "Task" at bounding box center [597, 134] width 219 height 39
click at [651, 135] on div "Task" at bounding box center [597, 134] width 219 height 39
click at [641, 184] on div "Agent" at bounding box center [597, 180] width 219 height 39
click at [699, 323] on button "AI & Machine Learning" at bounding box center [597, 330] width 219 height 44
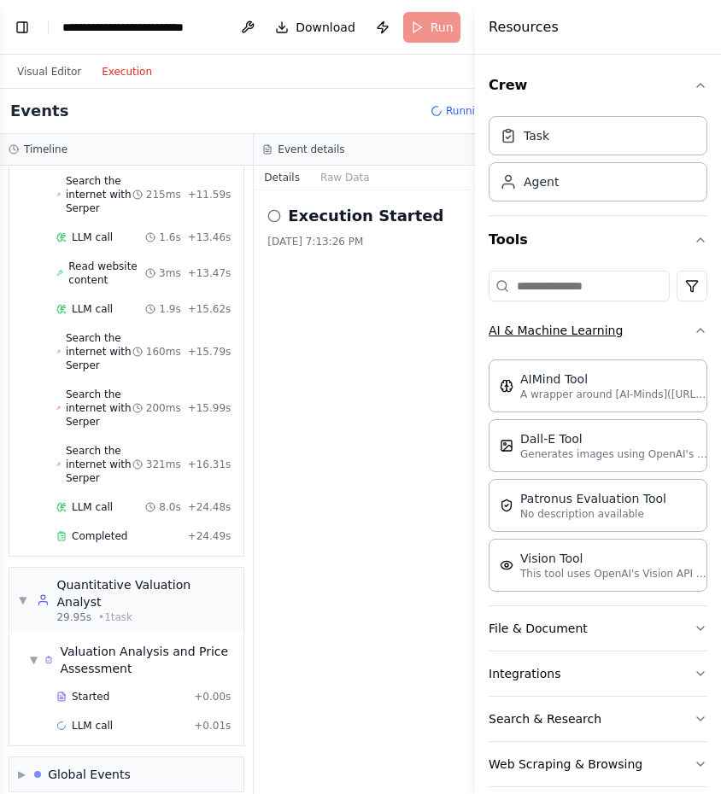
click at [693, 330] on icon "button" at bounding box center [700, 331] width 14 height 14
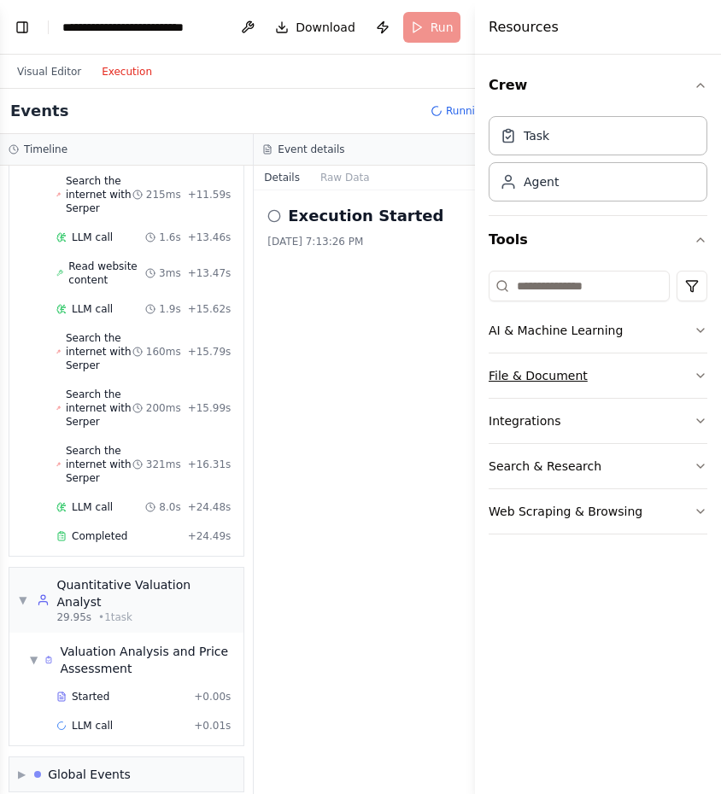
click at [620, 367] on button "File & Document" at bounding box center [597, 375] width 219 height 44
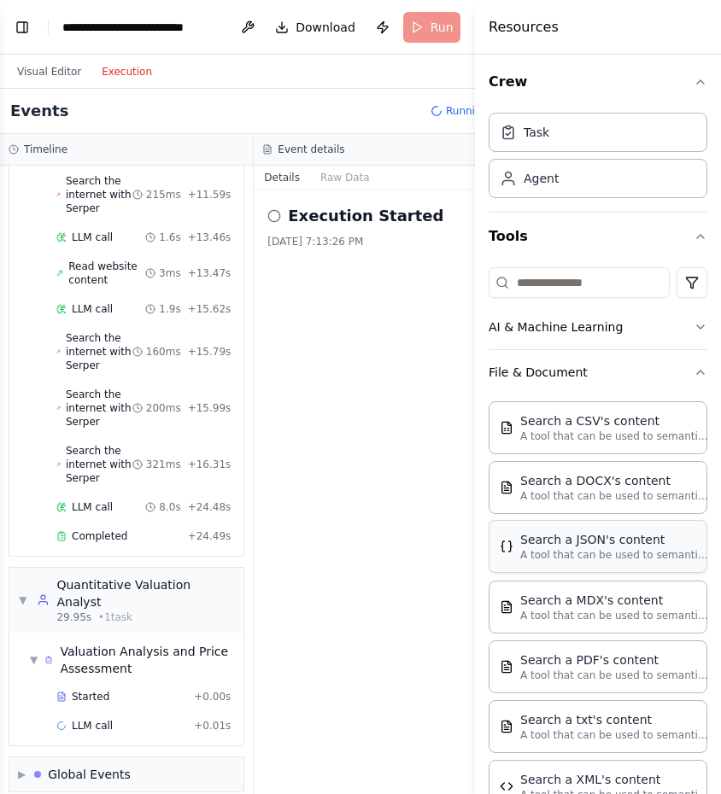
scroll to position [0, 0]
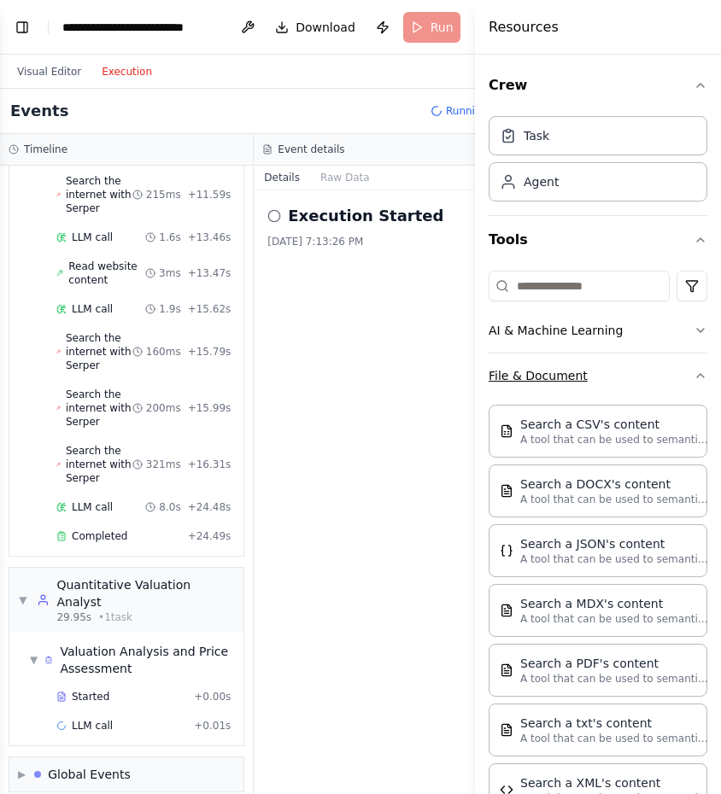
click at [644, 371] on button "File & Document" at bounding box center [597, 375] width 219 height 44
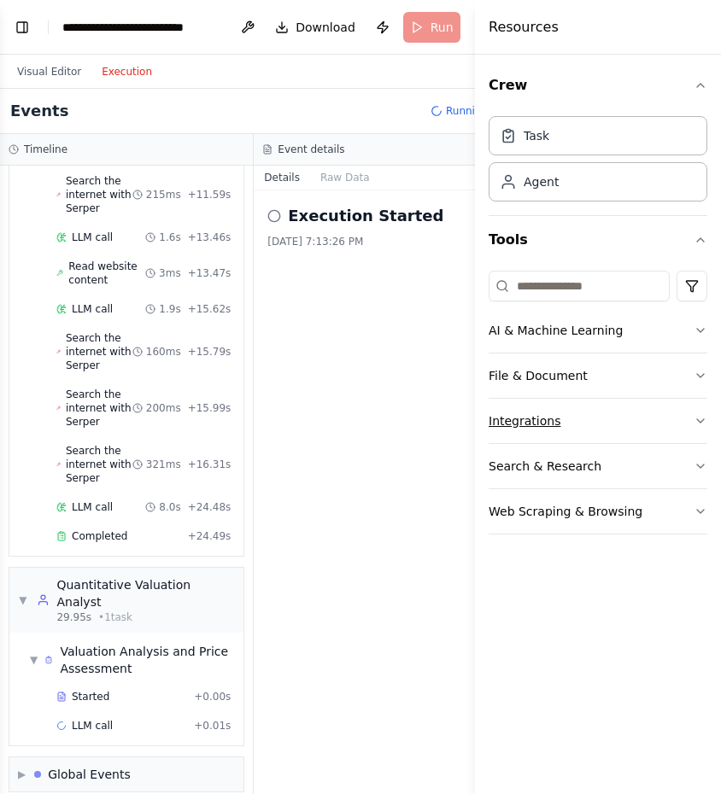
click at [686, 416] on button "Integrations" at bounding box center [597, 421] width 219 height 44
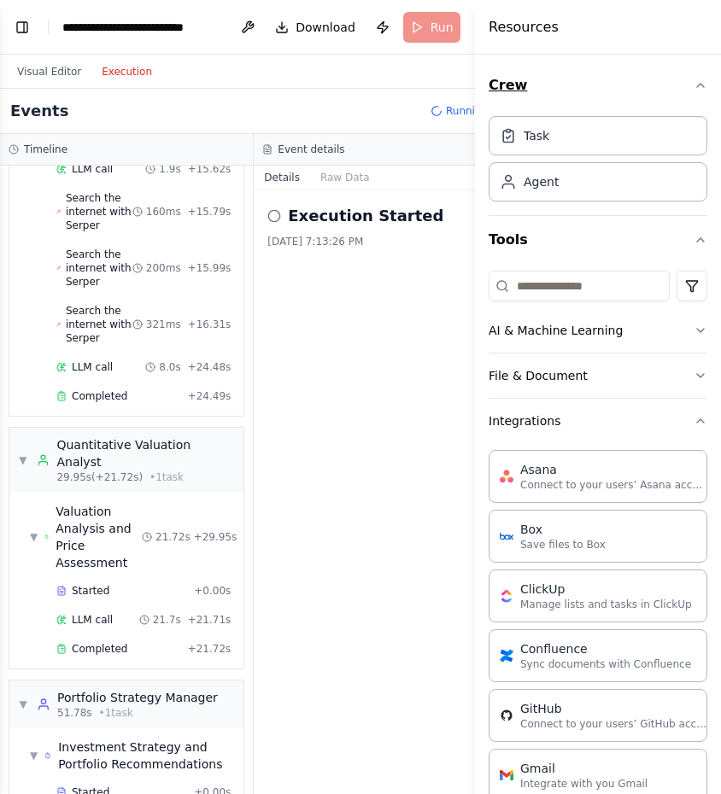
click at [693, 87] on icon "button" at bounding box center [700, 86] width 14 height 14
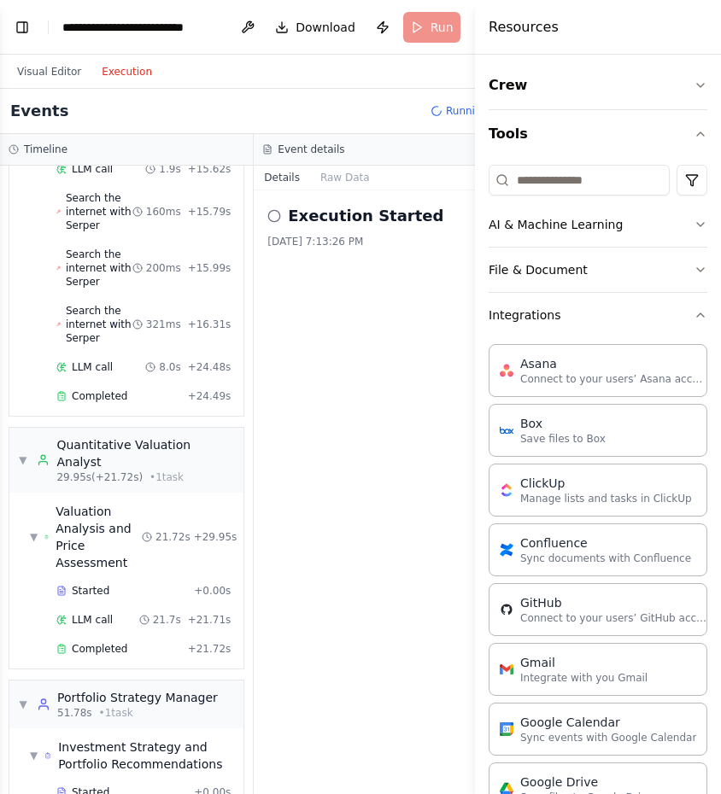
click at [432, 370] on div "Execution Started [DATE] 7:13:26 PM" at bounding box center [381, 492] width 254 height 604
click at [371, 307] on div "Execution Started [DATE] 7:13:26 PM" at bounding box center [381, 492] width 254 height 604
click at [390, 427] on div "Execution Started [DATE] 7:13:26 PM" at bounding box center [381, 492] width 254 height 604
click at [527, 29] on h4 "Resources" at bounding box center [523, 27] width 70 height 20
click at [334, 511] on div "Execution Started [DATE] 7:13:26 PM" at bounding box center [381, 492] width 254 height 604
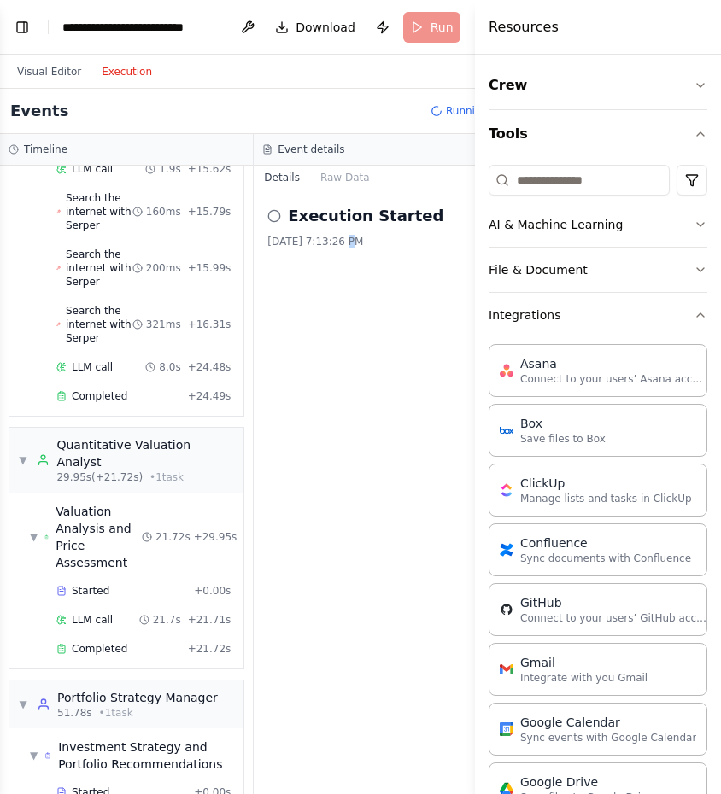
click at [334, 511] on div "Execution Started [DATE] 7:13:26 PM" at bounding box center [381, 492] width 254 height 604
click at [693, 83] on icon "button" at bounding box center [700, 86] width 14 height 14
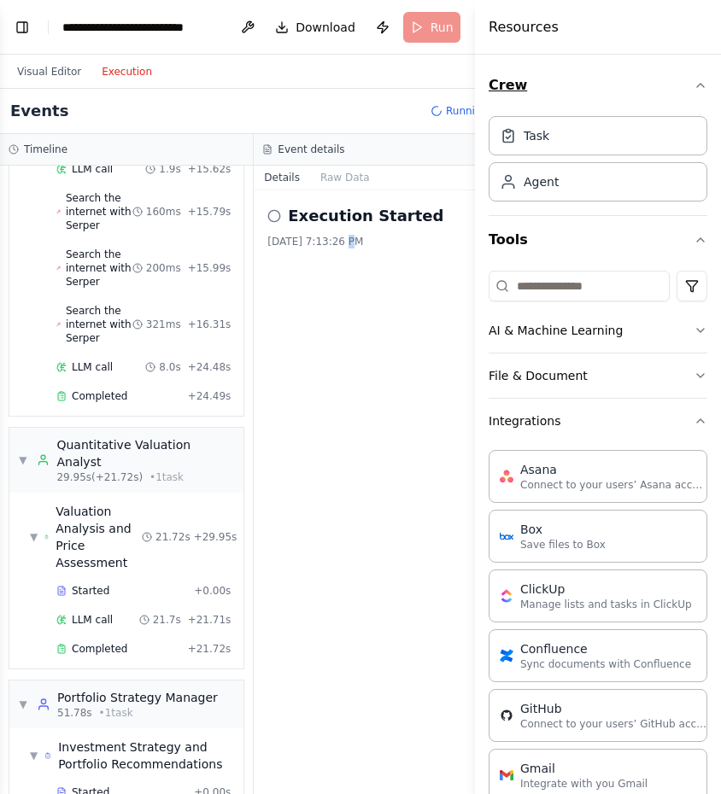
click at [693, 83] on icon "button" at bounding box center [700, 86] width 14 height 14
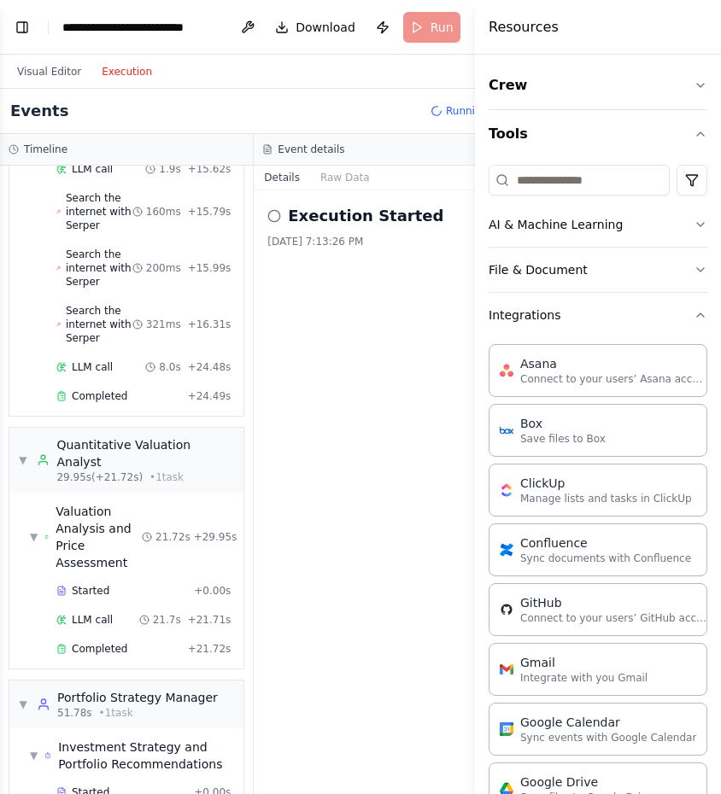
click at [387, 337] on div "Execution Started [DATE] 7:13:26 PM" at bounding box center [381, 492] width 254 height 604
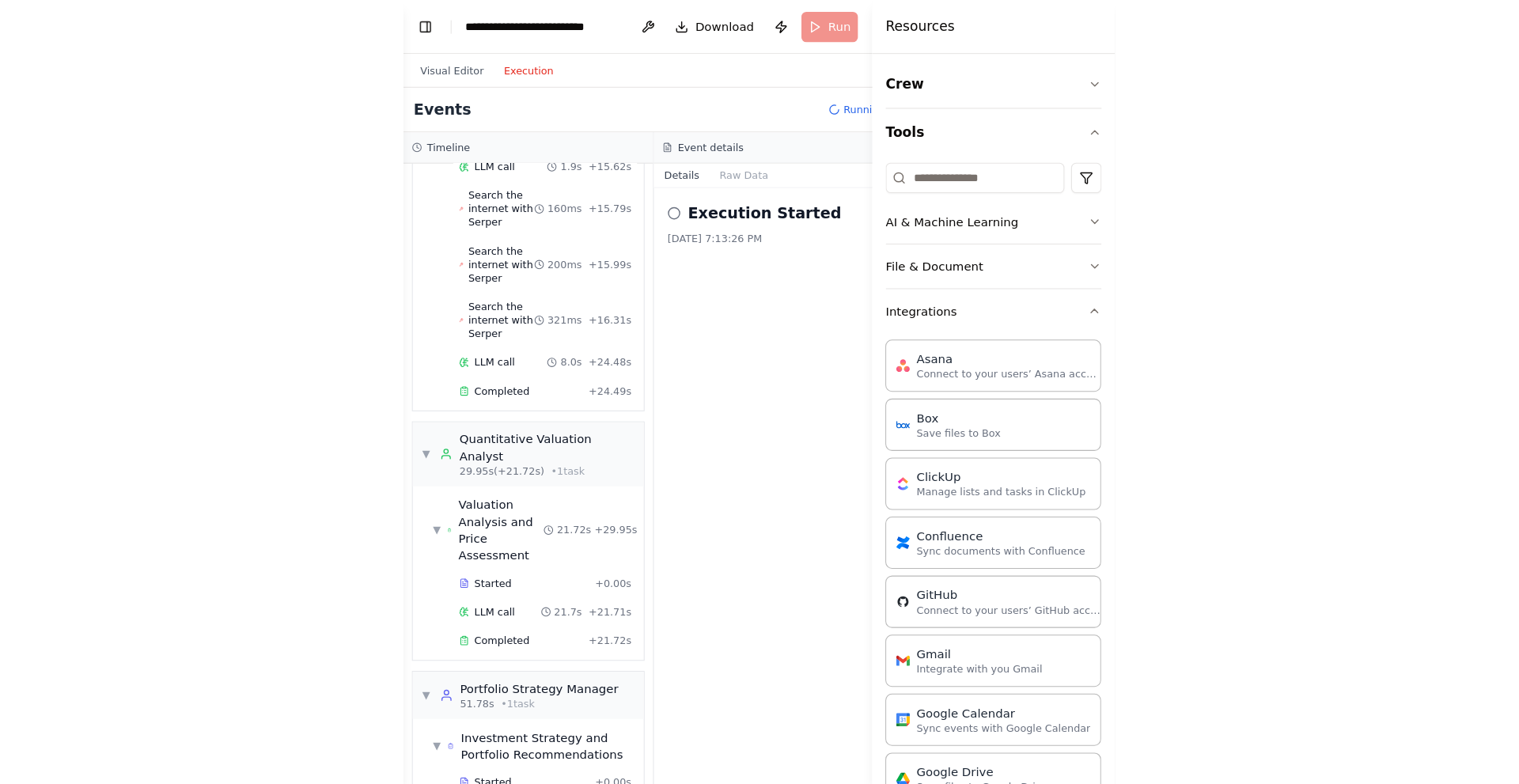
scroll to position [1010, 0]
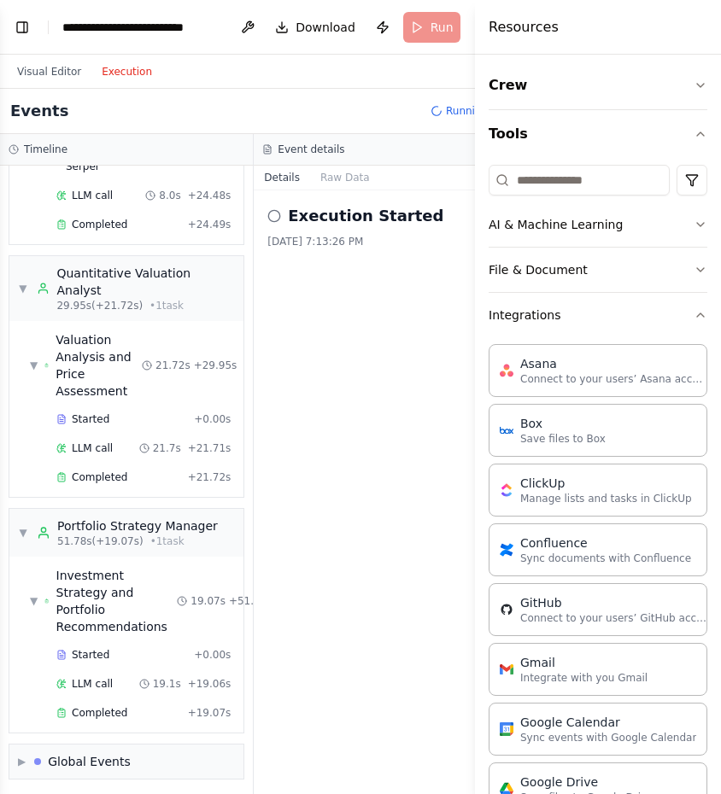
click at [468, 26] on button "Toggle Sidebar" at bounding box center [475, 397] width 14 height 794
click at [472, 27] on button "Toggle Sidebar" at bounding box center [475, 397] width 14 height 794
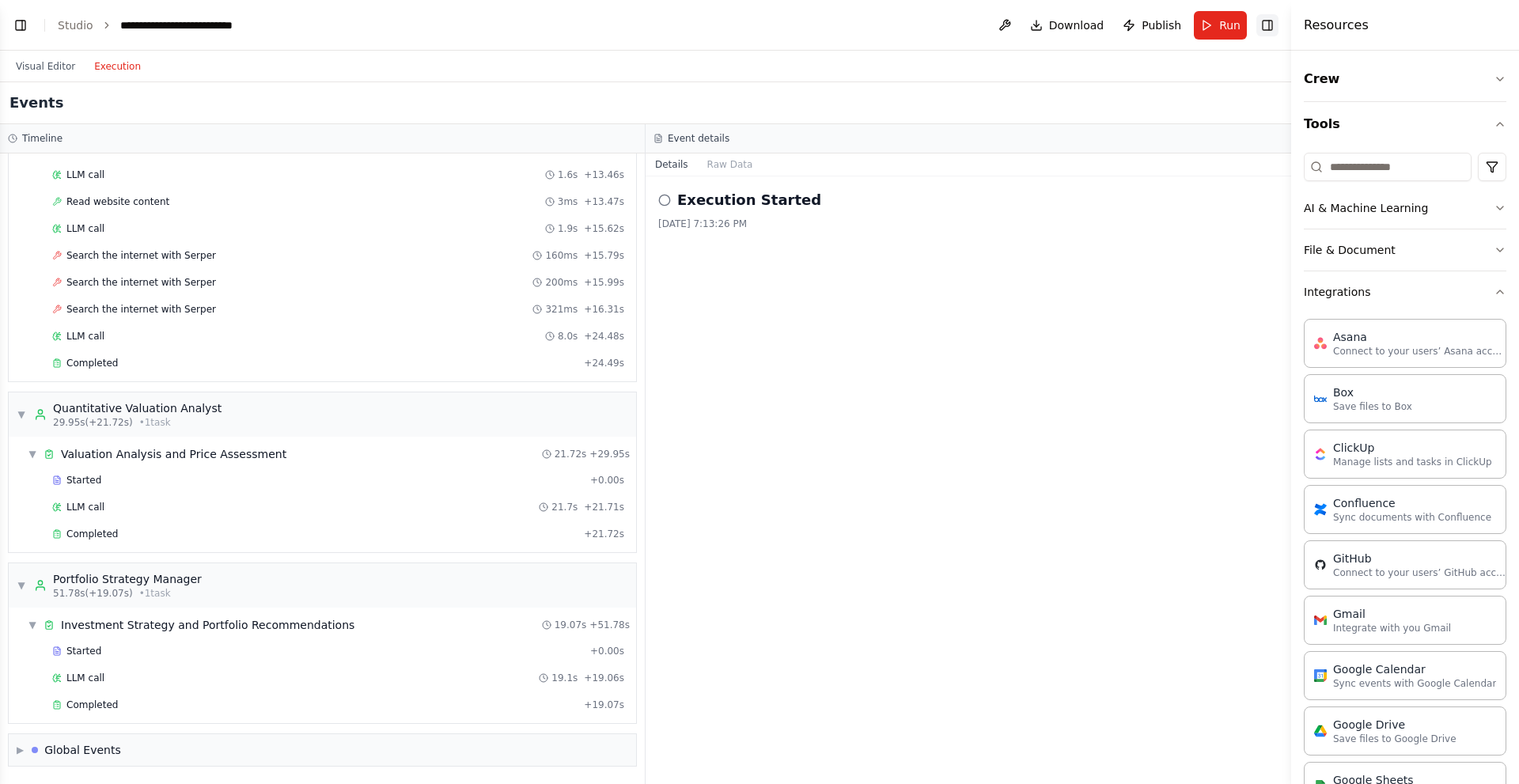
click at [667, 24] on button "Toggle Right Sidebar" at bounding box center [1268, 25] width 22 height 22
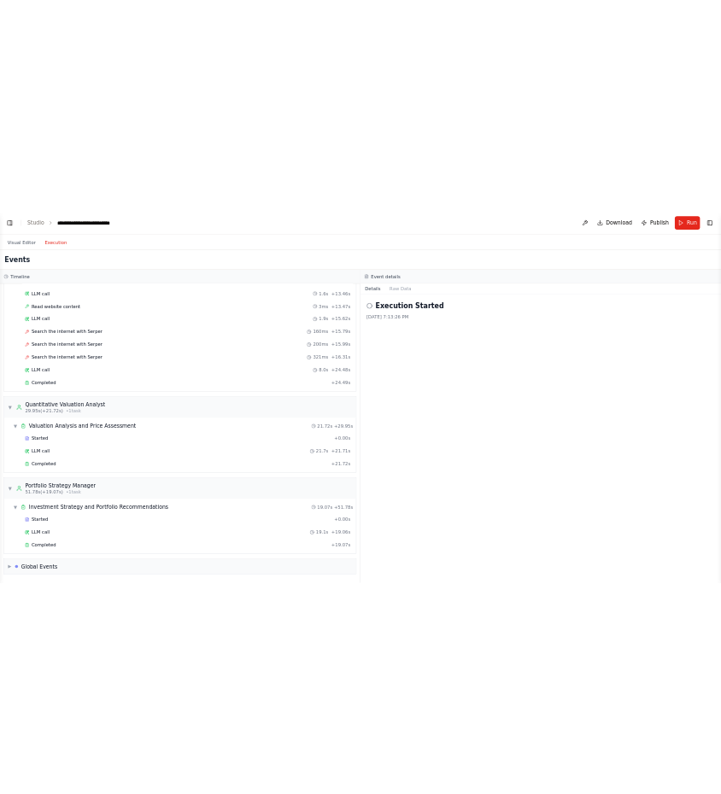
scroll to position [2798, 0]
